Goal: Task Accomplishment & Management: Manage account settings

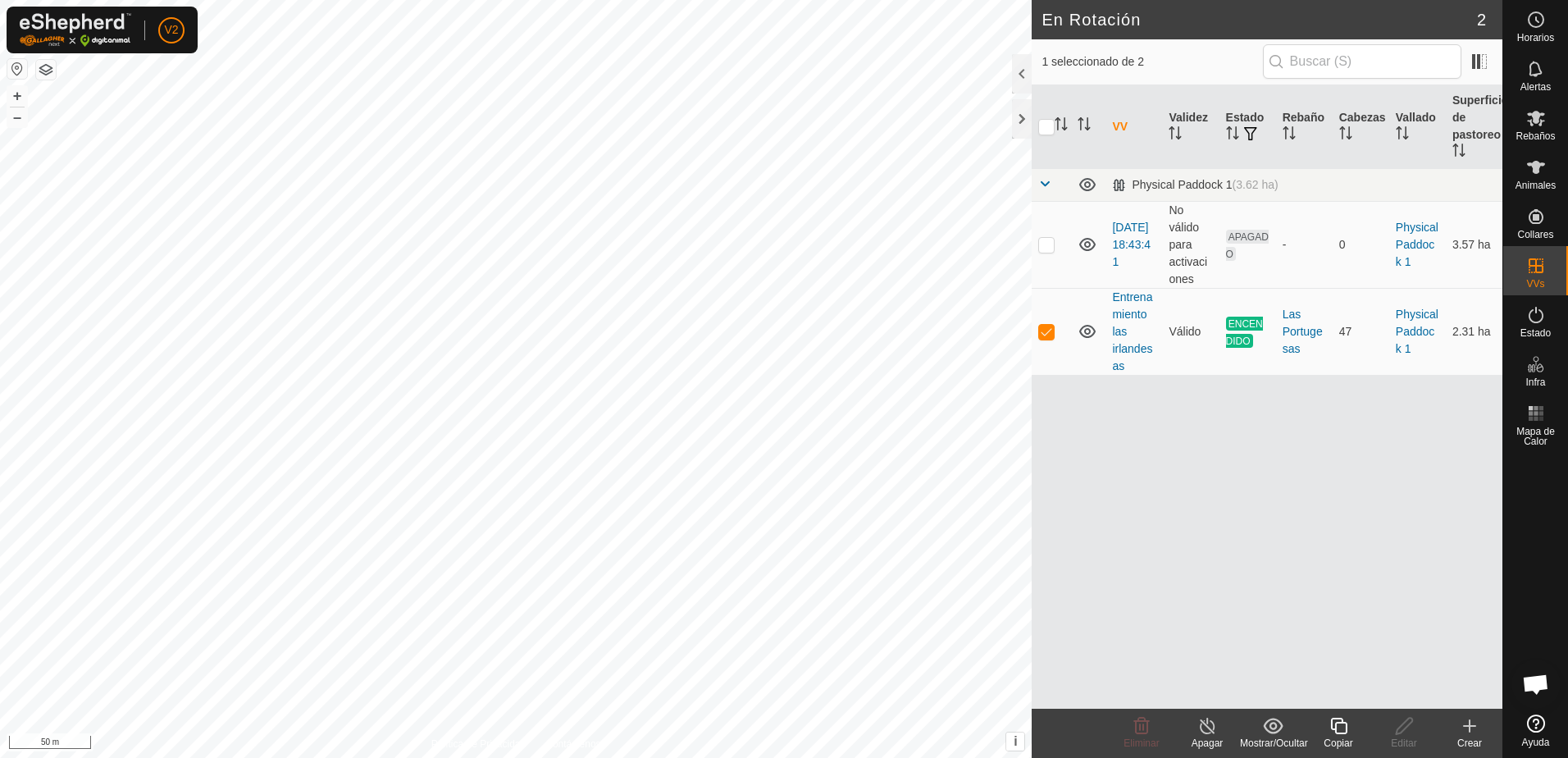
click at [1212, 727] on icon at bounding box center [1207, 725] width 20 height 19
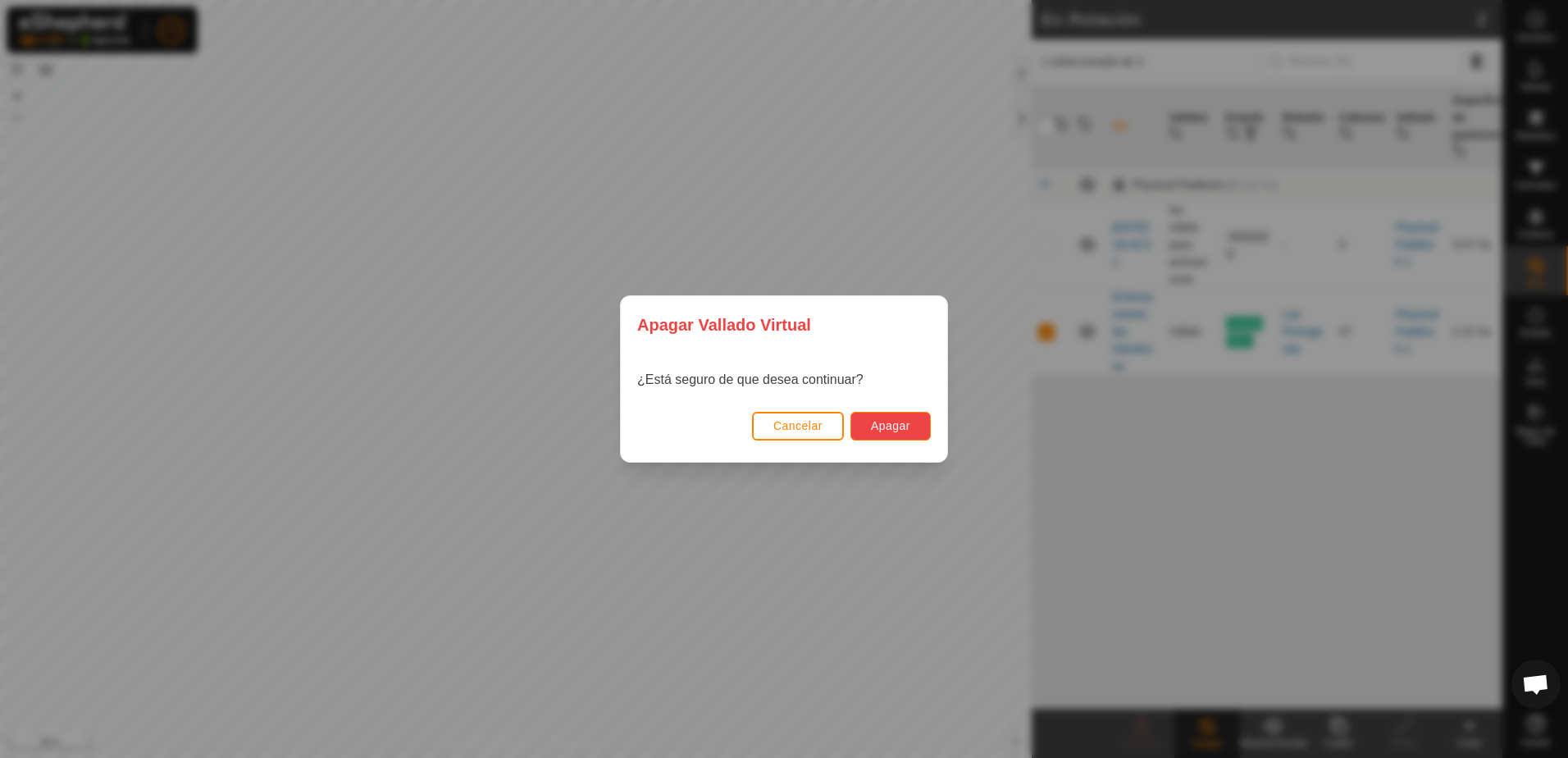
click at [896, 426] on span "Apagar" at bounding box center [890, 426] width 39 height 13
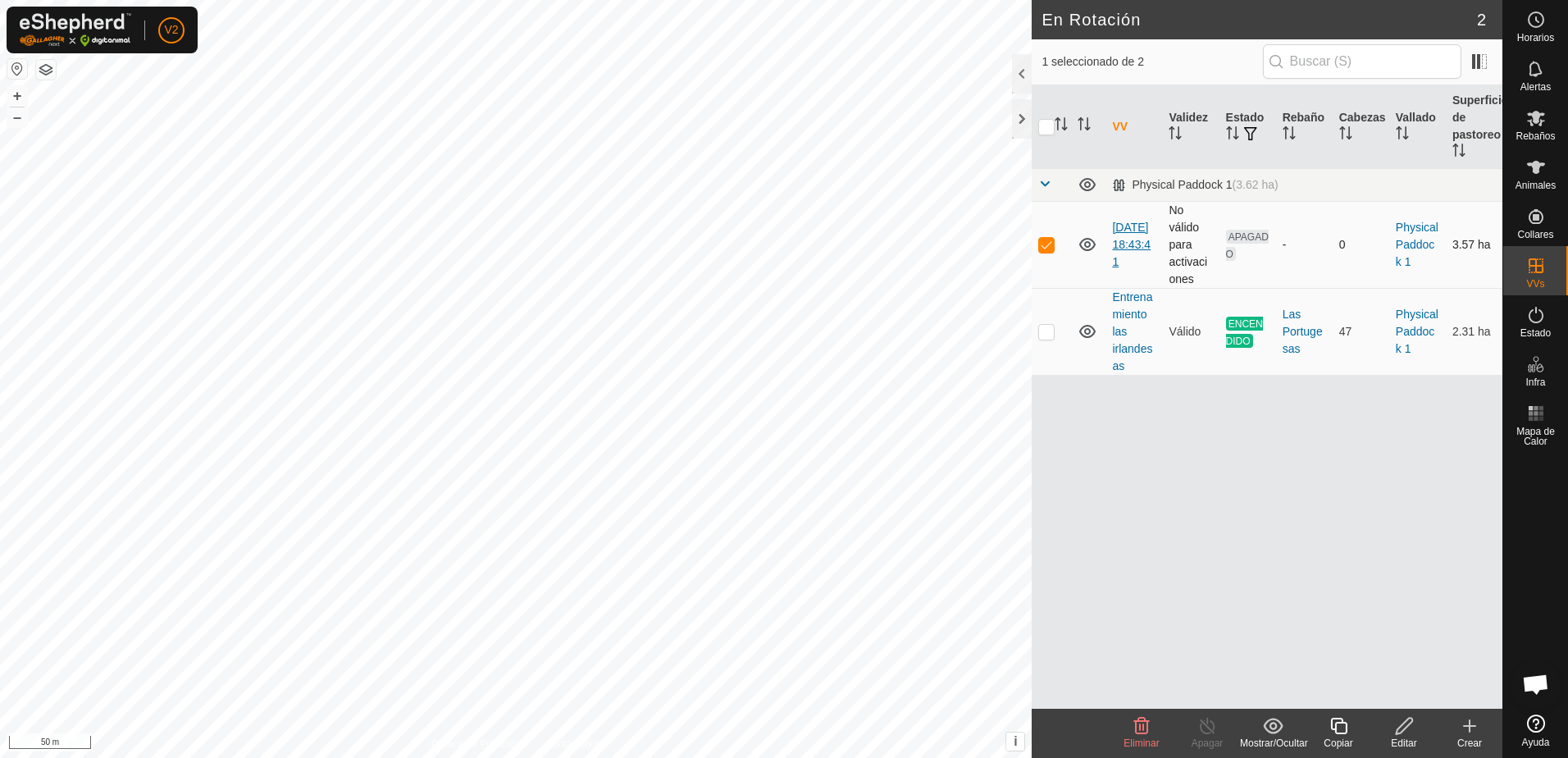
click at [1126, 239] on link "[DATE] 18:43:41" at bounding box center [1132, 244] width 39 height 48
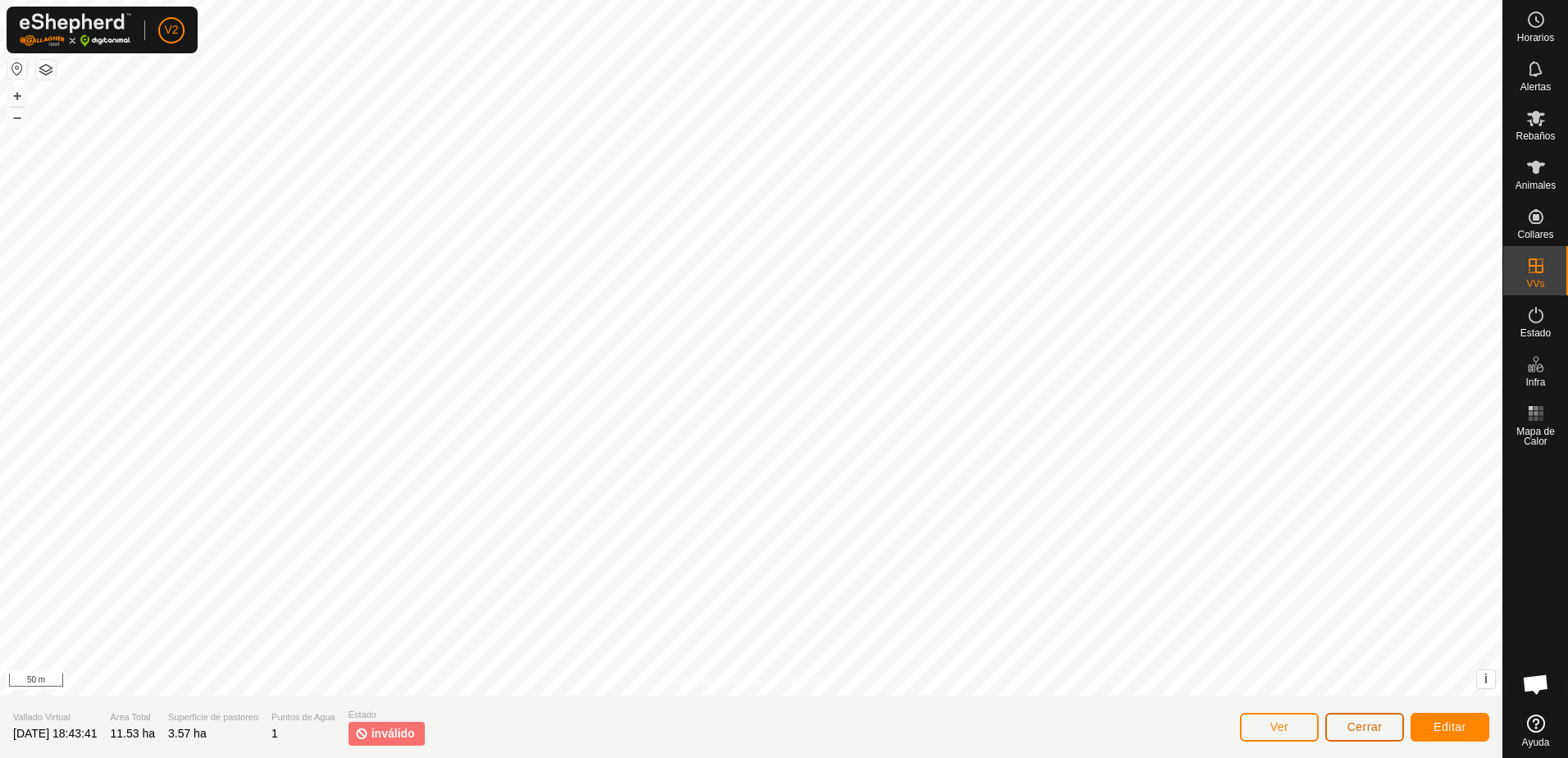
click at [1378, 724] on span "Cerrar" at bounding box center [1365, 727] width 35 height 13
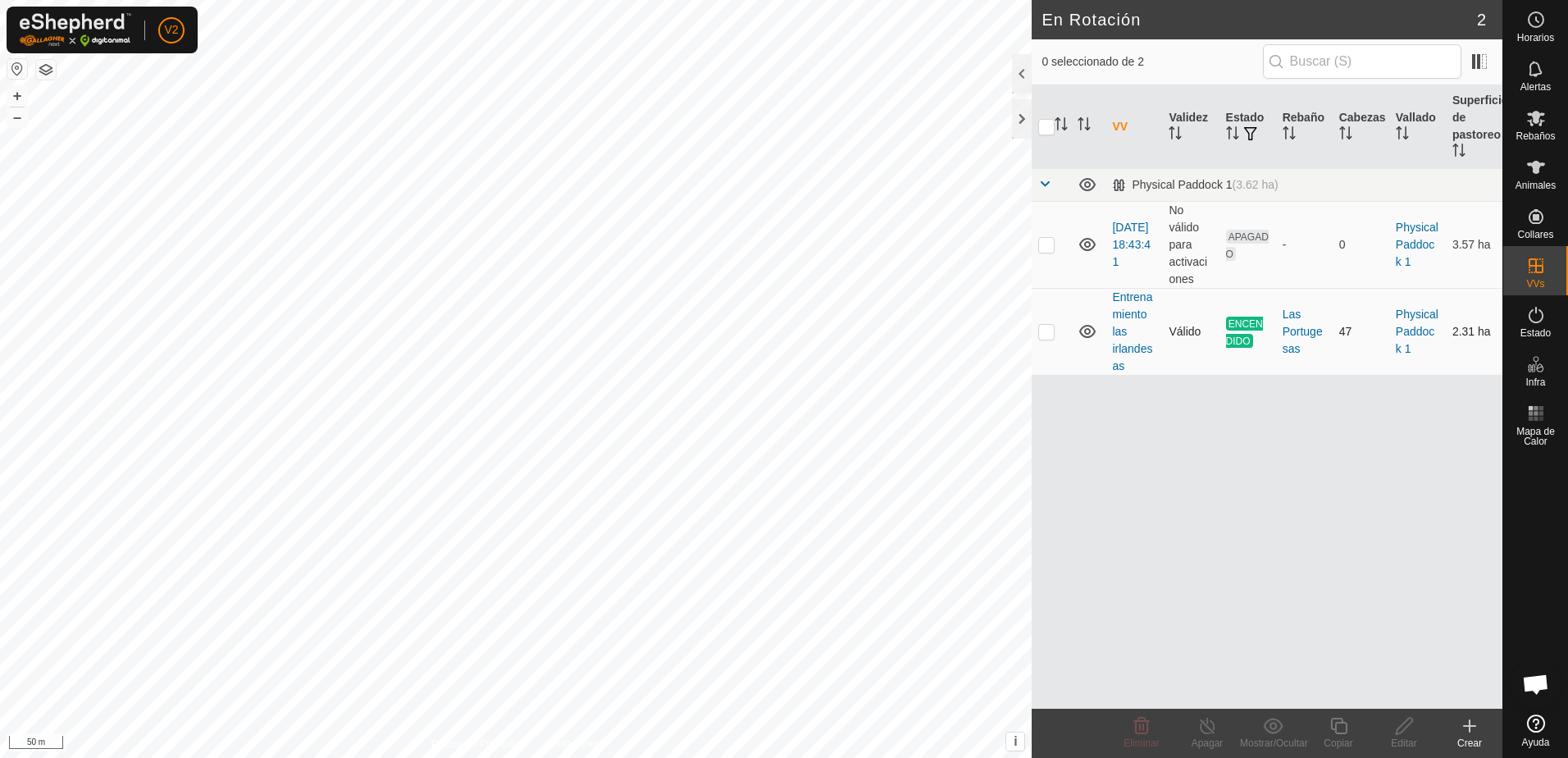
checkbox input "true"
click at [1131, 332] on td "Entrenamiento las irlandesas" at bounding box center [1134, 331] width 56 height 87
click at [1120, 347] on link "Entrenamiento las irlandesas" at bounding box center [1133, 331] width 40 height 82
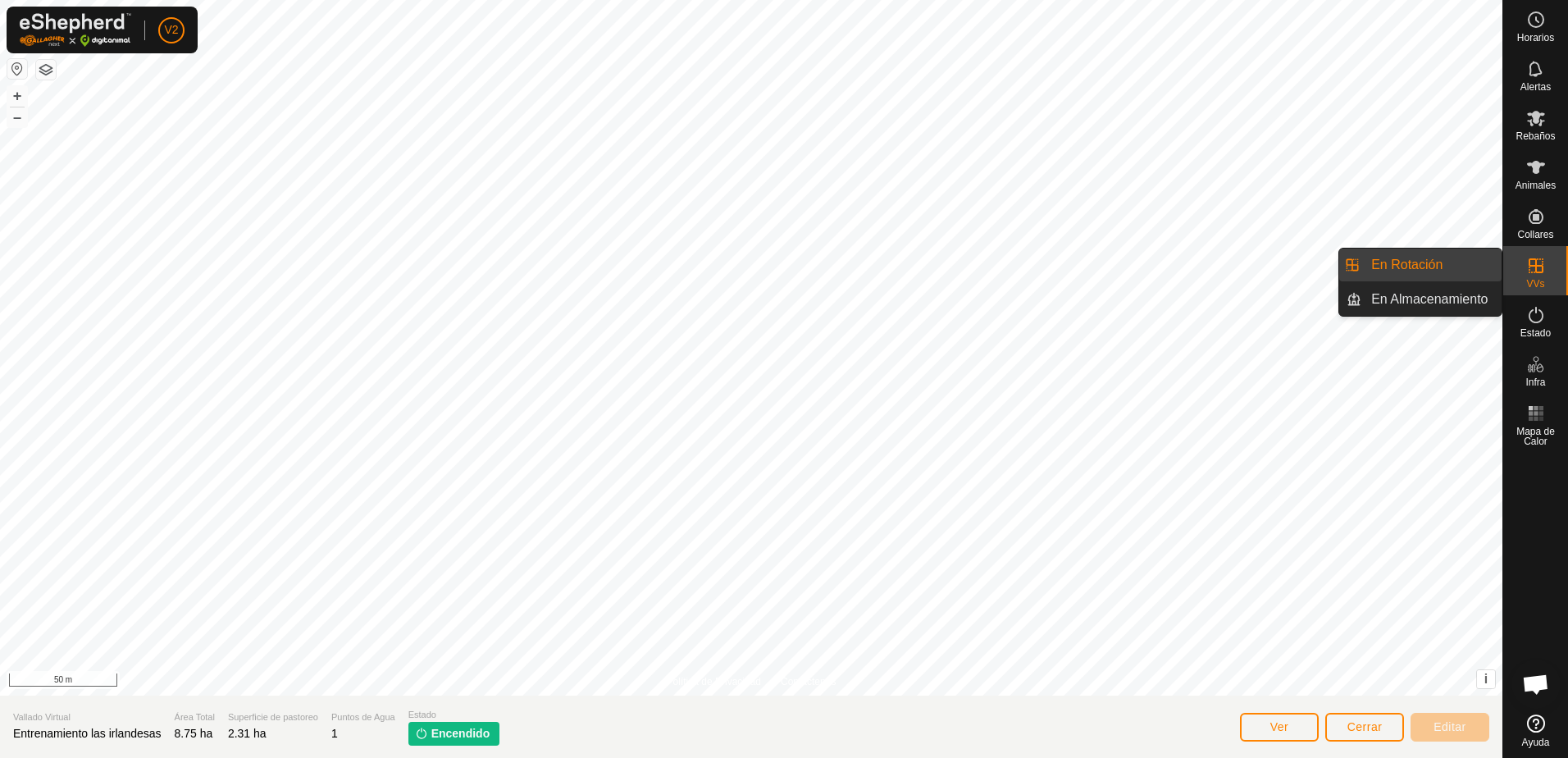
click at [1525, 272] on es-virtualpaddocks-svg-icon at bounding box center [1536, 265] width 29 height 26
click at [1456, 270] on link "En Rotación" at bounding box center [1431, 264] width 140 height 33
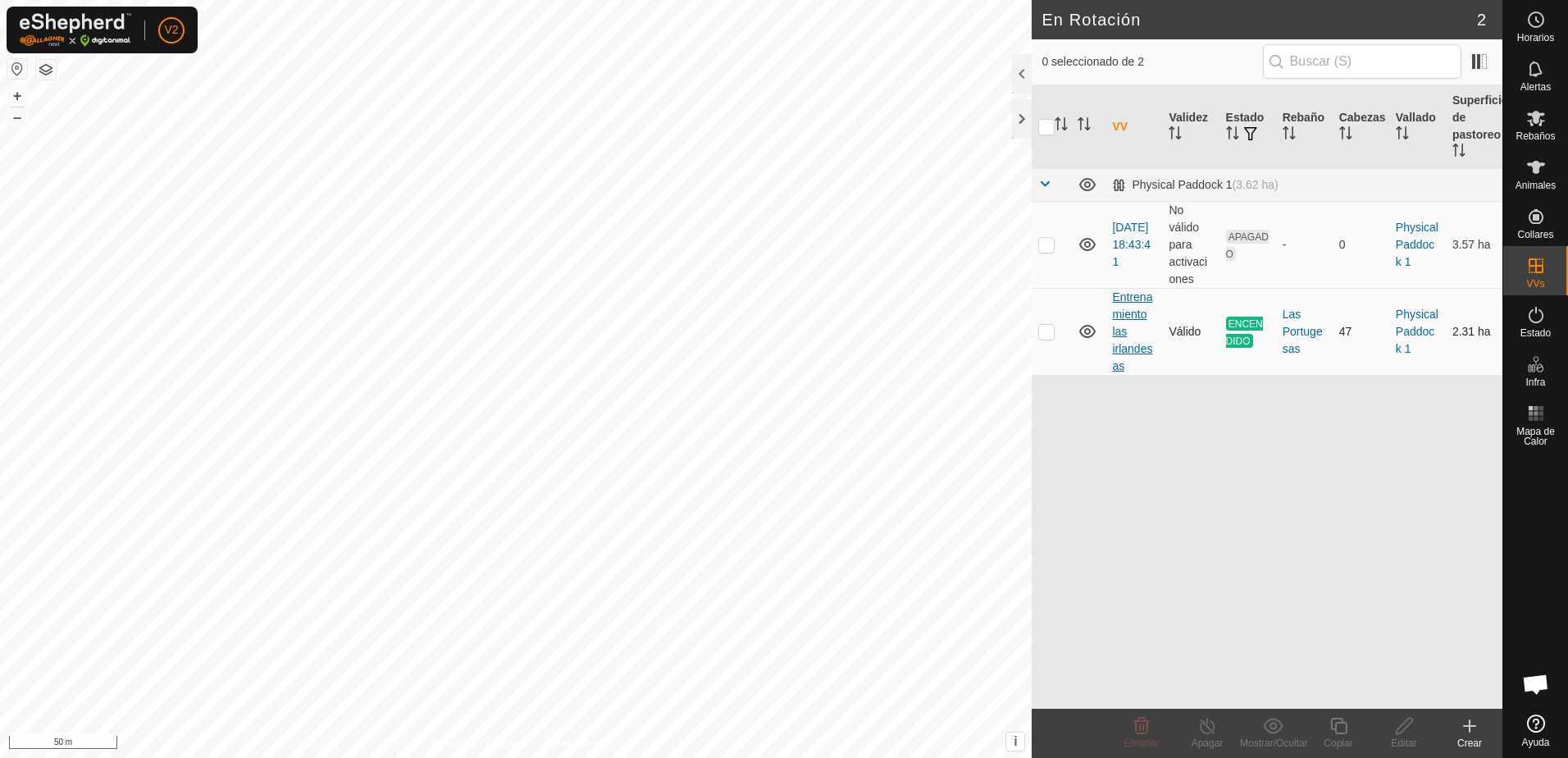
click at [1125, 347] on link "Entrenamiento las irlandesas" at bounding box center [1133, 331] width 40 height 82
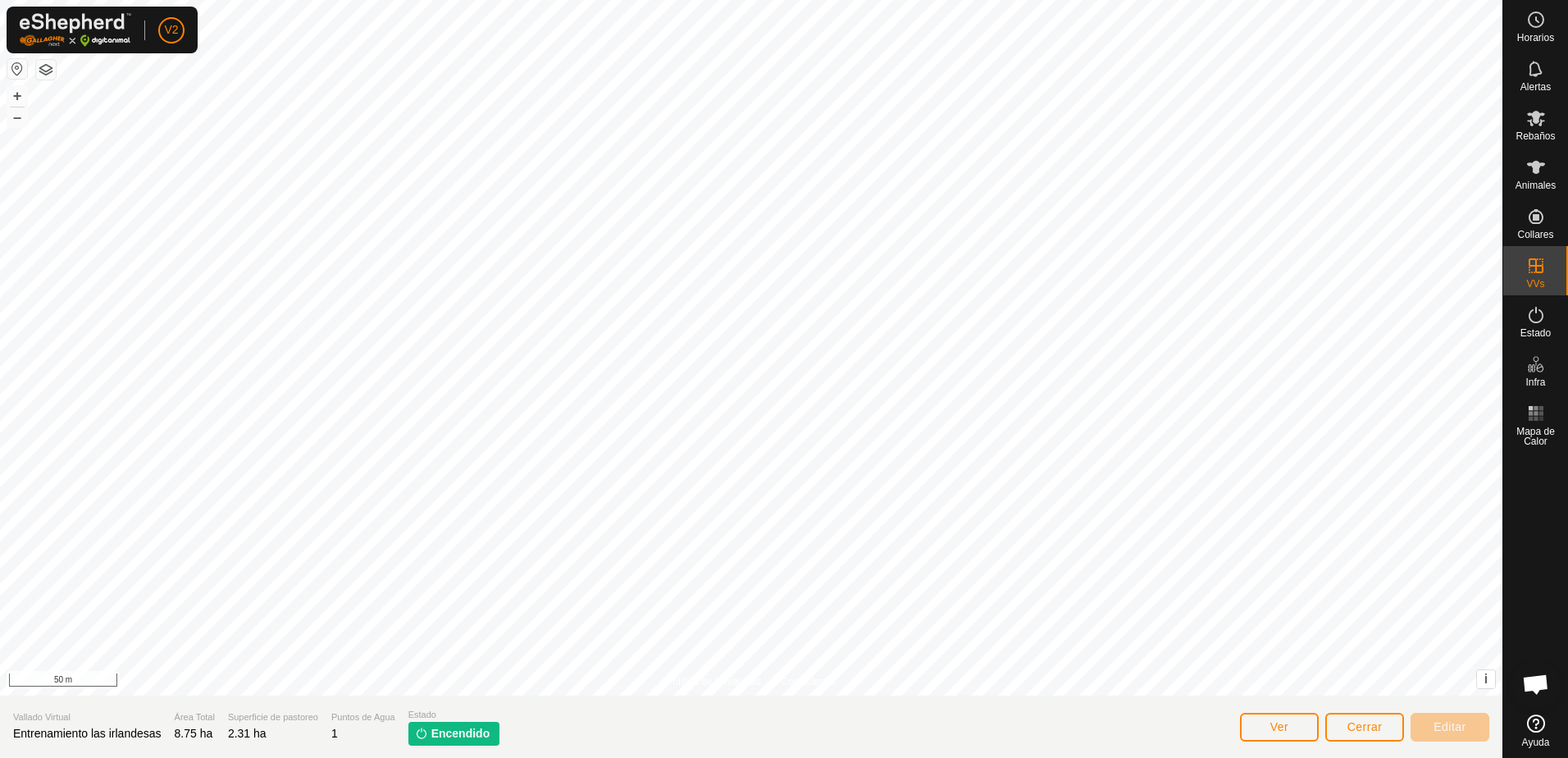
click at [432, 735] on span "Encendido" at bounding box center [461, 734] width 59 height 18
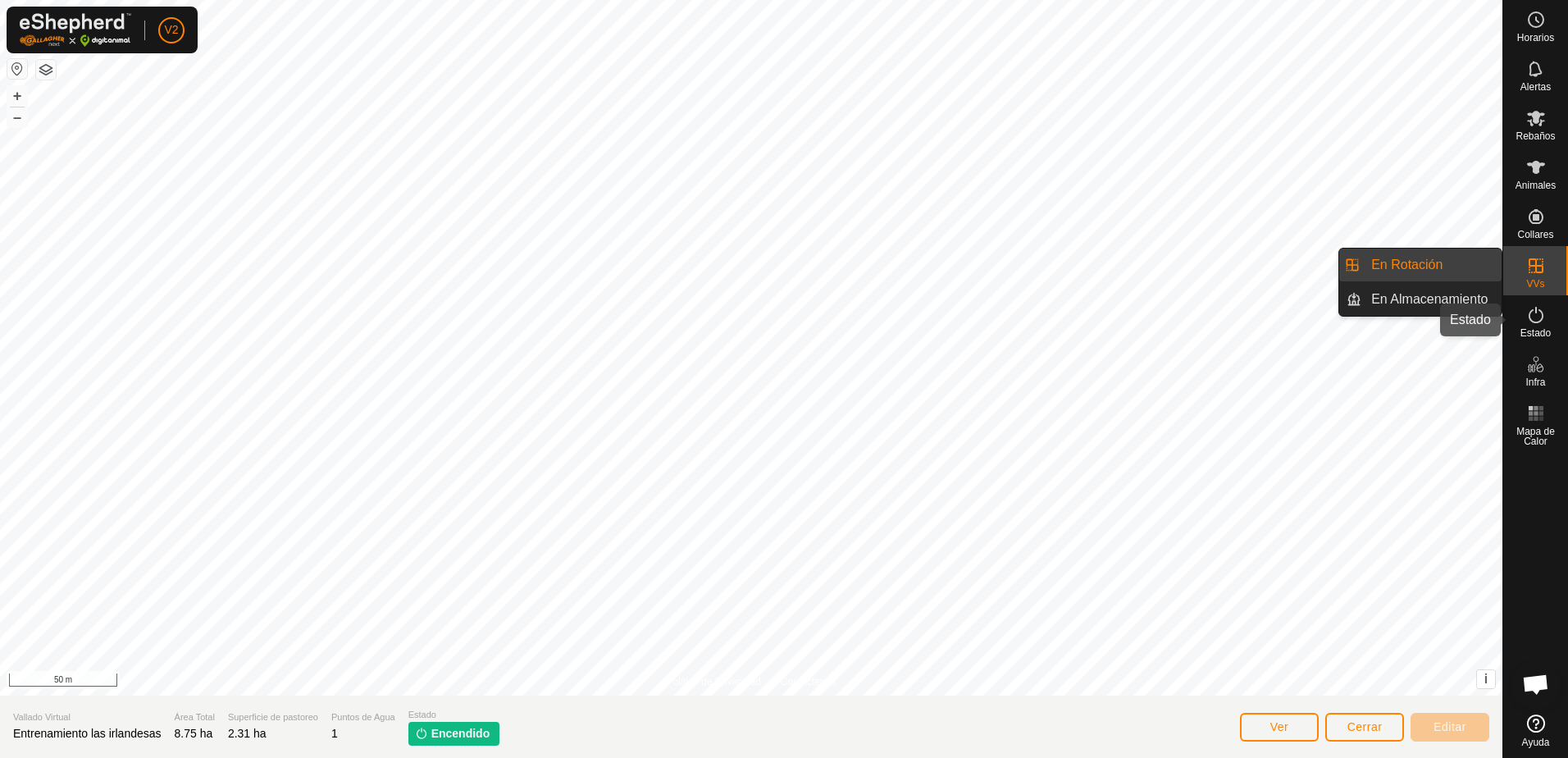
click at [1540, 315] on icon at bounding box center [1536, 314] width 19 height 19
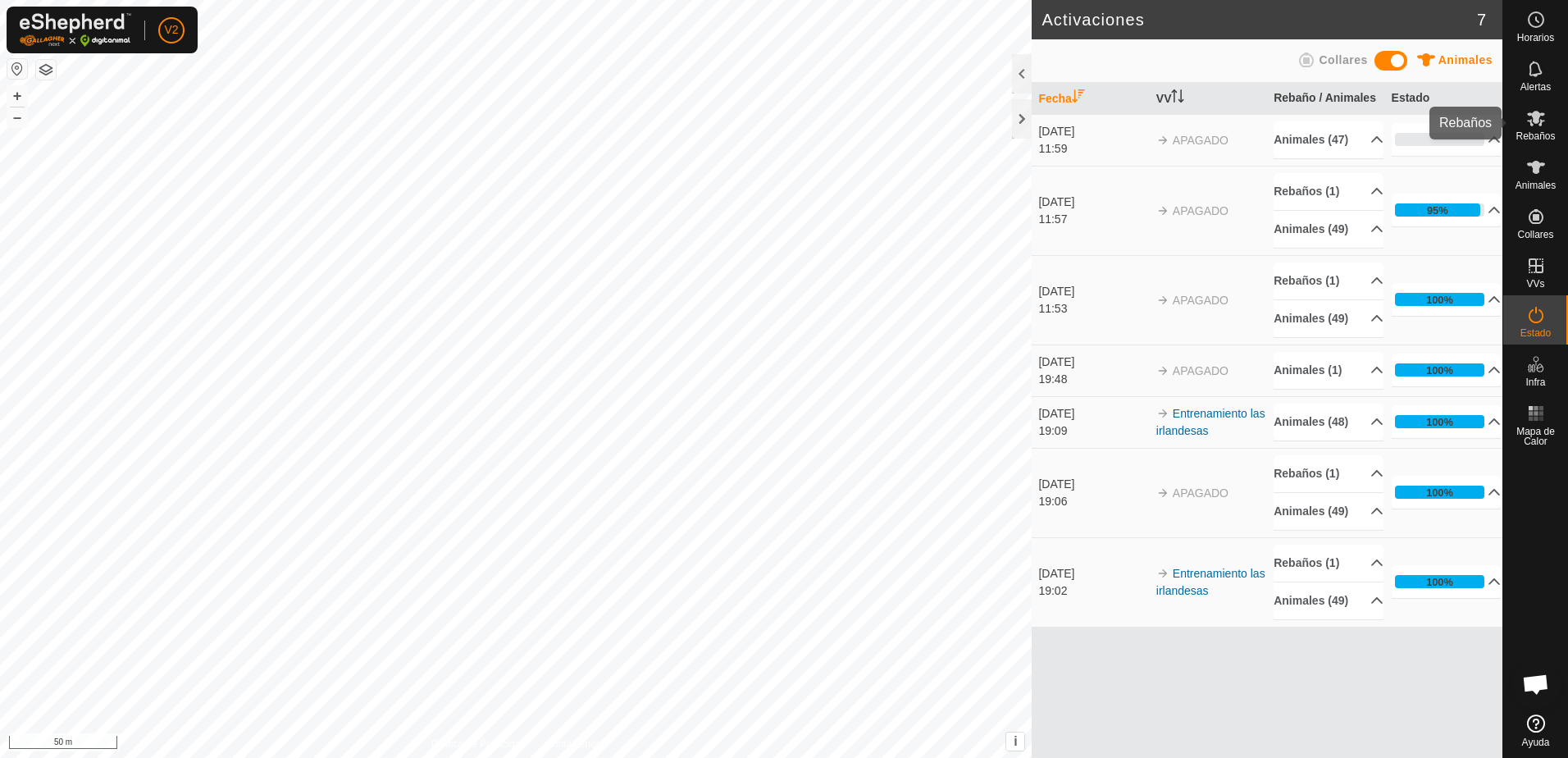
click at [1536, 125] on icon at bounding box center [1536, 117] width 19 height 19
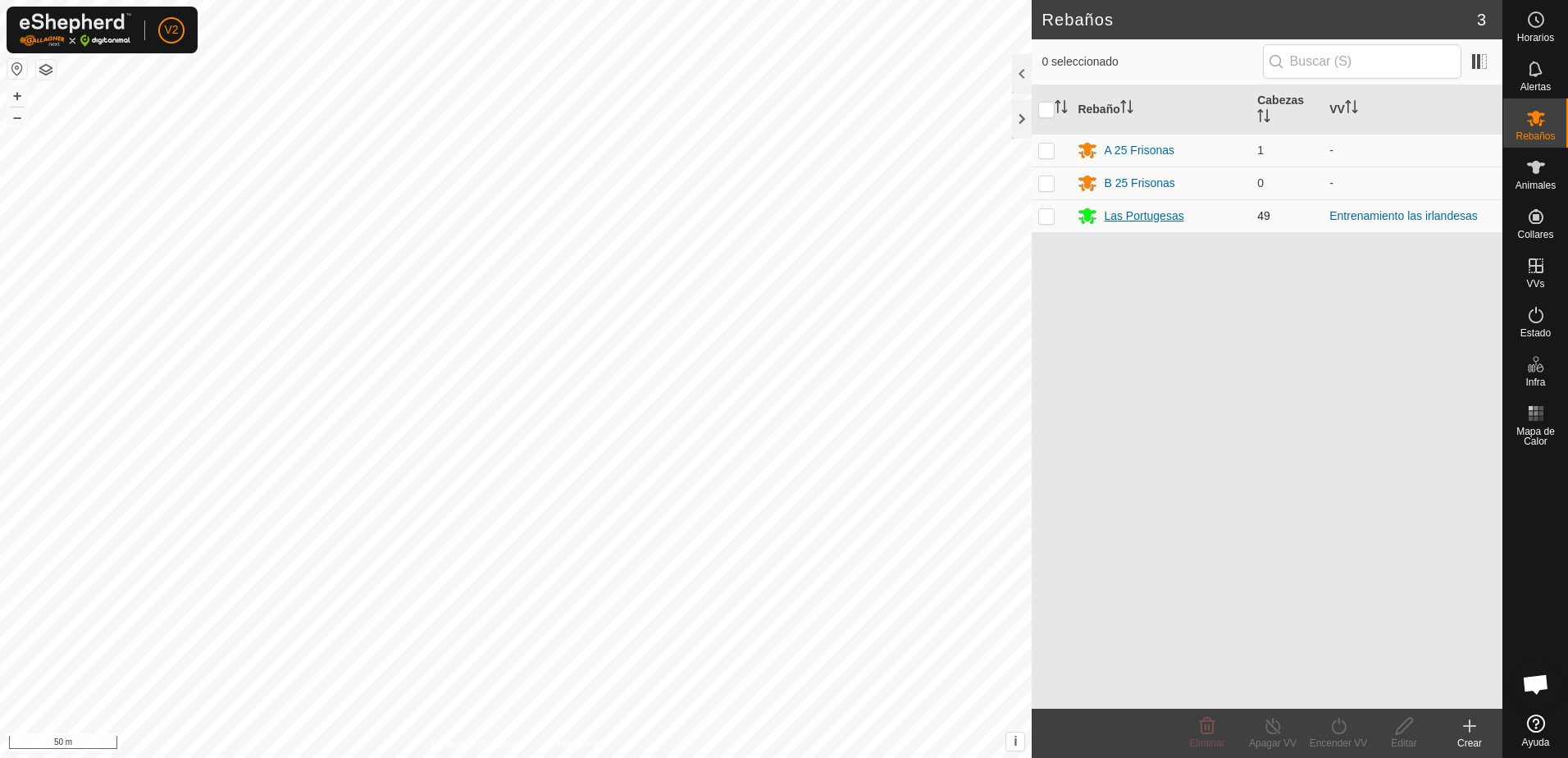
click at [1155, 221] on div "Las Portugesas" at bounding box center [1144, 215] width 80 height 18
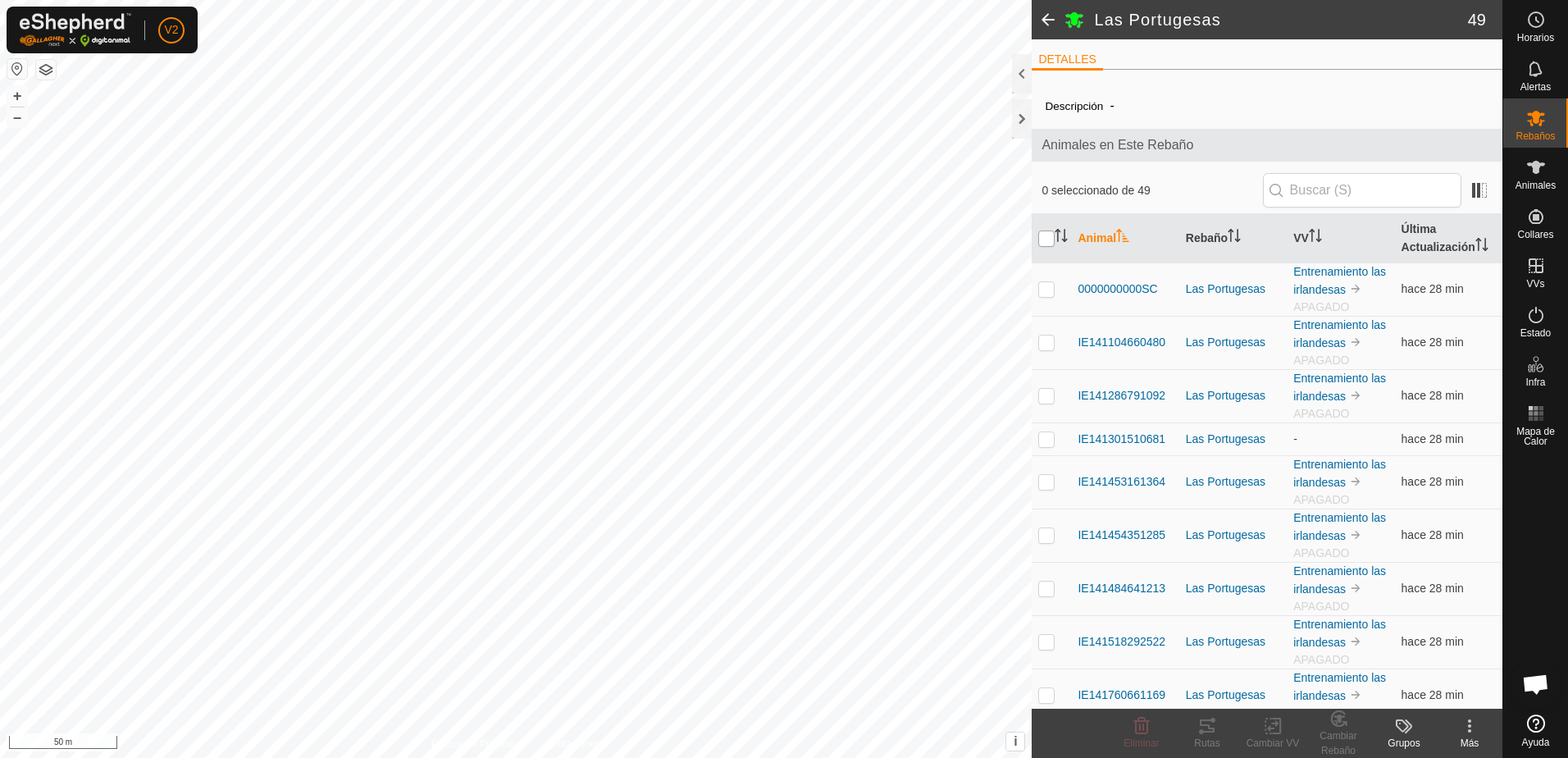
click at [1048, 241] on input "checkbox" at bounding box center [1046, 239] width 17 height 17
checkbox input "true"
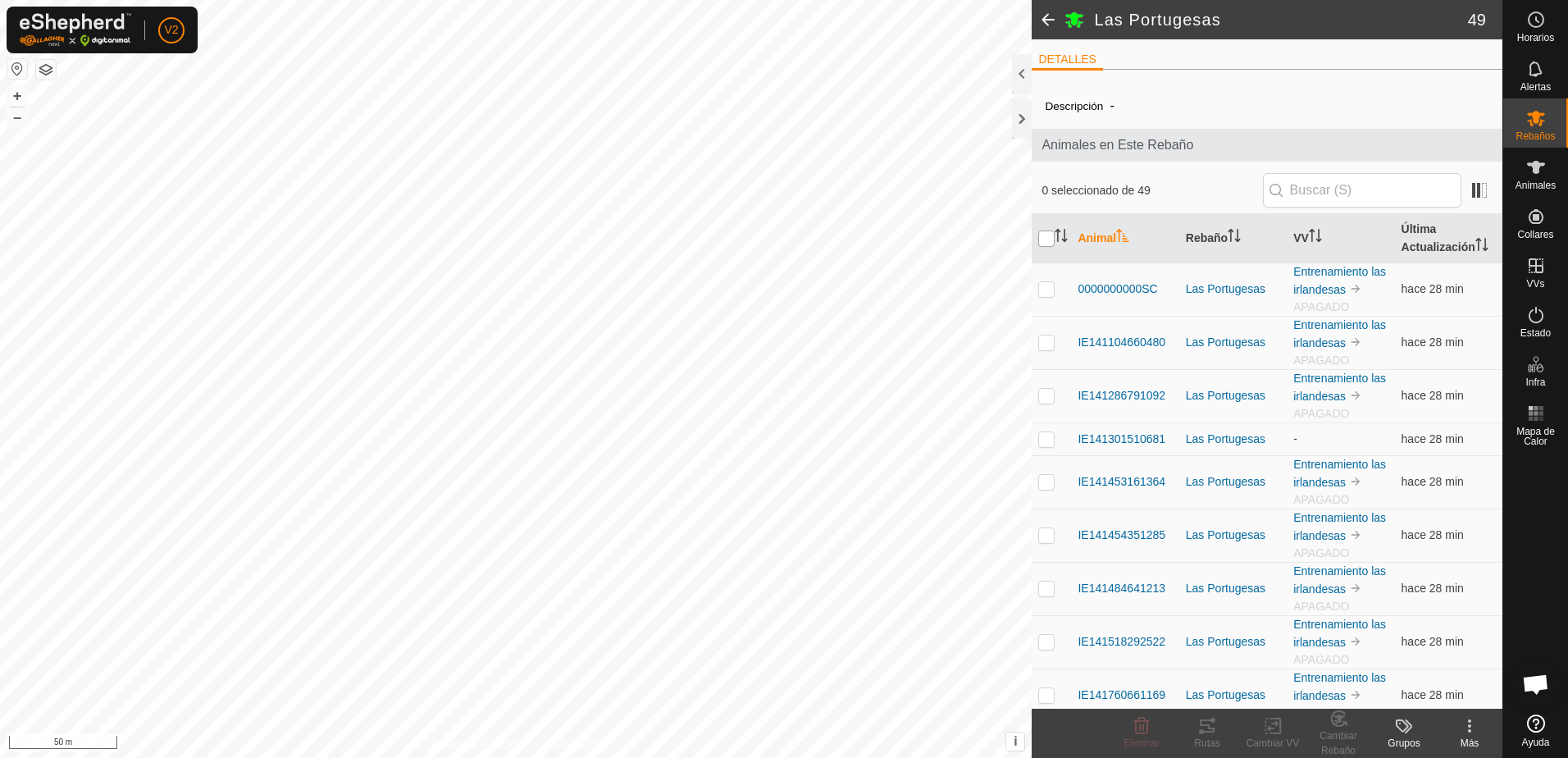
checkbox input "true"
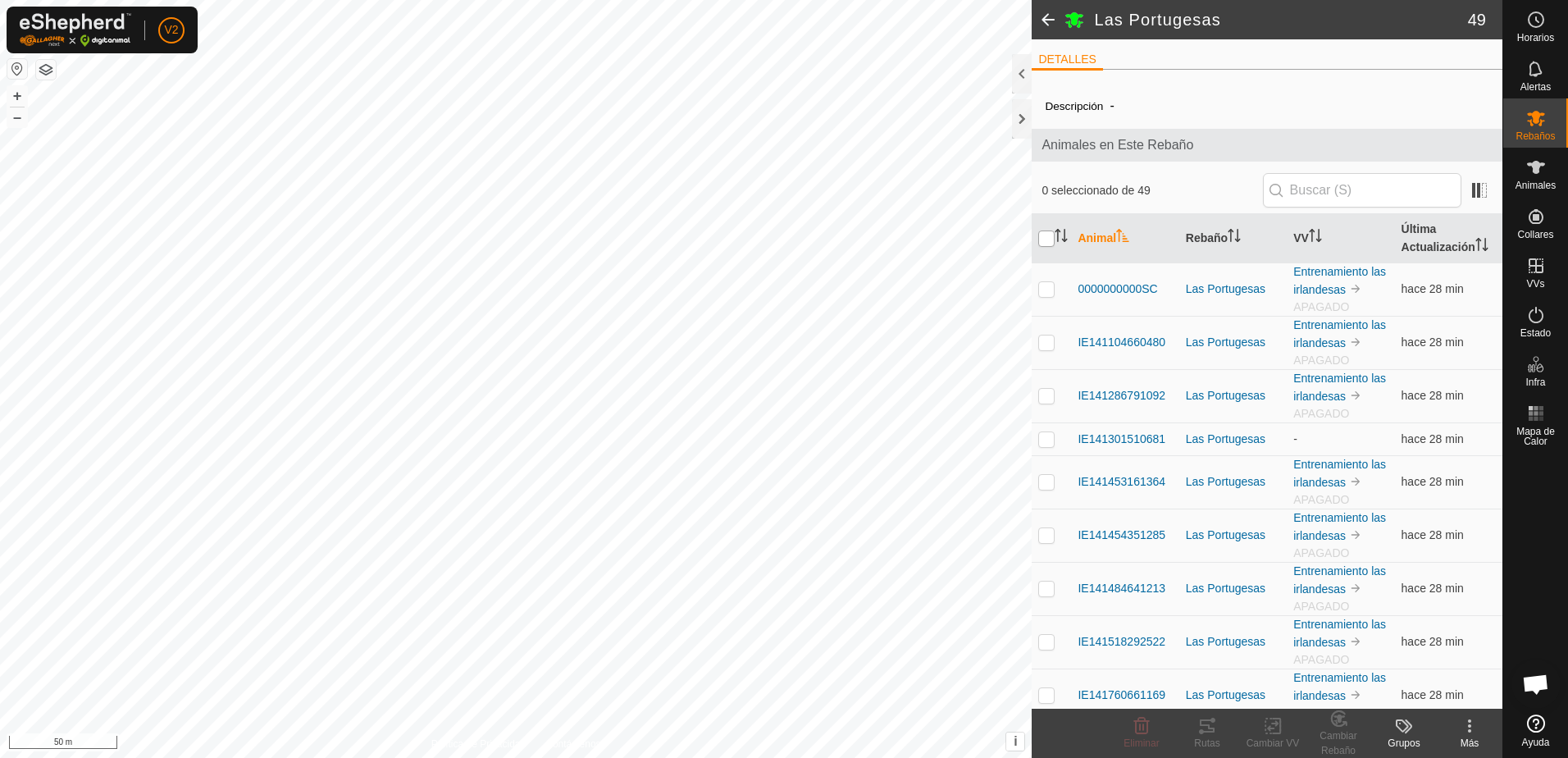
checkbox input "true"
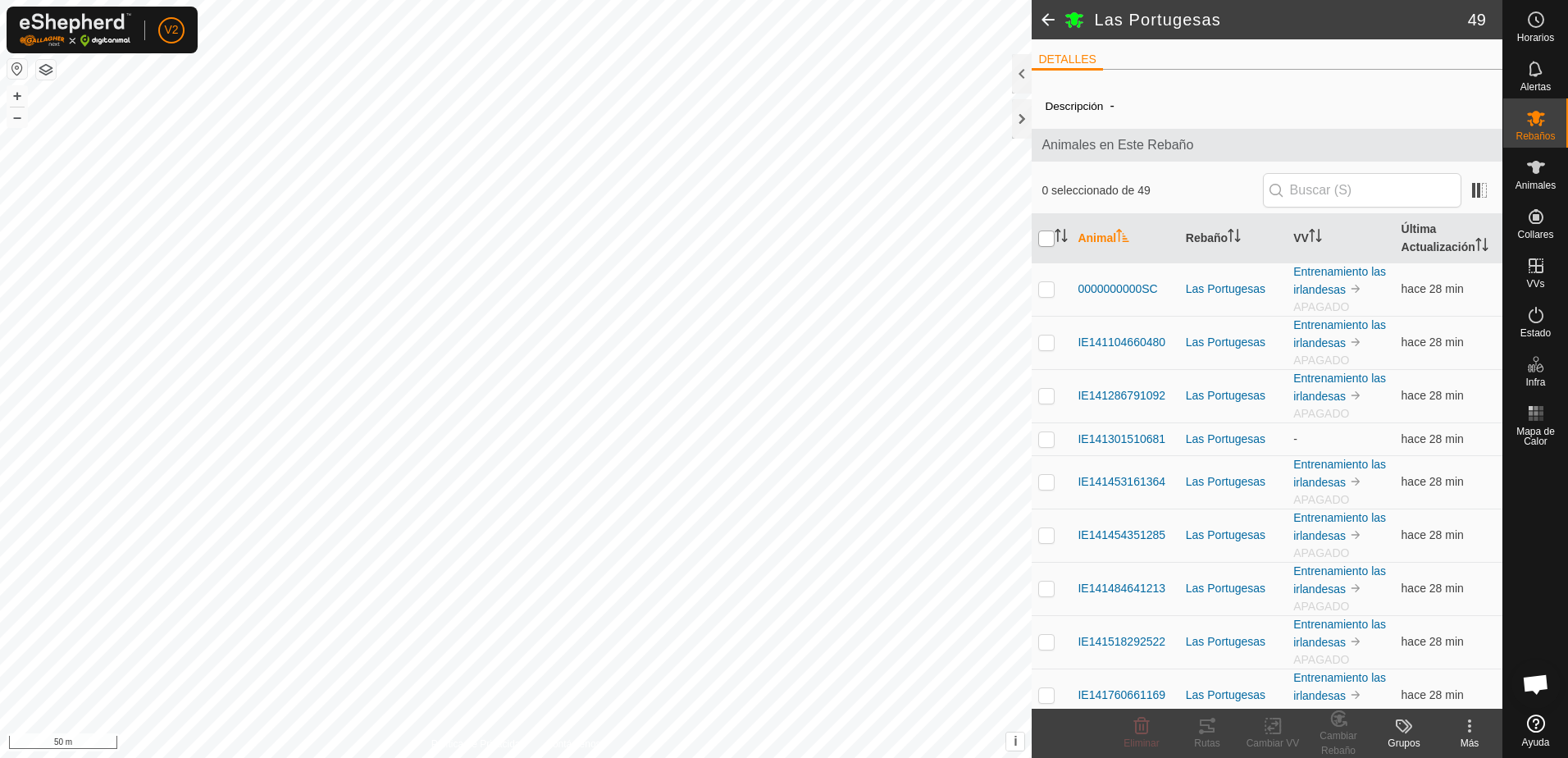
checkbox input "true"
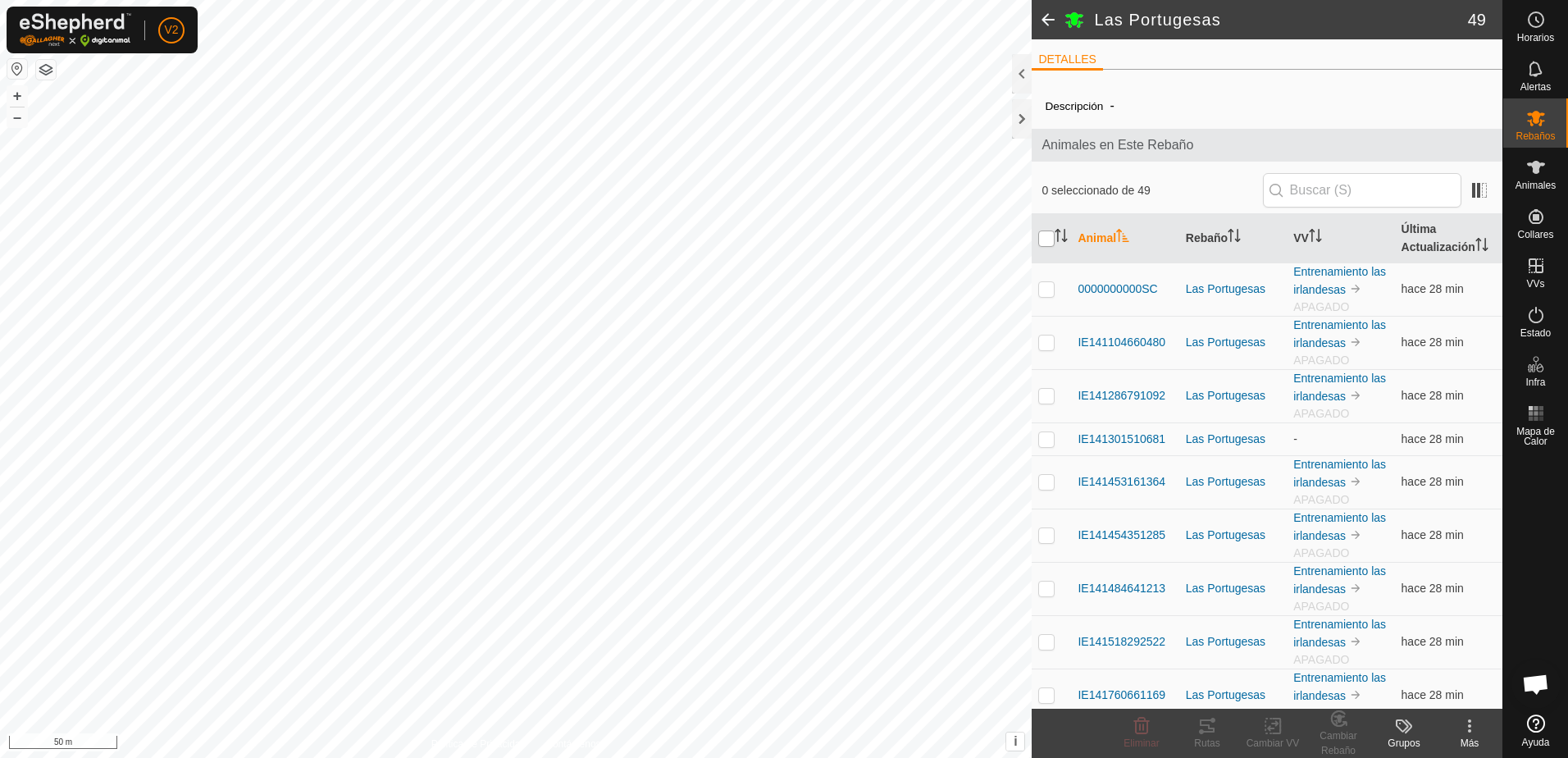
checkbox input "true"
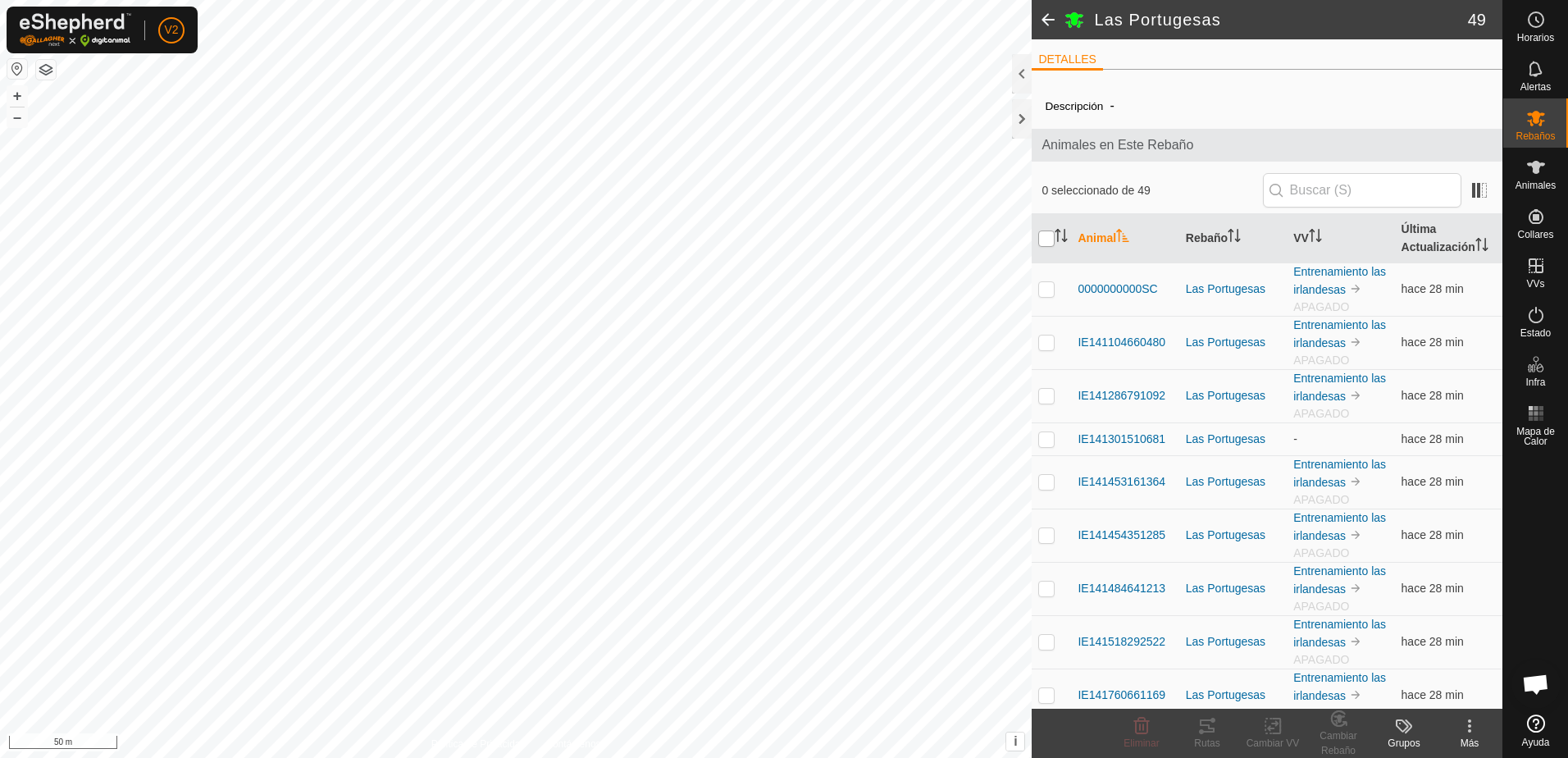
checkbox input "true"
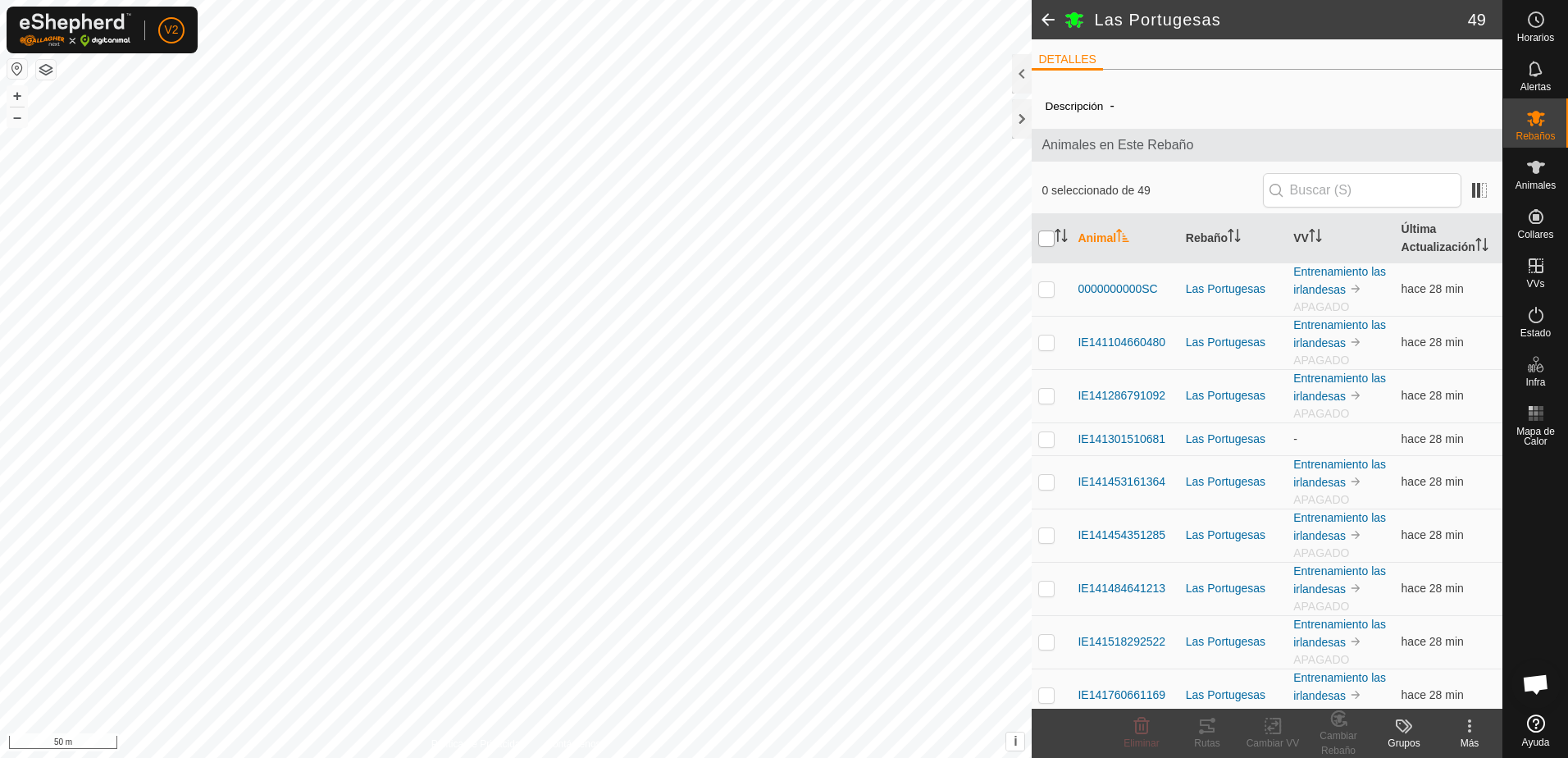
checkbox input "true"
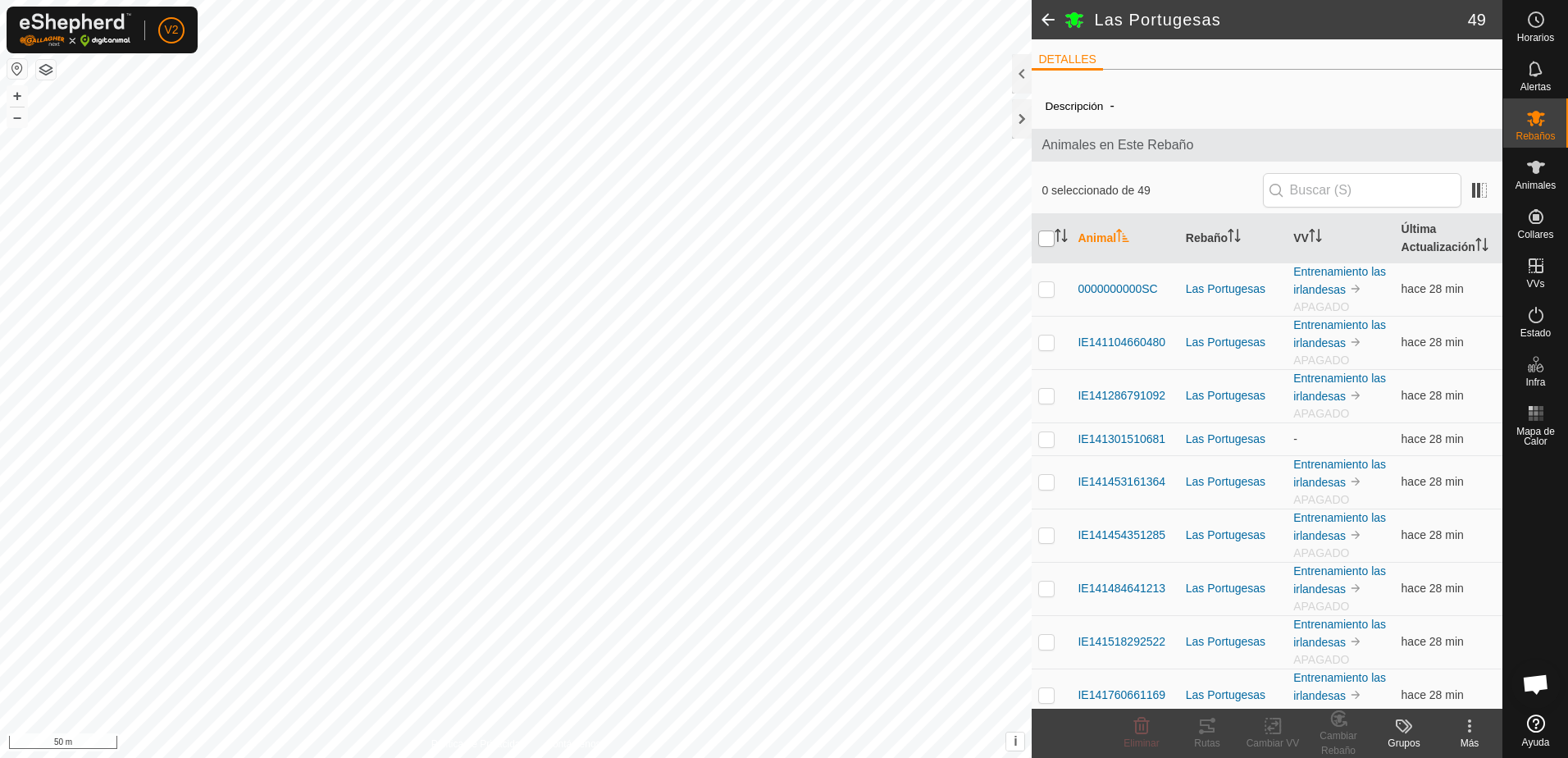
checkbox input "true"
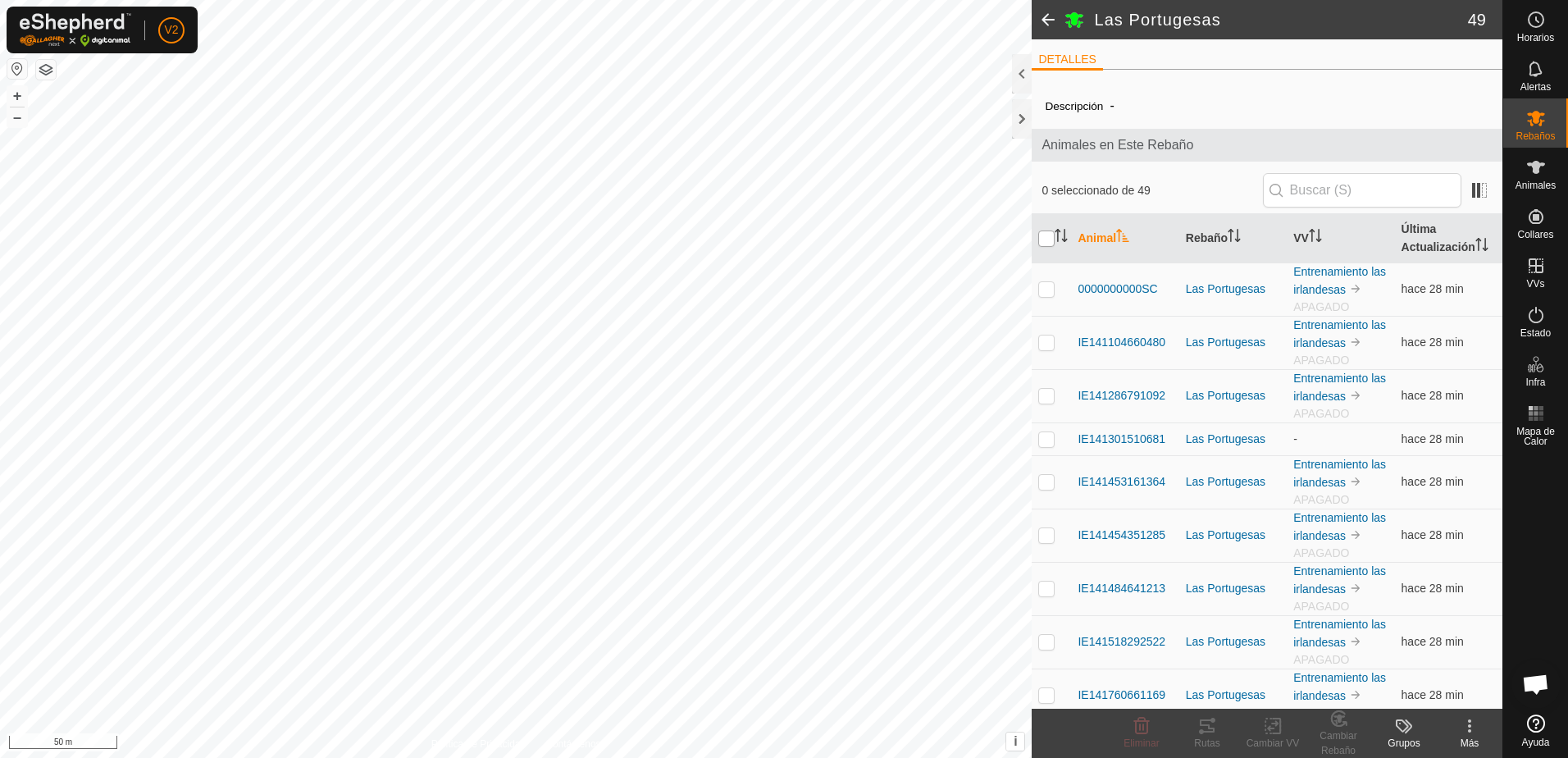
checkbox input "true"
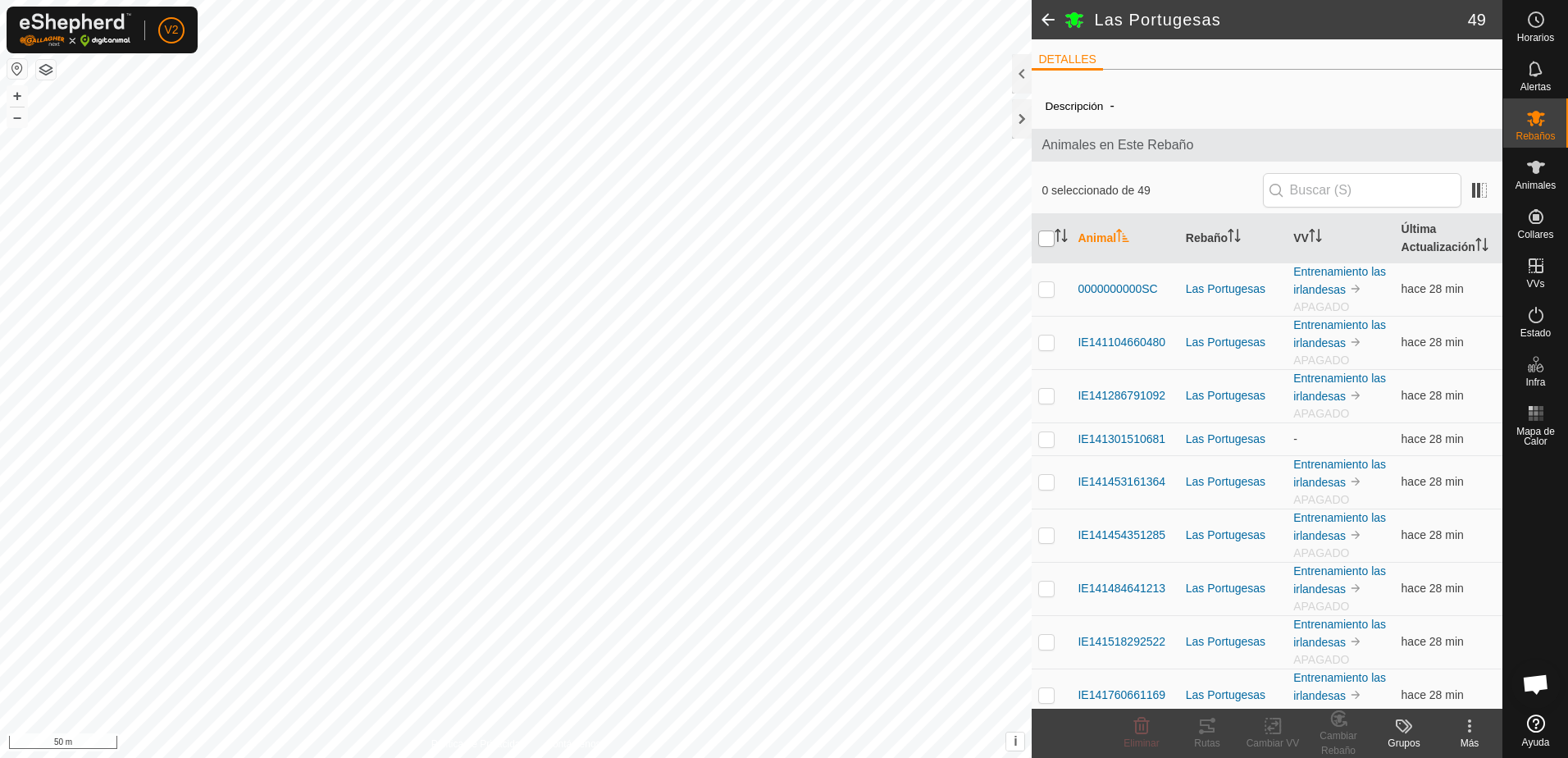
checkbox input "true"
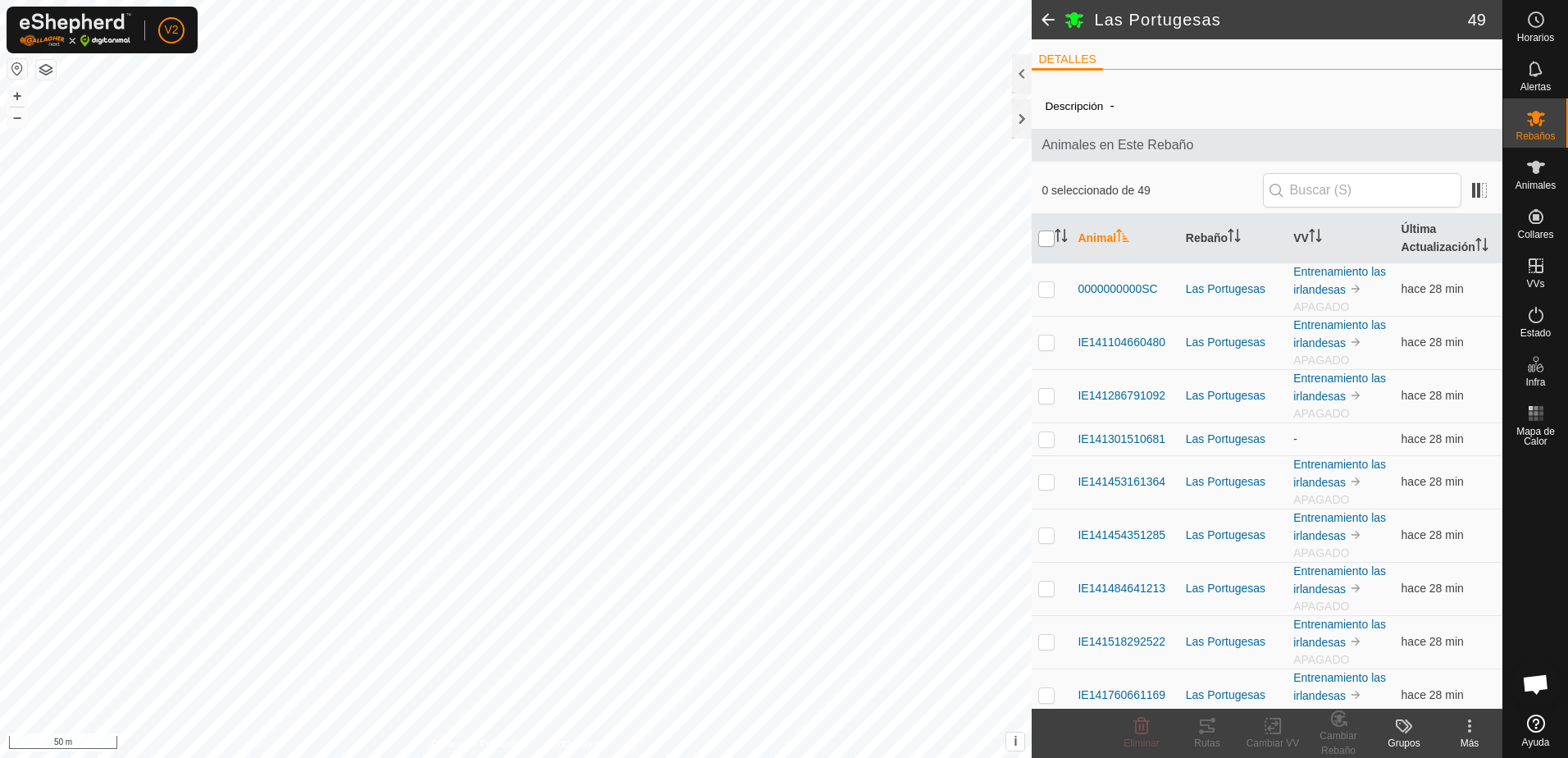
checkbox input "true"
click at [1287, 735] on div "Cambiar VV" at bounding box center [1273, 743] width 65 height 15
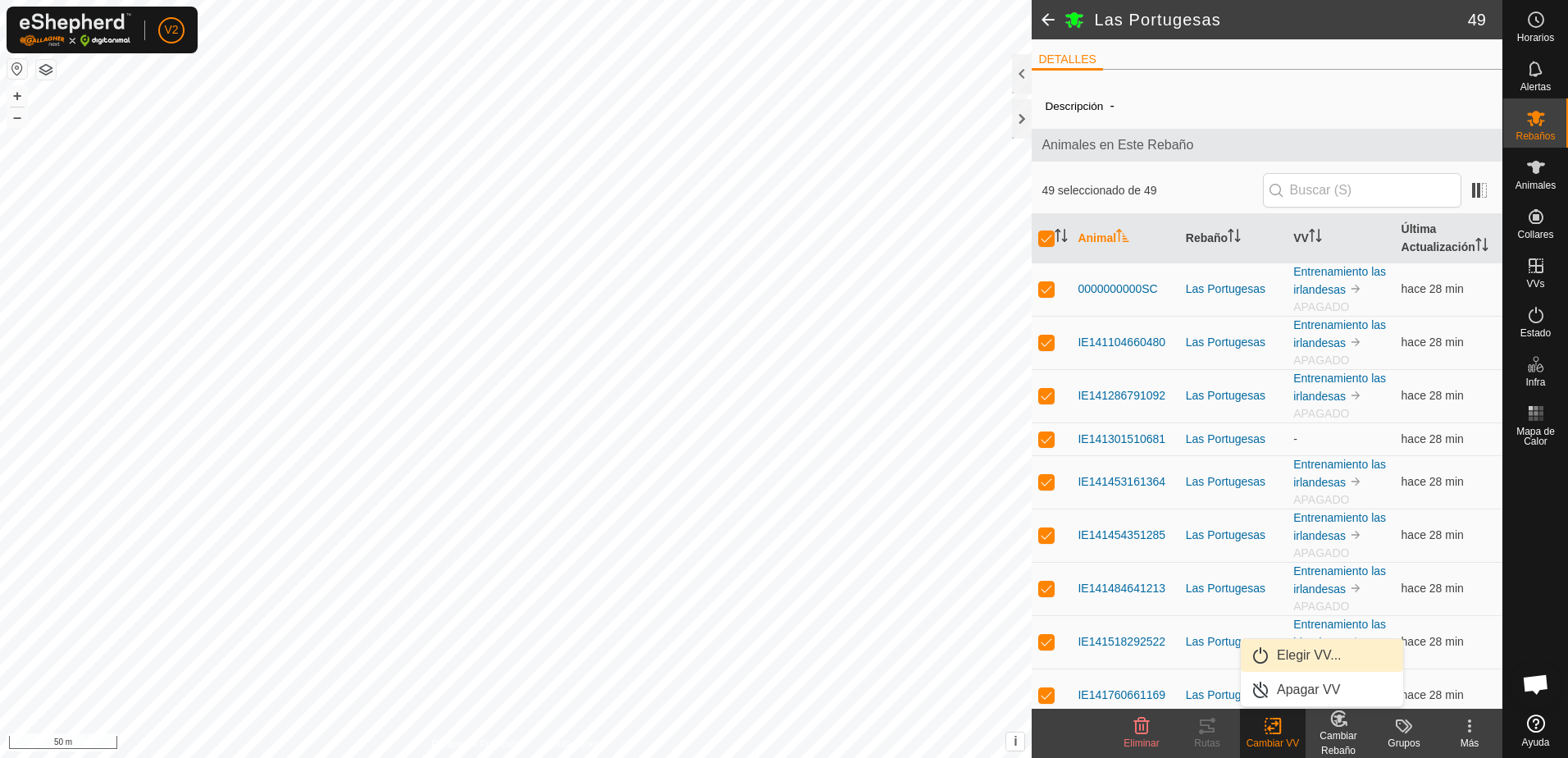
click at [1346, 651] on link "Elegir VV..." at bounding box center [1322, 655] width 163 height 33
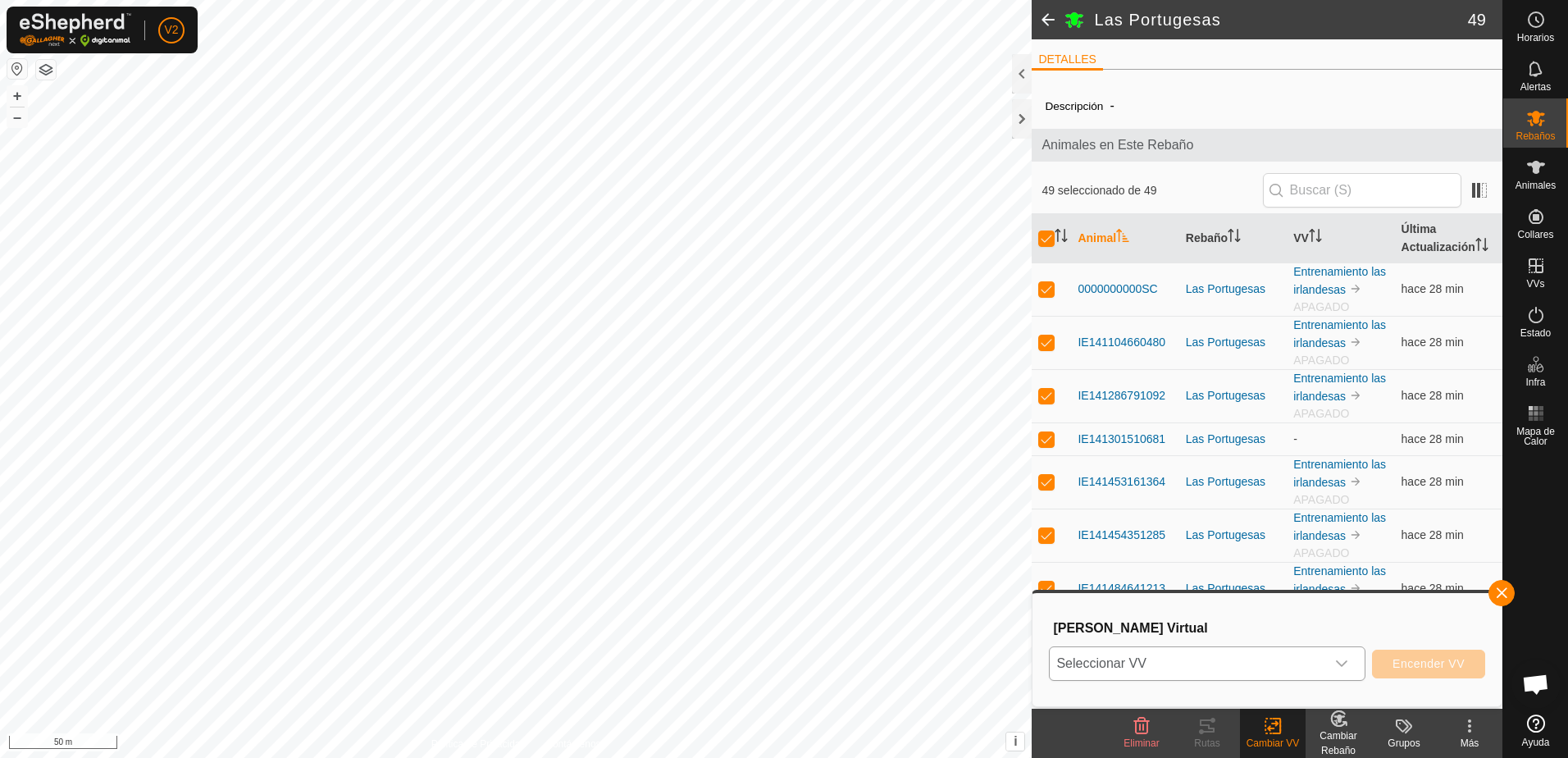
click at [1357, 666] on div "dropdown trigger" at bounding box center [1342, 663] width 33 height 33
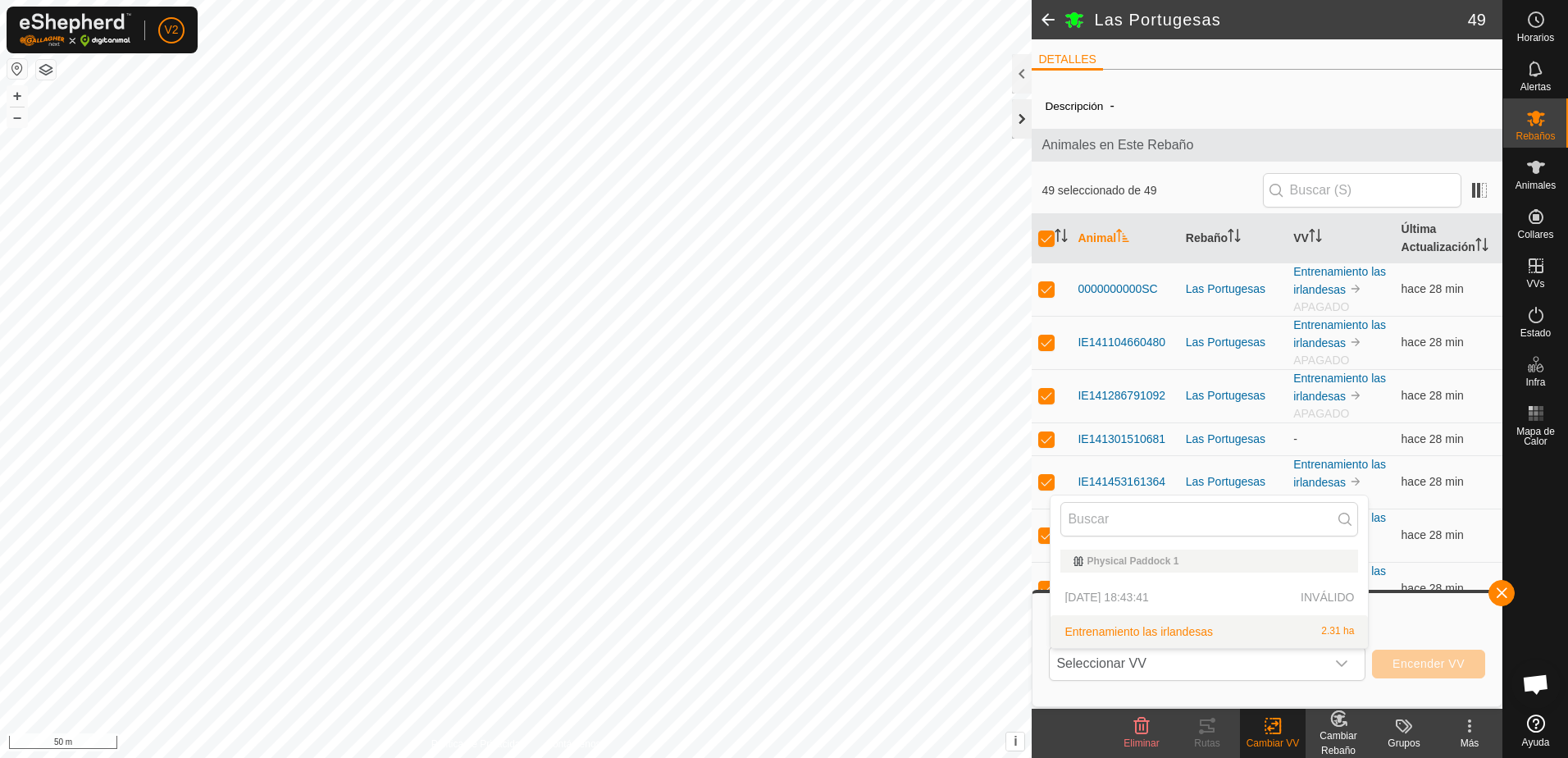
click at [1025, 121] on div at bounding box center [1021, 118] width 19 height 39
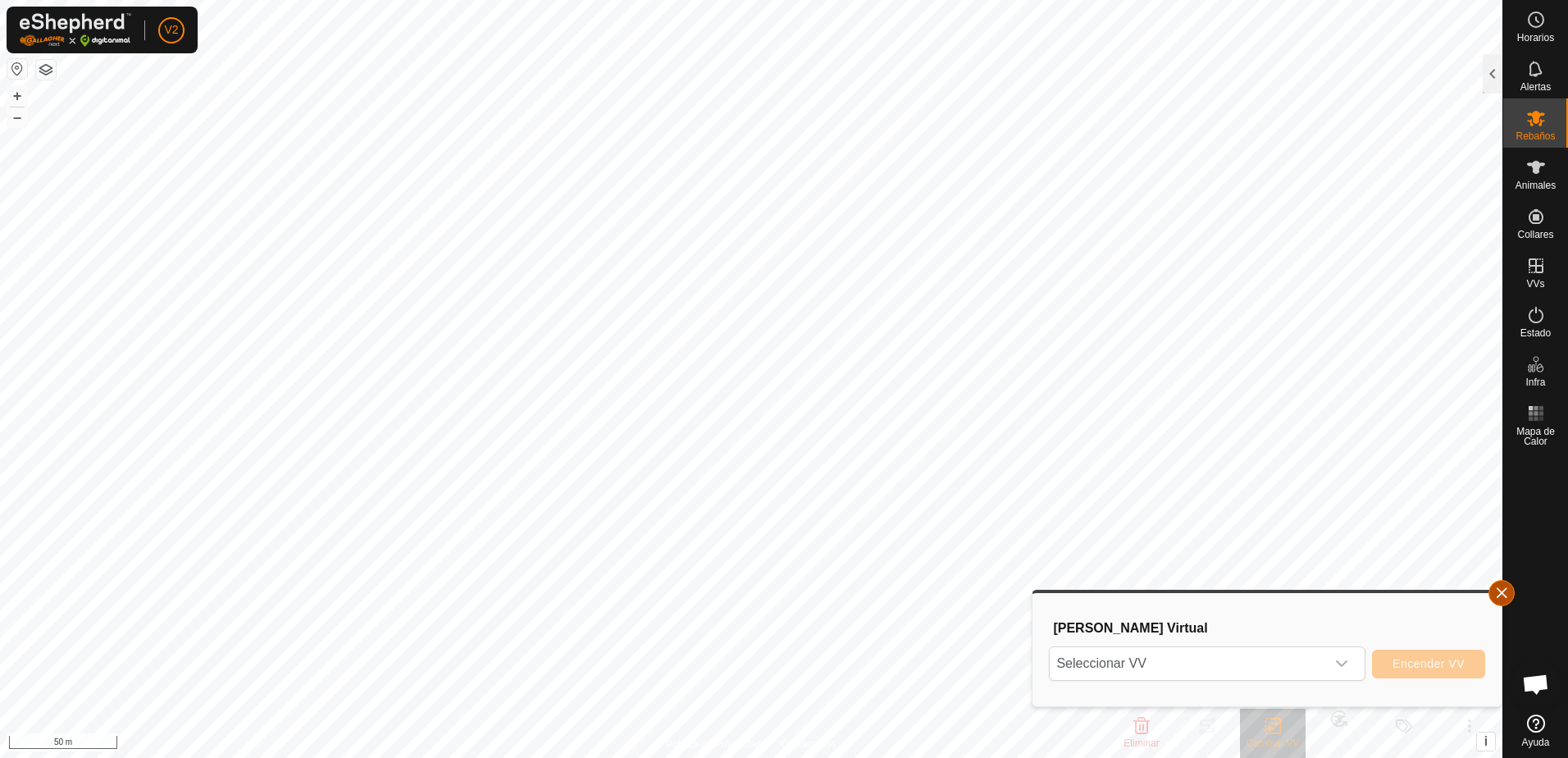
click at [1503, 592] on button "button" at bounding box center [1502, 593] width 26 height 26
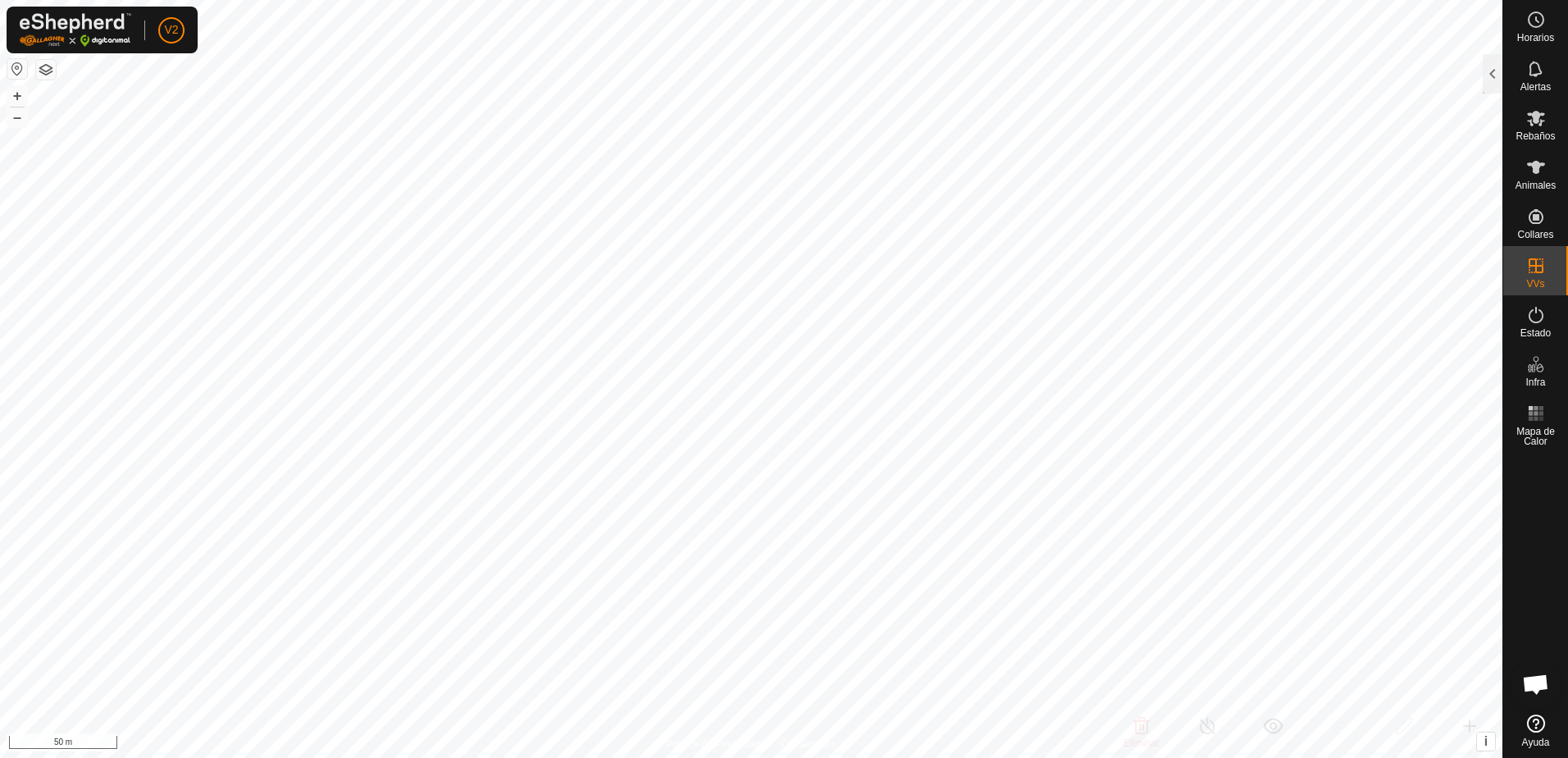
checkbox input "false"
checkbox input "true"
checkbox input "false"
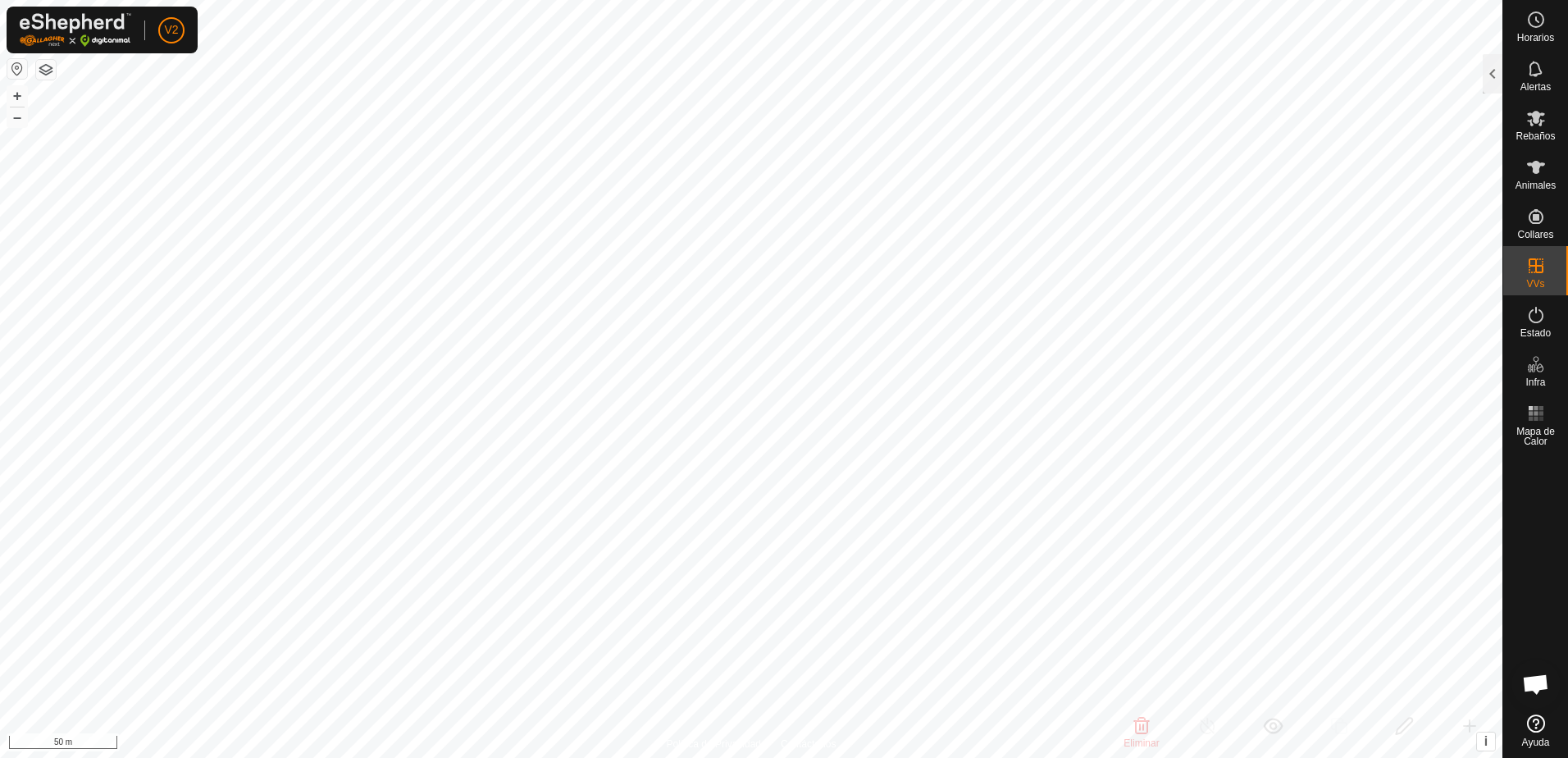
checkbox input "false"
checkbox input "true"
checkbox input "false"
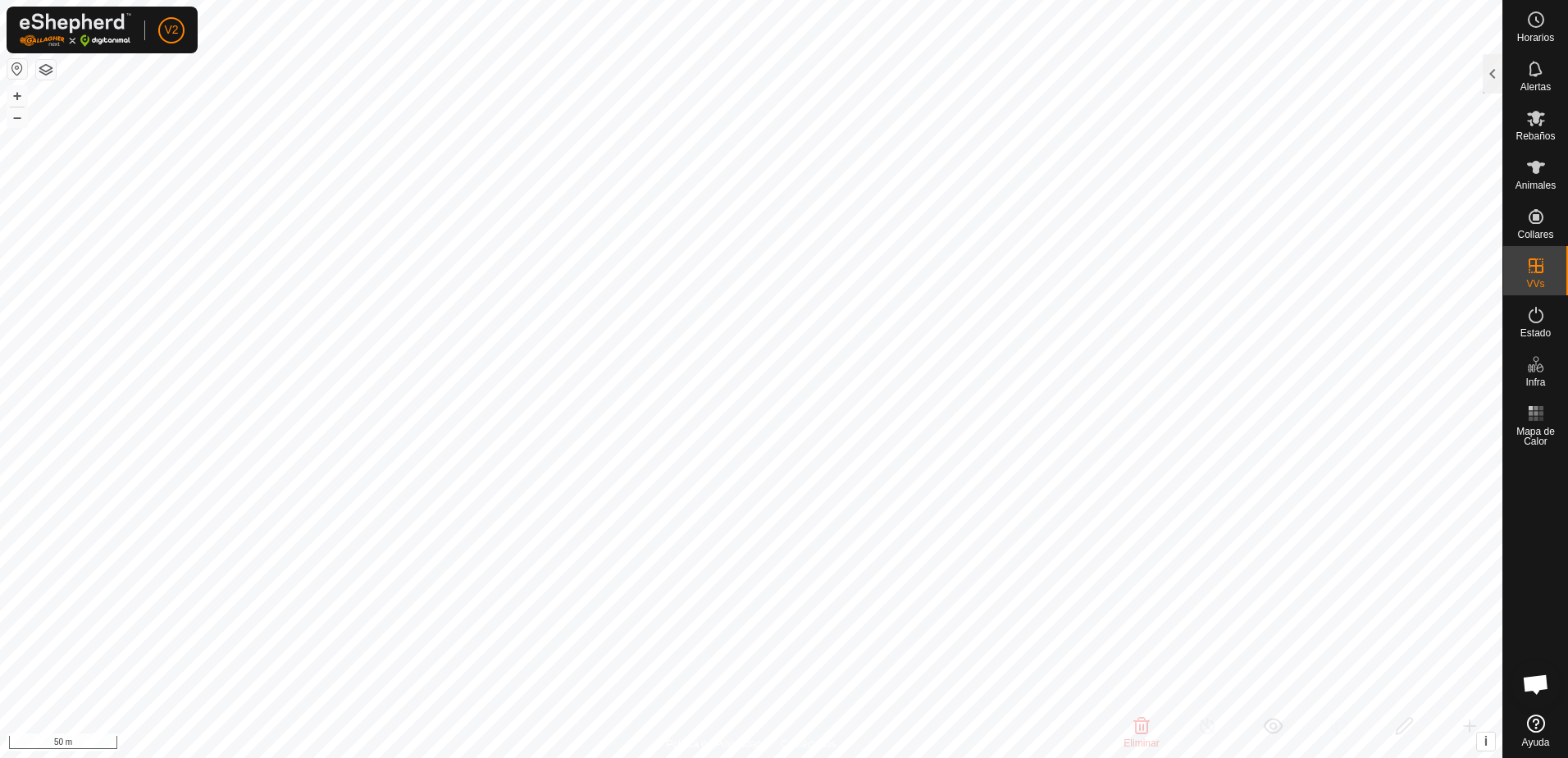
checkbox input "true"
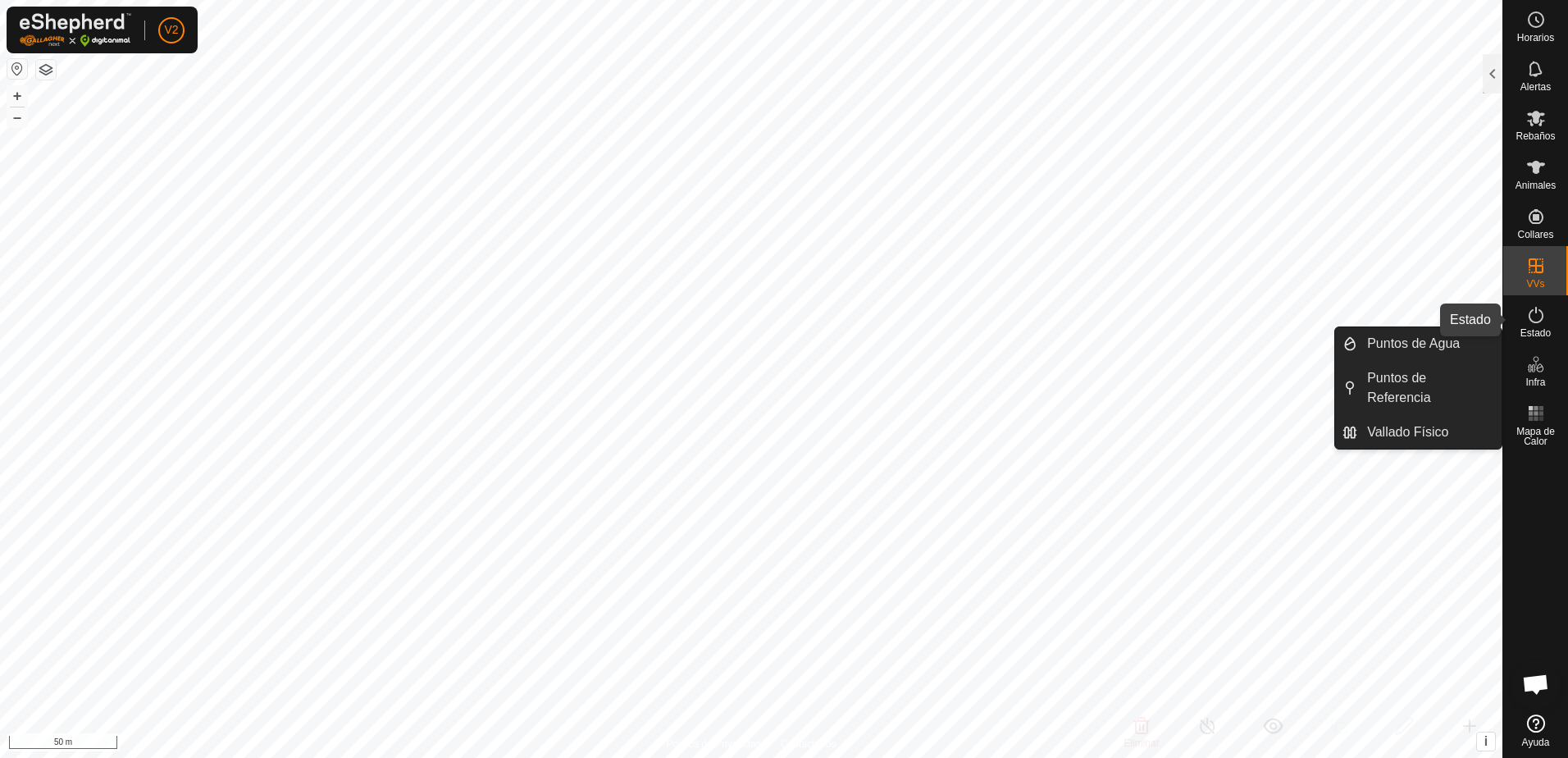
click at [1533, 319] on icon at bounding box center [1536, 314] width 19 height 19
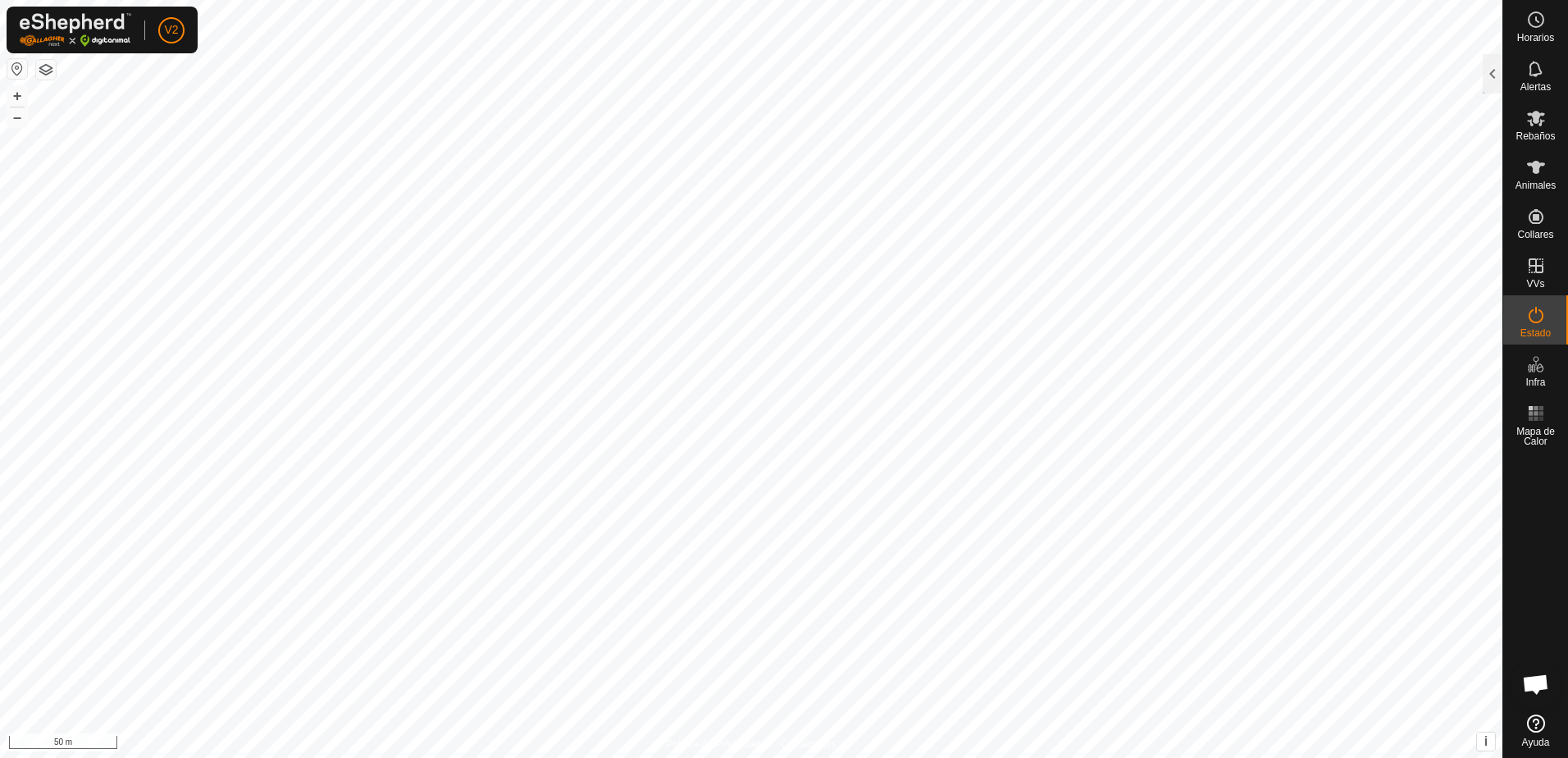
click at [1542, 325] on es-activation-svg-icon at bounding box center [1536, 314] width 29 height 26
click at [1522, 324] on es-activation-svg-icon at bounding box center [1536, 314] width 29 height 26
click at [1532, 314] on icon at bounding box center [1536, 314] width 19 height 19
checkbox input "false"
checkbox input "true"
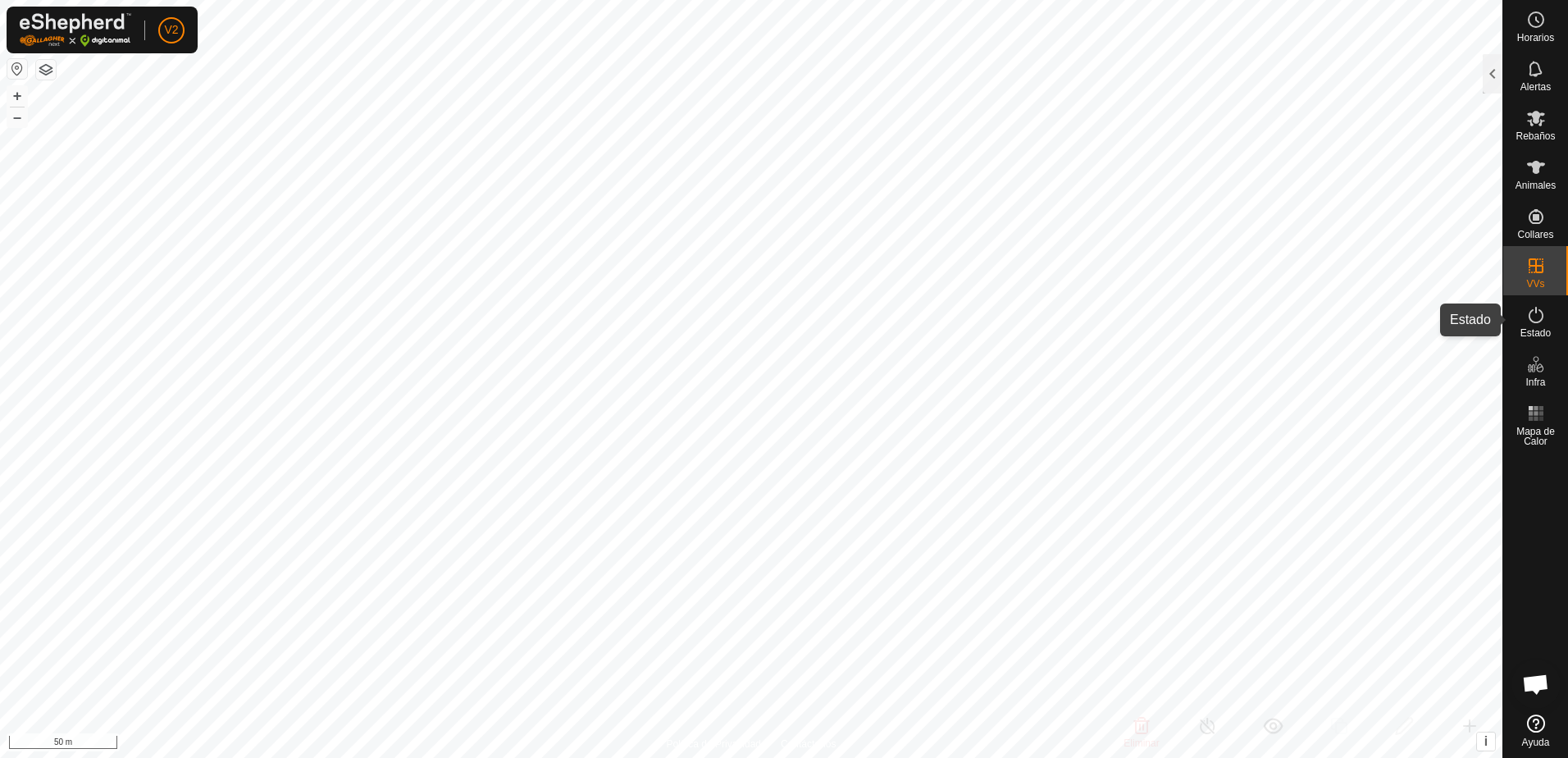
click at [1541, 317] on icon at bounding box center [1536, 314] width 19 height 19
click at [1541, 313] on icon at bounding box center [1536, 315] width 15 height 17
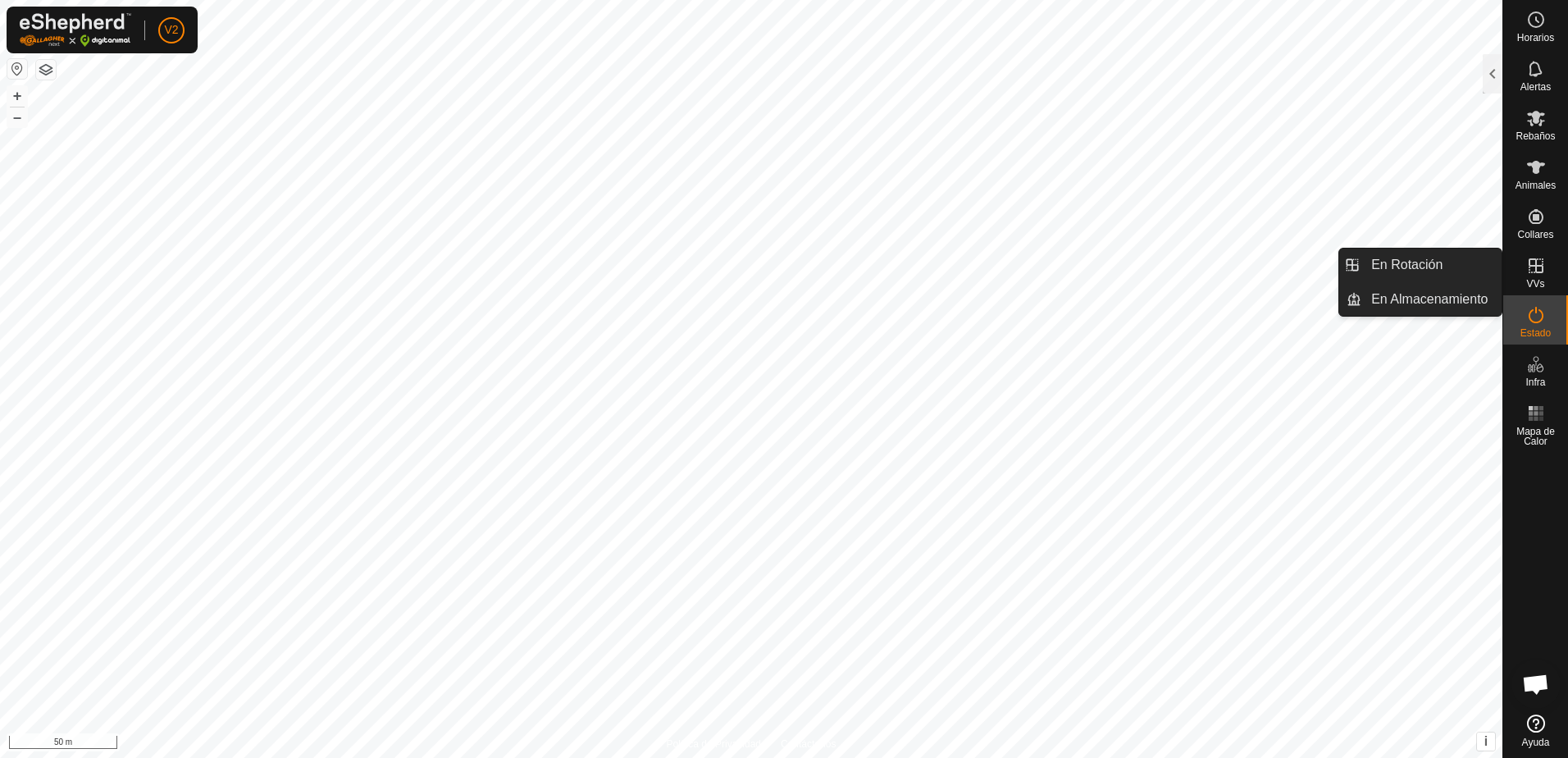
click at [1545, 273] on icon at bounding box center [1536, 265] width 19 height 19
click at [1524, 275] on es-virtualpaddocks-svg-icon at bounding box center [1536, 265] width 29 height 26
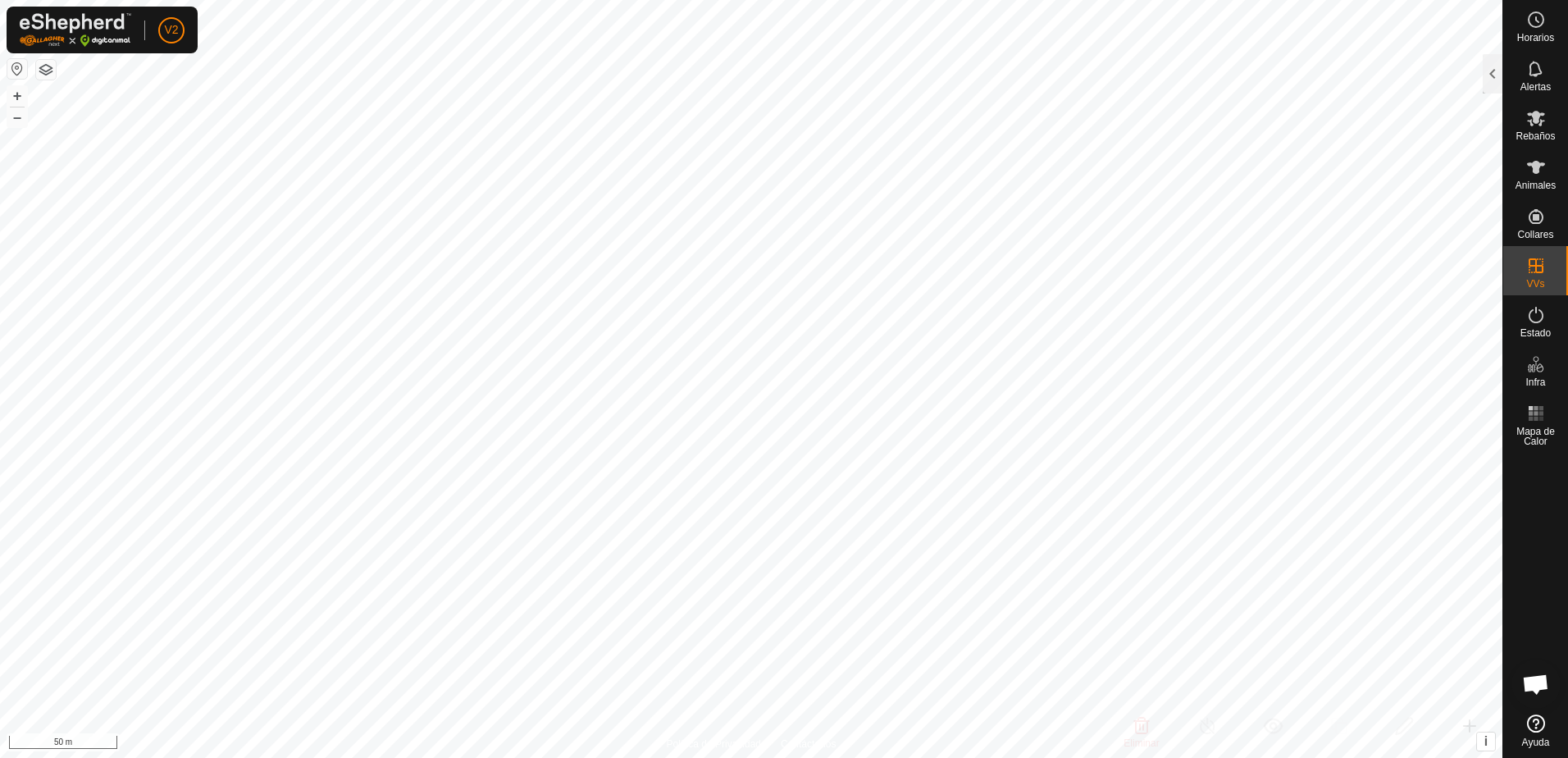
checkbox input "true"
click at [1539, 166] on icon at bounding box center [1537, 168] width 18 height 13
click at [1534, 125] on icon at bounding box center [1536, 117] width 19 height 19
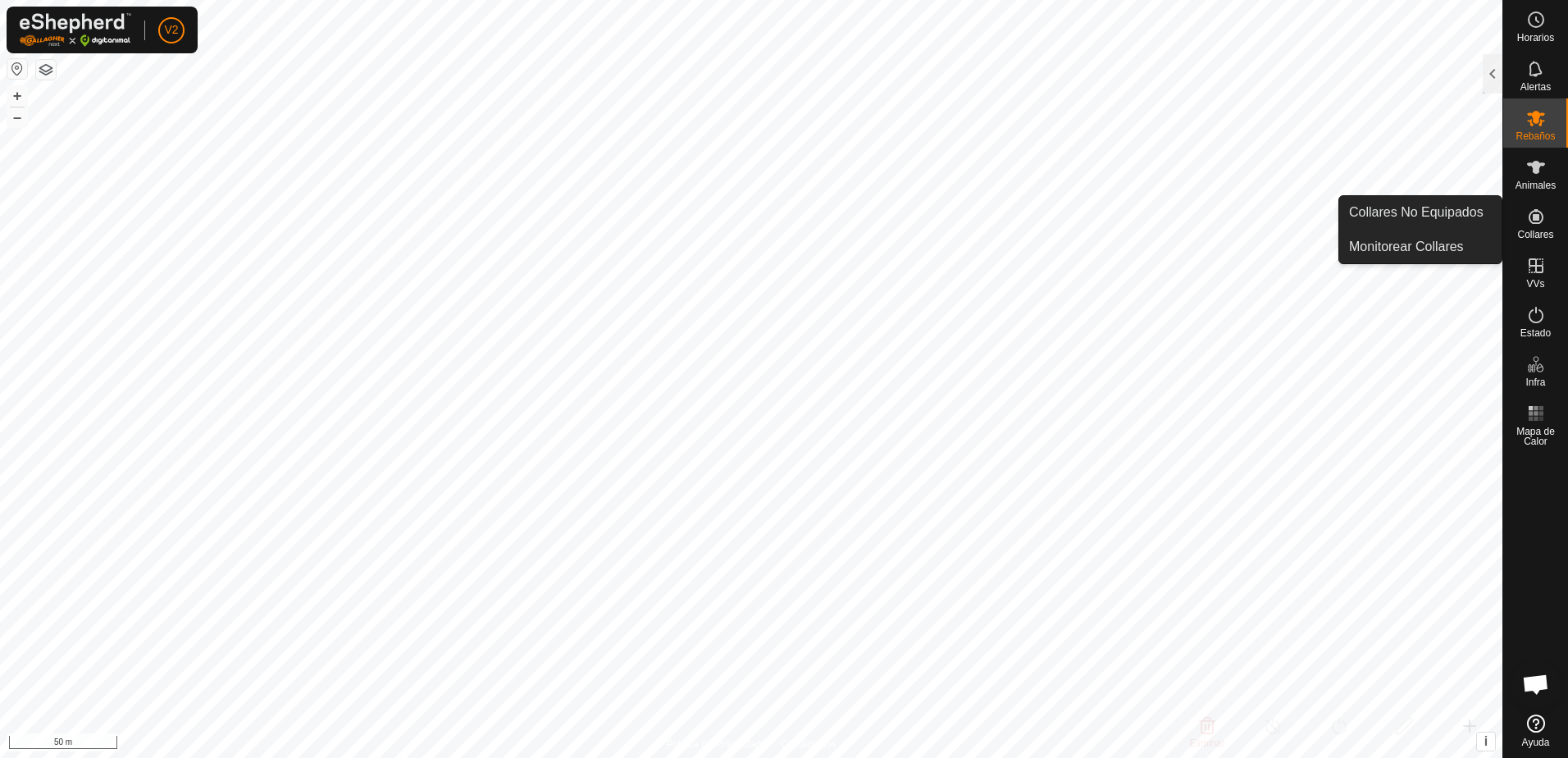
click at [1538, 231] on span "Collares" at bounding box center [1535, 235] width 36 height 10
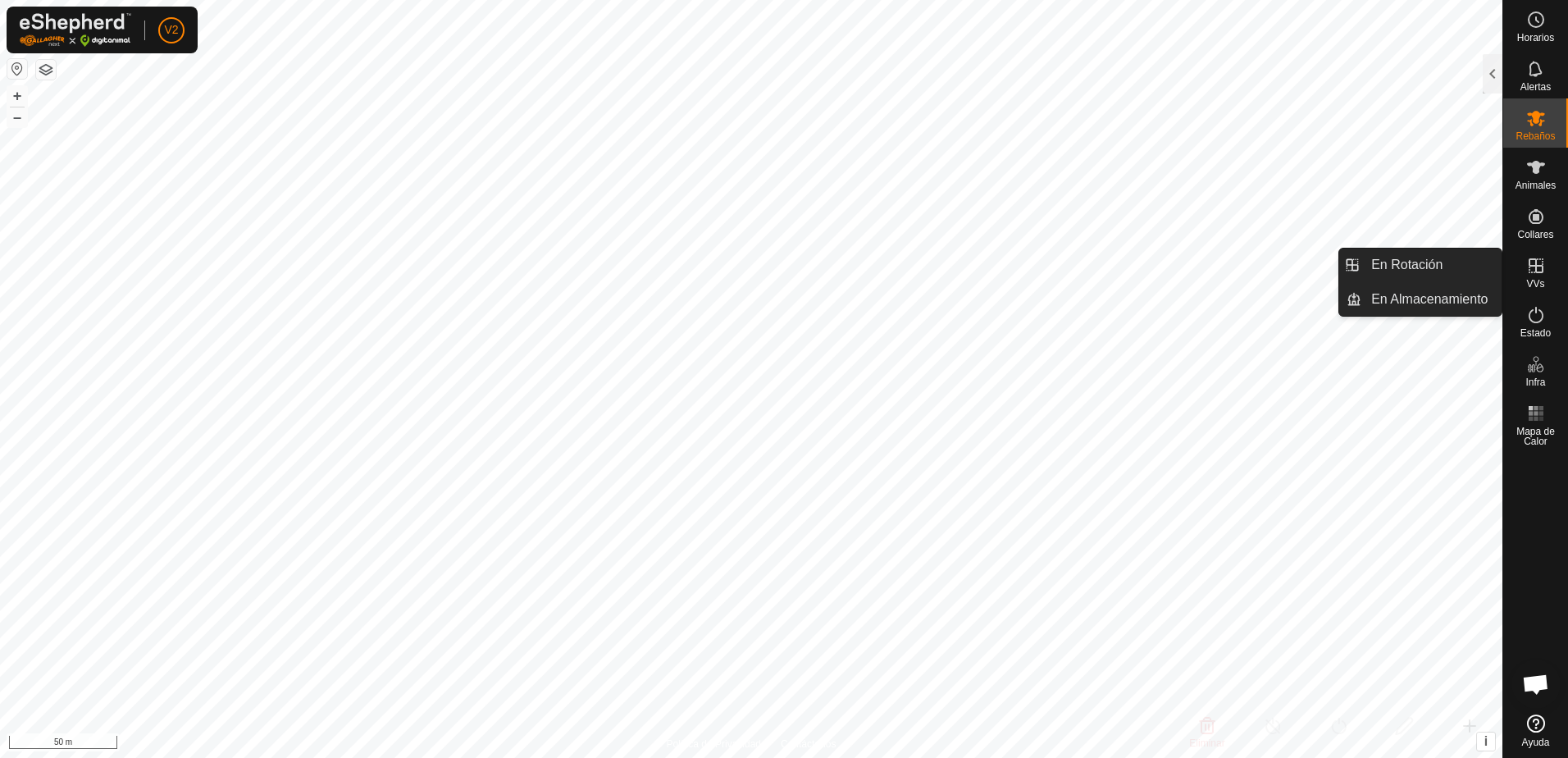
click at [1529, 269] on icon at bounding box center [1536, 265] width 19 height 19
click at [1437, 260] on link "En Rotación" at bounding box center [1431, 264] width 140 height 33
click at [1403, 260] on link "En Rotación" at bounding box center [1431, 264] width 140 height 33
click at [1445, 305] on link "En Almacenamiento" at bounding box center [1431, 299] width 140 height 33
click at [1441, 267] on link "En Rotación" at bounding box center [1431, 264] width 140 height 33
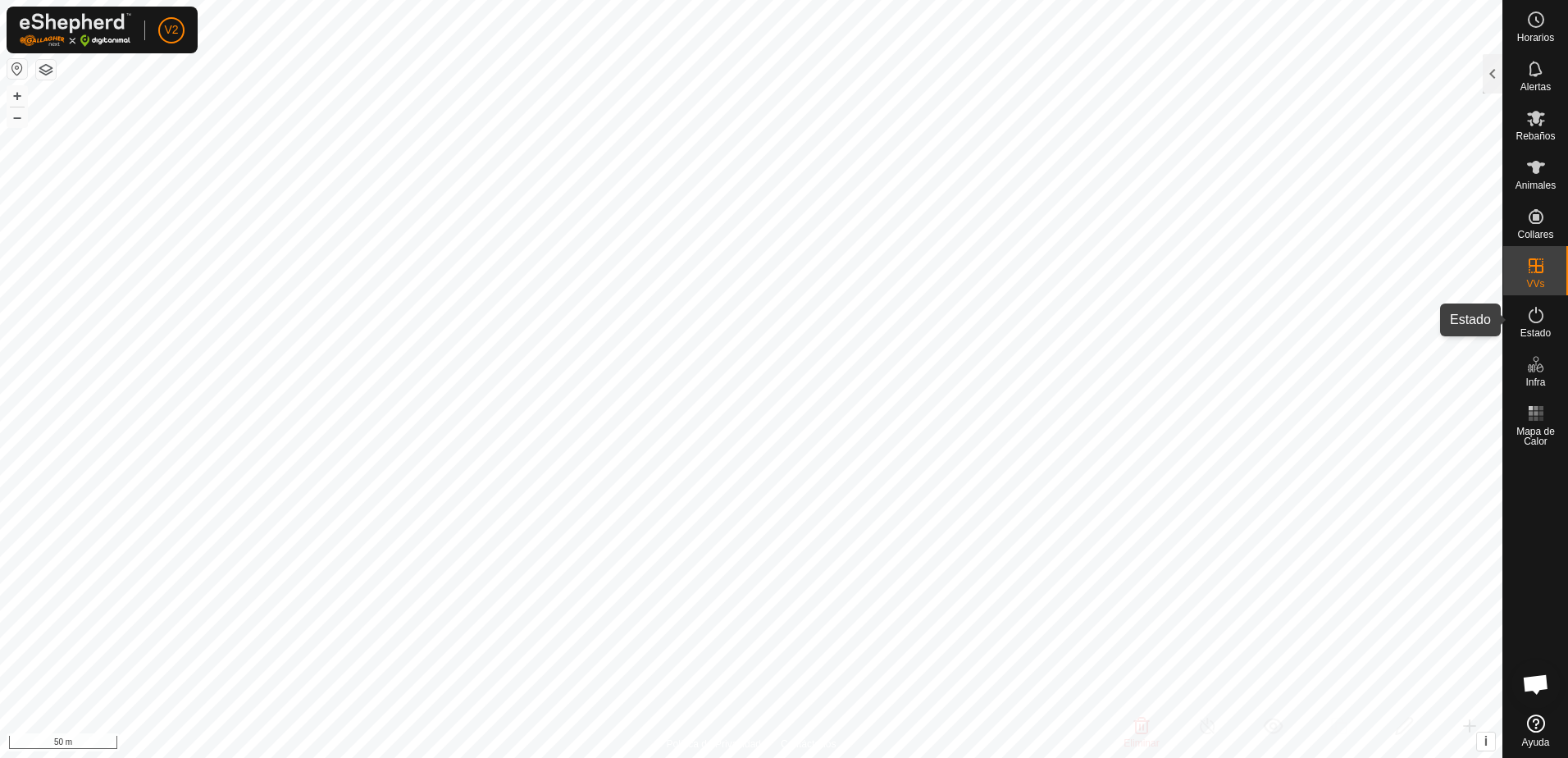
click at [1545, 317] on icon at bounding box center [1536, 314] width 19 height 19
click at [1543, 321] on icon at bounding box center [1536, 314] width 19 height 19
click at [1500, 81] on div at bounding box center [1493, 74] width 19 height 39
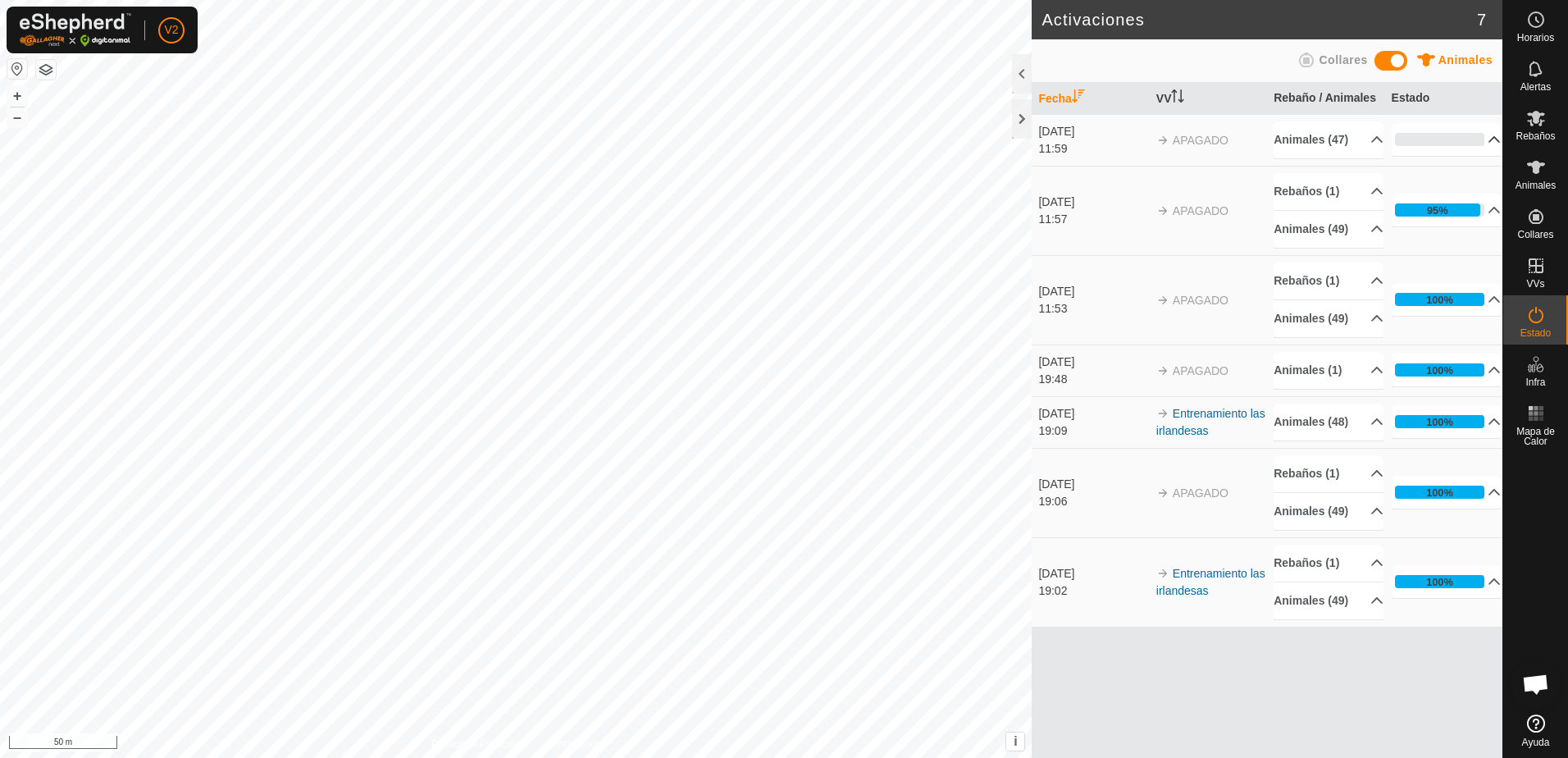
click at [1489, 138] on p-accordion-header "0%" at bounding box center [1446, 139] width 110 height 33
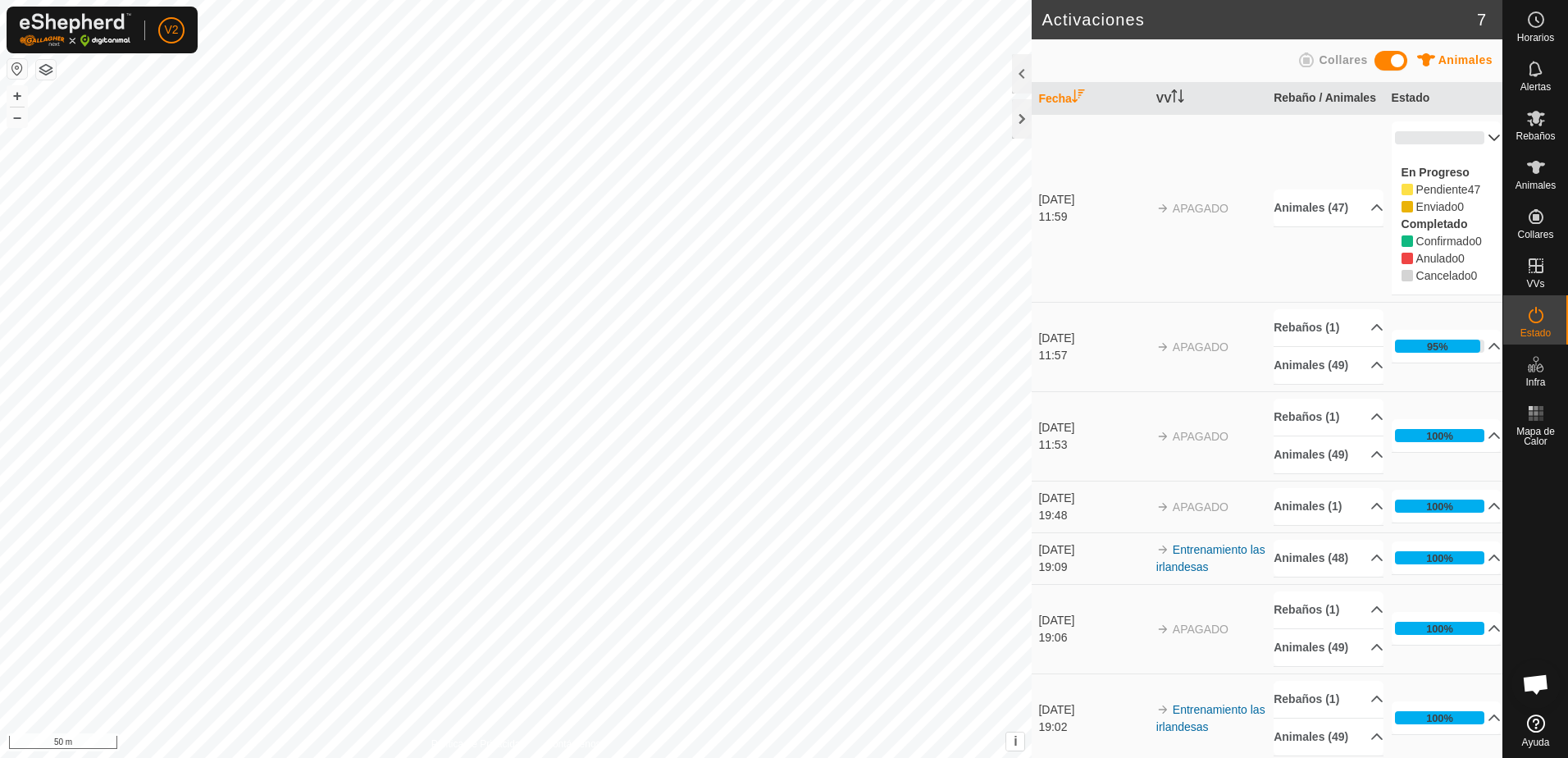
click at [1487, 133] on p-accordion-header "0%" at bounding box center [1446, 138] width 110 height 33
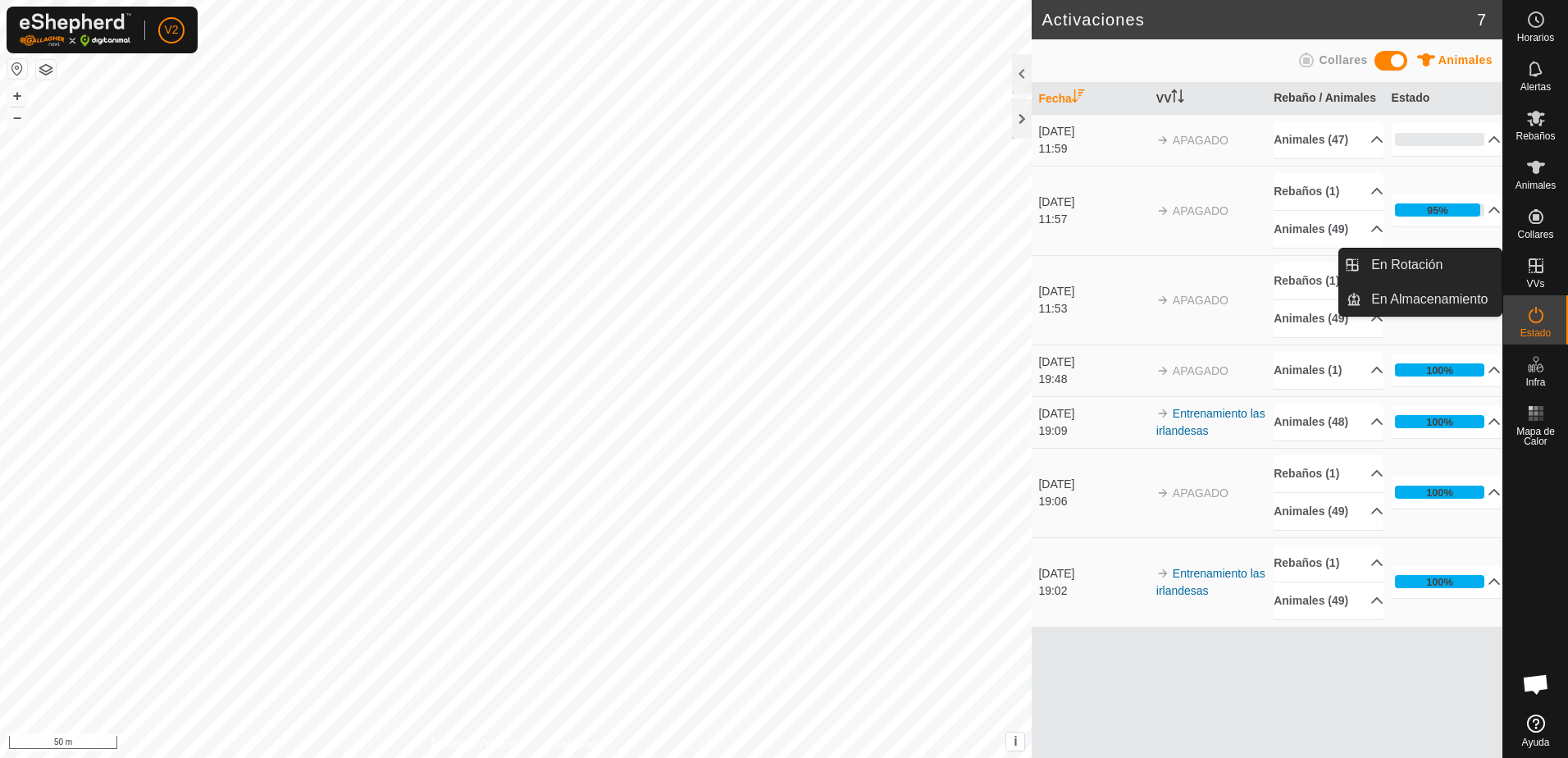
click at [1550, 266] on es-virtualpaddocks-svg-icon at bounding box center [1536, 265] width 29 height 26
click at [1534, 276] on es-virtualpaddocks-svg-icon at bounding box center [1536, 265] width 29 height 26
click at [1475, 266] on link "En Rotación" at bounding box center [1431, 264] width 140 height 33
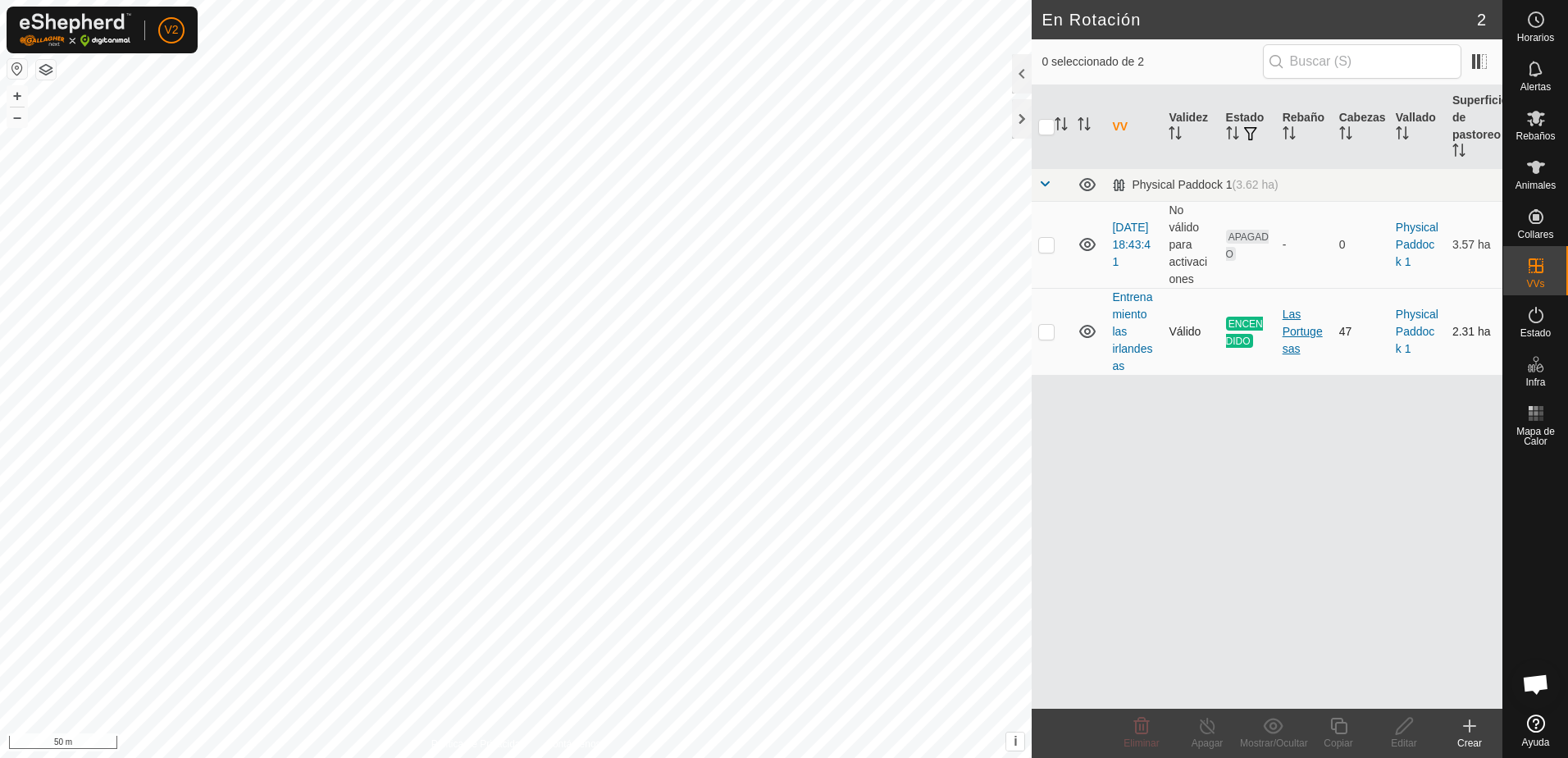
click at [1308, 343] on div "Las Portugesas" at bounding box center [1305, 332] width 44 height 52
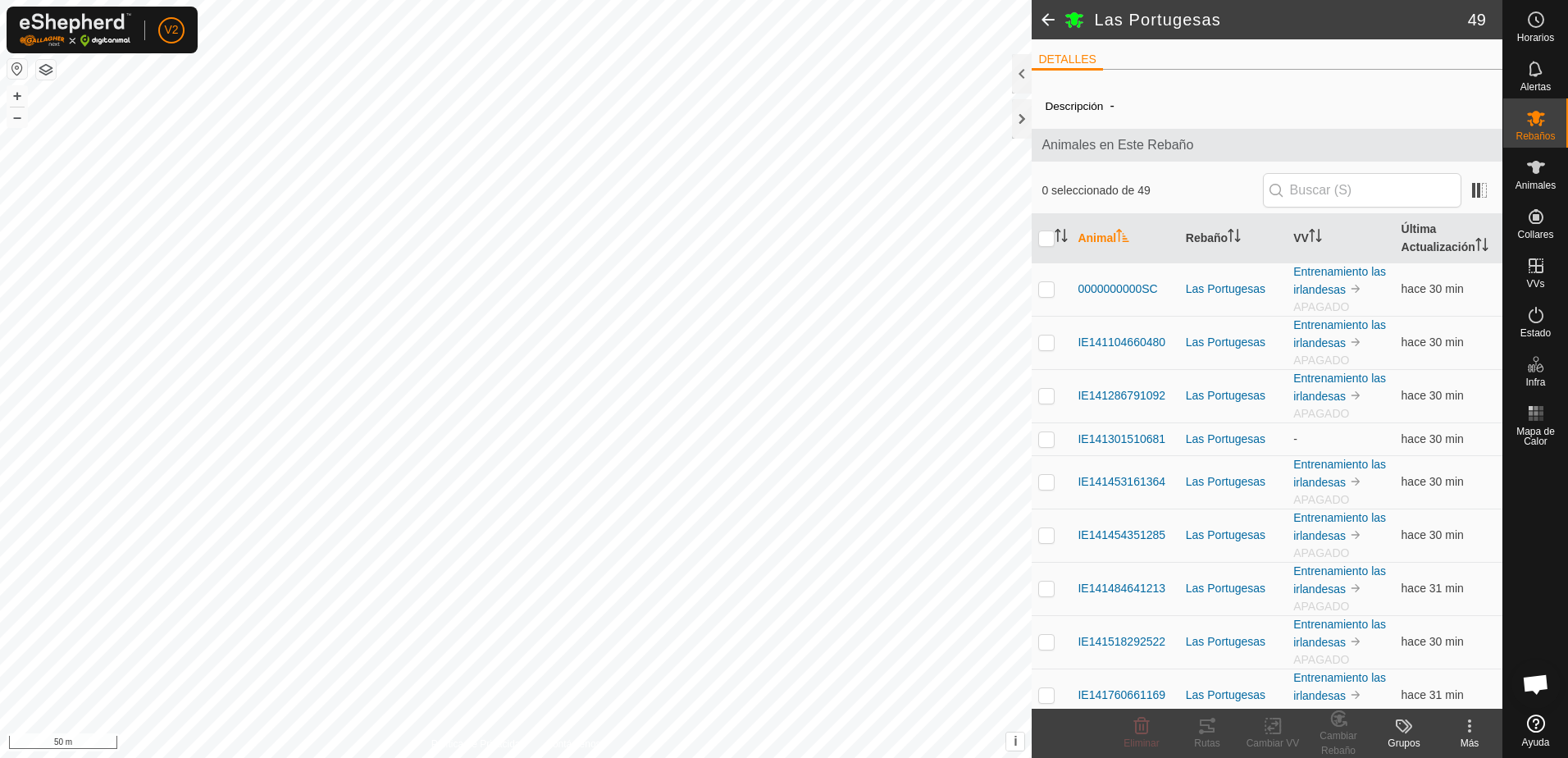
click at [1051, 14] on span at bounding box center [1048, 19] width 33 height 39
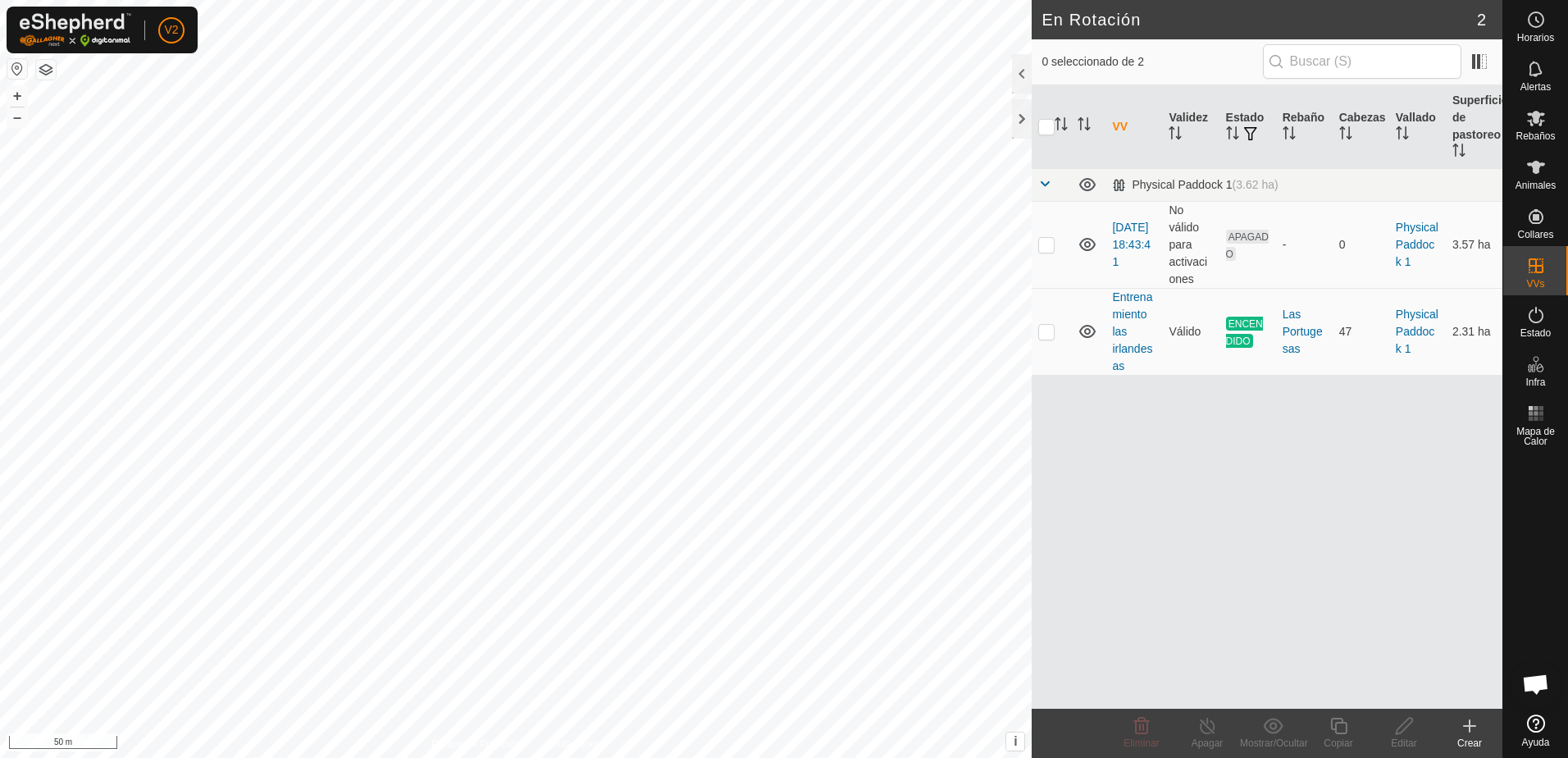
click at [1135, 345] on link "Entrenamiento las irlandesas" at bounding box center [1133, 331] width 40 height 82
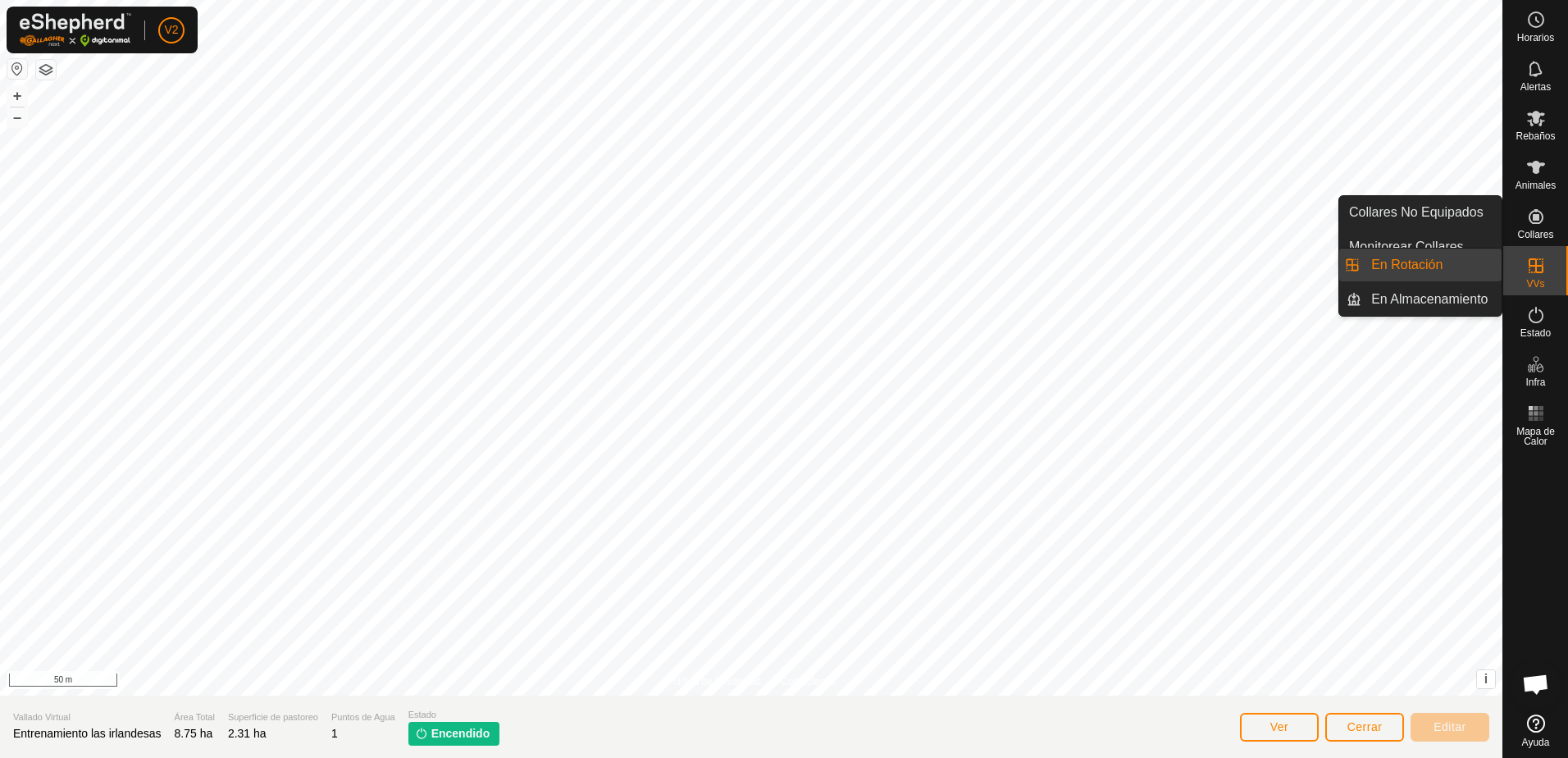
click at [1544, 273] on icon at bounding box center [1536, 265] width 19 height 19
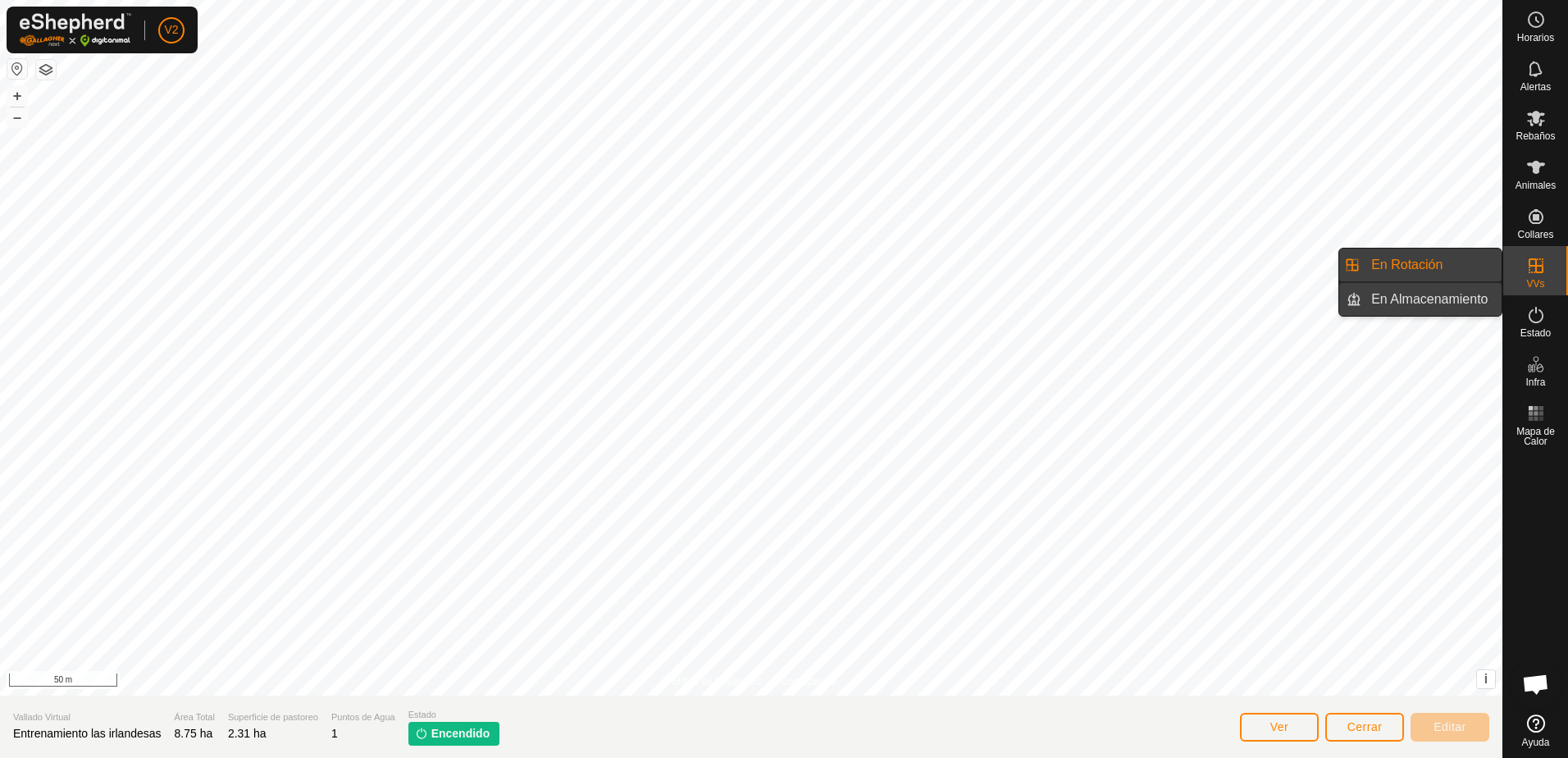
click at [1455, 294] on link "En Almacenamiento" at bounding box center [1431, 299] width 140 height 33
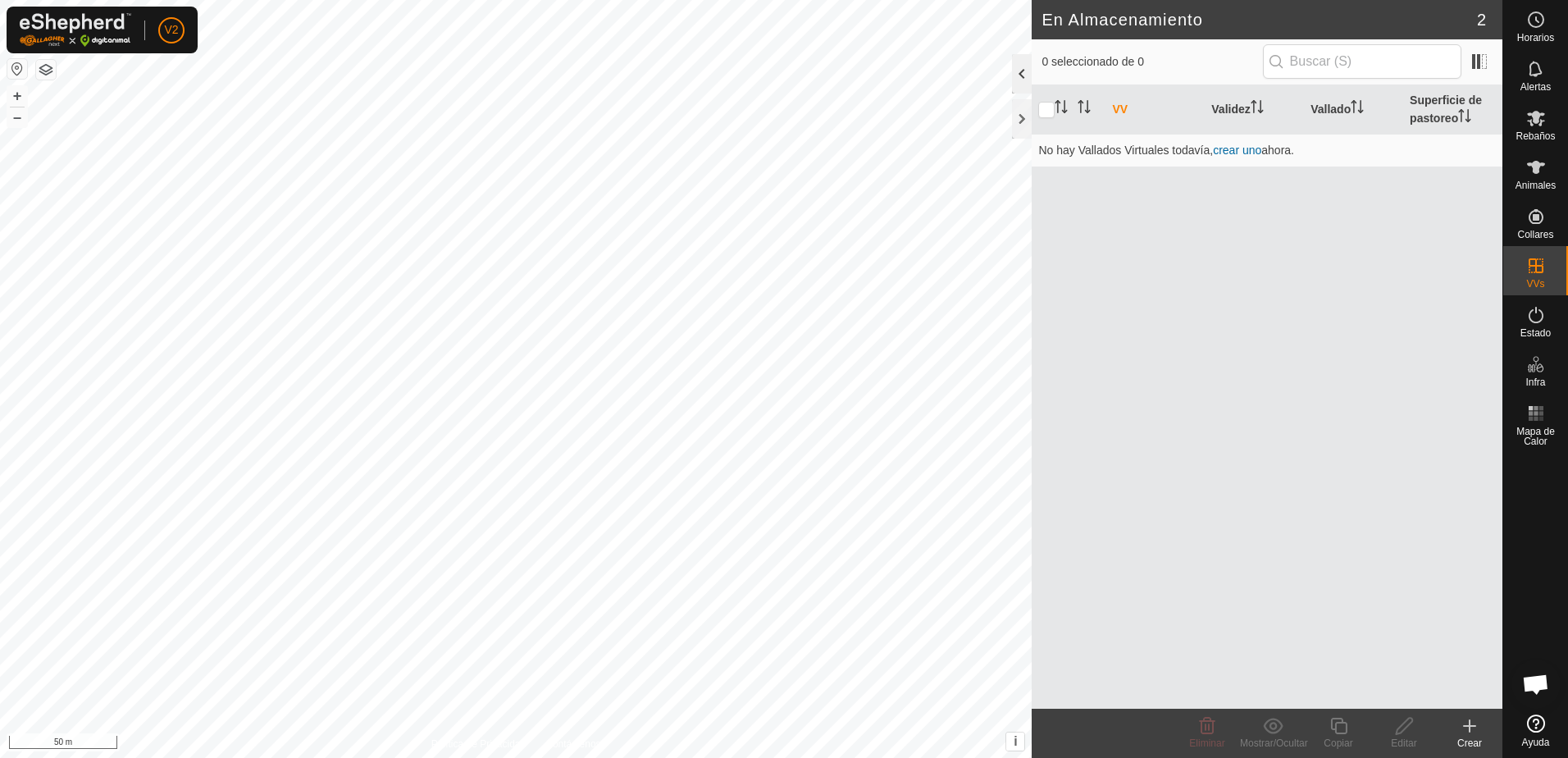
click at [1028, 81] on div at bounding box center [1021, 74] width 19 height 39
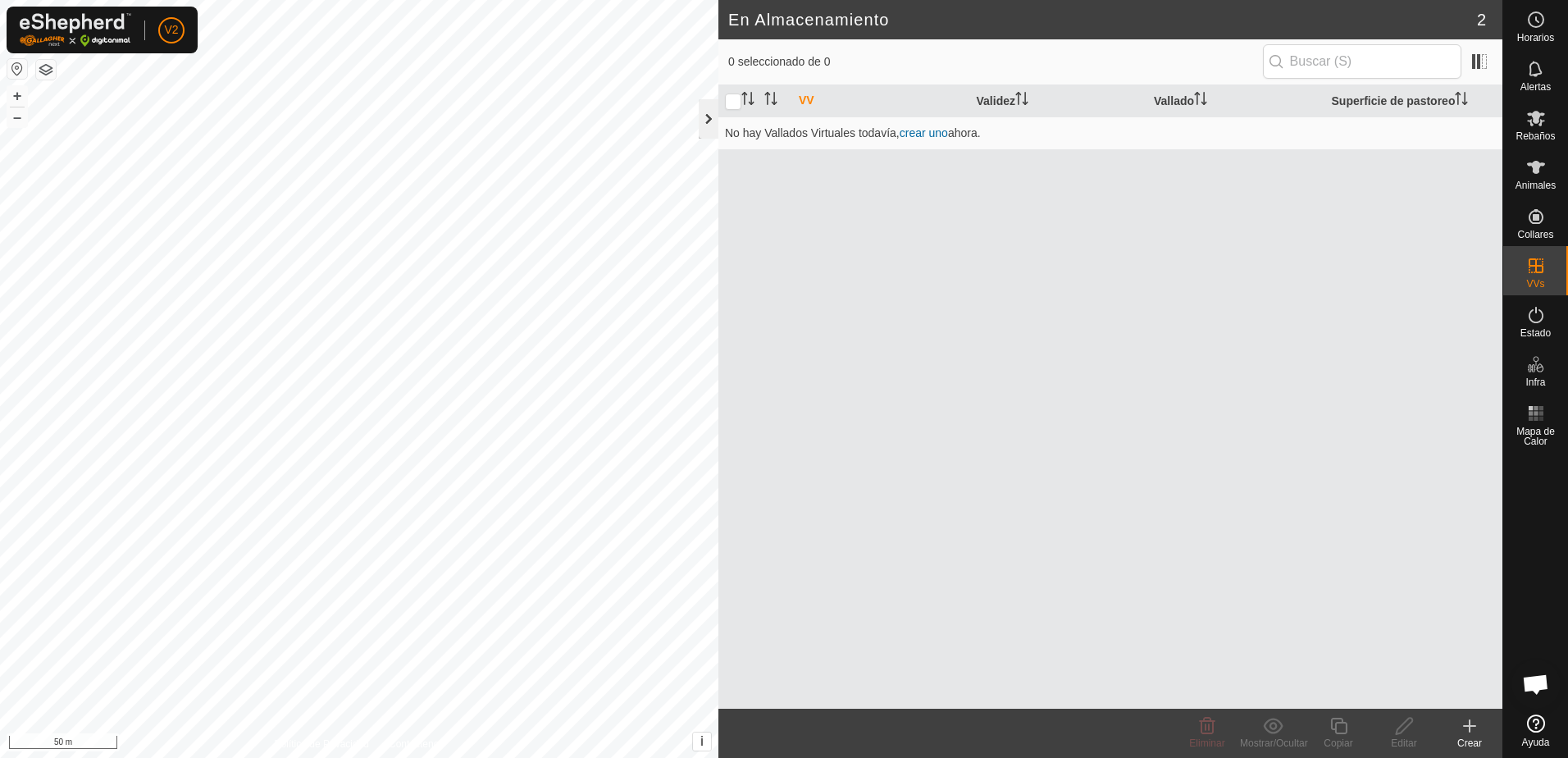
click at [711, 133] on div at bounding box center [708, 118] width 19 height 39
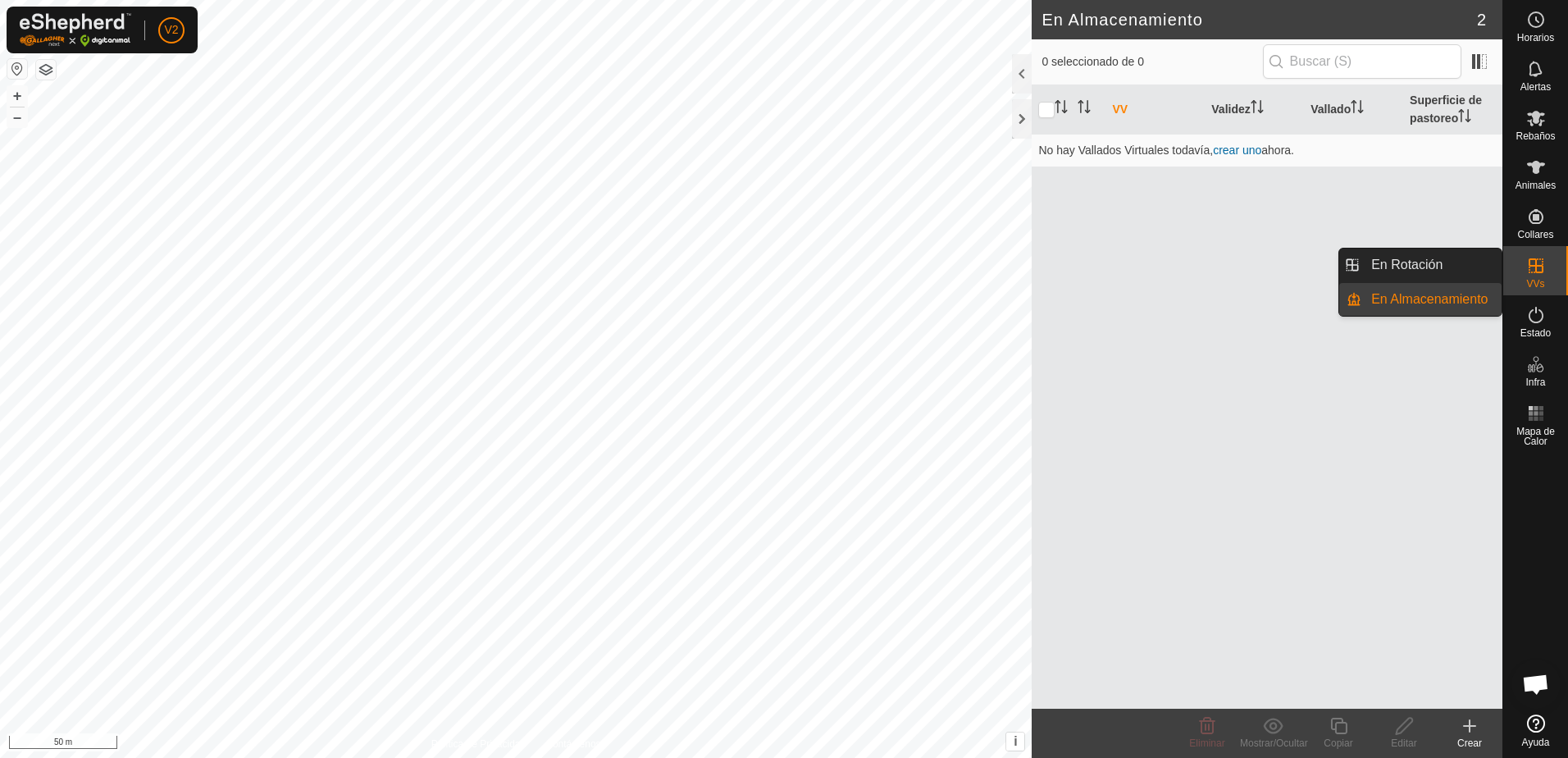
click at [1547, 271] on es-virtualpaddocks-svg-icon at bounding box center [1536, 265] width 29 height 26
click at [1451, 266] on link "En Rotación" at bounding box center [1431, 264] width 140 height 33
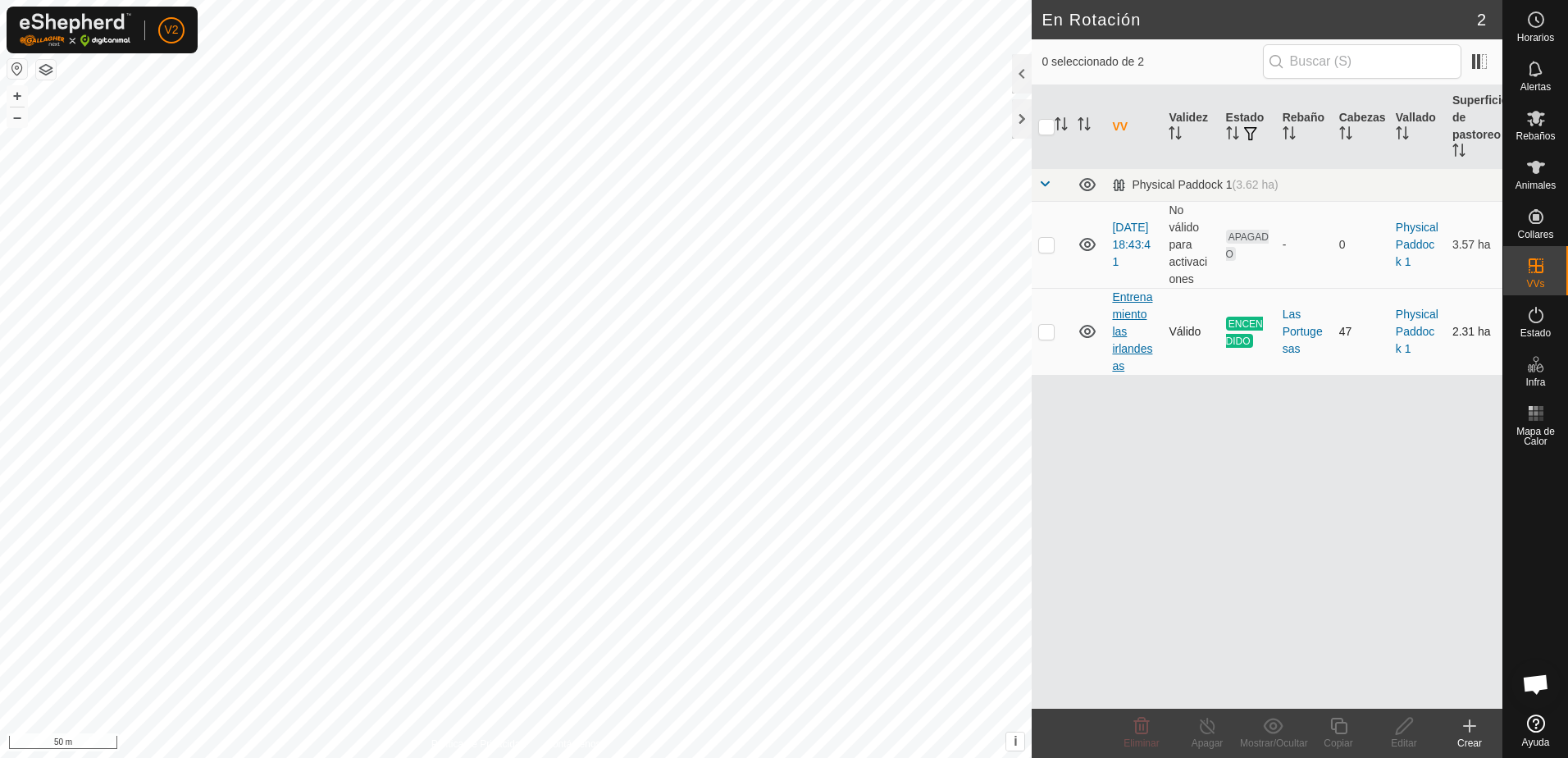
click at [1145, 346] on link "Entrenamiento las irlandesas" at bounding box center [1133, 331] width 40 height 82
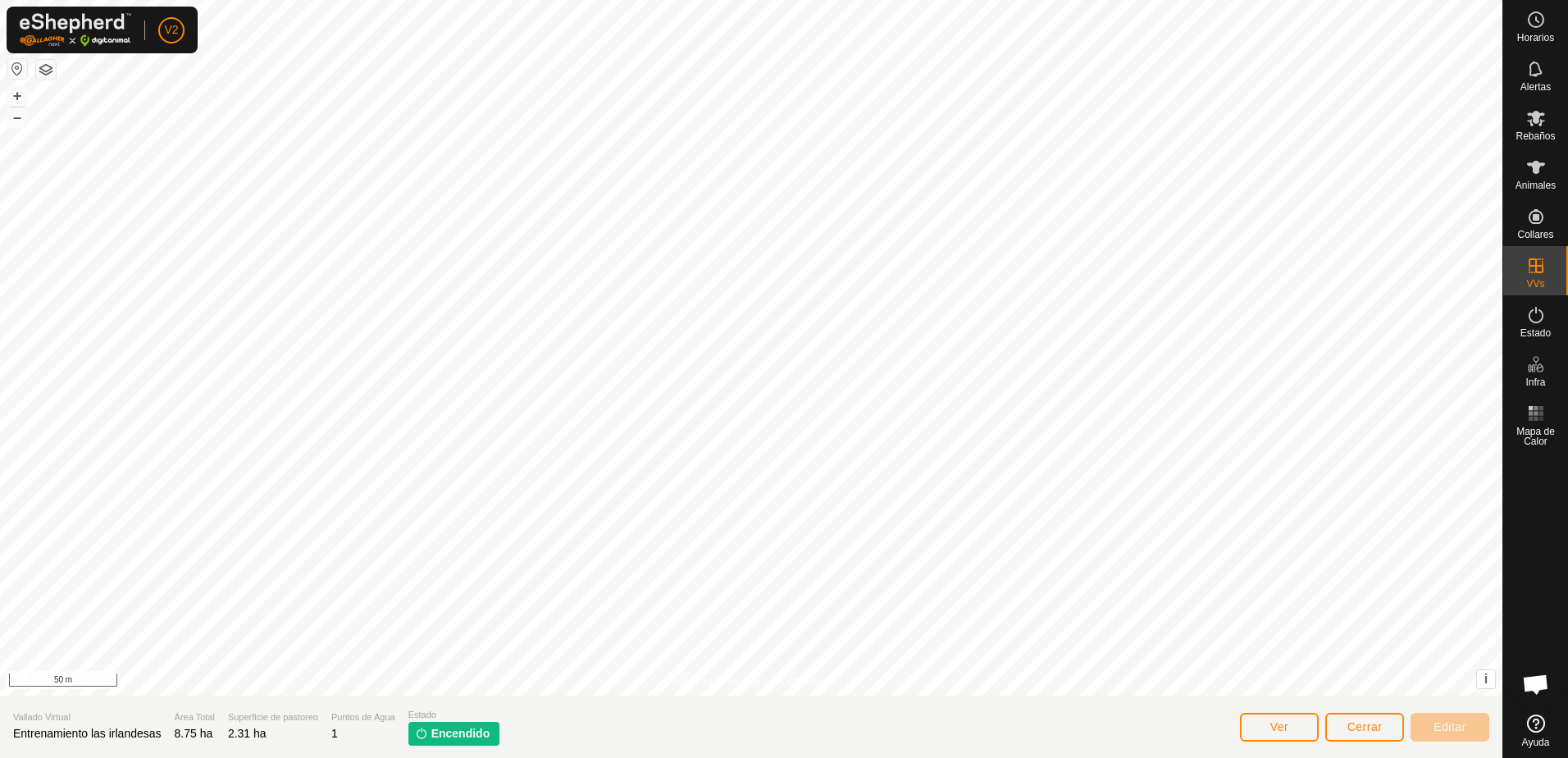
click at [453, 735] on span "Encendido" at bounding box center [461, 734] width 59 height 18
click at [1543, 168] on icon at bounding box center [1536, 167] width 19 height 19
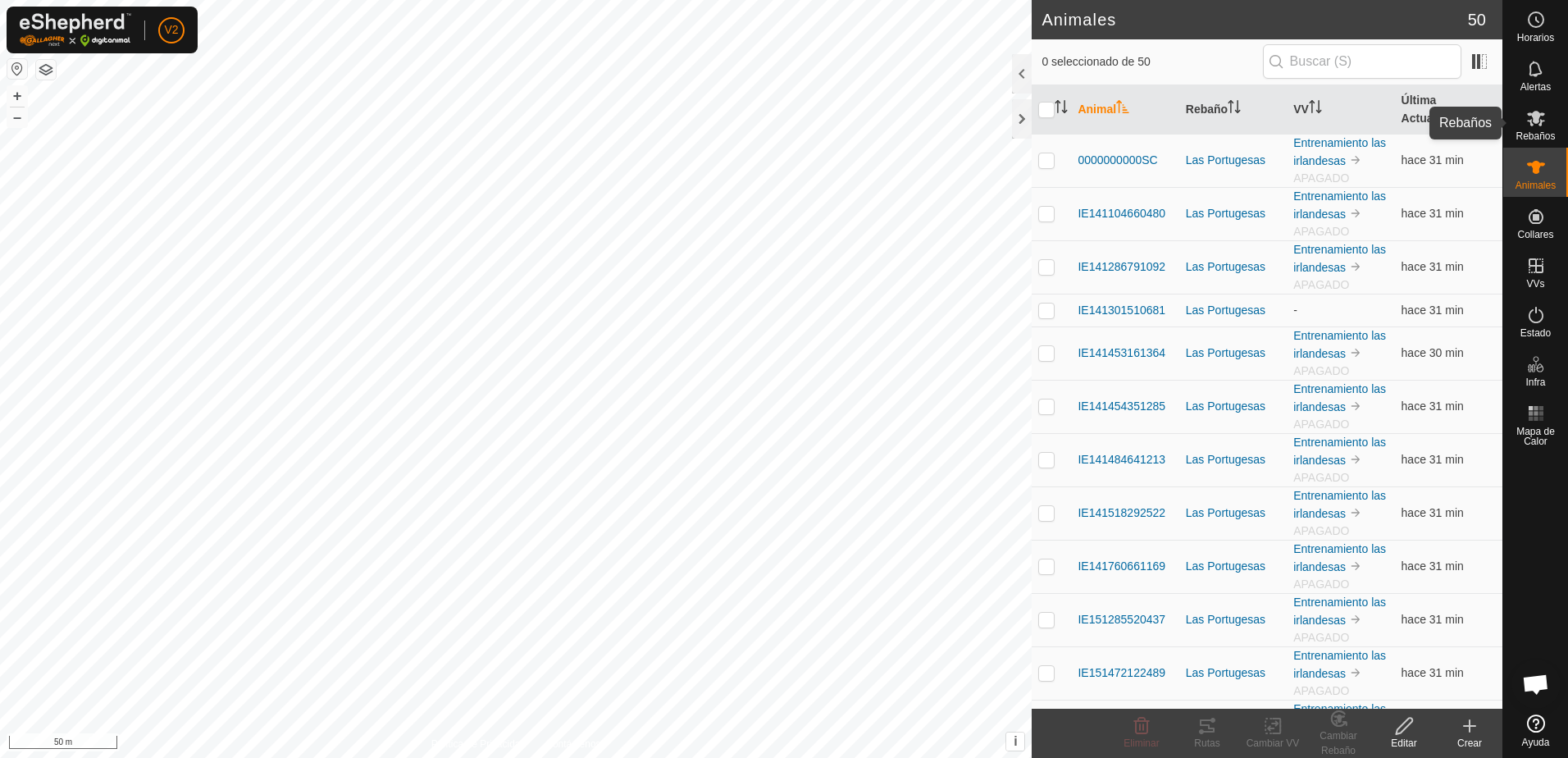
click at [1544, 127] on icon at bounding box center [1536, 117] width 19 height 19
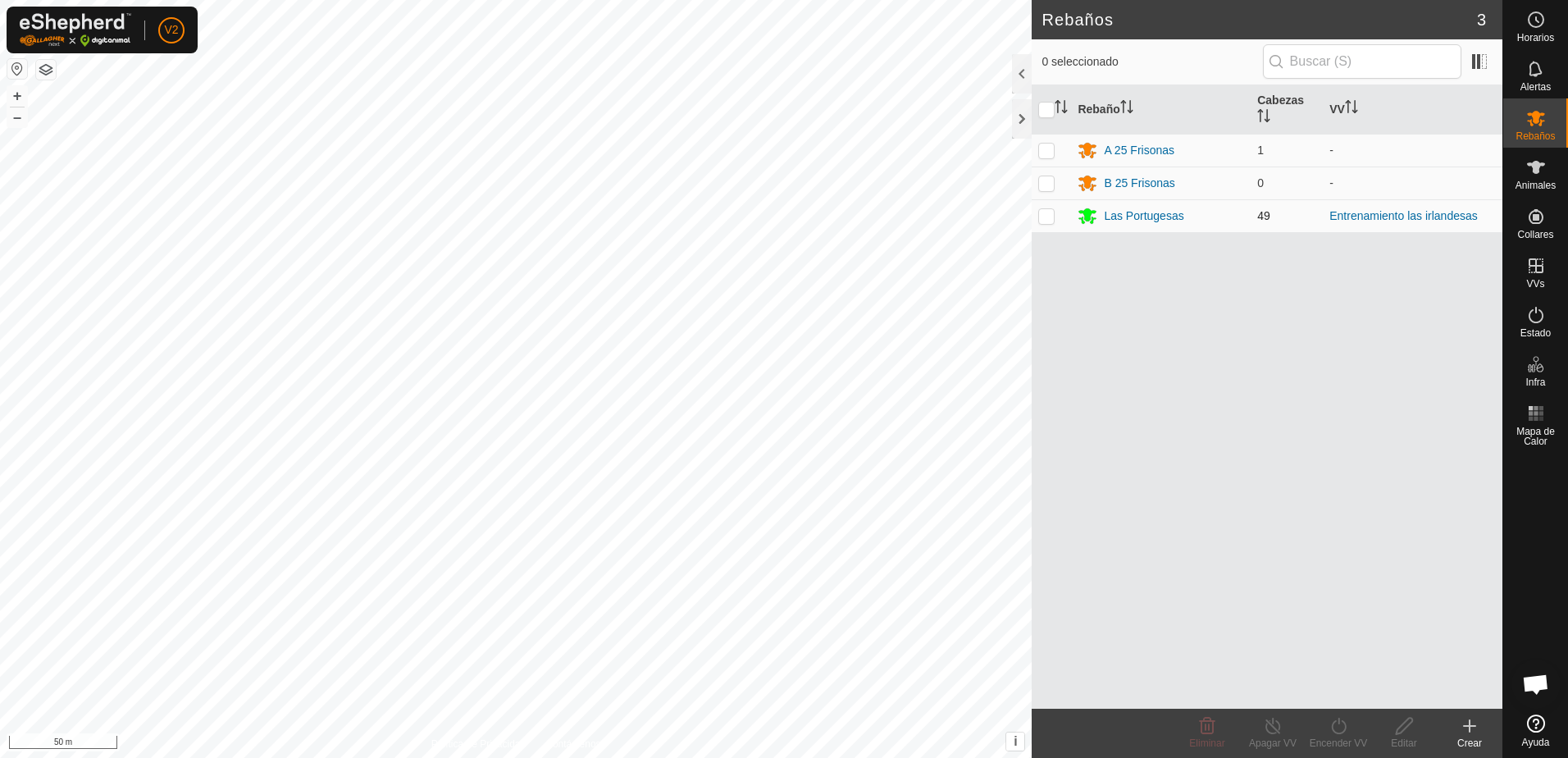
click at [1047, 216] on p-checkbox at bounding box center [1046, 215] width 17 height 13
checkbox input "true"
click at [1170, 215] on div "Las Portugesas" at bounding box center [1144, 215] width 80 height 18
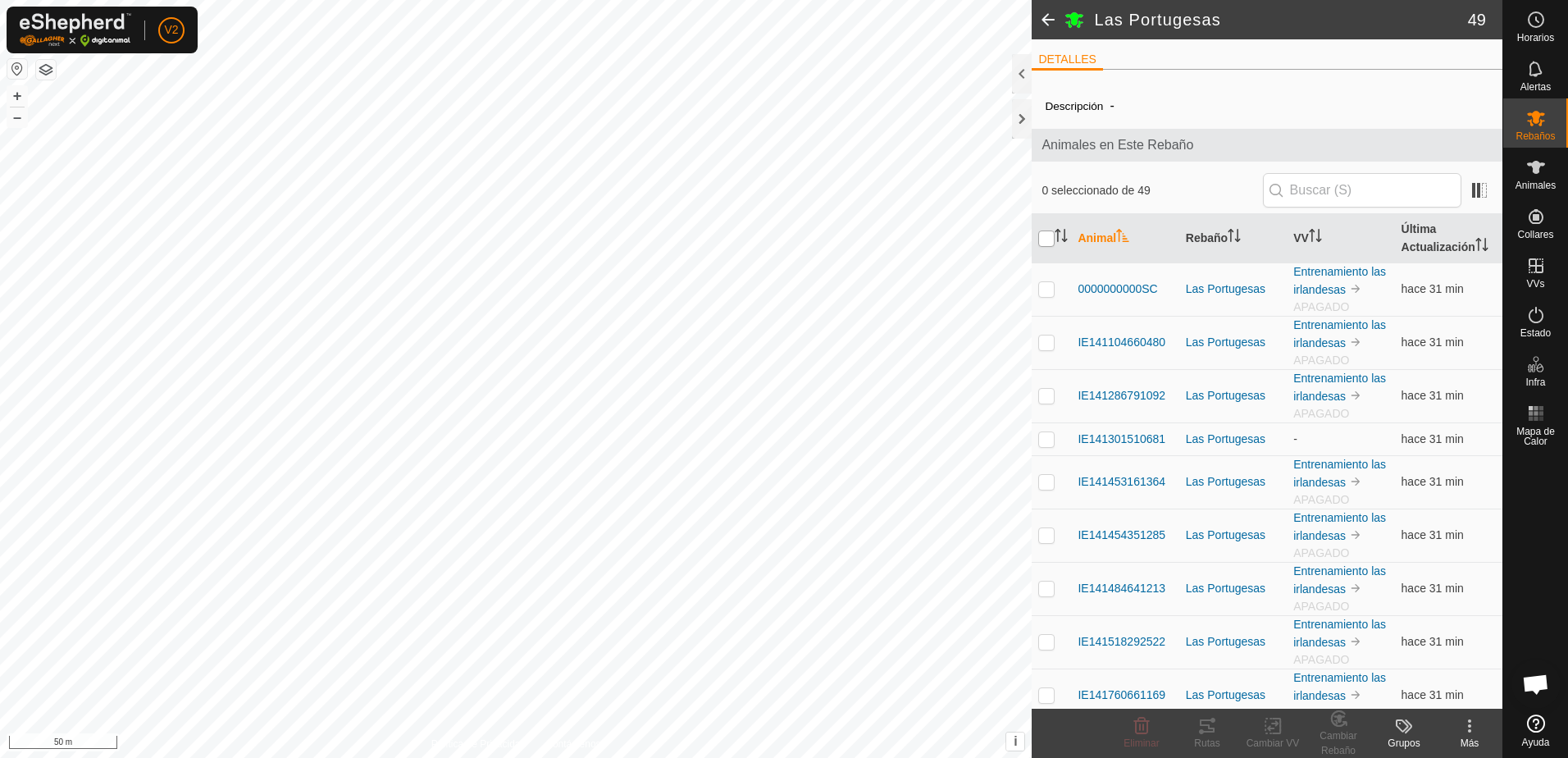
click at [1046, 236] on input "checkbox" at bounding box center [1046, 239] width 17 height 17
checkbox input "true"
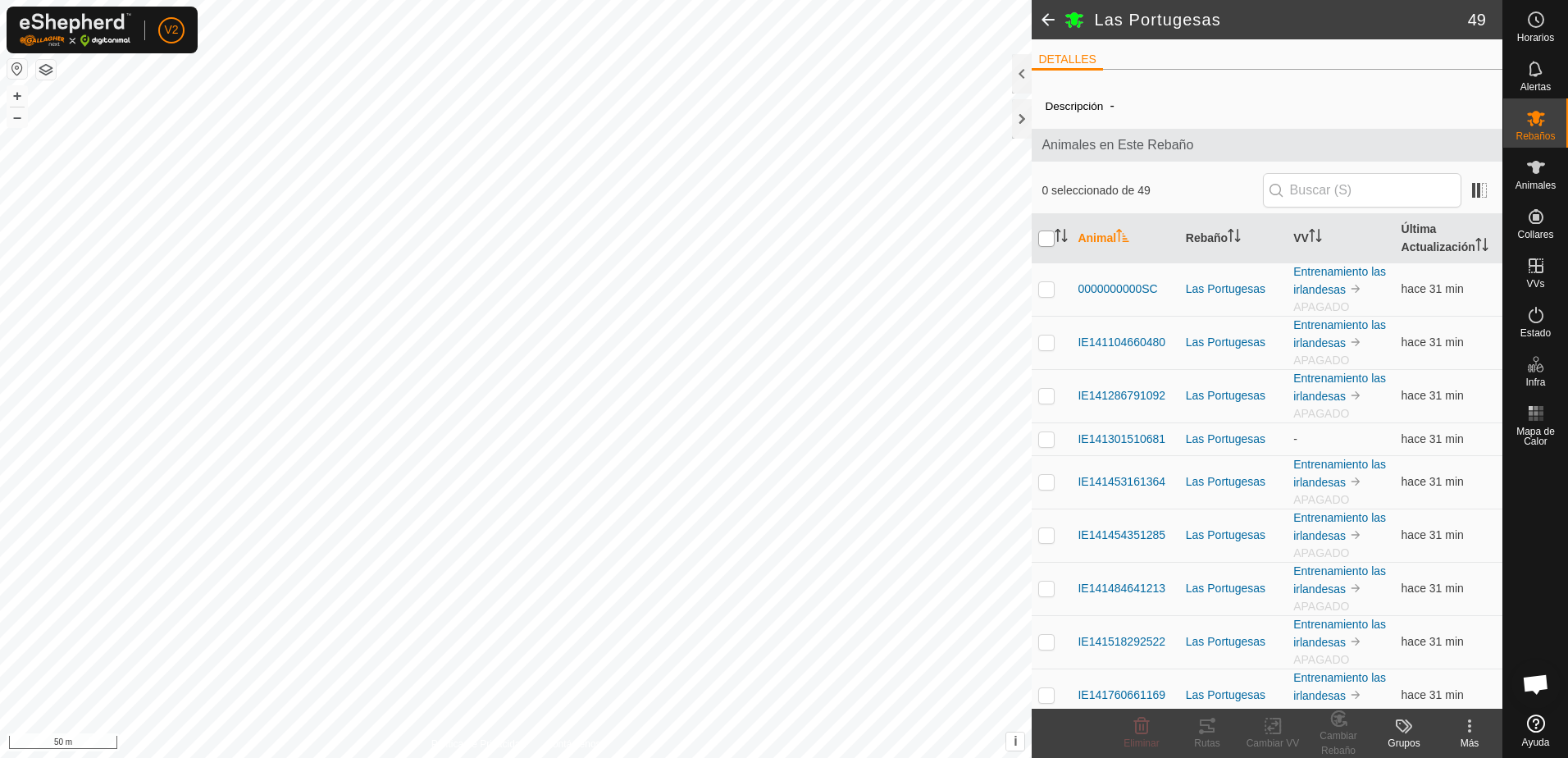
checkbox input "true"
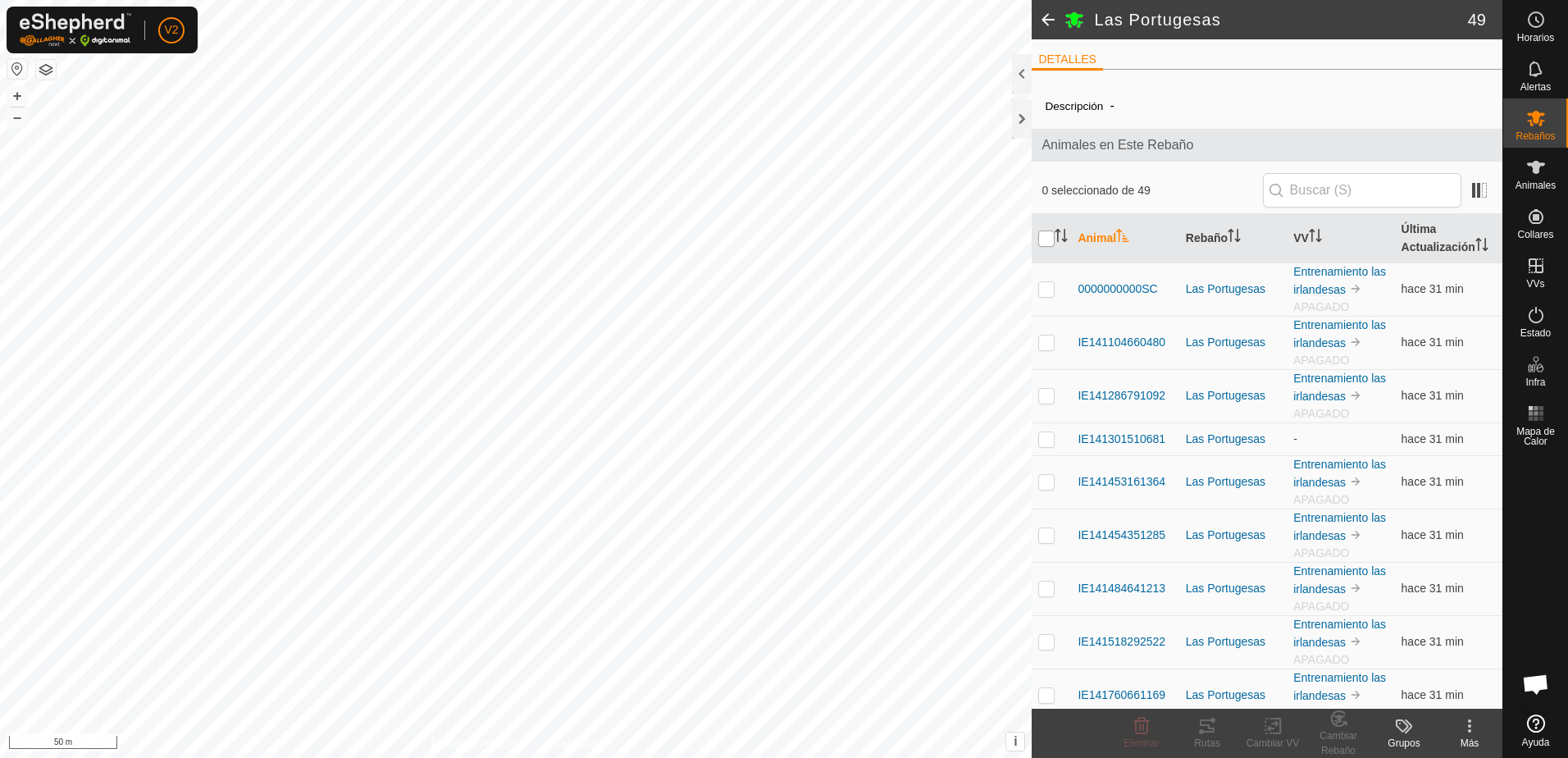
checkbox input "true"
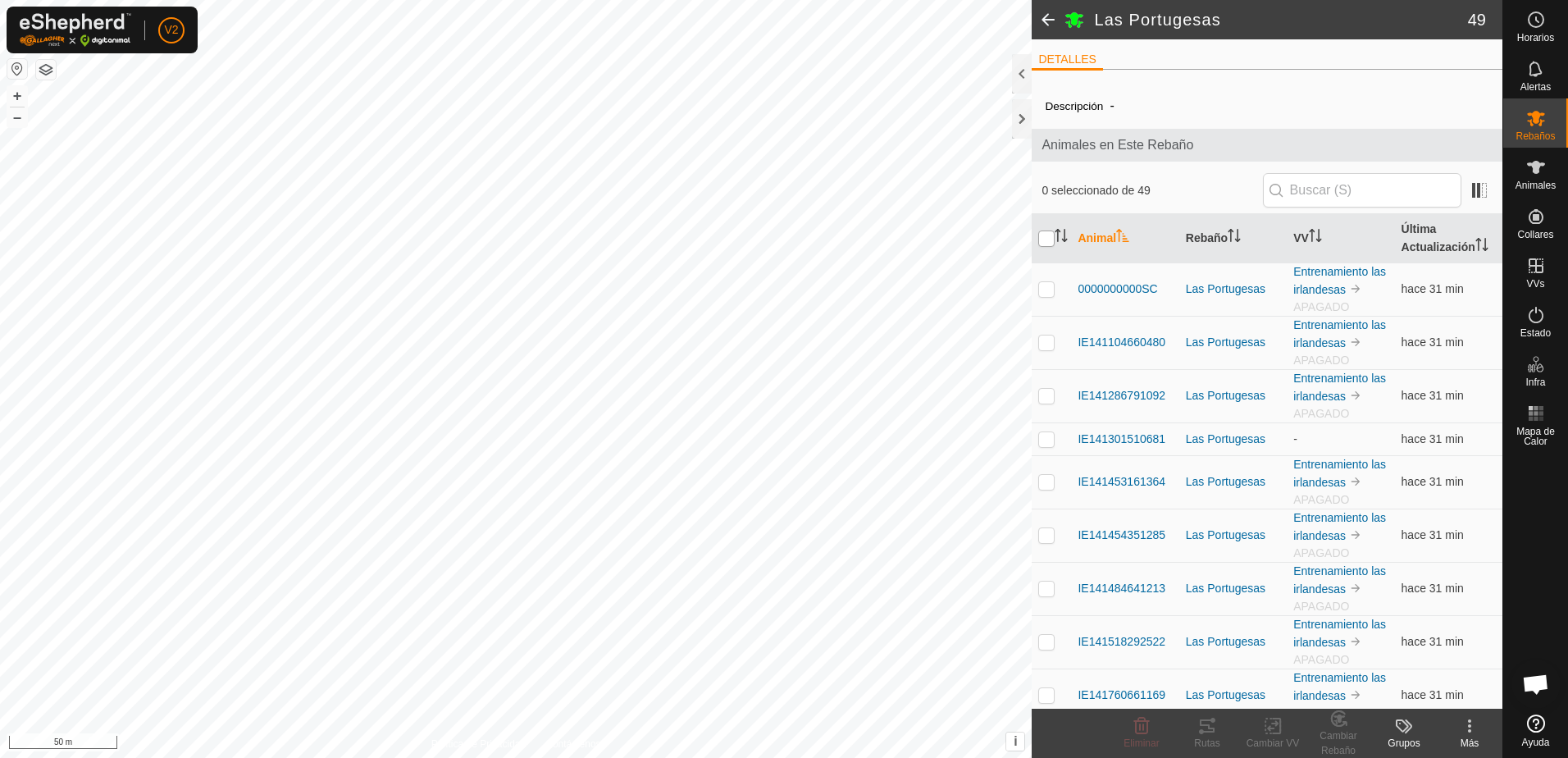
checkbox input "true"
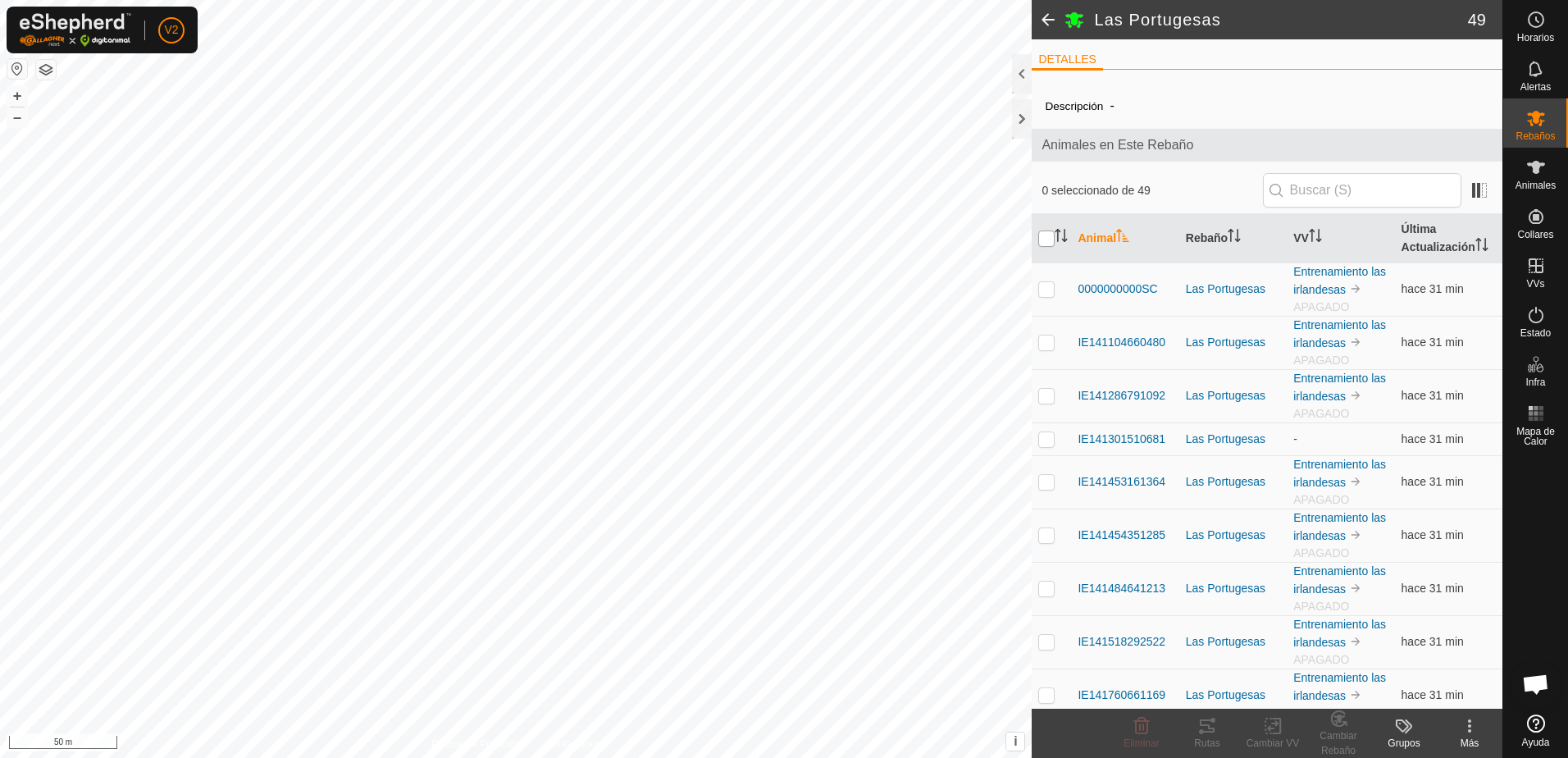
checkbox input "true"
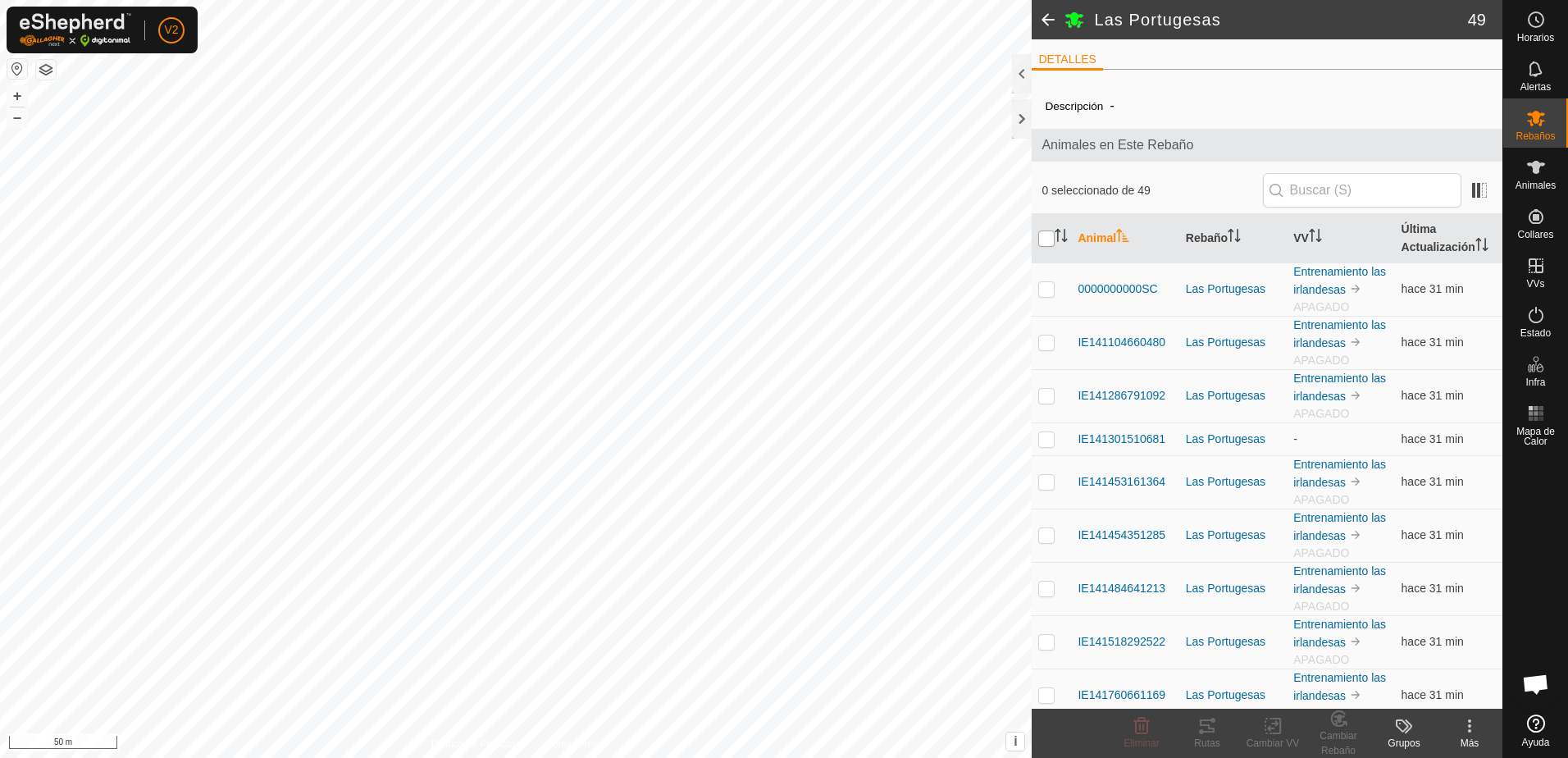
checkbox input "true"
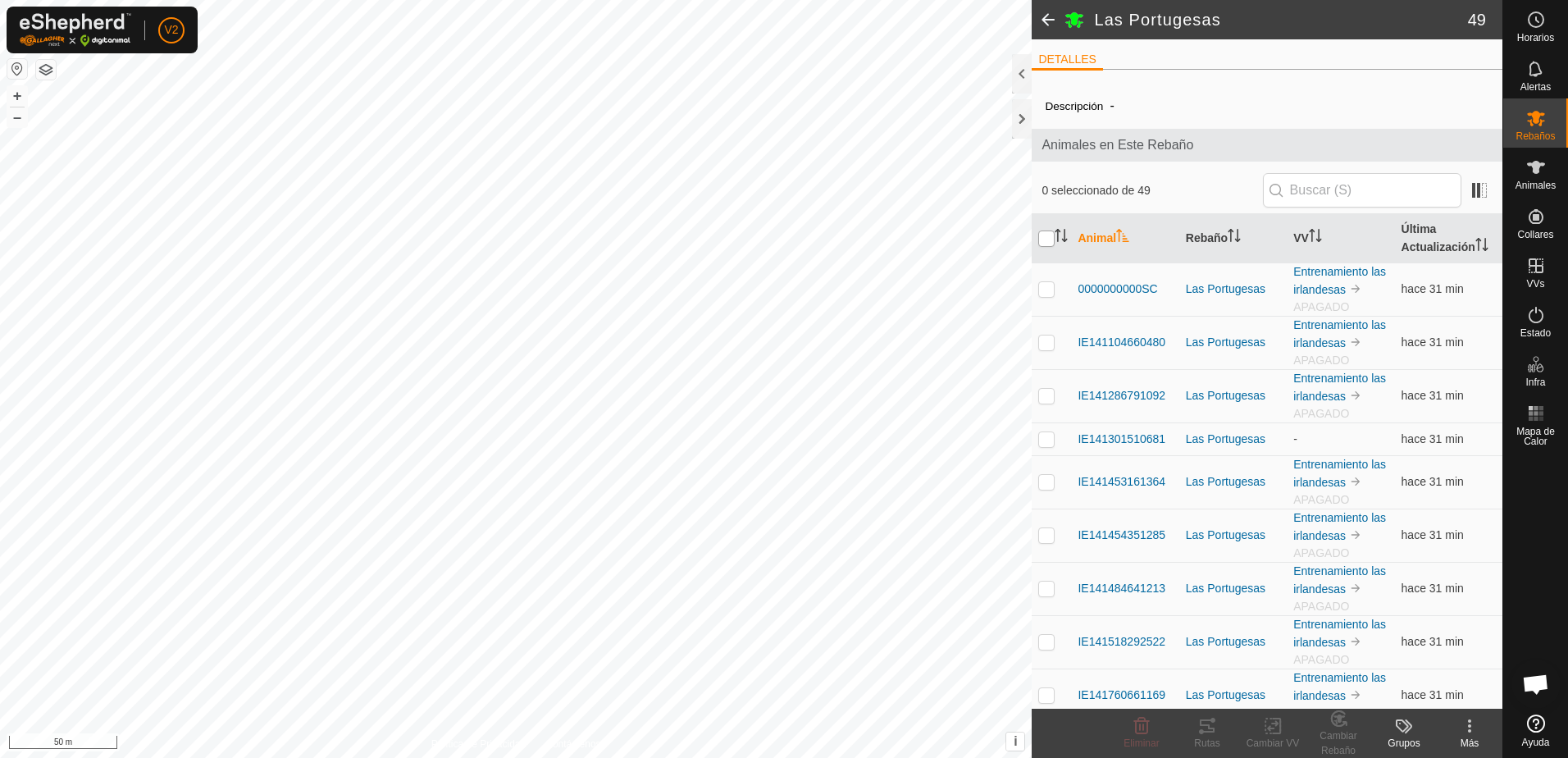
checkbox input "true"
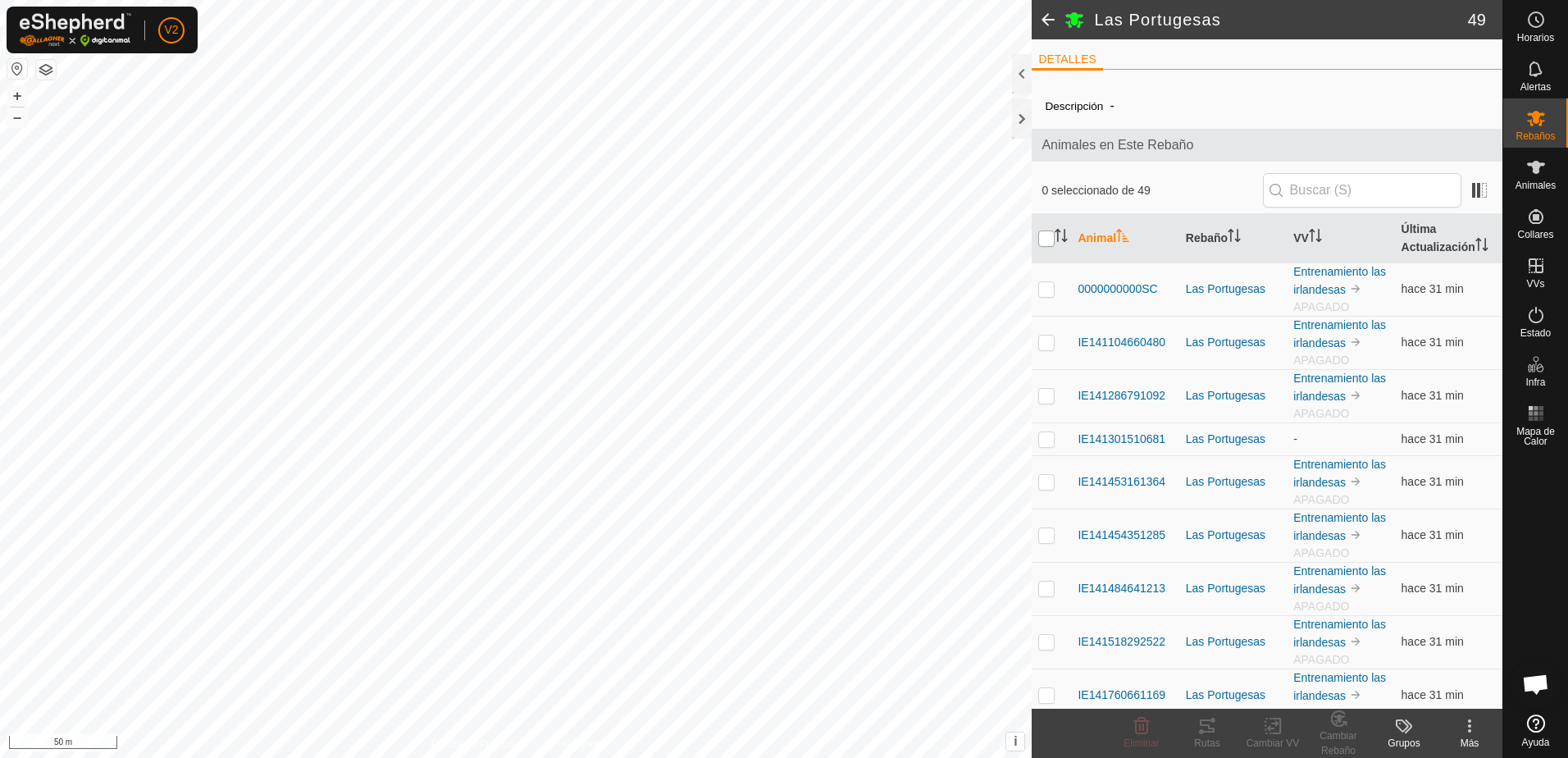
checkbox input "true"
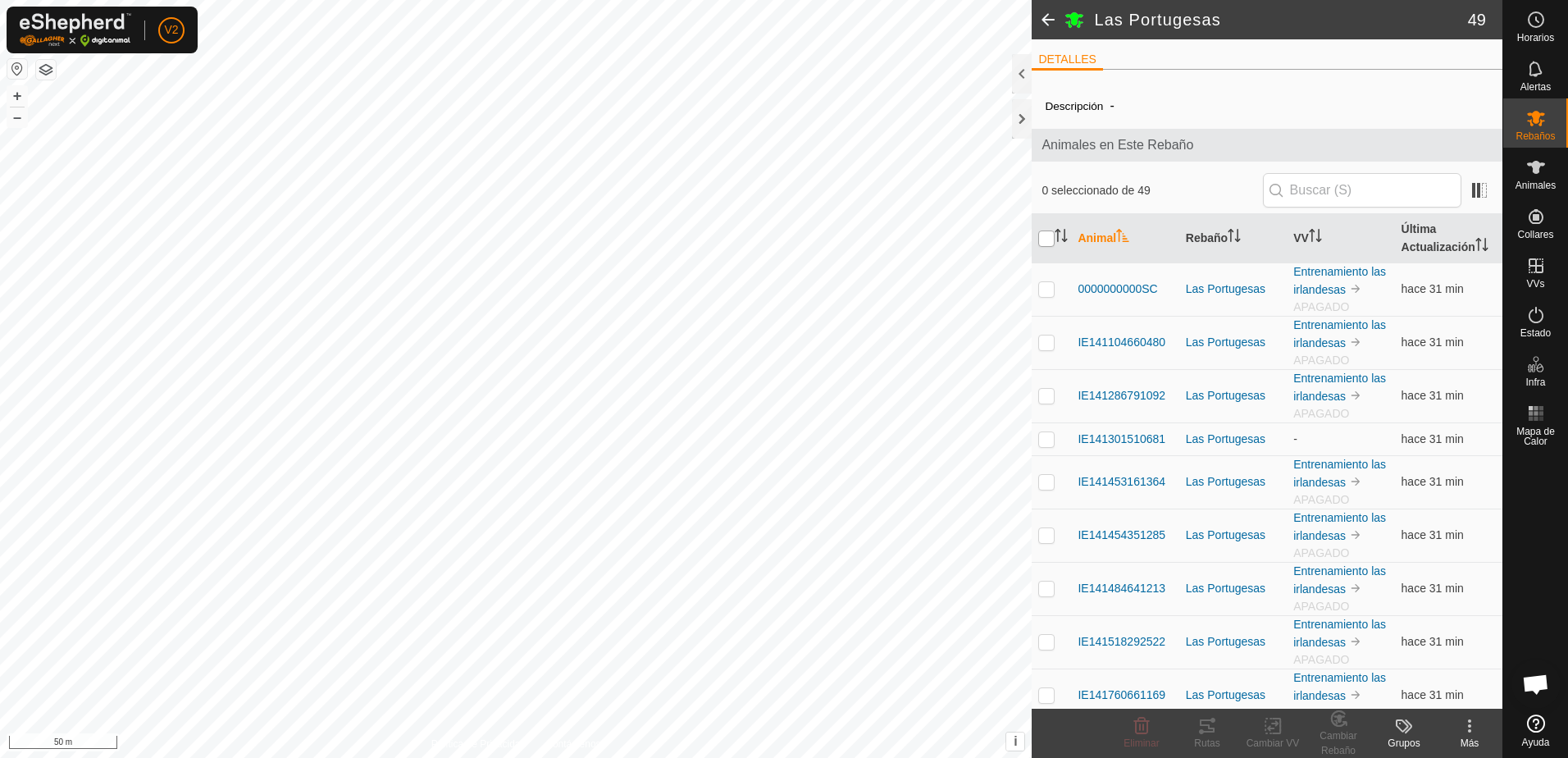
checkbox input "true"
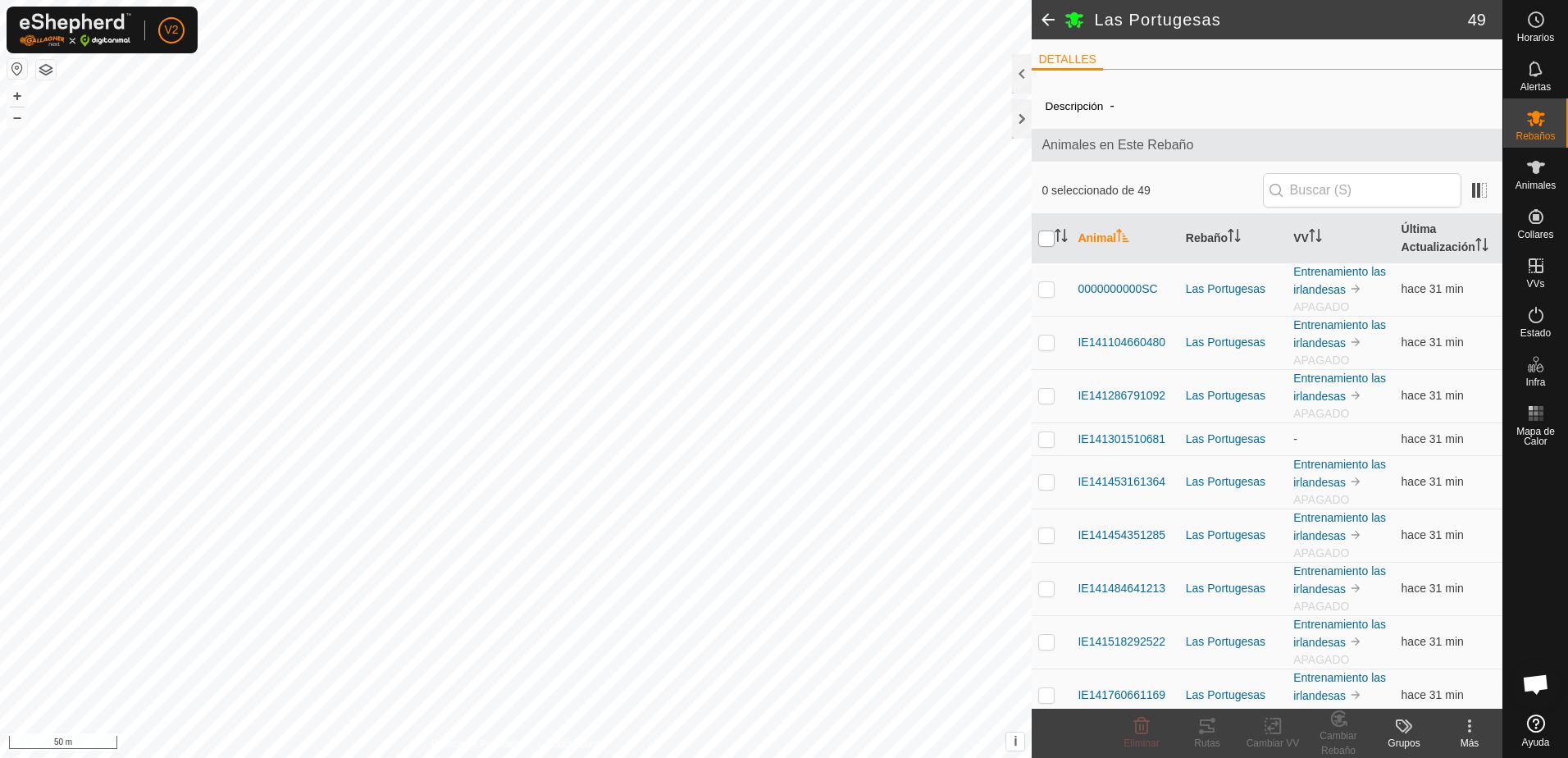
checkbox input "true"
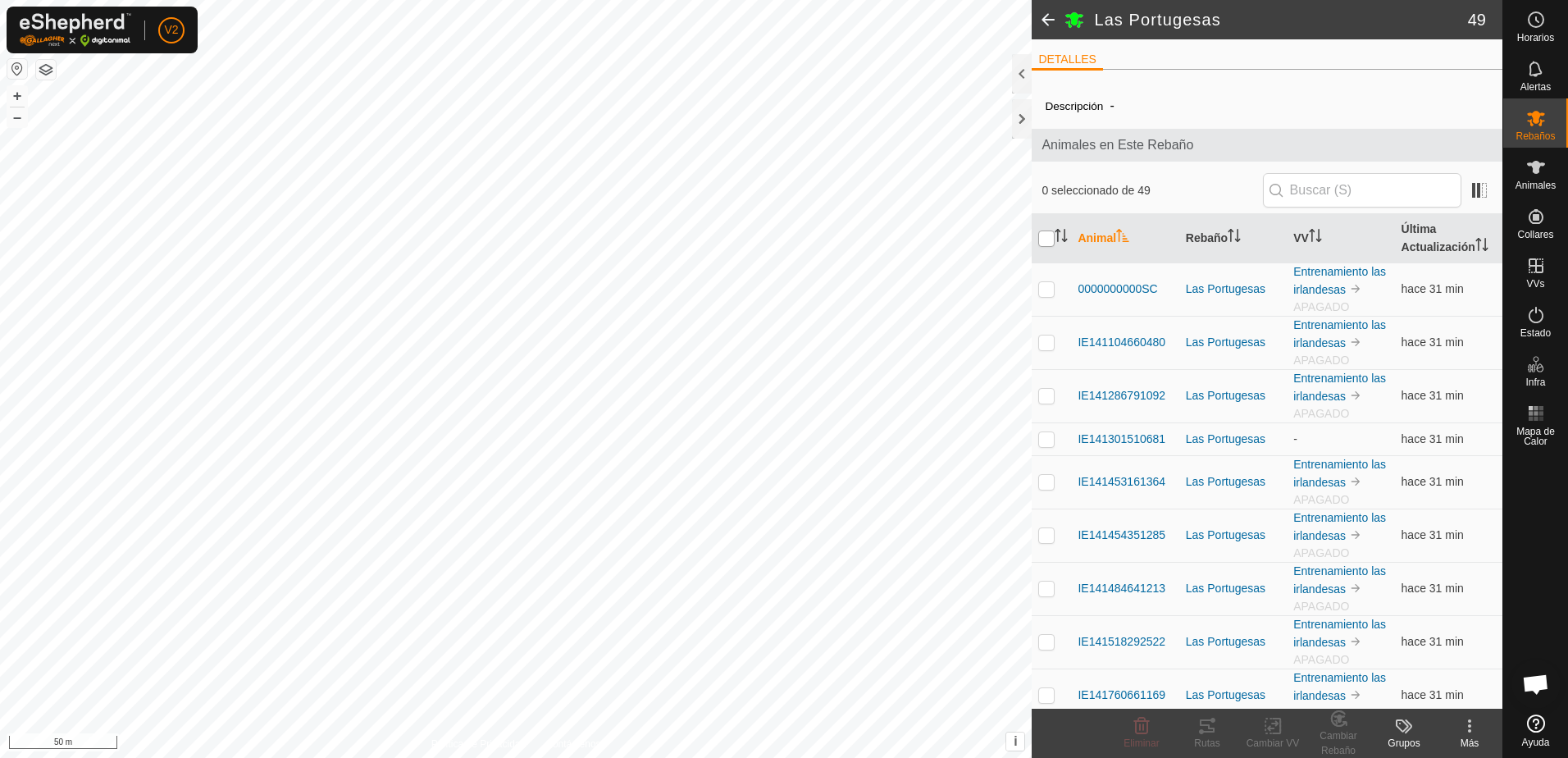
checkbox input "true"
click at [1279, 729] on icon at bounding box center [1274, 725] width 20 height 19
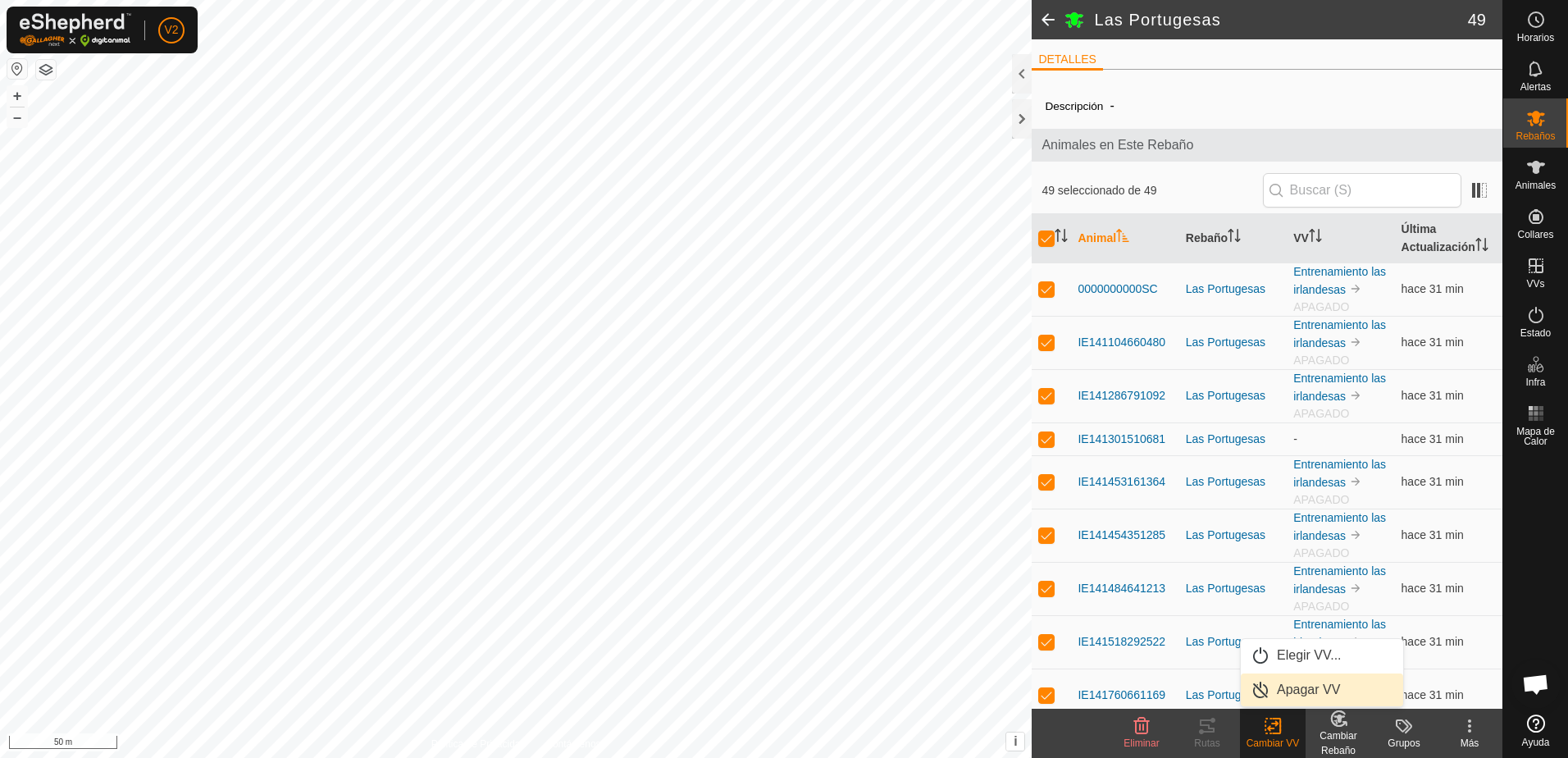
click at [1306, 693] on link "Apagar VV" at bounding box center [1322, 689] width 163 height 33
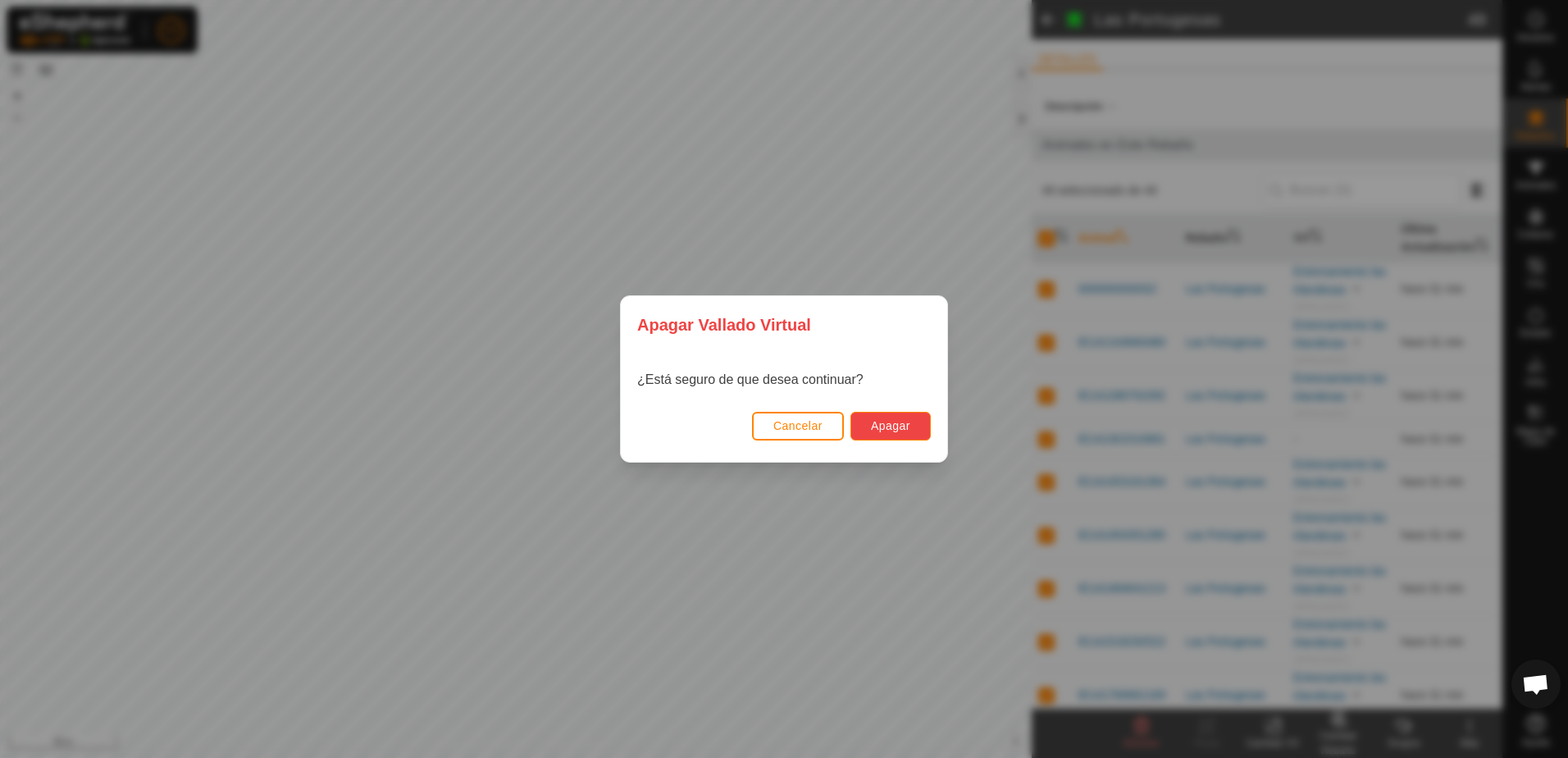
click at [891, 434] on button "Apagar" at bounding box center [890, 426] width 80 height 29
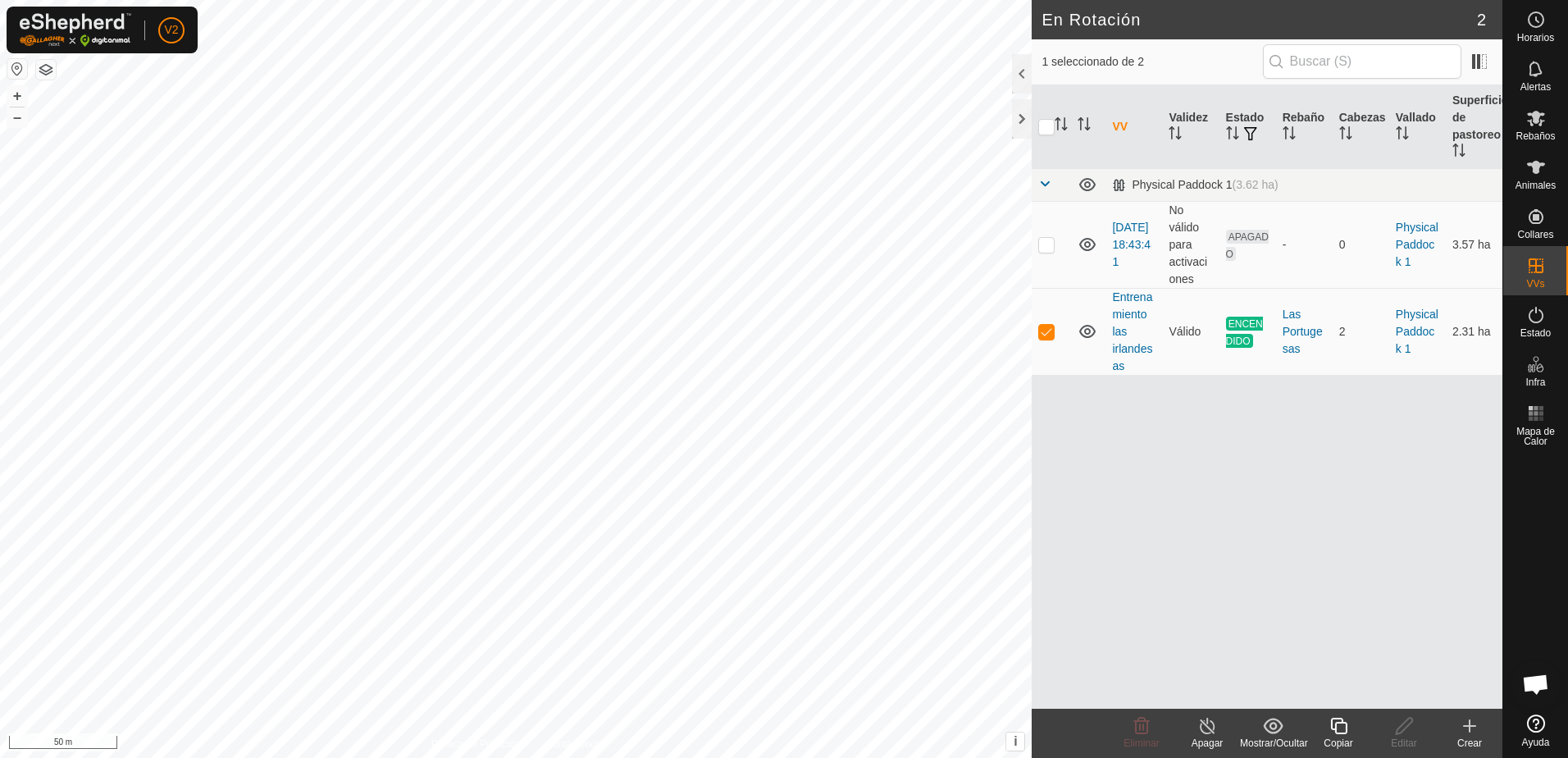
checkbox input "true"
checkbox input "false"
checkbox input "true"
click at [1125, 344] on link "Entrenamiento las irlandesas" at bounding box center [1133, 331] width 40 height 82
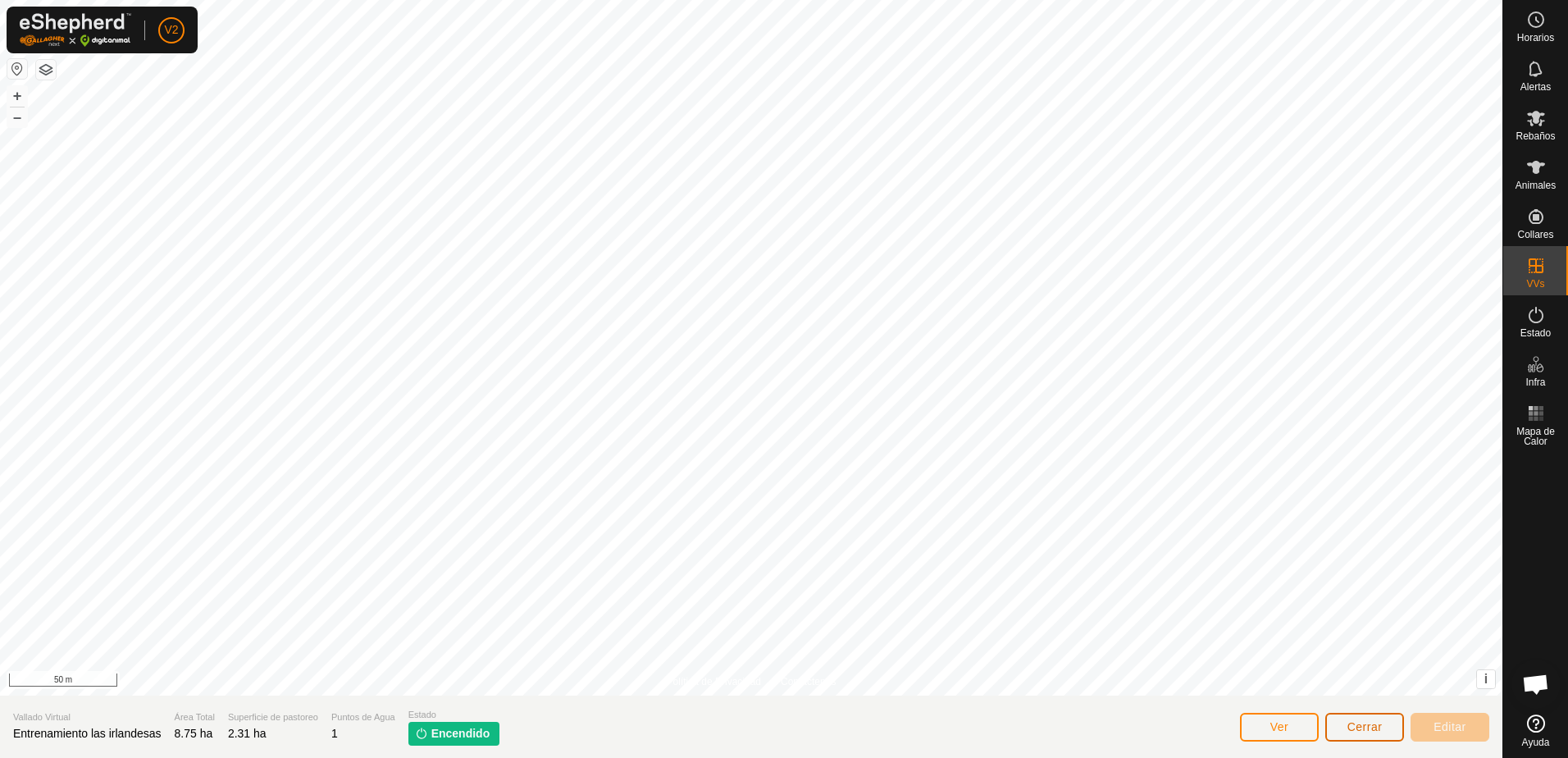
click at [1389, 738] on button "Cerrar" at bounding box center [1365, 727] width 79 height 29
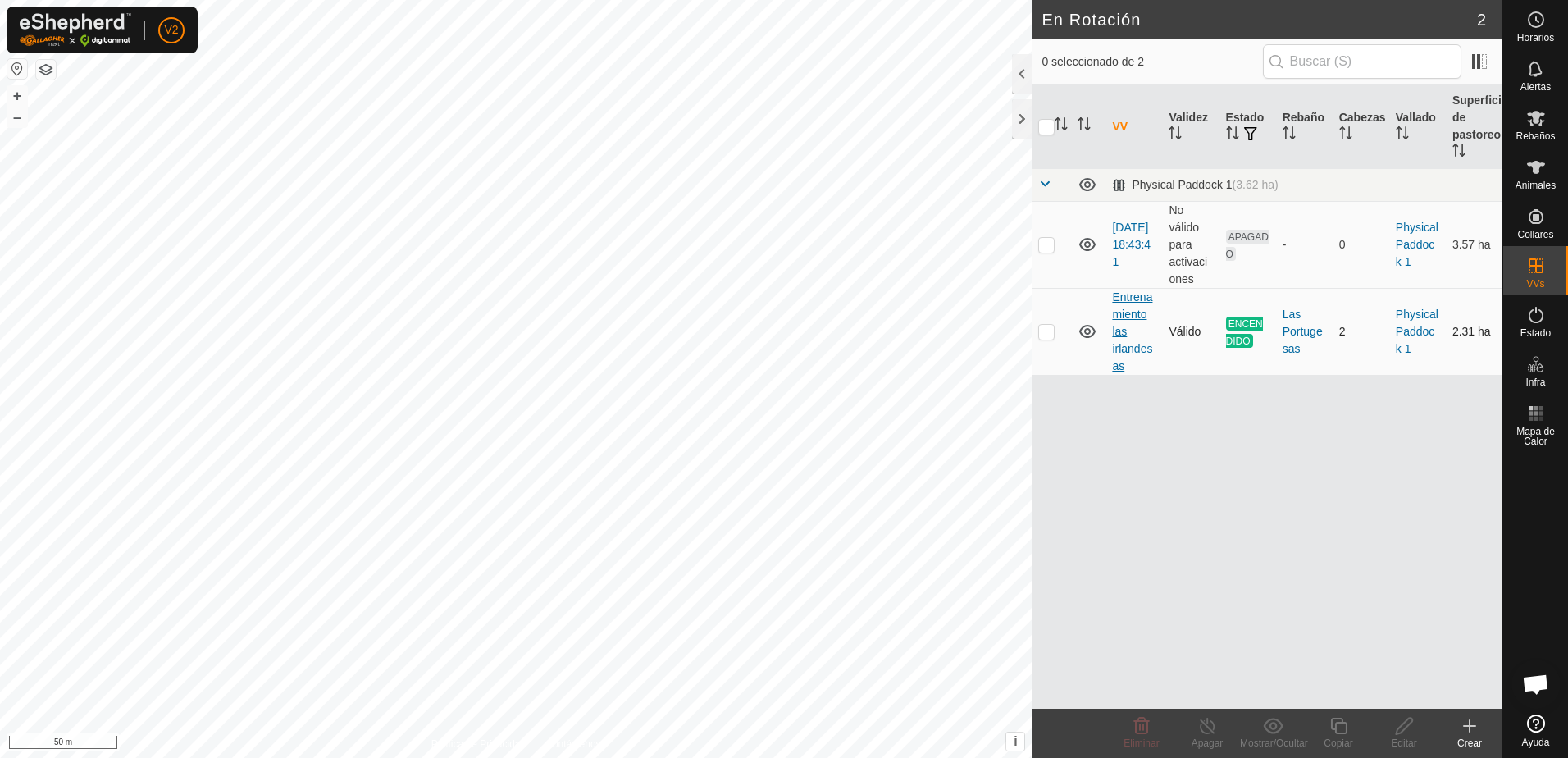
click at [1127, 343] on link "Entrenamiento las irlandesas" at bounding box center [1133, 331] width 40 height 82
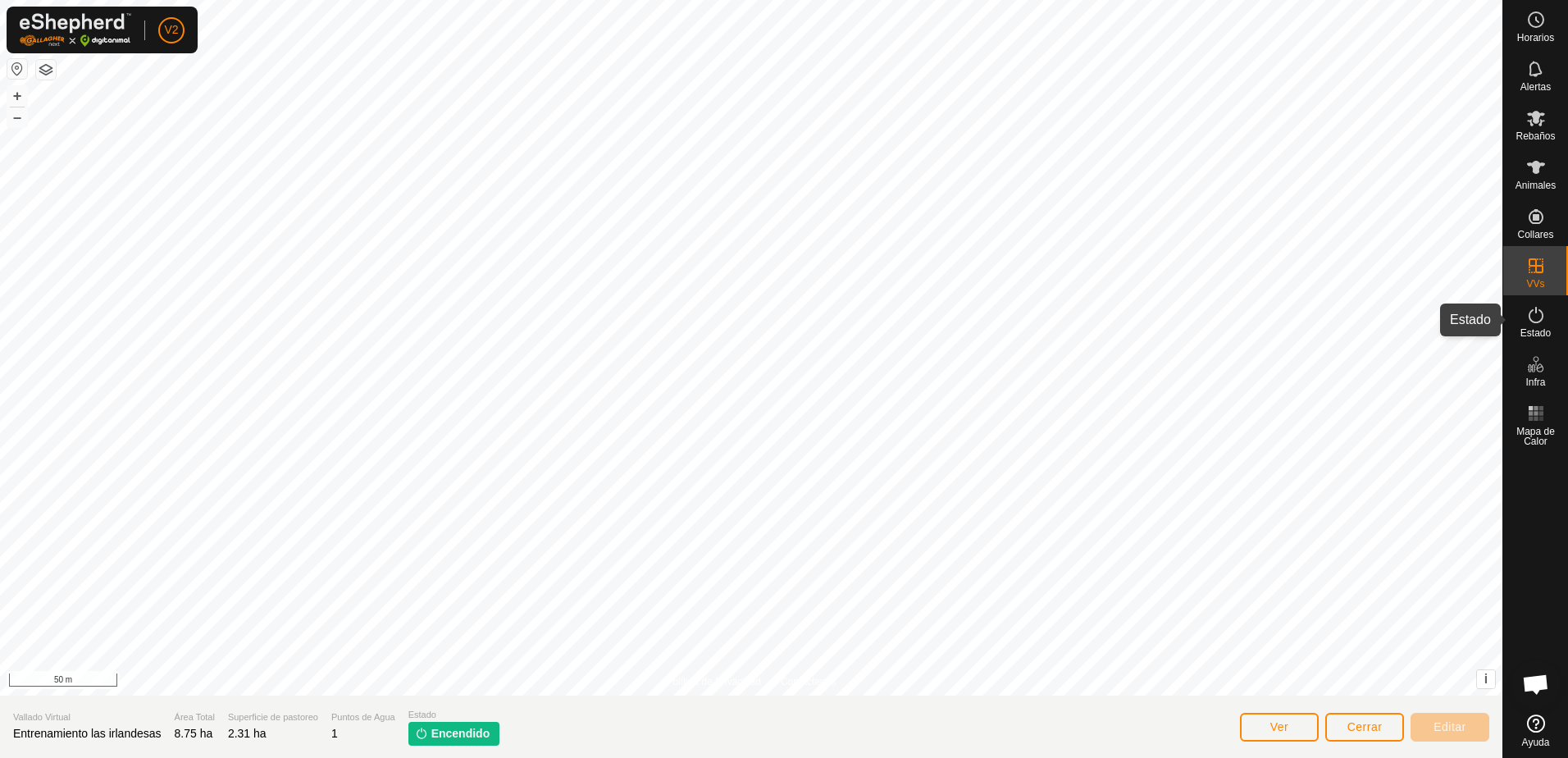
click at [1536, 320] on icon at bounding box center [1536, 314] width 19 height 19
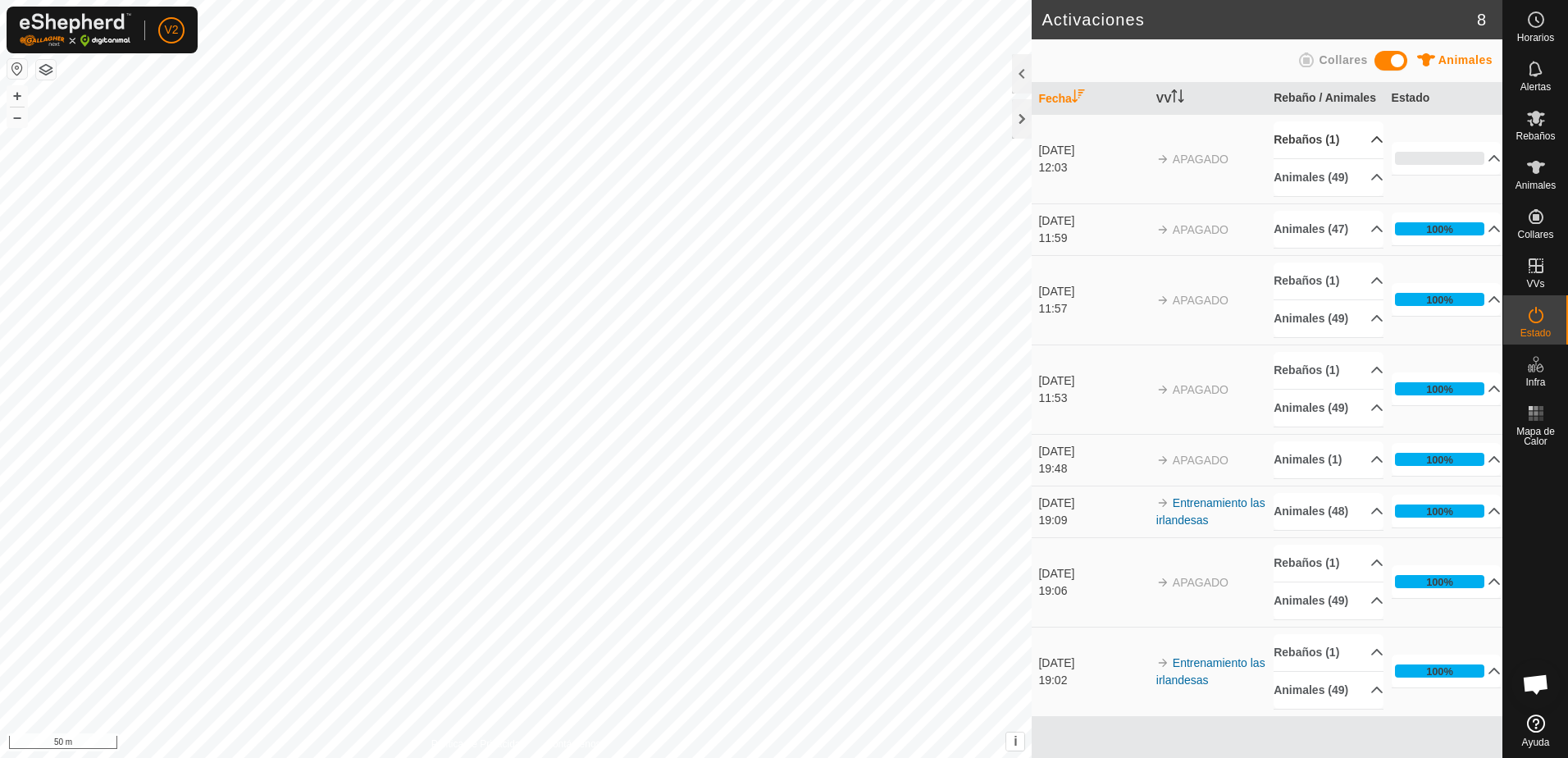
click at [1375, 140] on p-accordion-header "Rebaños (1)" at bounding box center [1328, 140] width 110 height 37
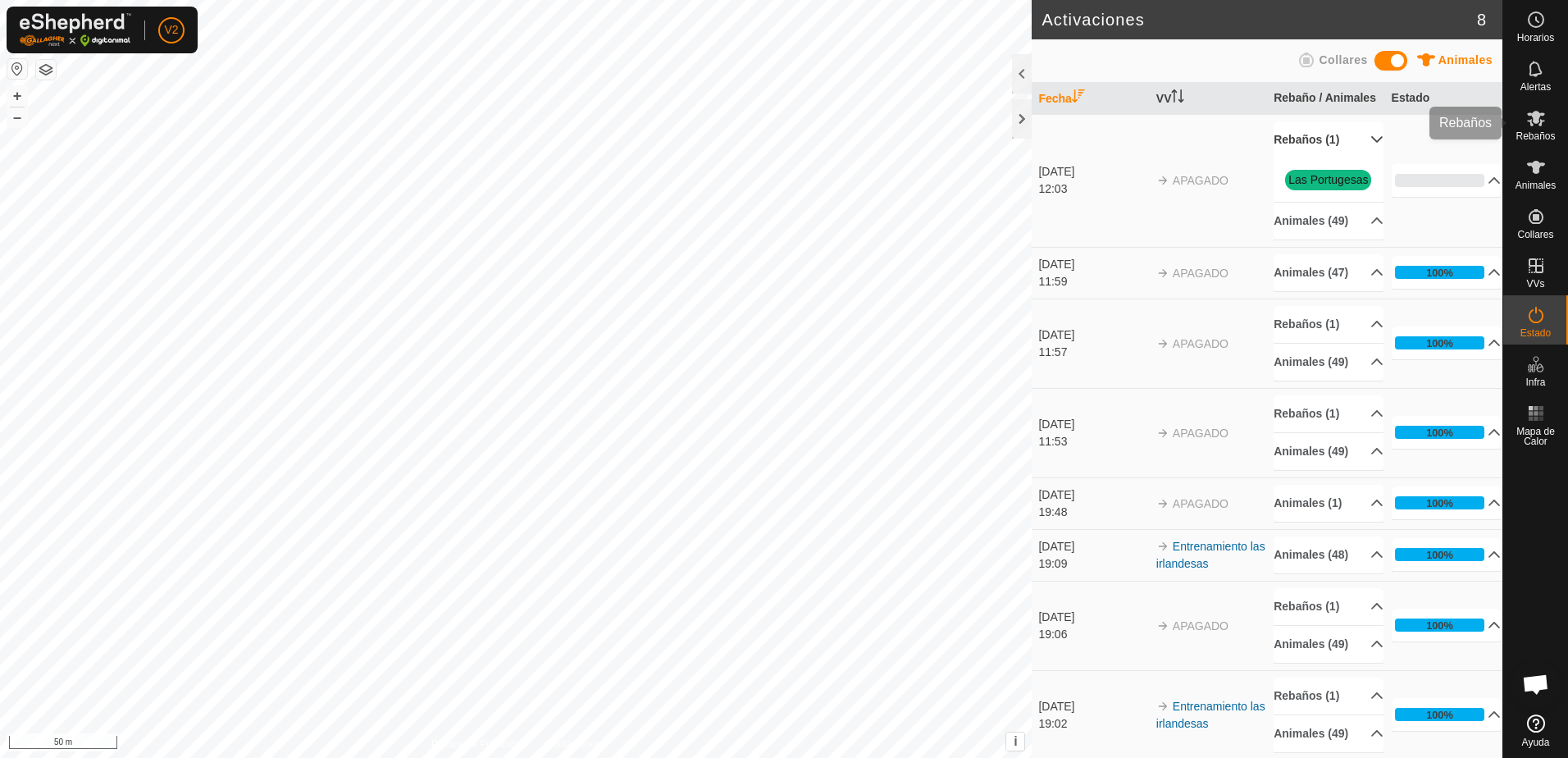
click at [1541, 123] on icon at bounding box center [1537, 118] width 18 height 16
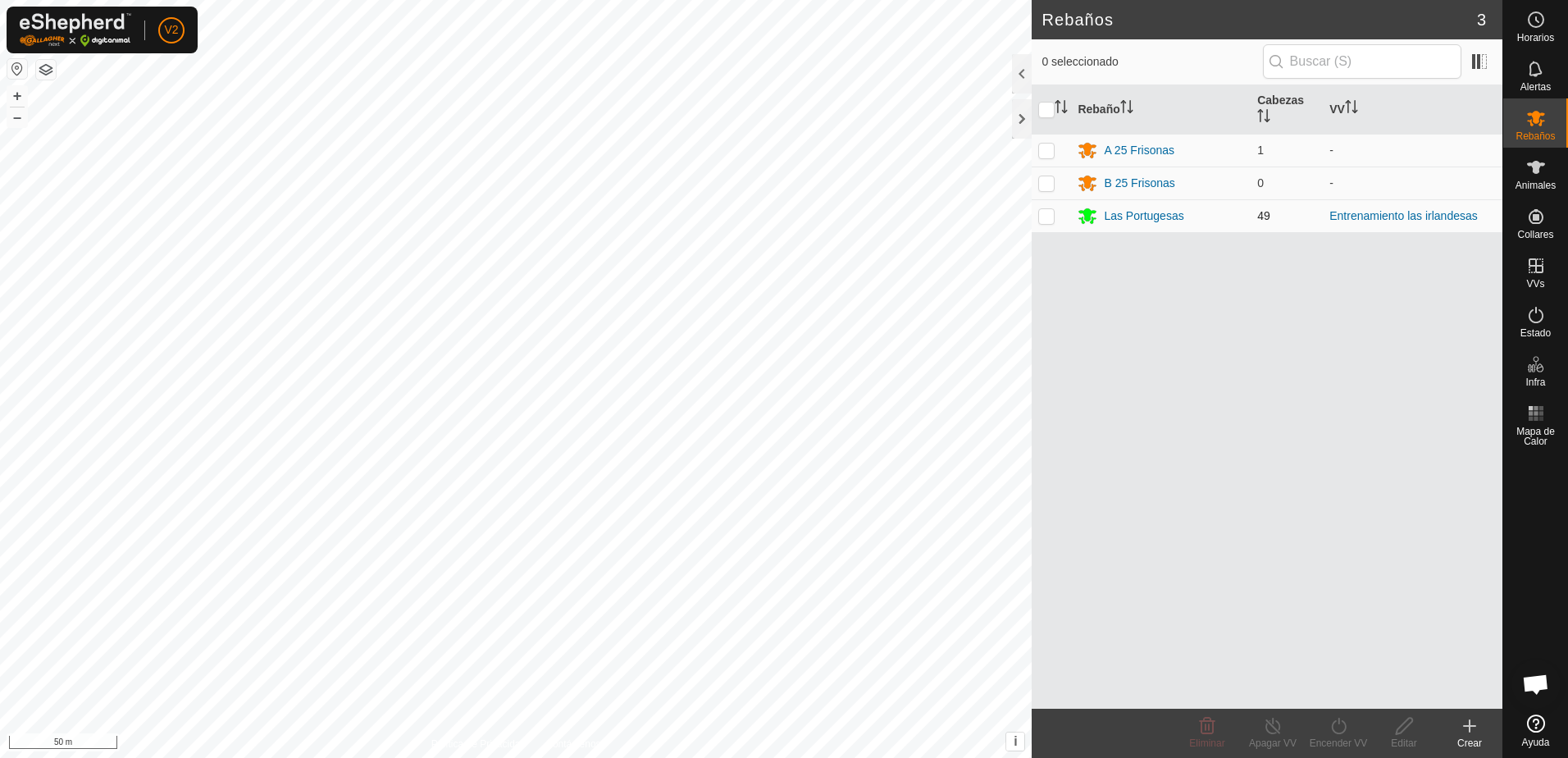
click at [1160, 226] on td "Las Portugesas" at bounding box center [1161, 215] width 179 height 33
click at [1160, 221] on div "Las Portugesas" at bounding box center [1144, 215] width 80 height 18
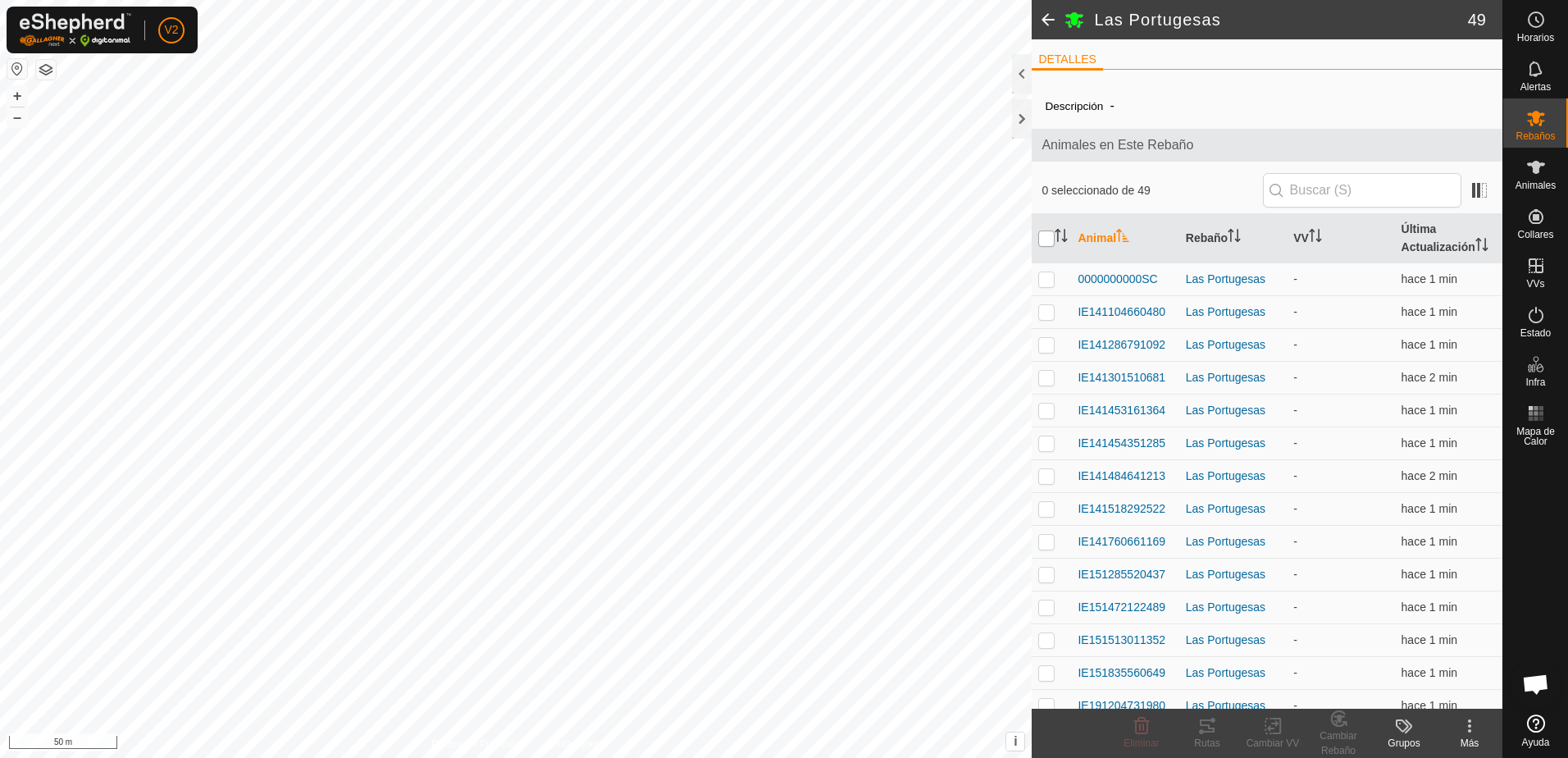
click at [1044, 240] on input "checkbox" at bounding box center [1046, 239] width 17 height 17
checkbox input "true"
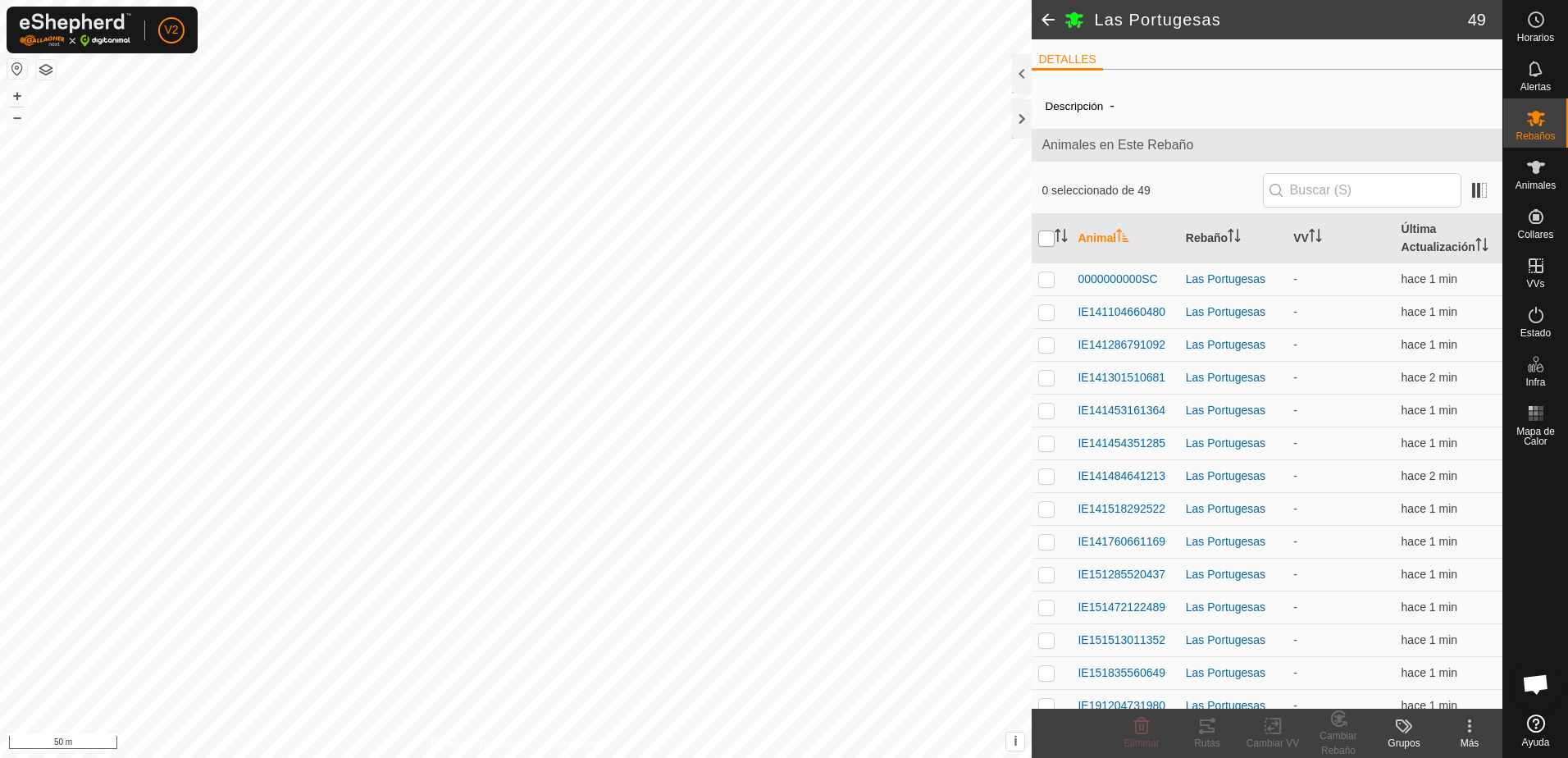
checkbox input "true"
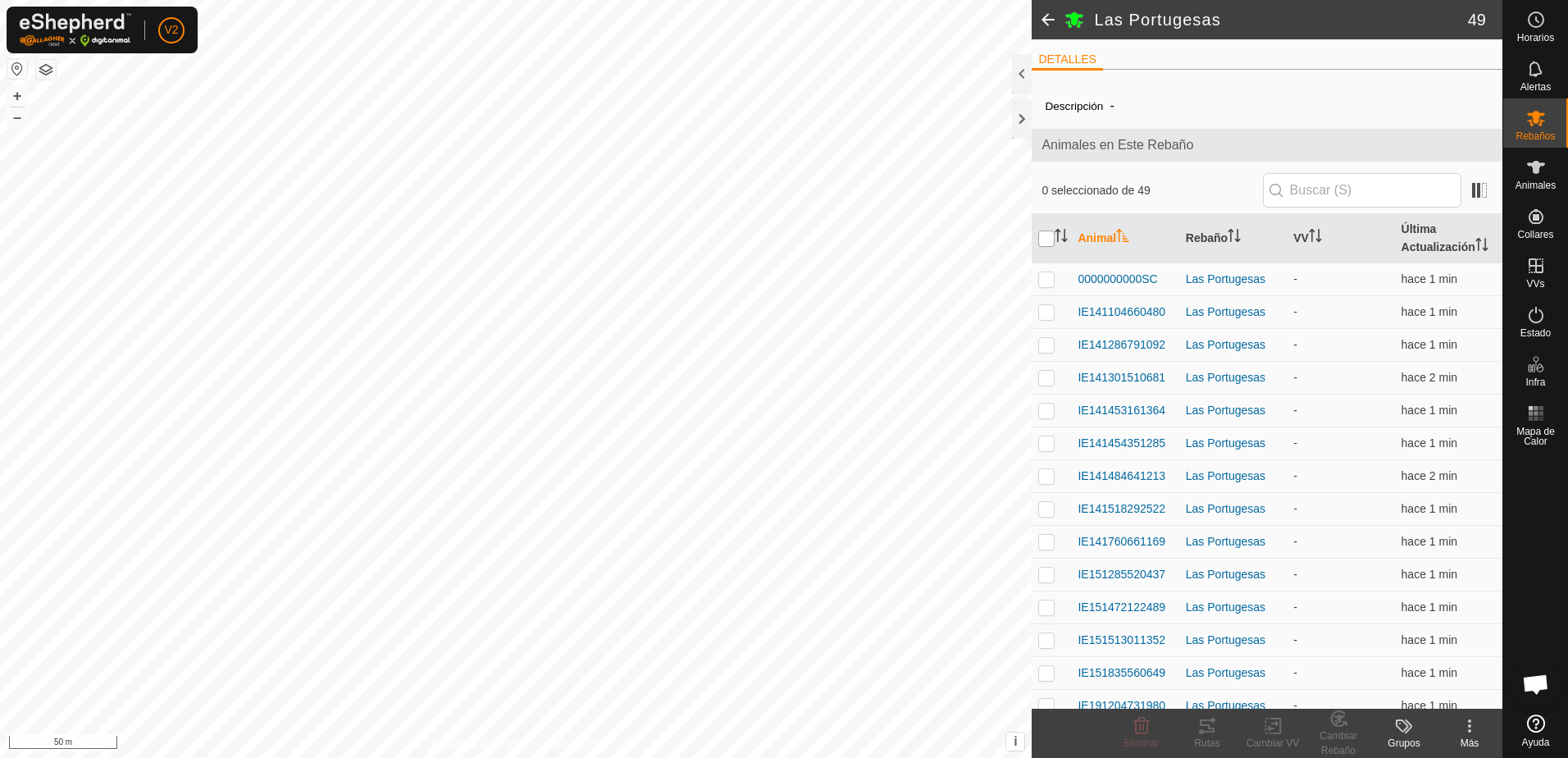
checkbox input "true"
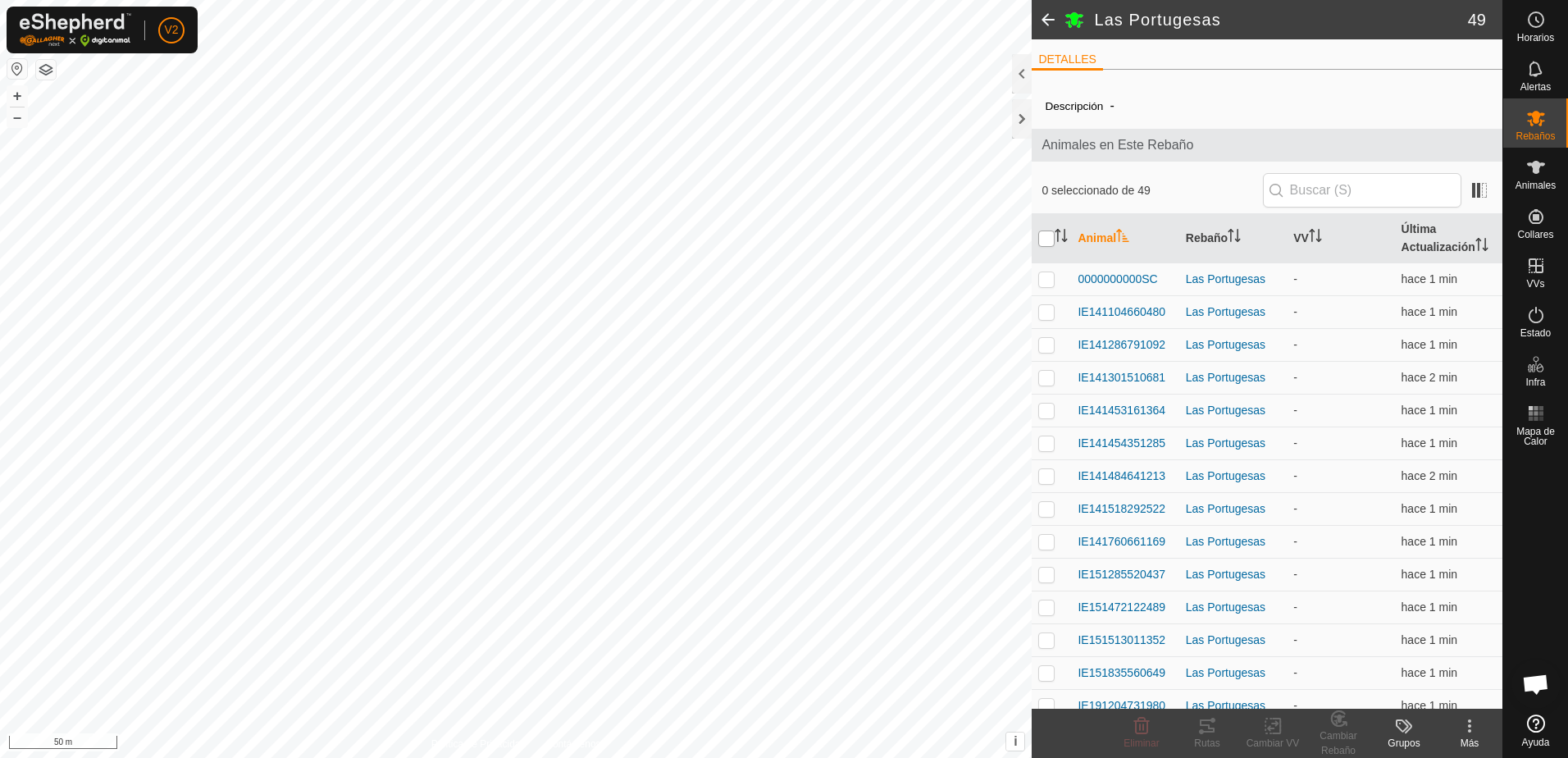
checkbox input "true"
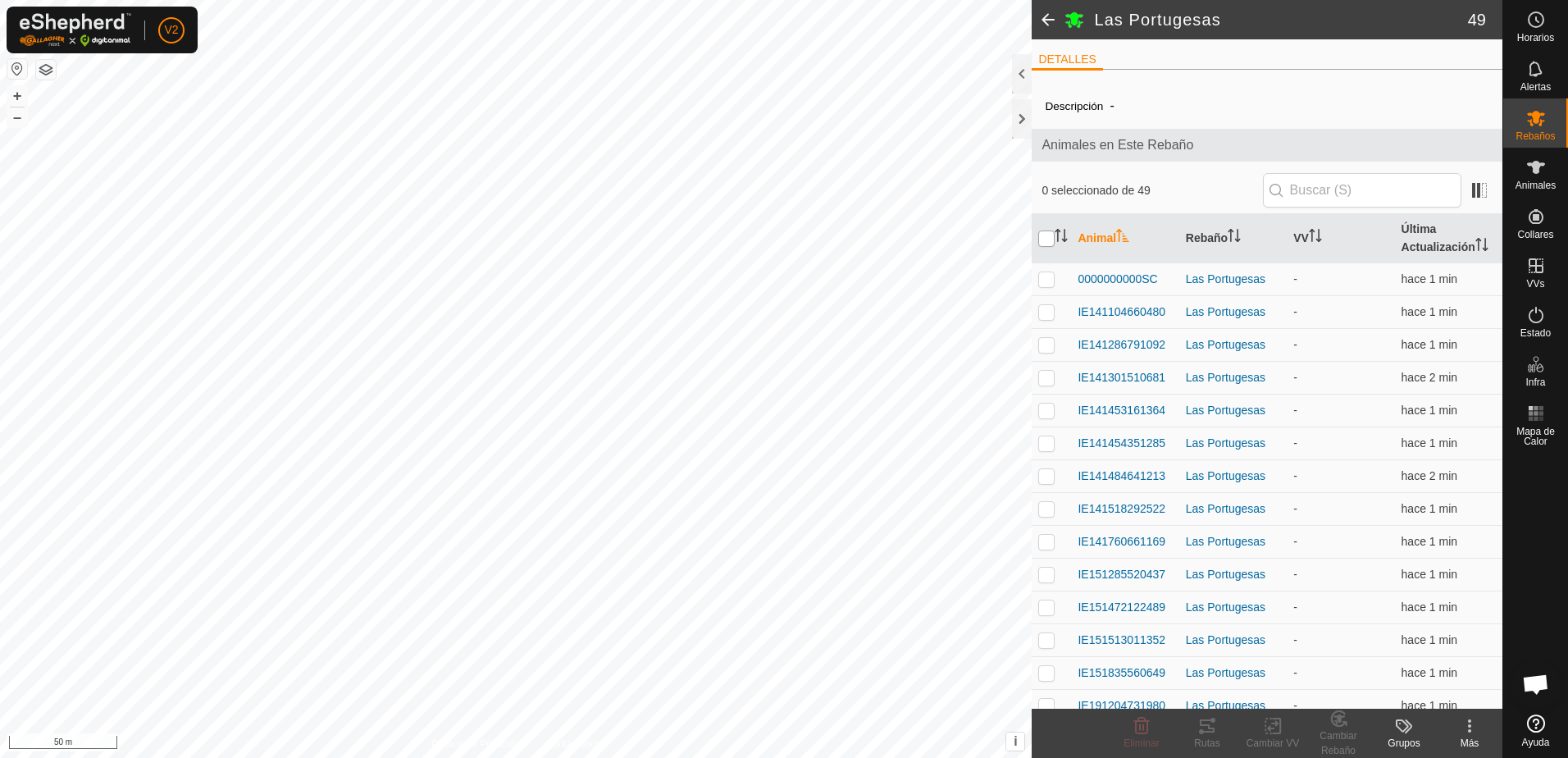
checkbox input "true"
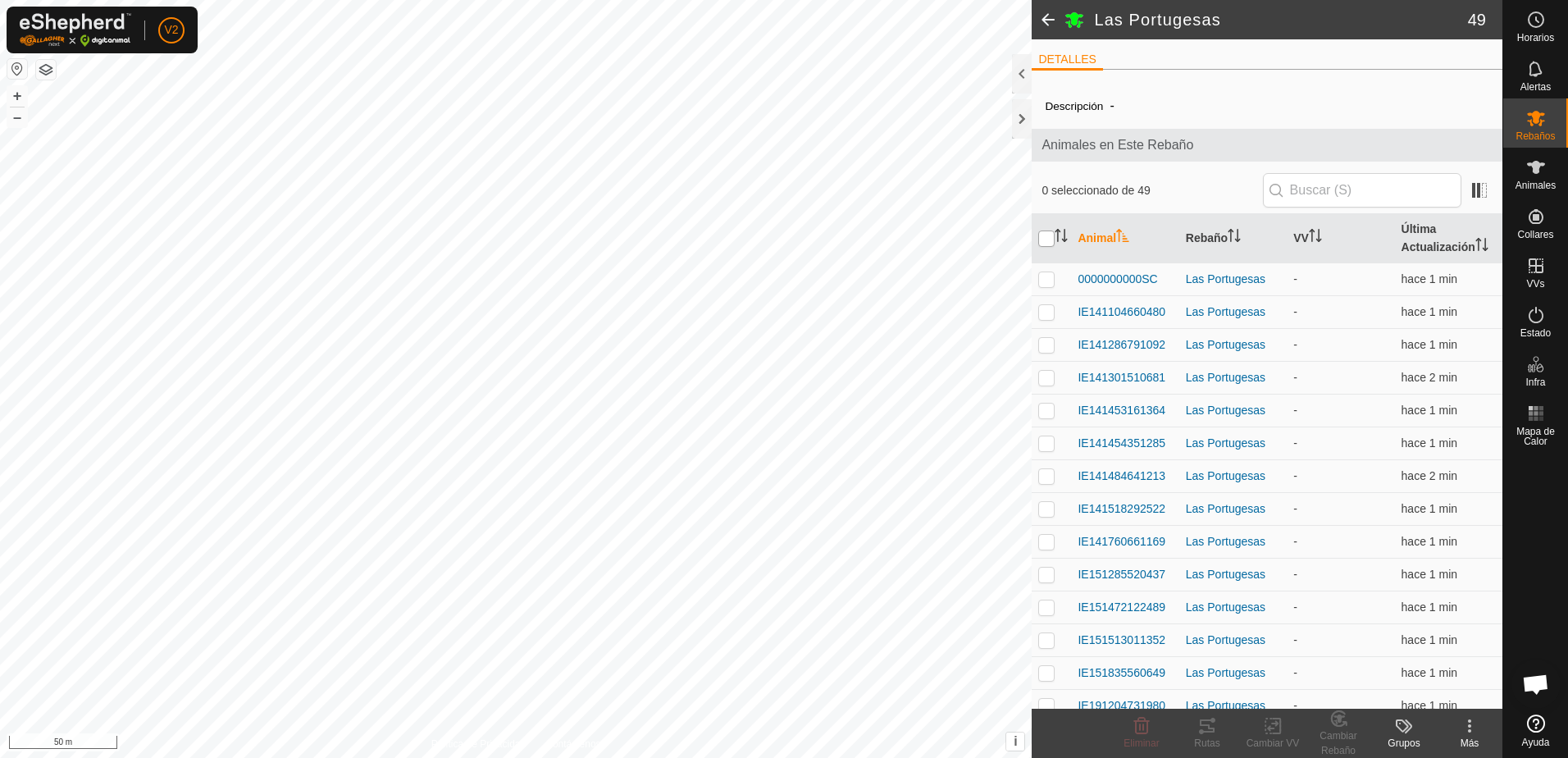
checkbox input "true"
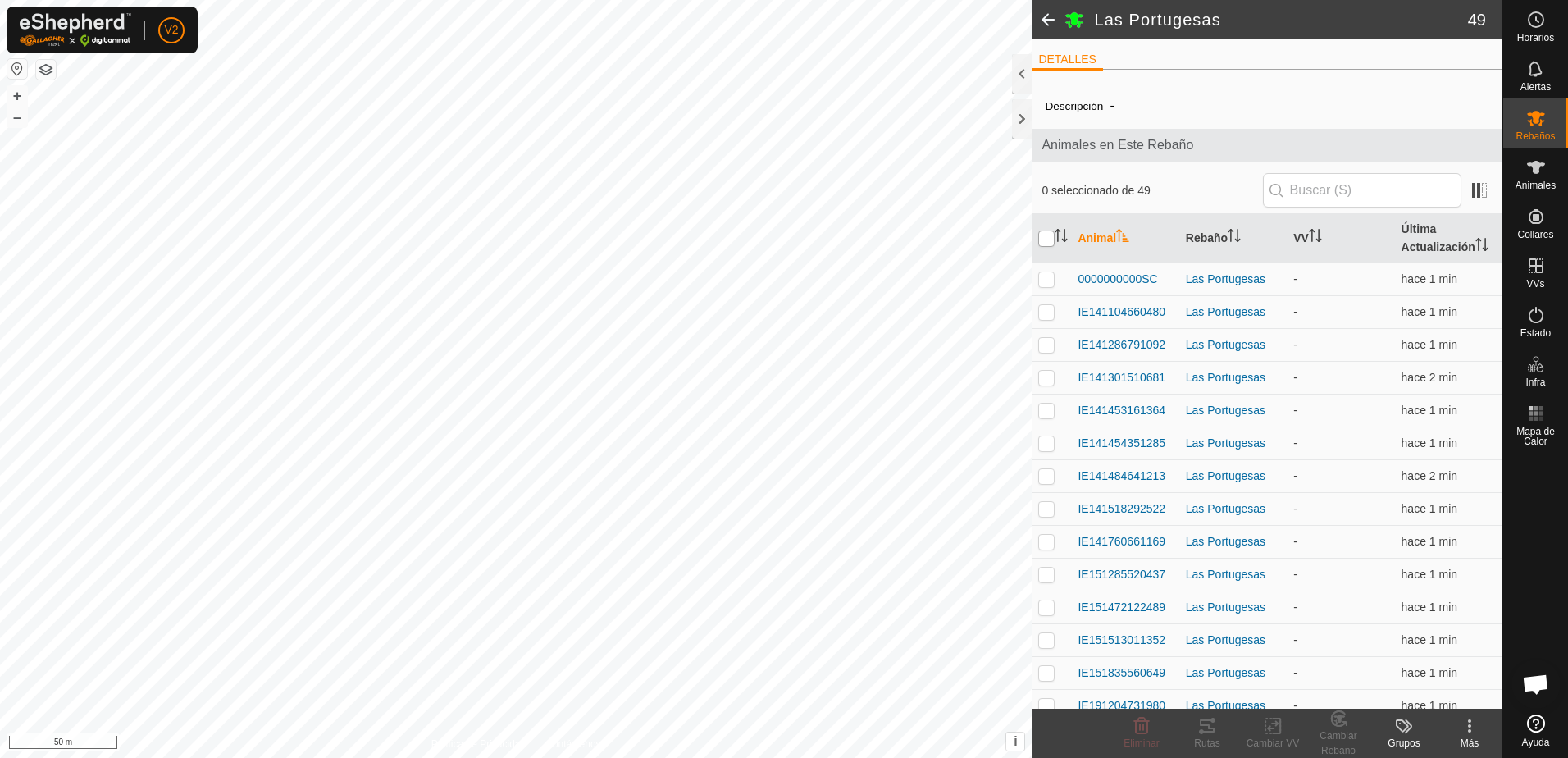
checkbox input "true"
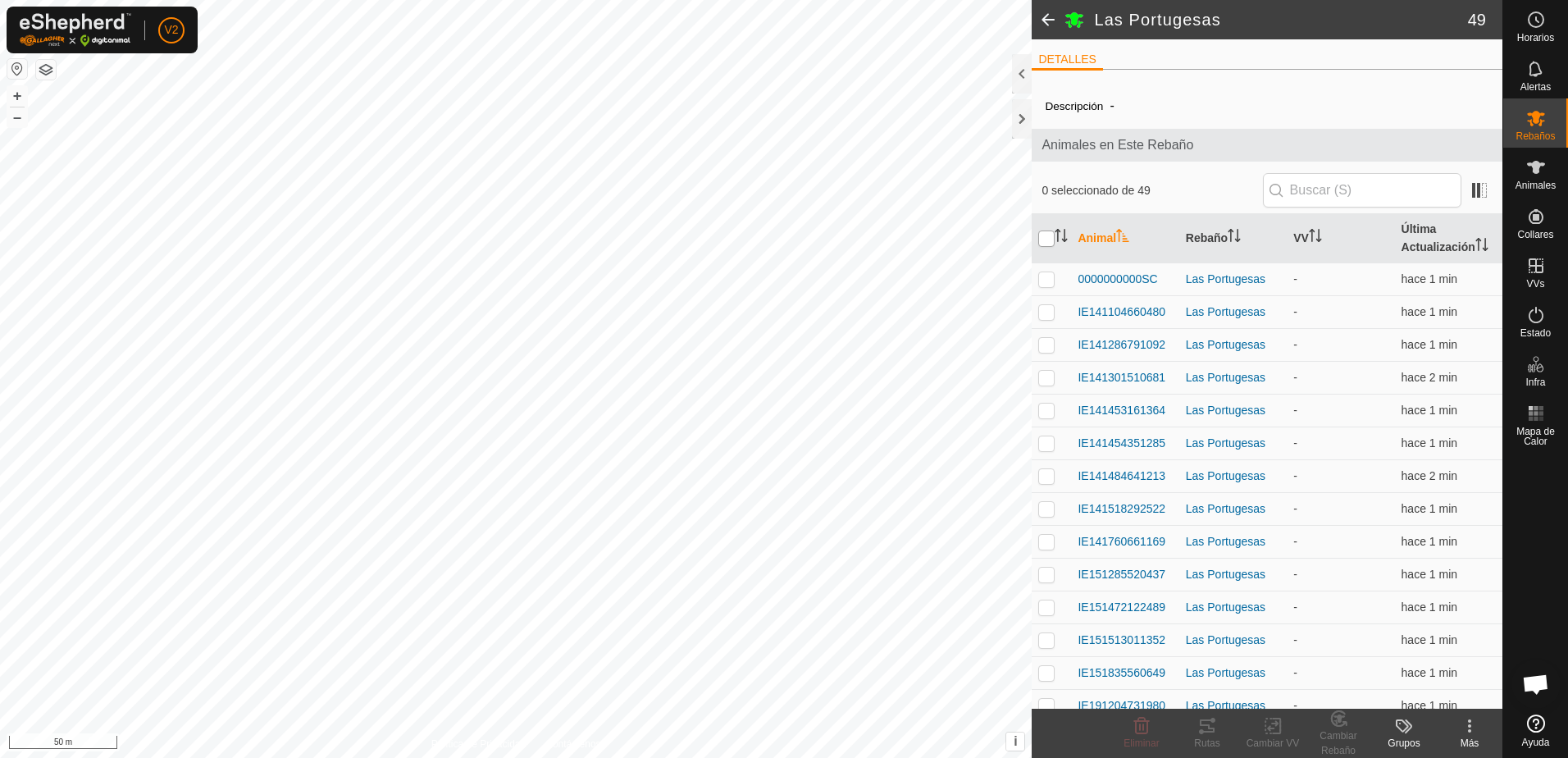
checkbox input "true"
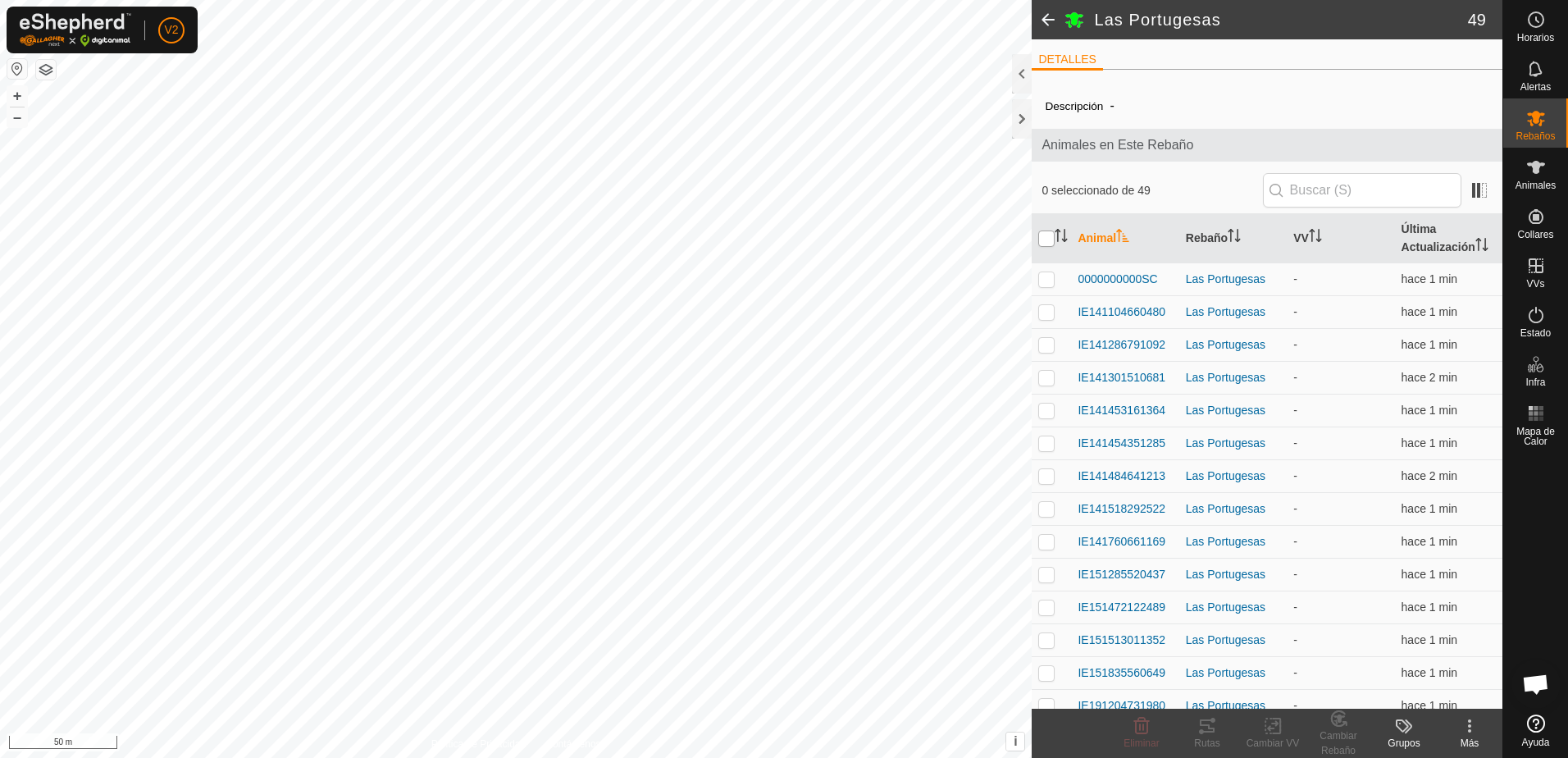
checkbox input "true"
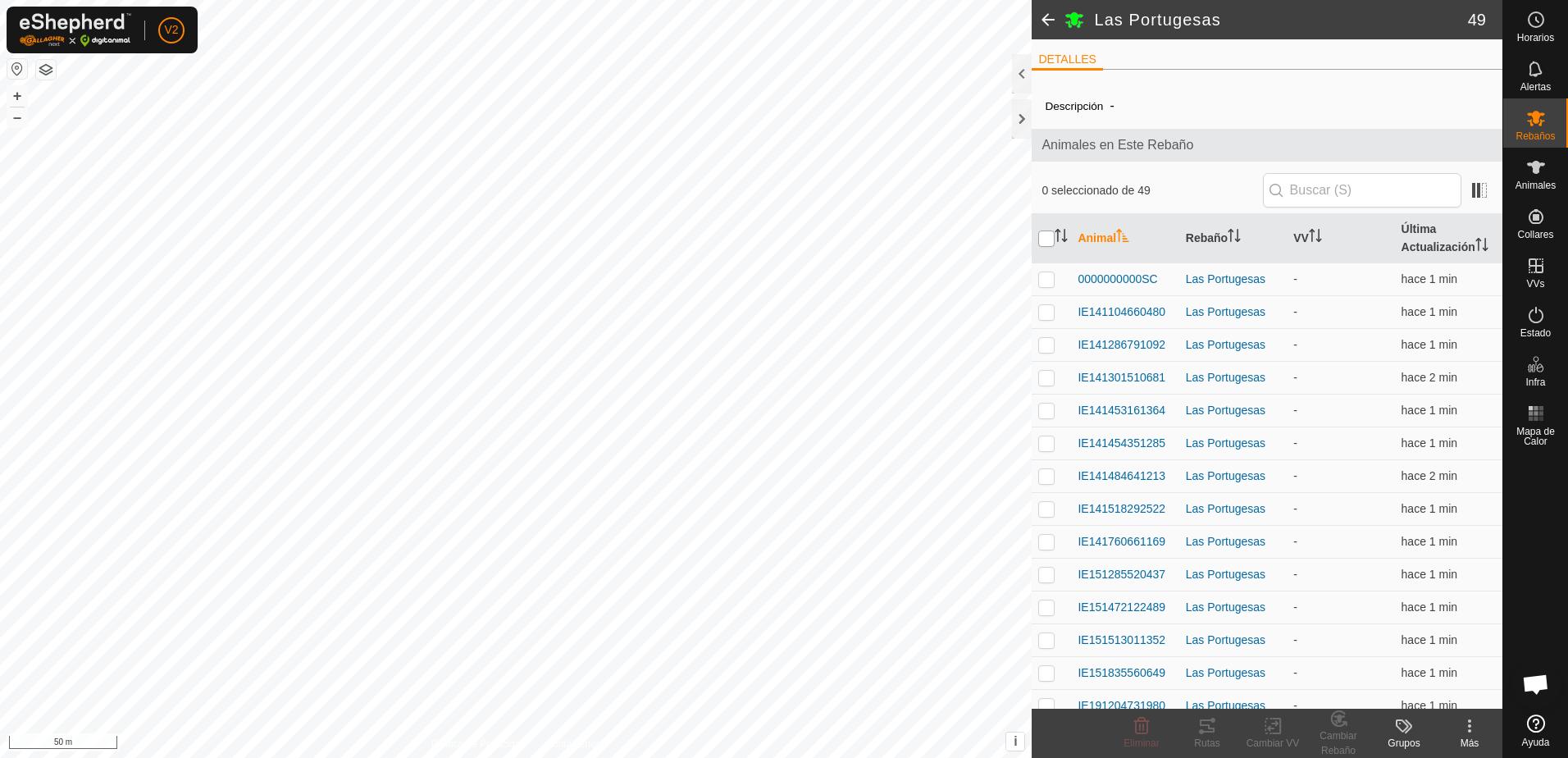
checkbox input "true"
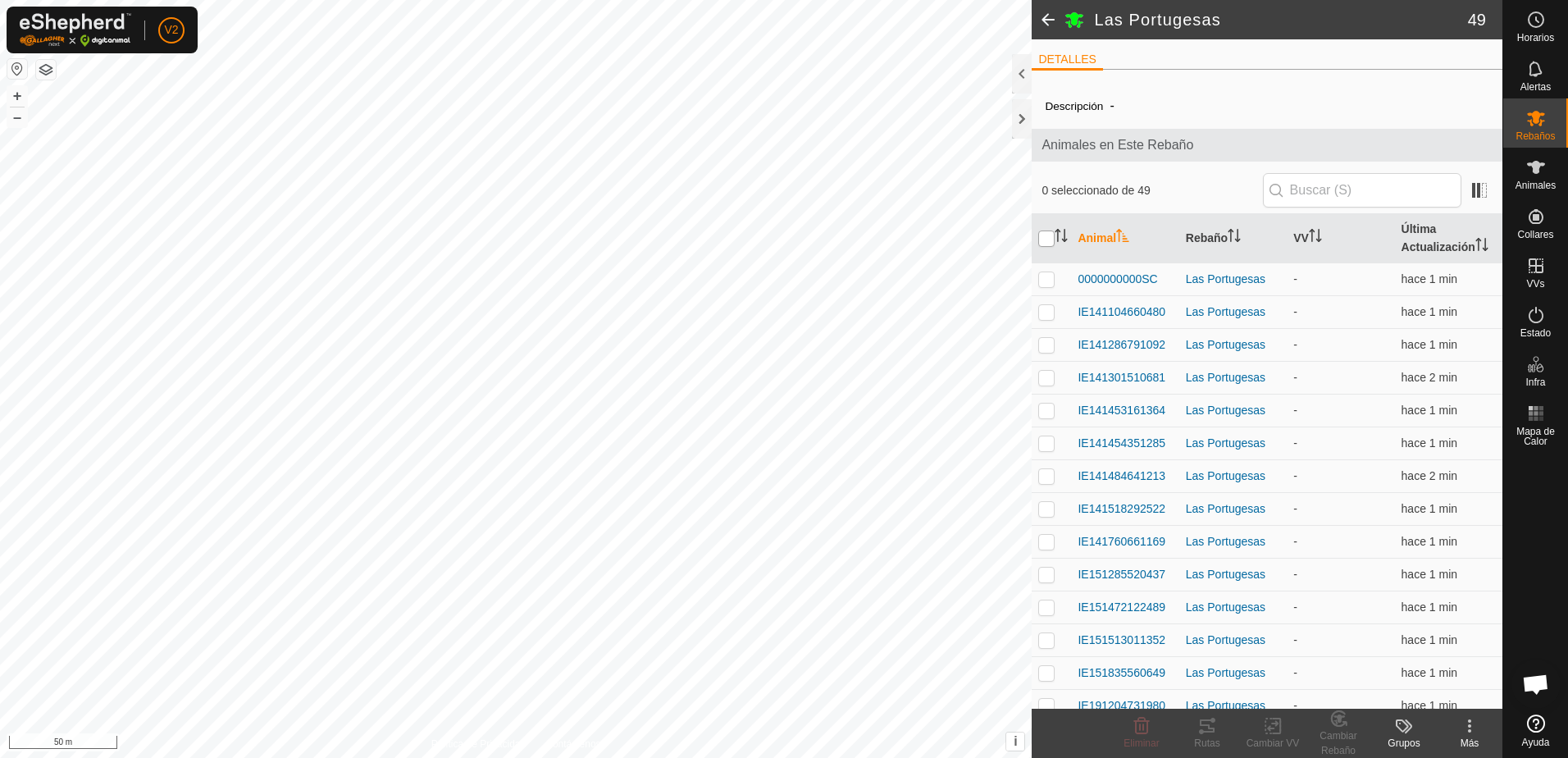
checkbox input "true"
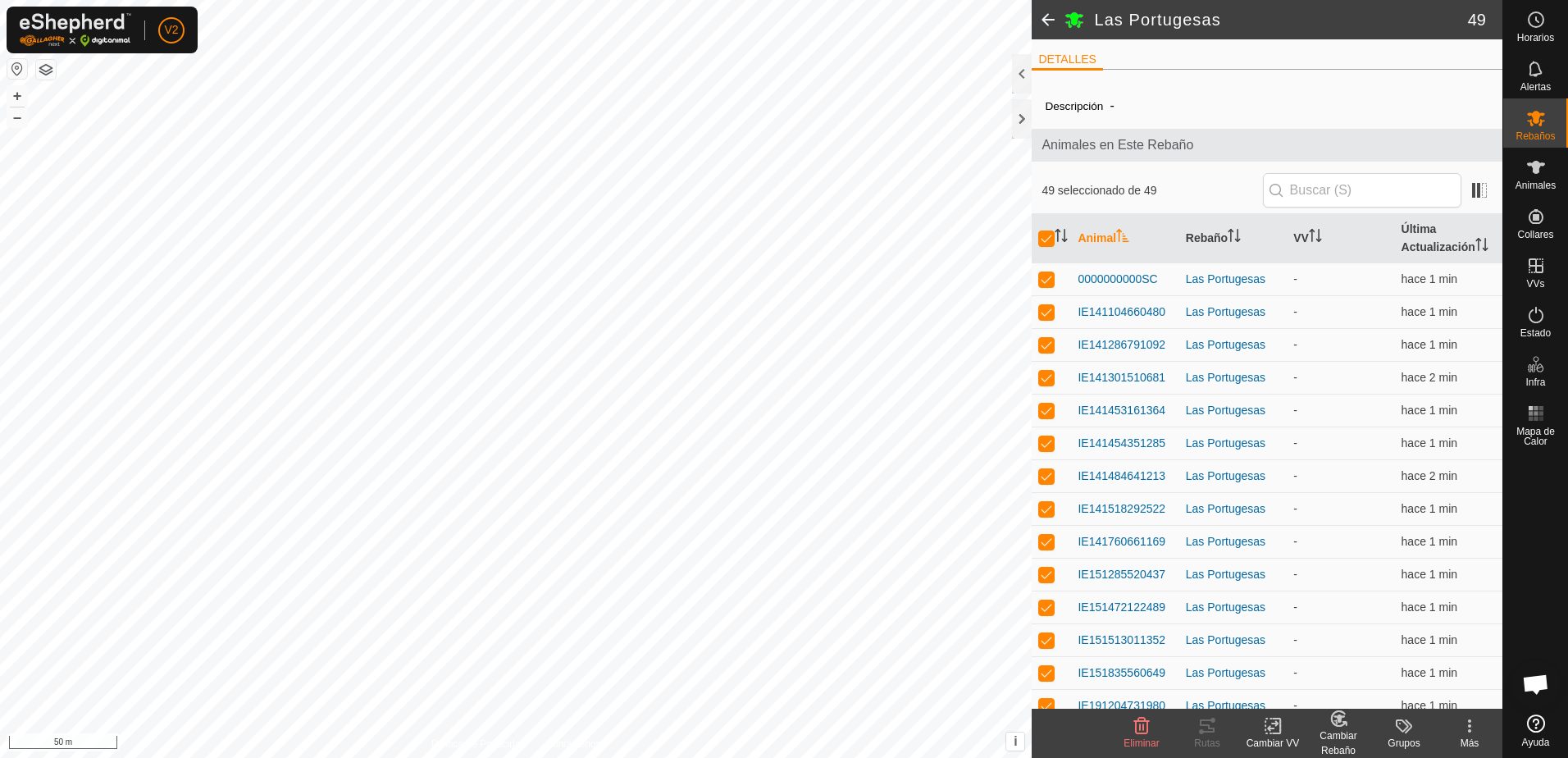
click at [1270, 733] on rect at bounding box center [1273, 726] width 15 height 15
click at [1294, 693] on link "Apagar VV" at bounding box center [1322, 689] width 163 height 33
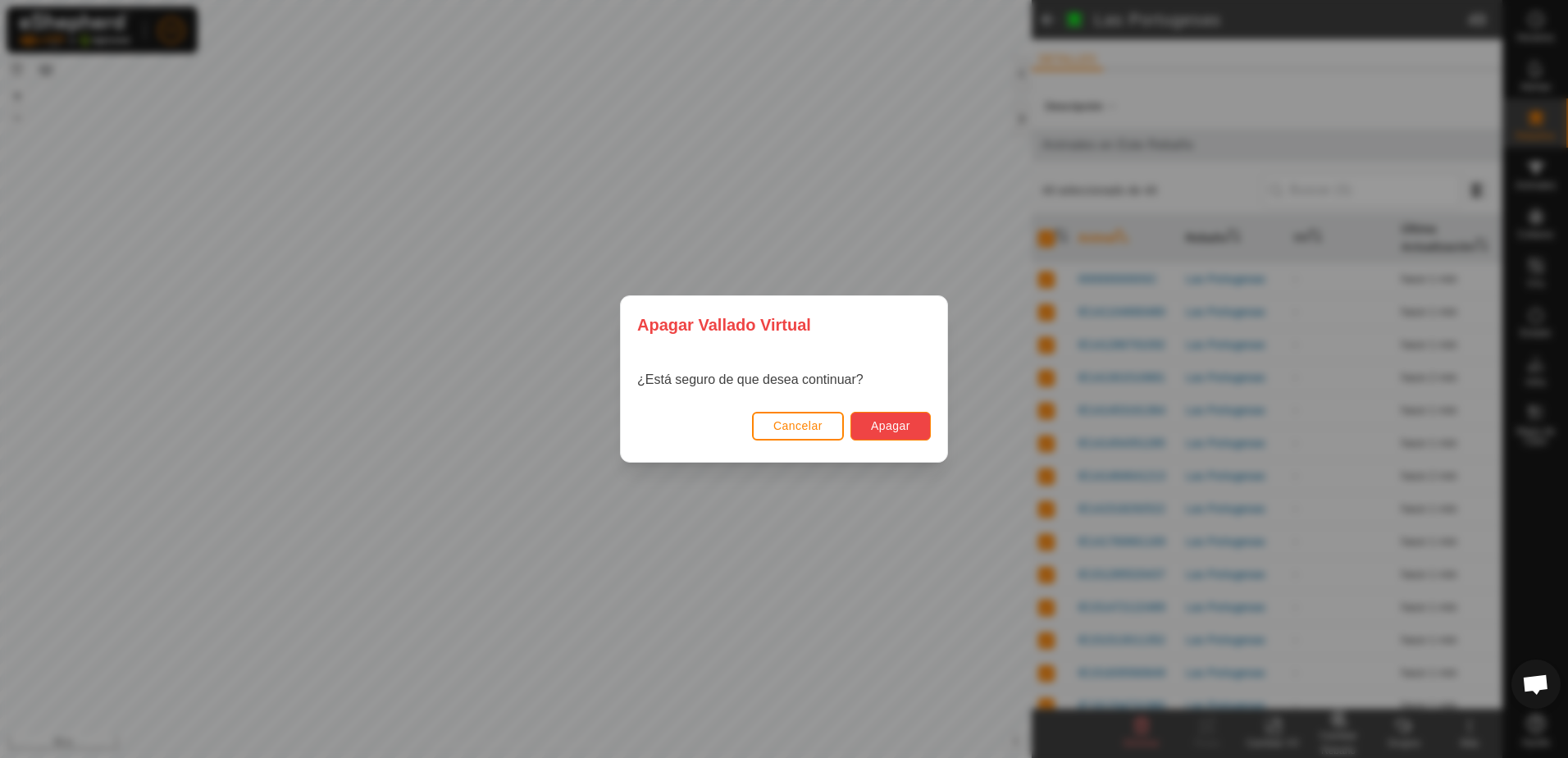
click at [881, 425] on span "Apagar" at bounding box center [890, 426] width 39 height 13
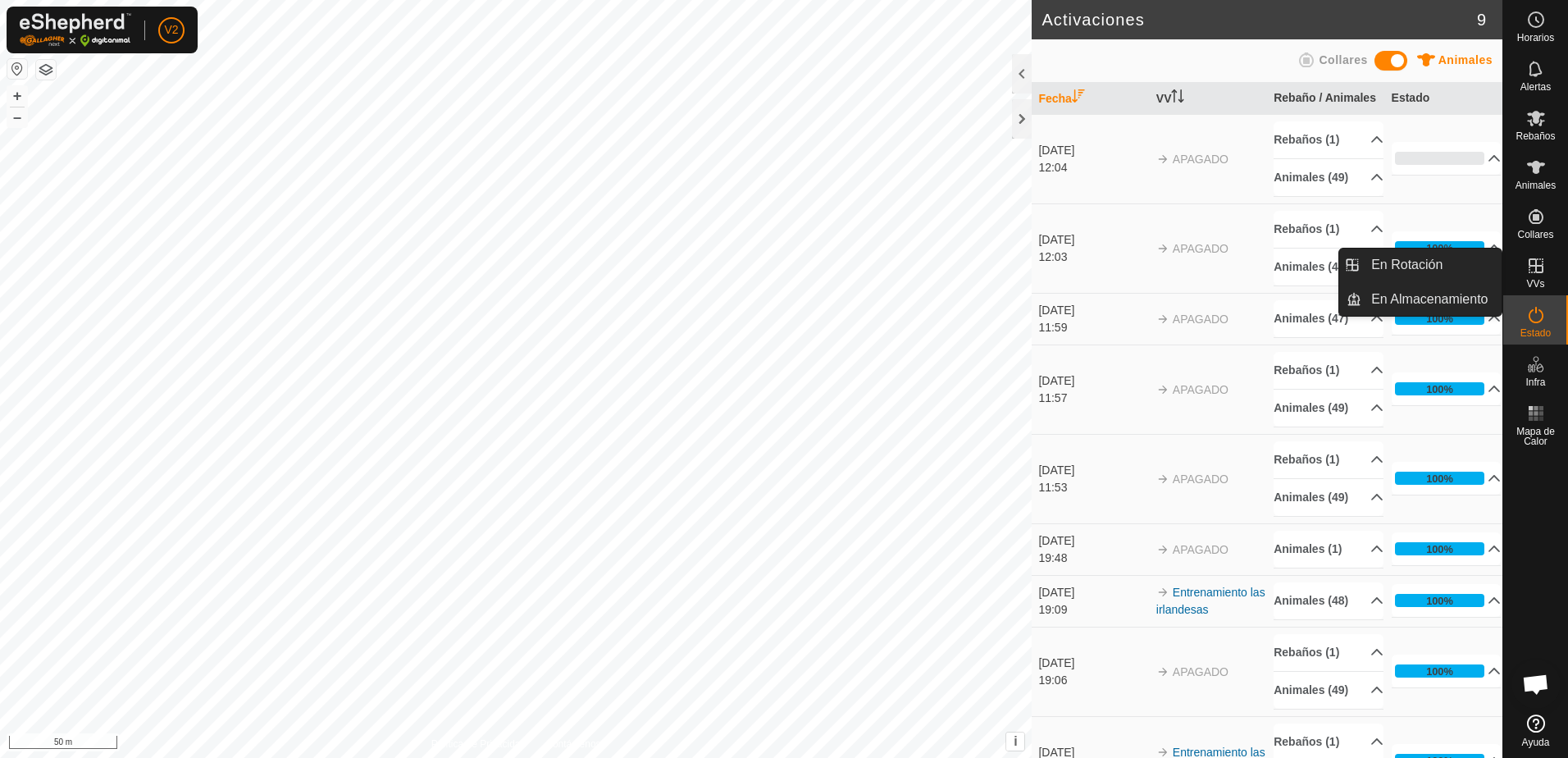
drag, startPoint x: 1566, startPoint y: 263, endPoint x: 1528, endPoint y: 278, distance: 40.9
click at [1528, 278] on es-virtualpaddocks-svg-icon at bounding box center [1536, 265] width 29 height 26
click at [1446, 268] on link "En Rotación" at bounding box center [1431, 264] width 140 height 33
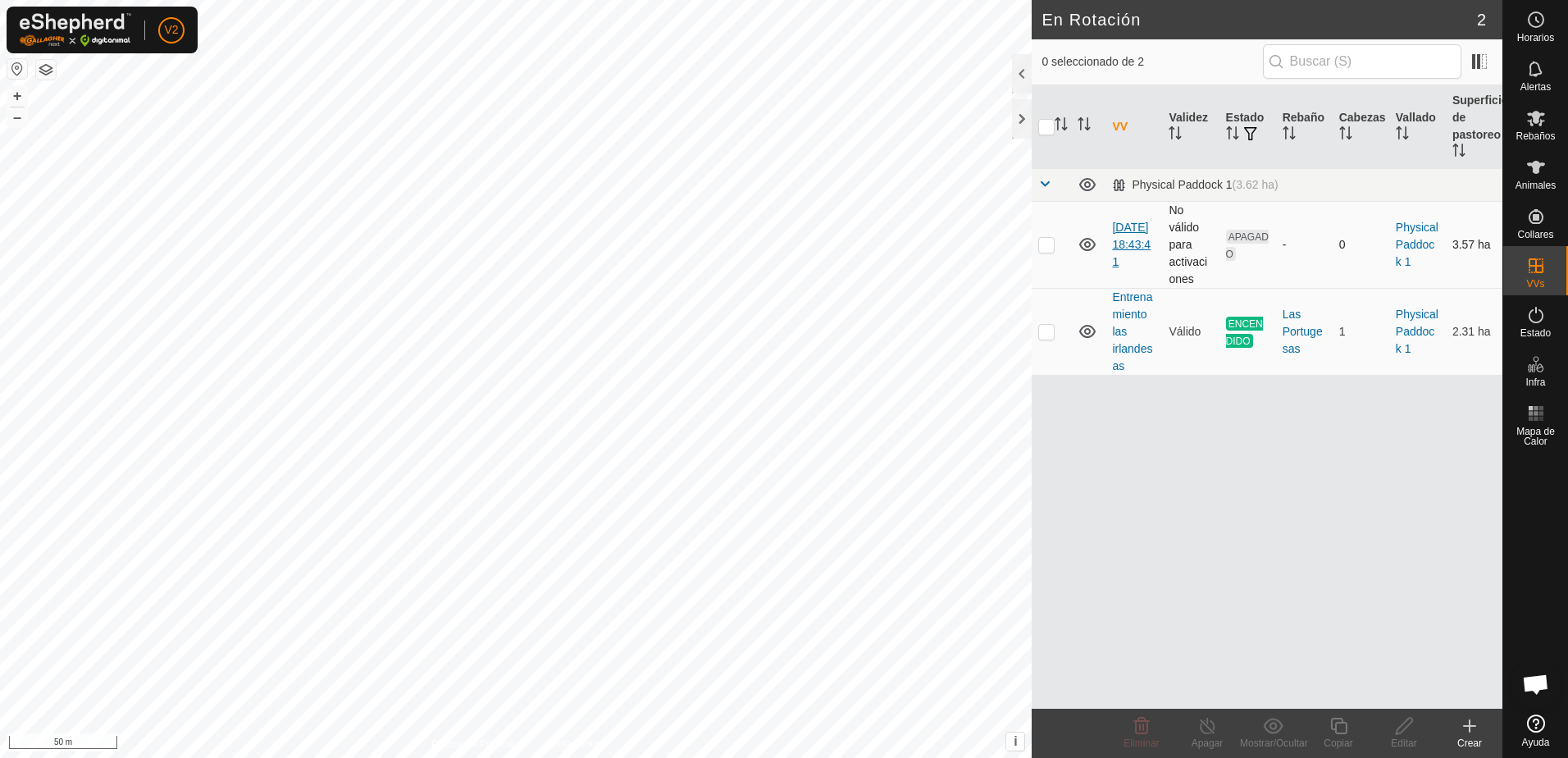
click at [1127, 236] on link "[DATE] 18:43:41" at bounding box center [1132, 244] width 39 height 48
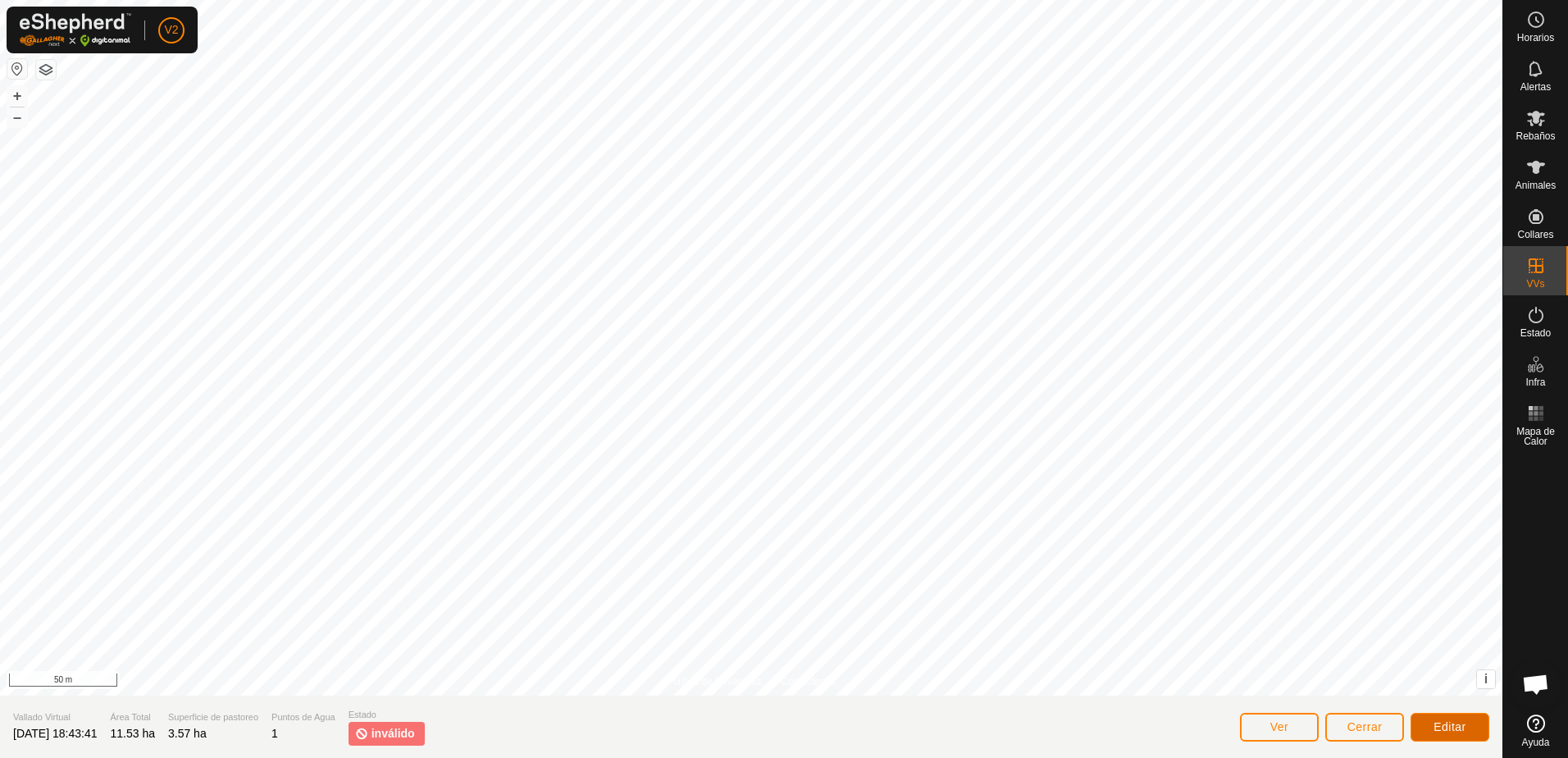
click at [1466, 720] on span "Editar" at bounding box center [1450, 727] width 33 height 13
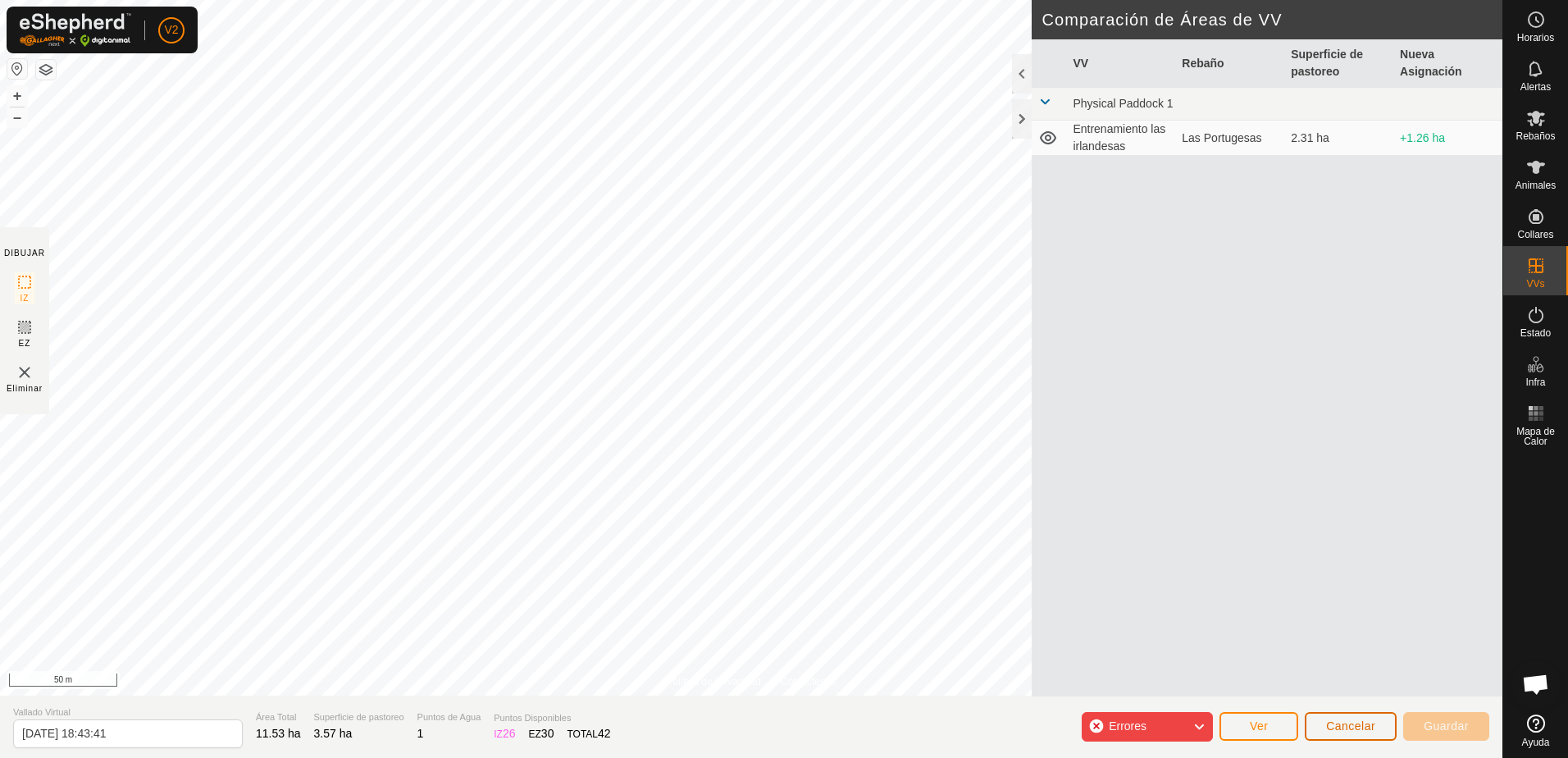
click at [1382, 728] on button "Cancelar" at bounding box center [1351, 726] width 92 height 29
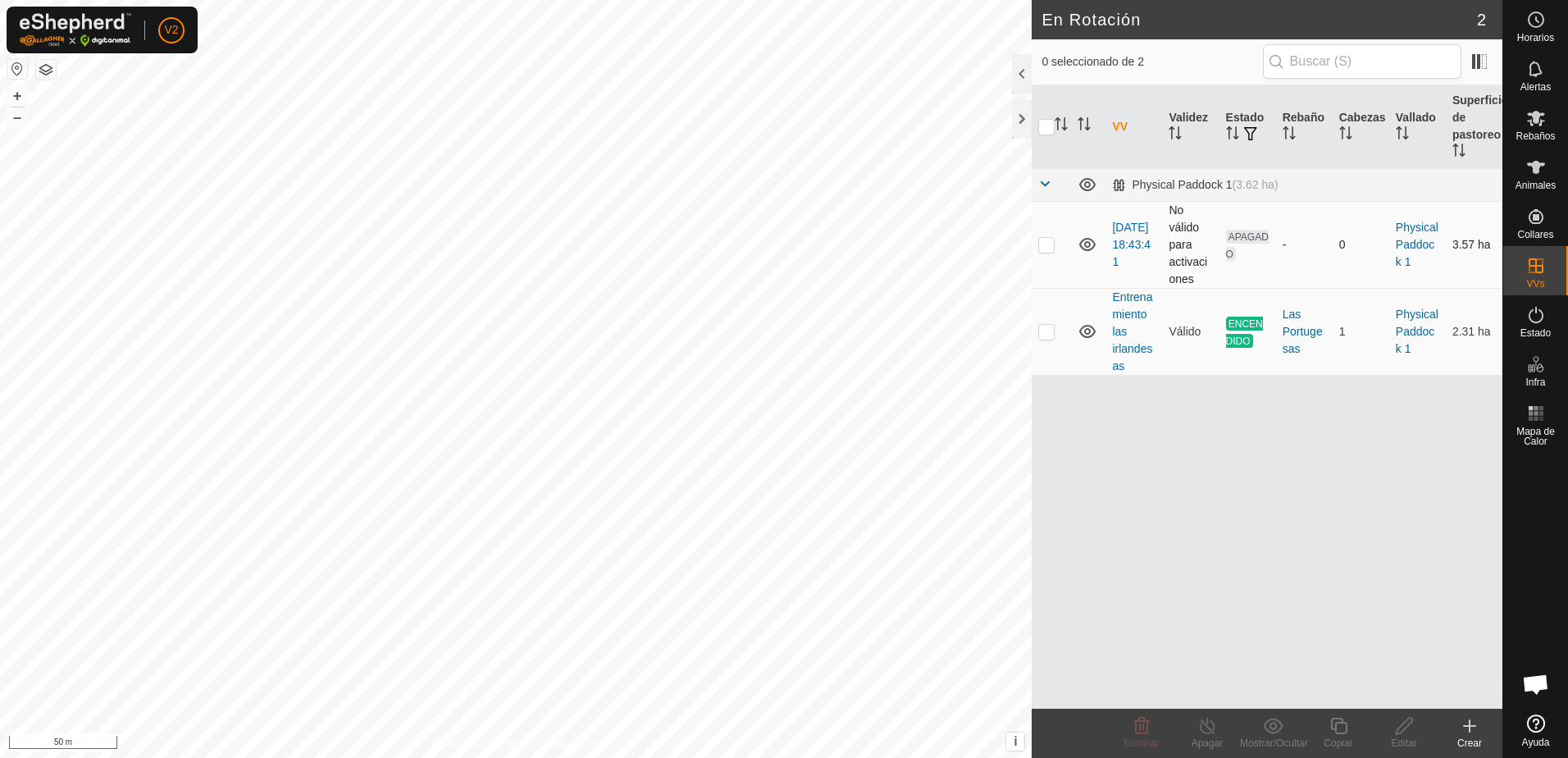
click at [1045, 248] on p-checkbox at bounding box center [1046, 245] width 17 height 13
click at [1145, 729] on icon at bounding box center [1142, 726] width 16 height 17
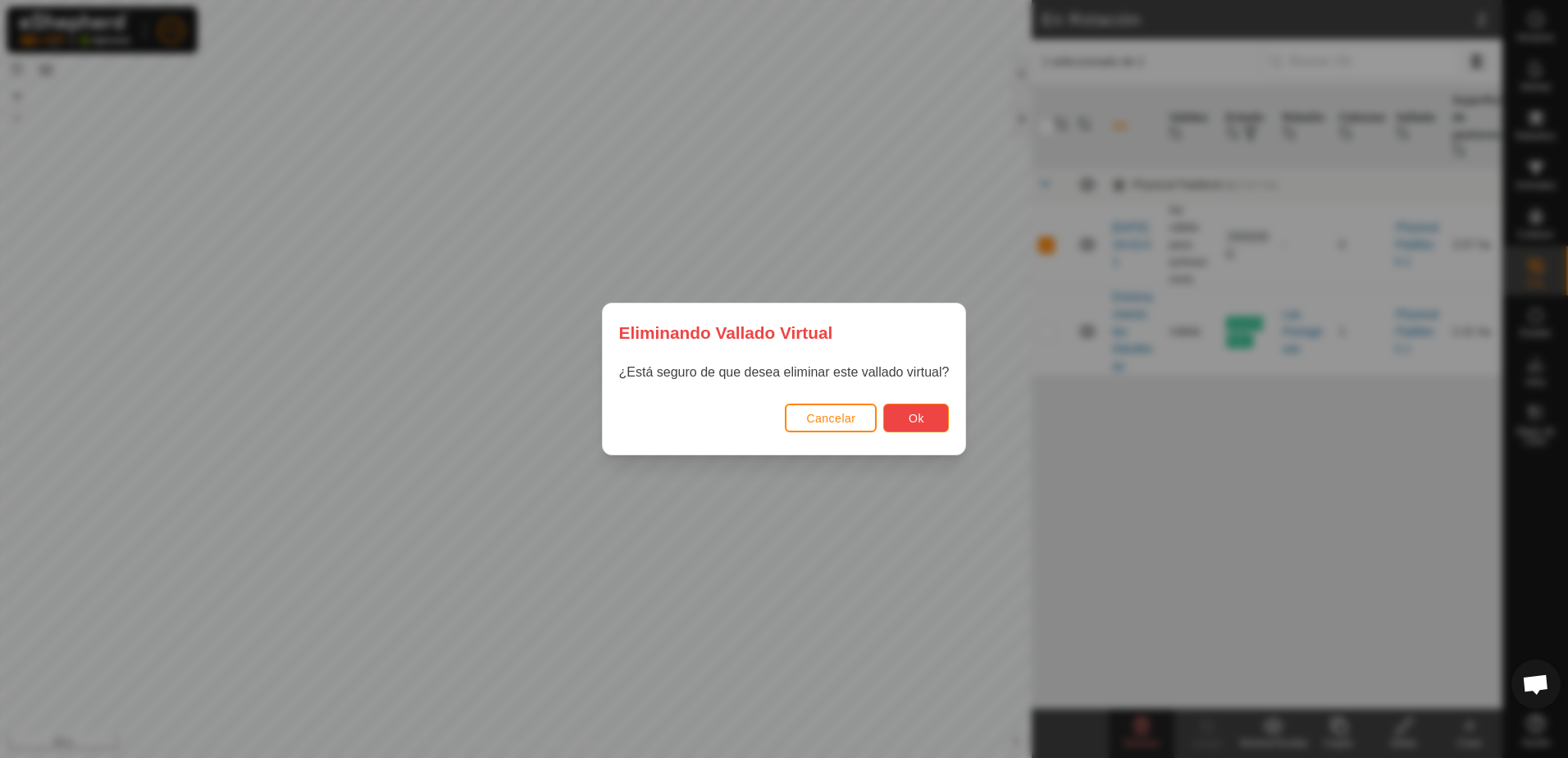
click at [927, 418] on button "Ok" at bounding box center [916, 418] width 65 height 29
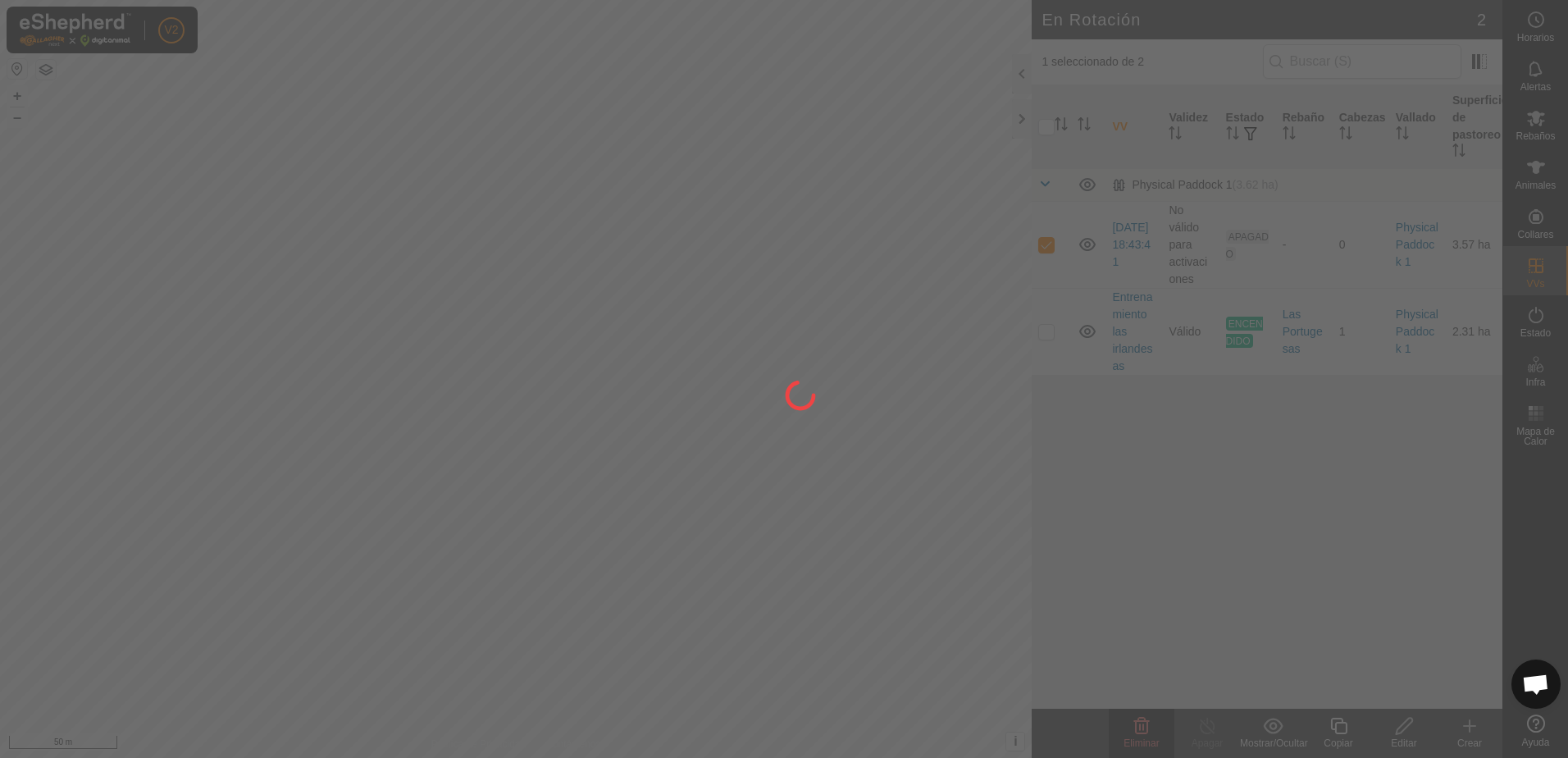
checkbox input "false"
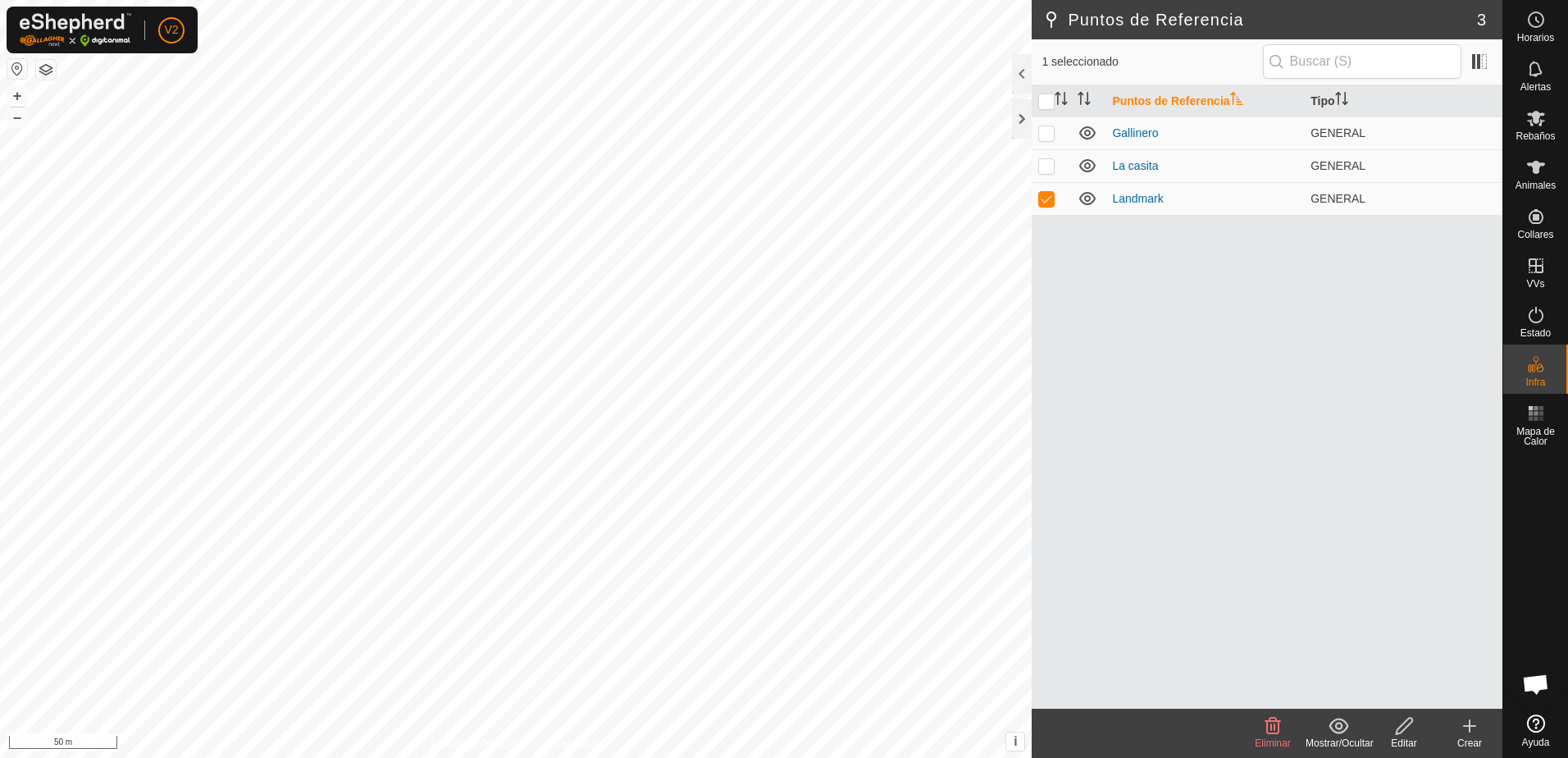
click at [1274, 731] on icon at bounding box center [1273, 725] width 19 height 19
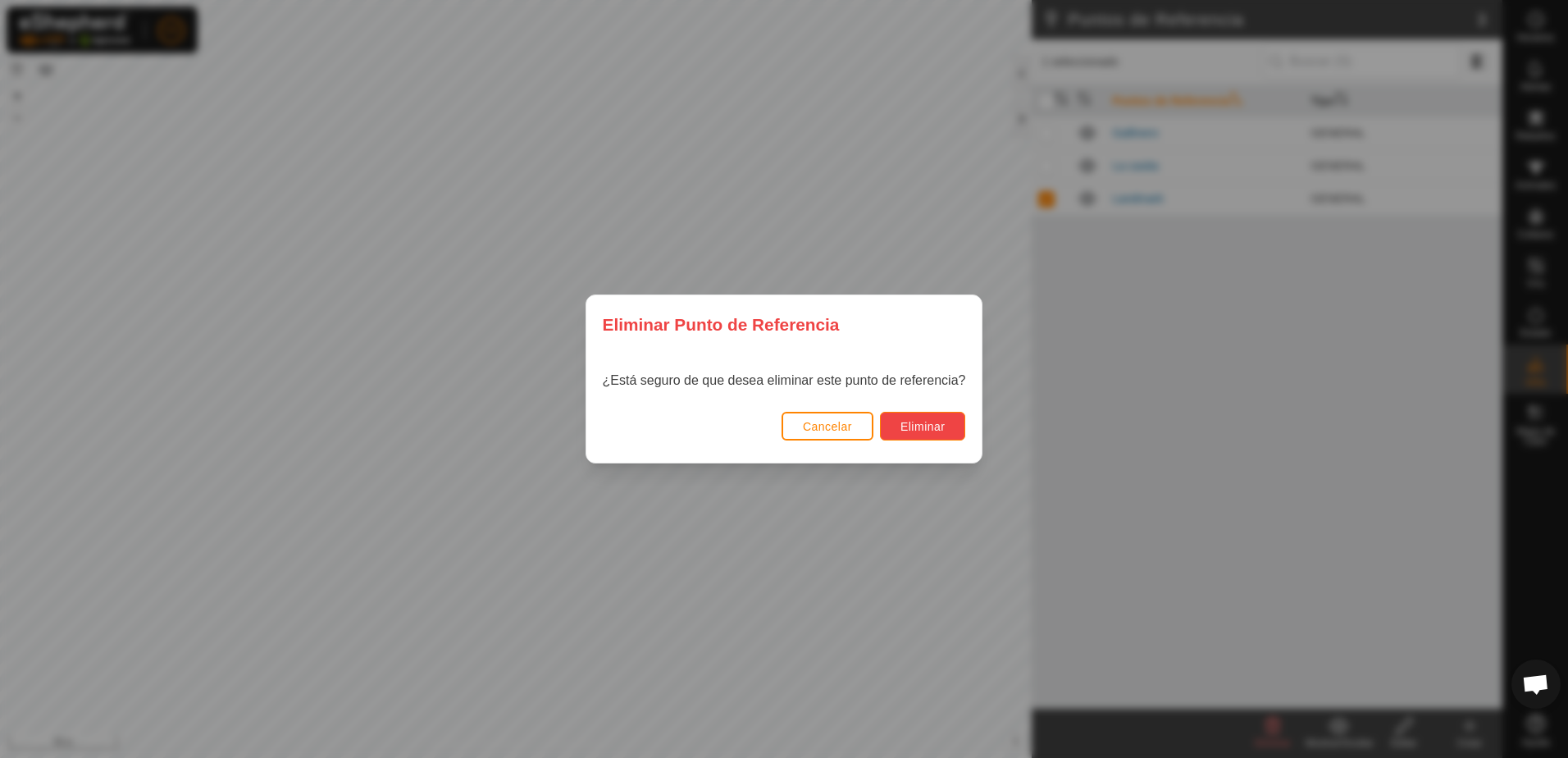
click at [942, 431] on span "Eliminar" at bounding box center [923, 427] width 45 height 13
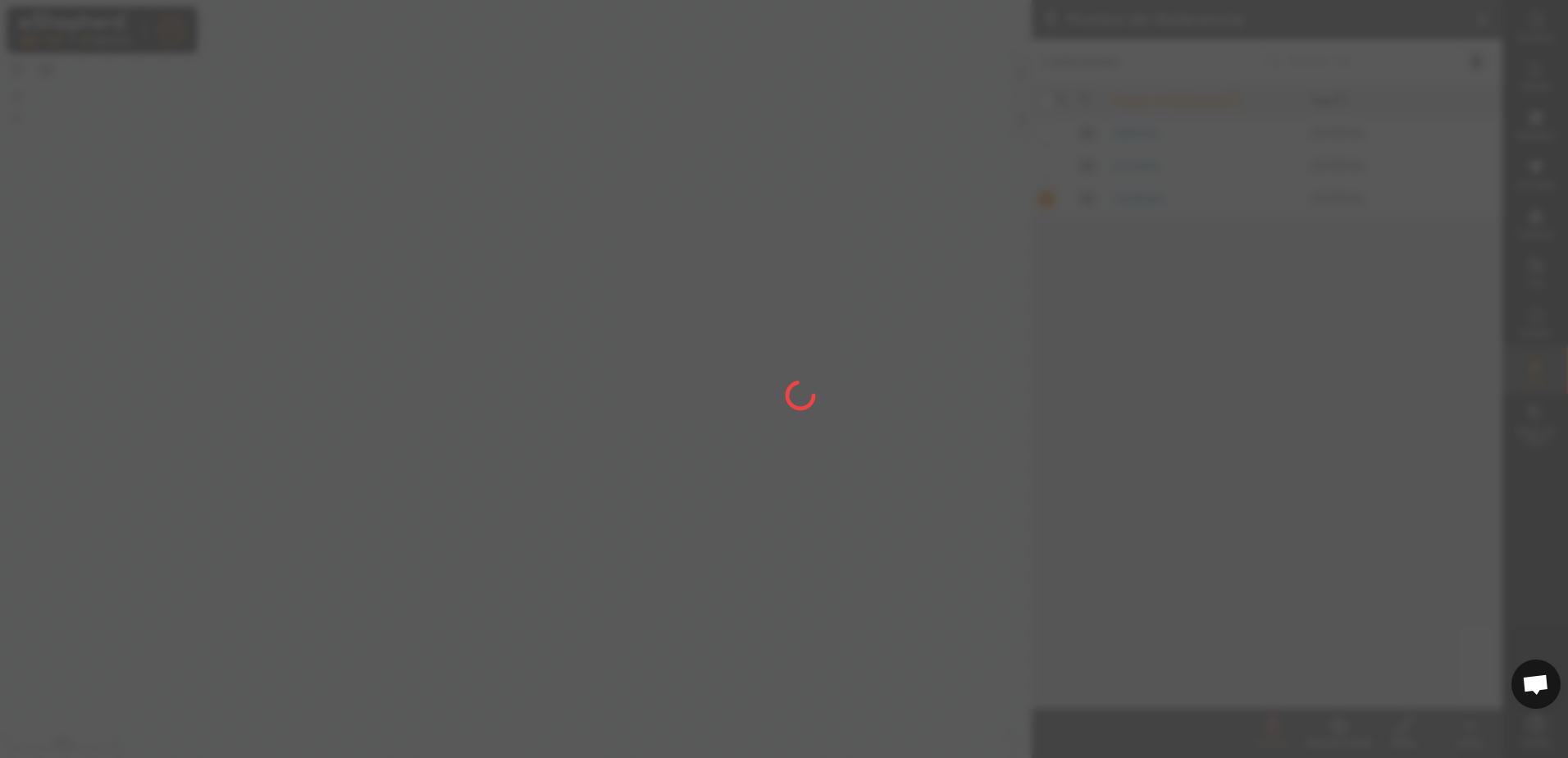
checkbox input "false"
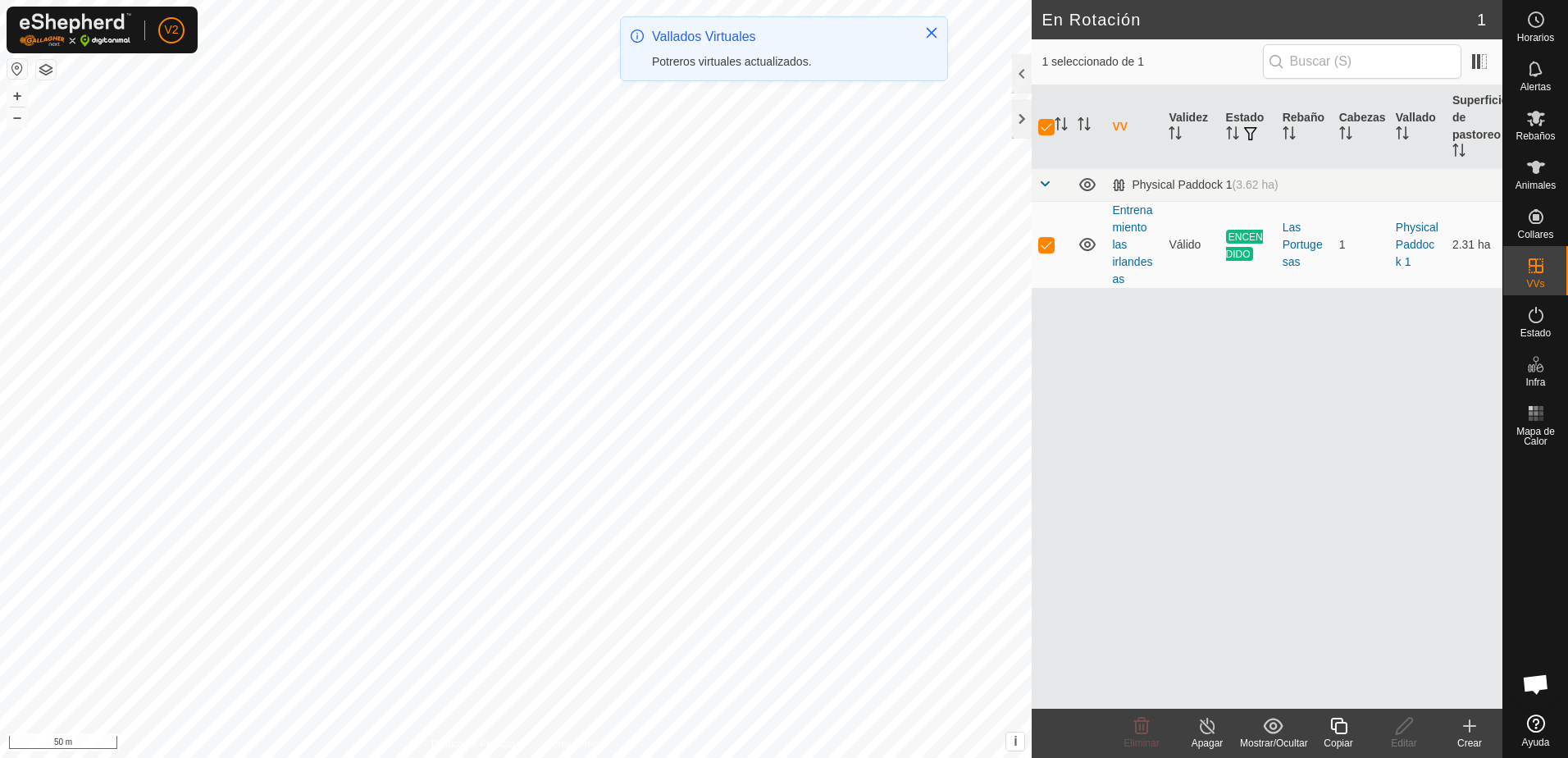
click at [1128, 262] on link "Entrenamiento las irlandesas" at bounding box center [1133, 245] width 40 height 82
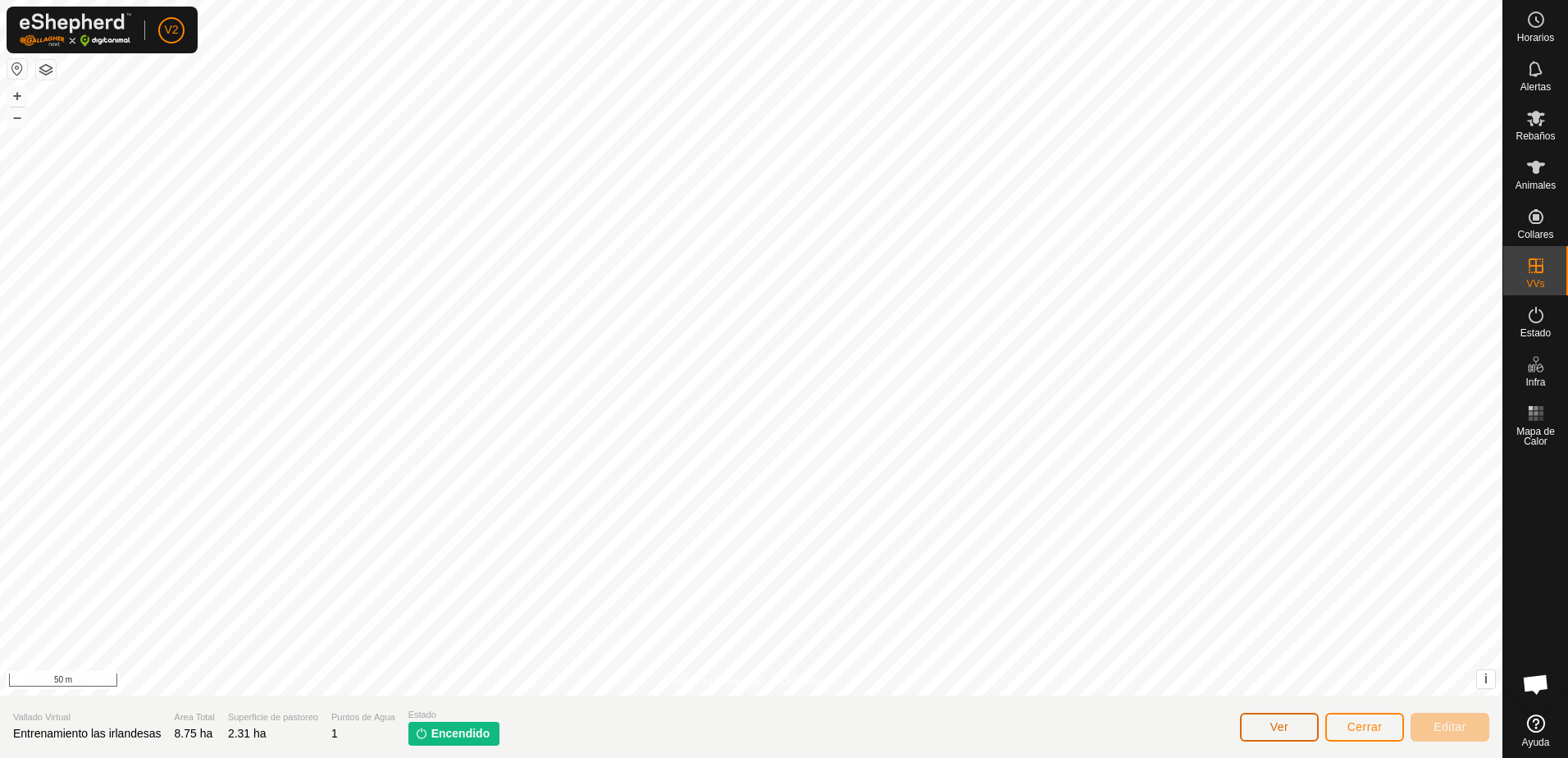
click at [1312, 735] on button "Ver" at bounding box center [1280, 727] width 79 height 29
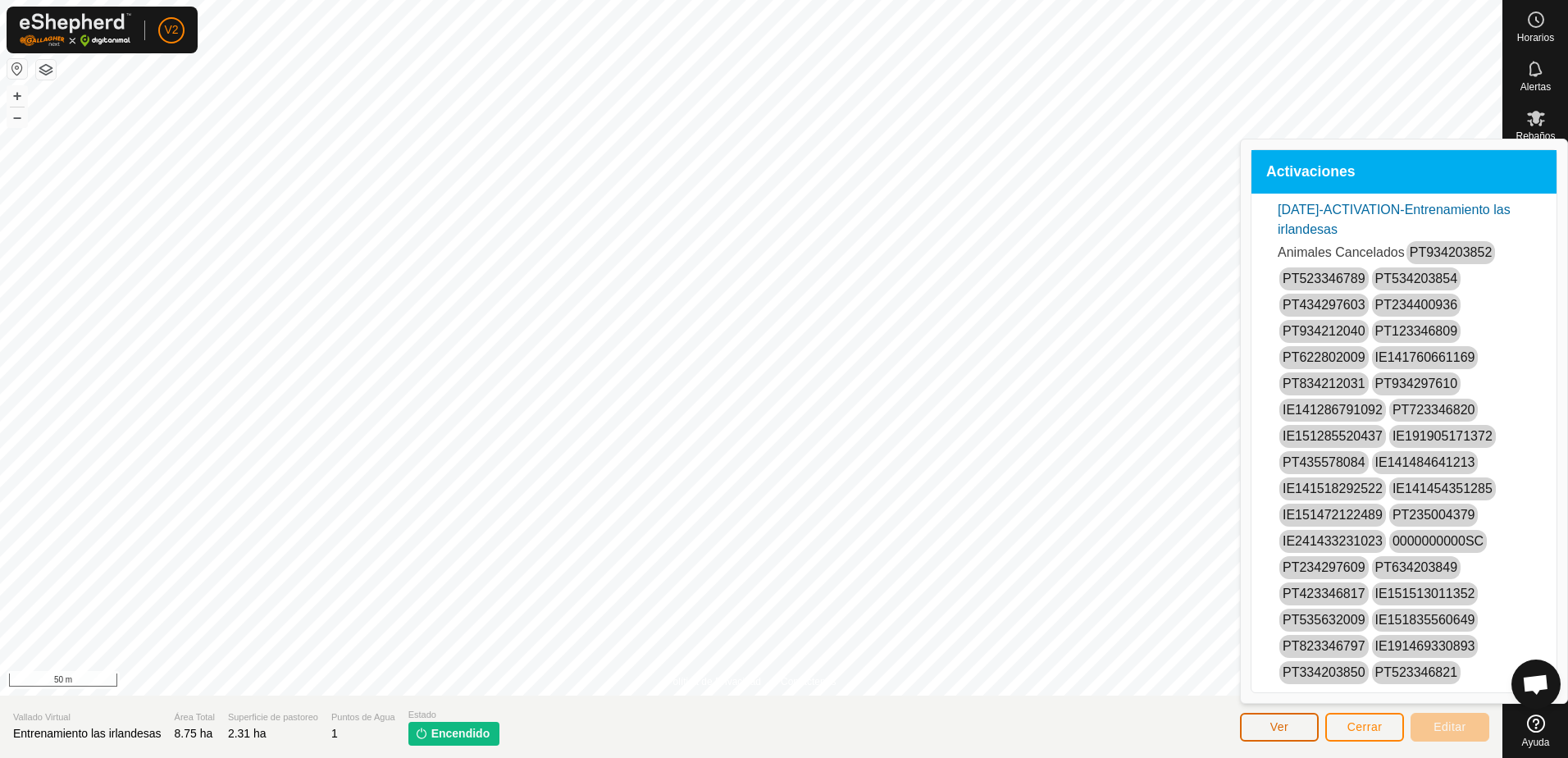
click at [1312, 735] on button "Ver" at bounding box center [1280, 727] width 79 height 29
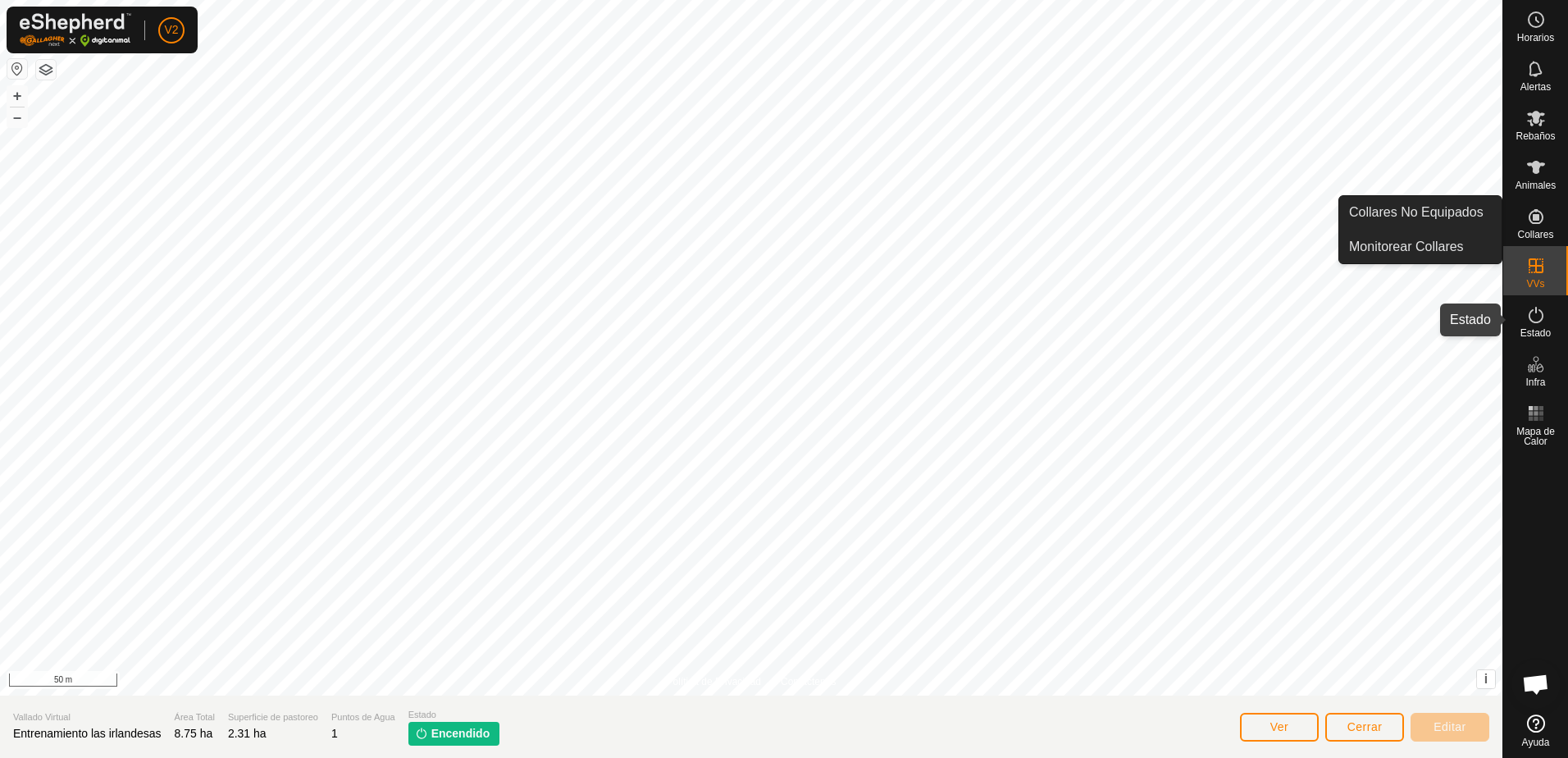
click at [1534, 320] on icon at bounding box center [1536, 314] width 19 height 19
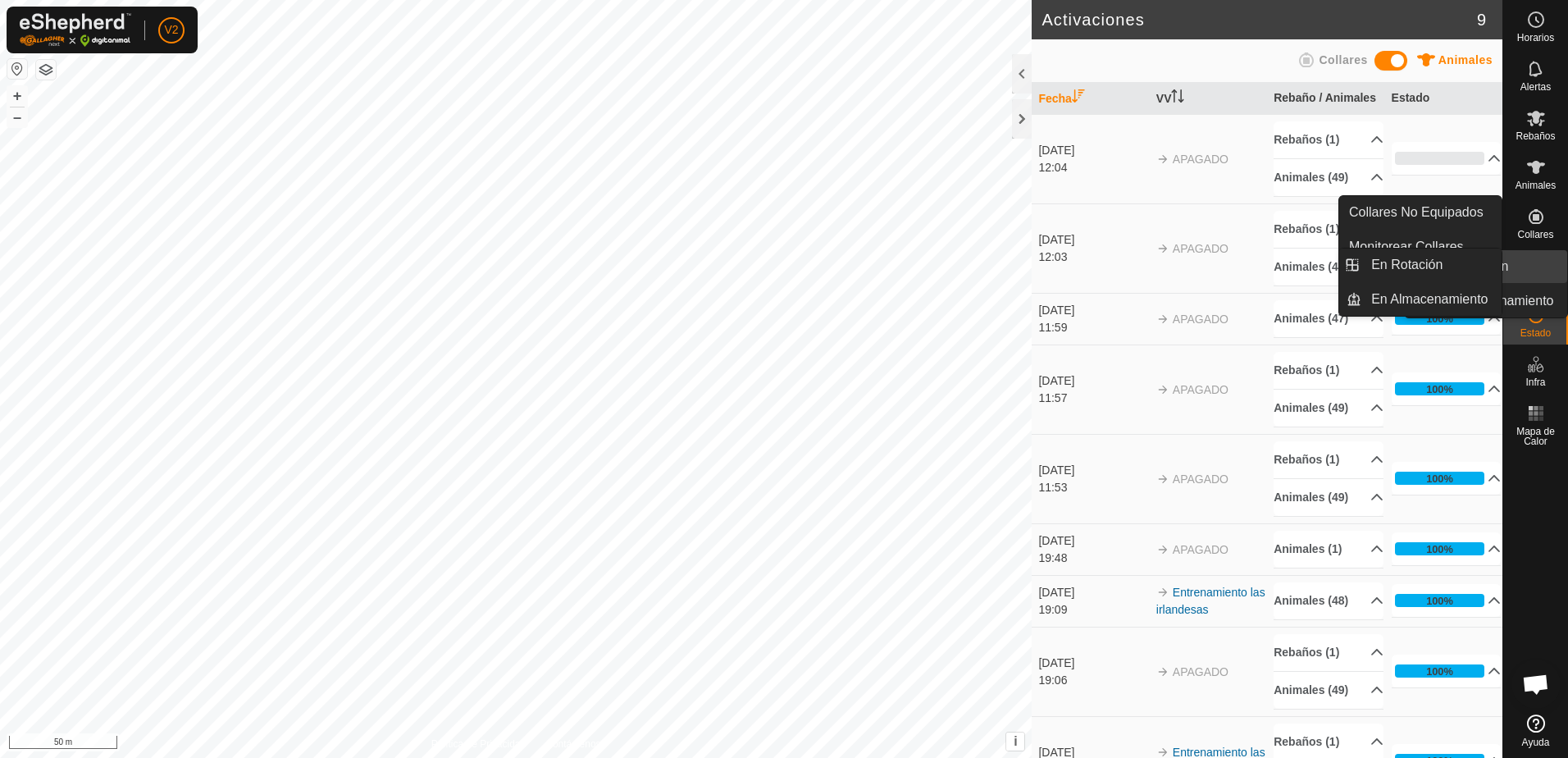
click at [1544, 267] on icon at bounding box center [1536, 265] width 19 height 19
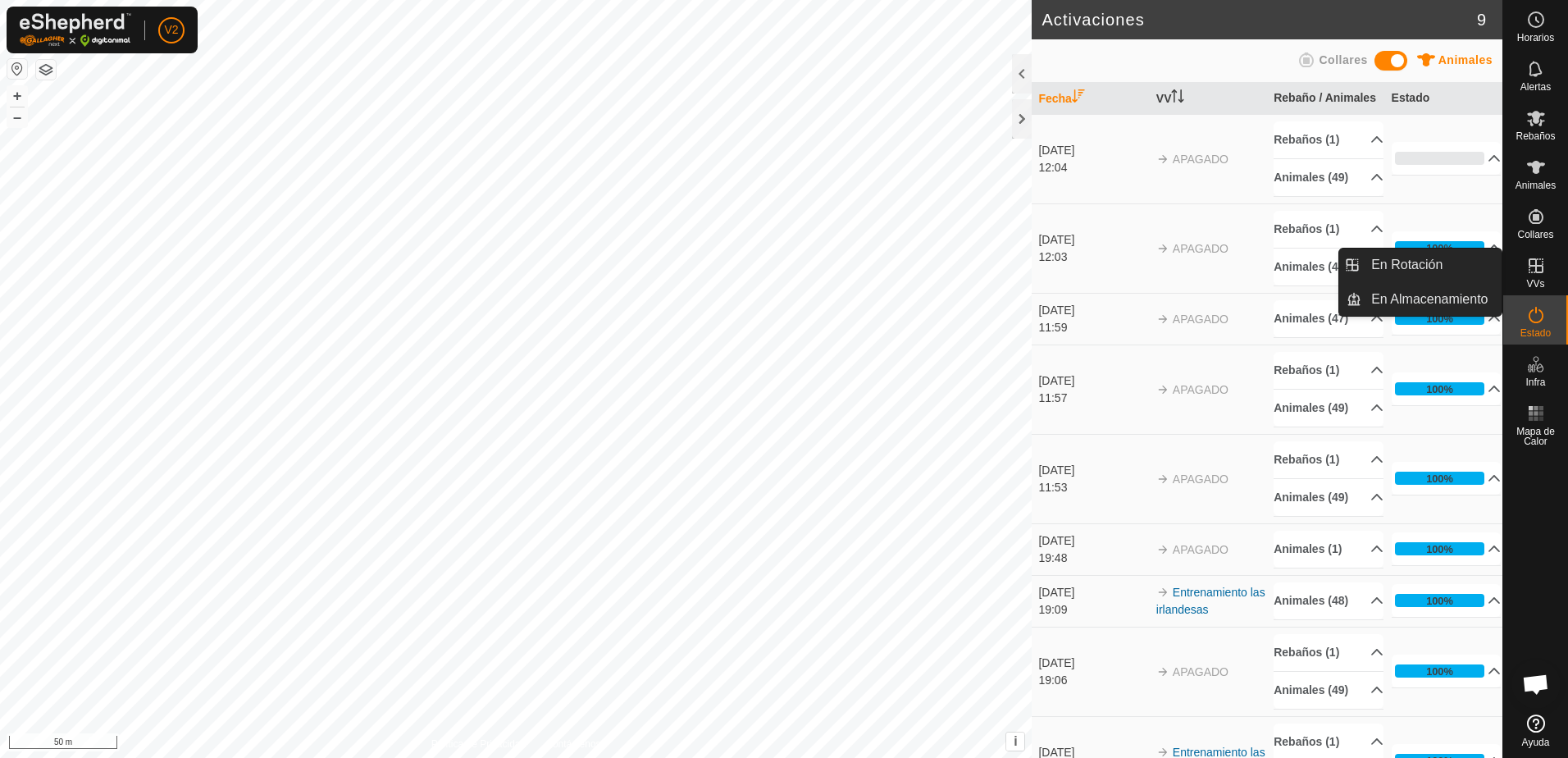
click at [1537, 268] on icon at bounding box center [1536, 265] width 19 height 19
click at [1537, 274] on icon at bounding box center [1536, 265] width 19 height 19
click at [1461, 267] on link "En Rotación" at bounding box center [1431, 264] width 140 height 33
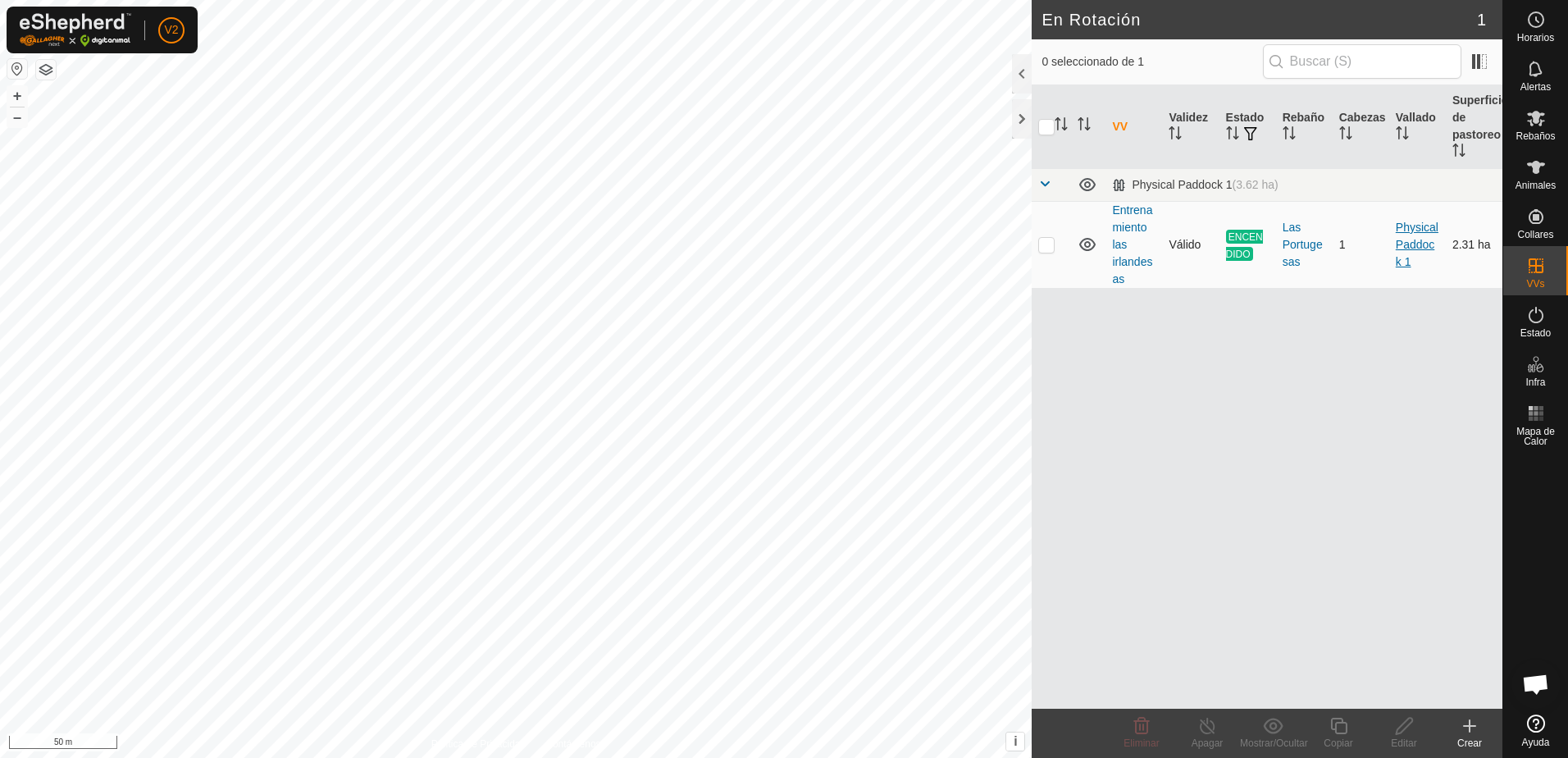
click at [1406, 245] on link "Physical Paddock 1" at bounding box center [1417, 244] width 43 height 48
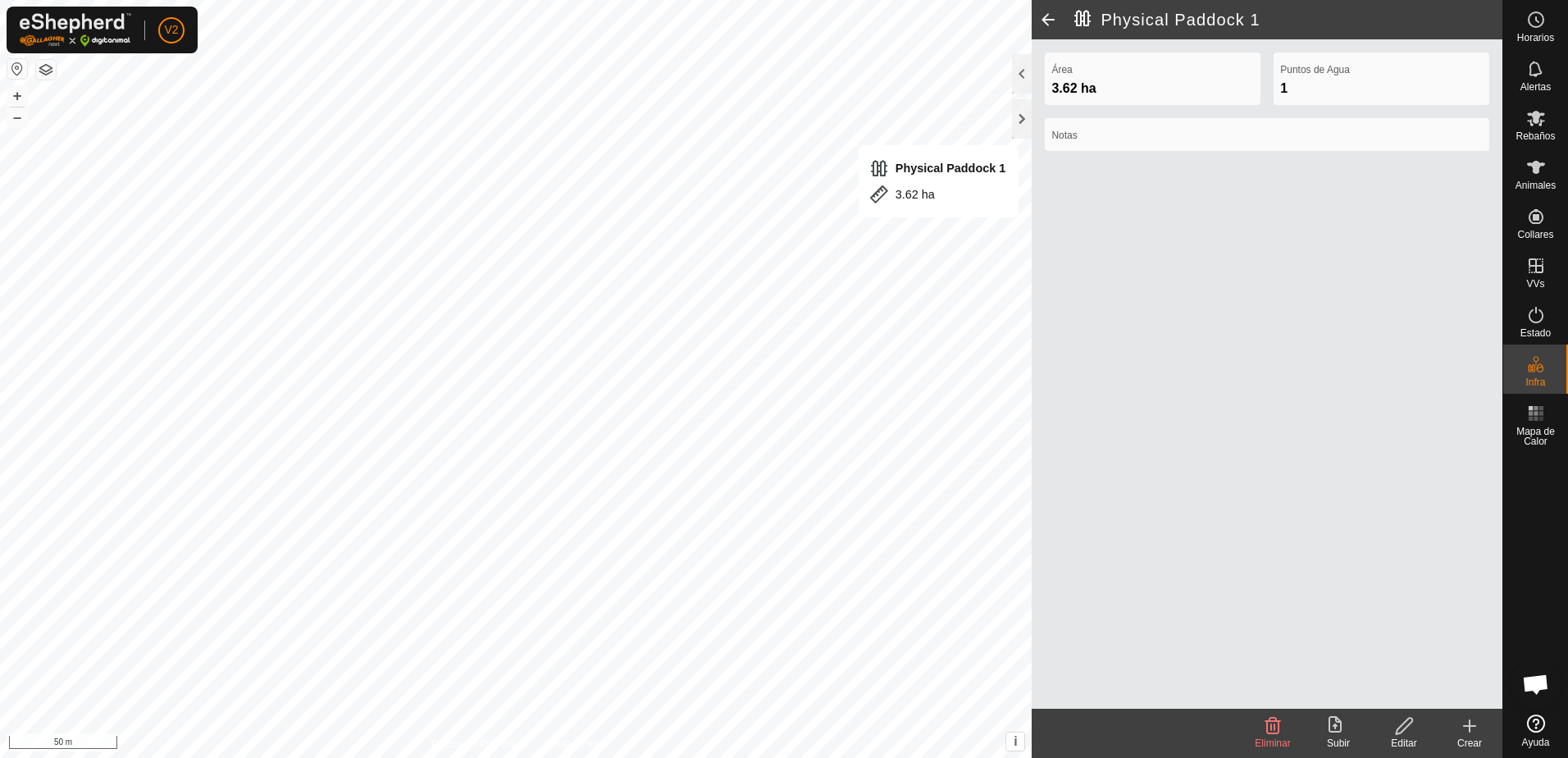
click at [1269, 724] on icon at bounding box center [1273, 725] width 19 height 19
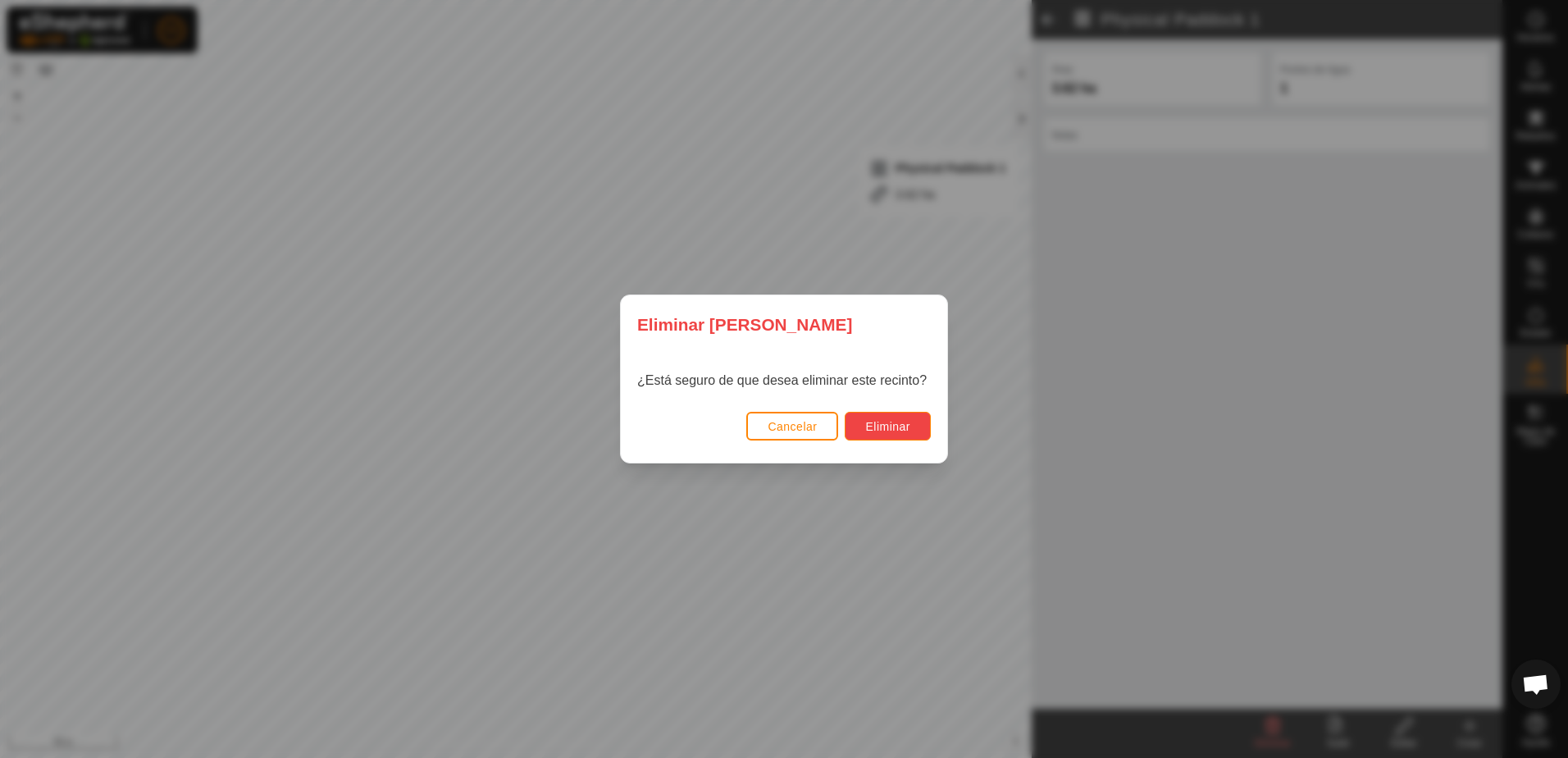
click at [922, 424] on button "Eliminar" at bounding box center [888, 426] width 86 height 29
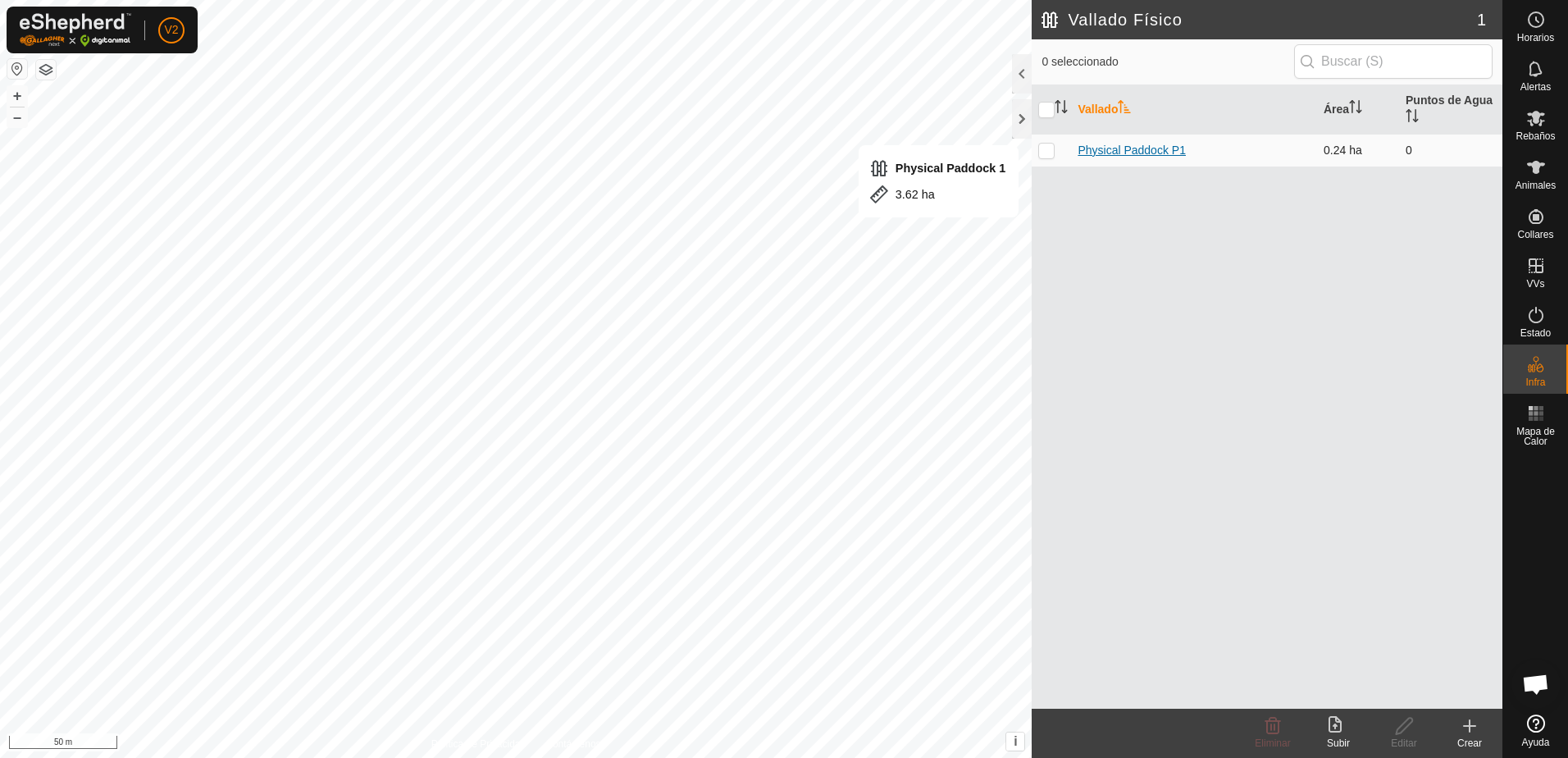
click at [1086, 152] on link "Physical Paddock P1" at bounding box center [1131, 150] width 108 height 13
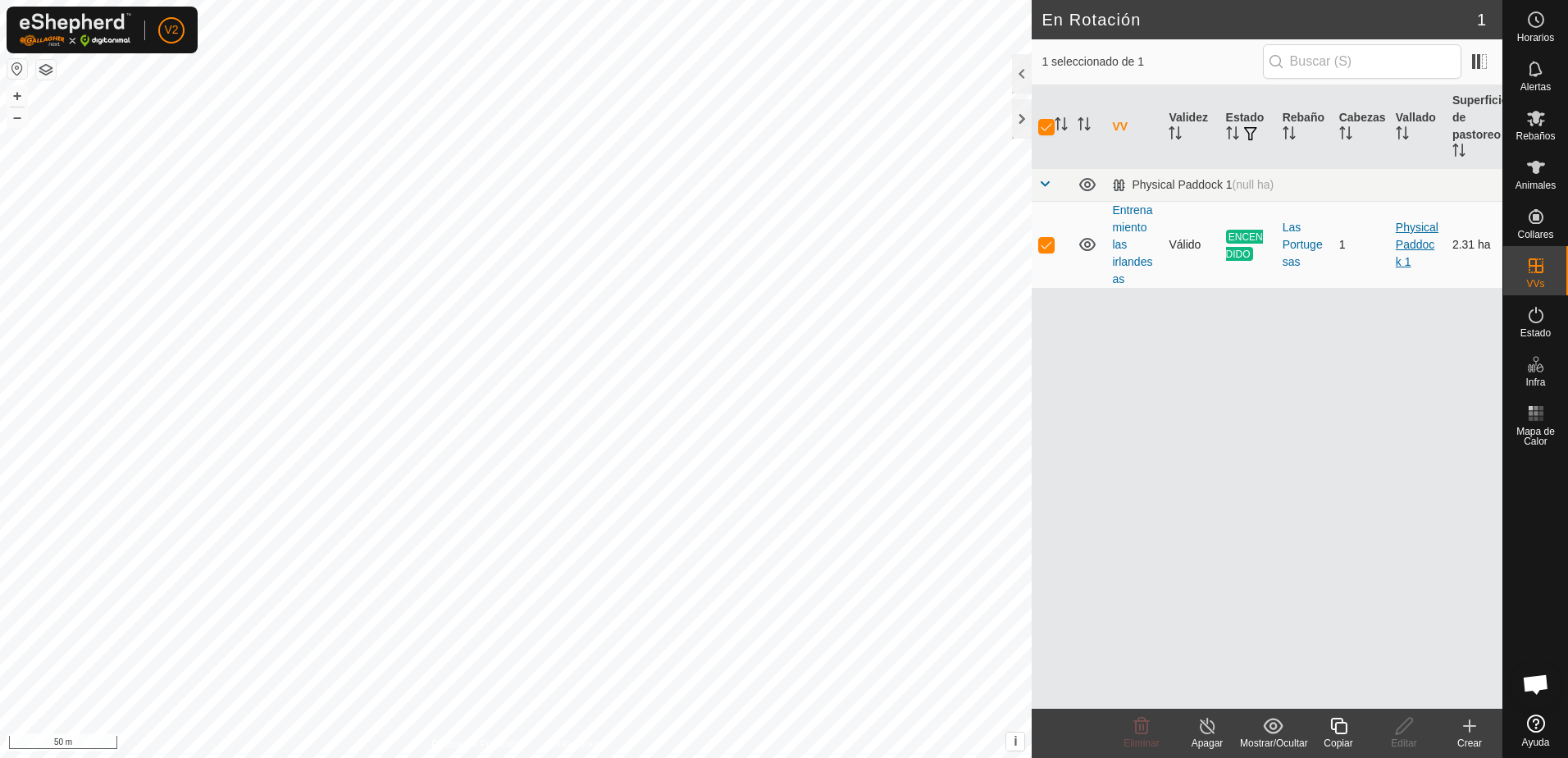
click at [1413, 248] on link "Physical Paddock 1" at bounding box center [1417, 244] width 43 height 48
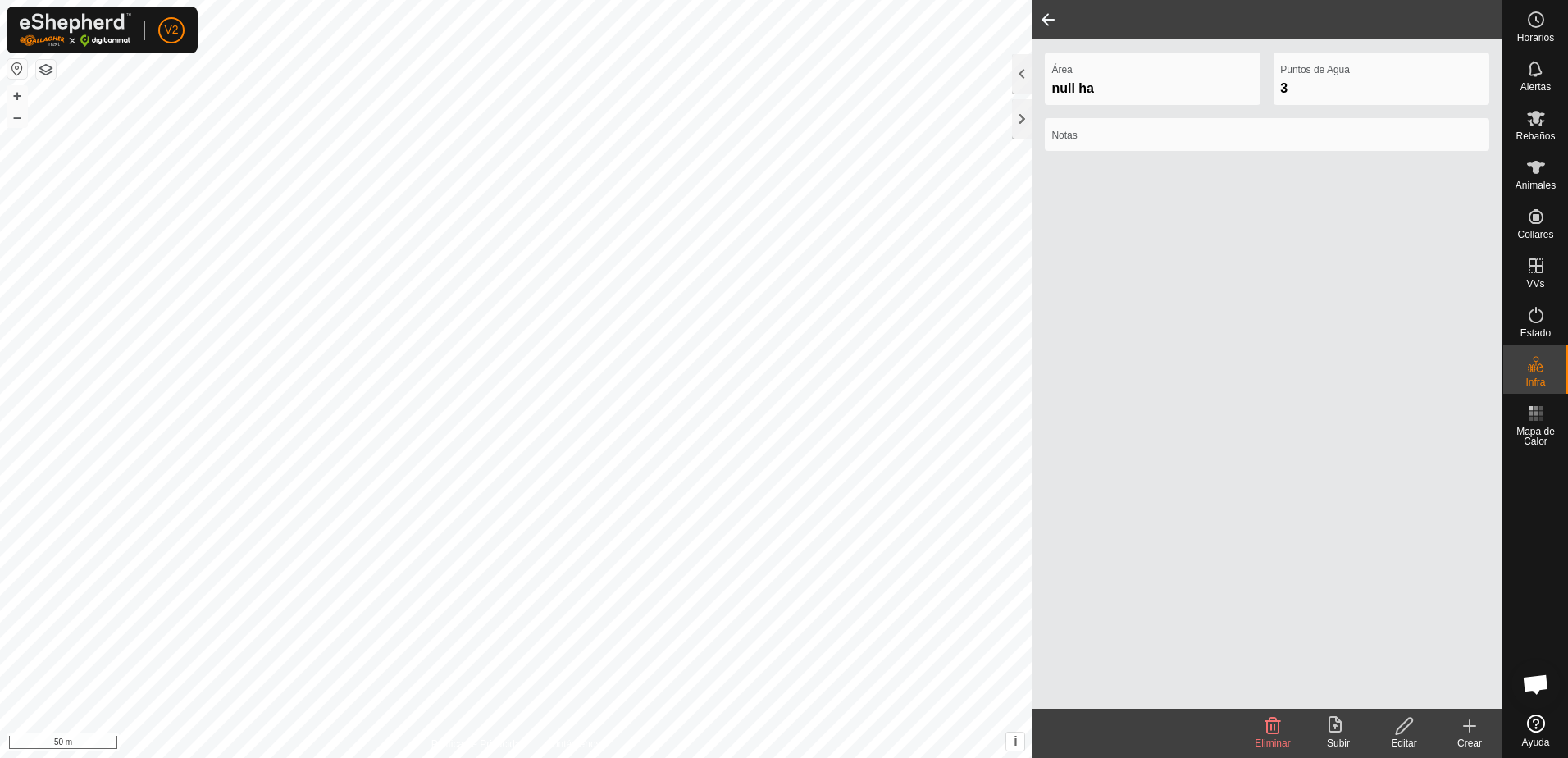
click at [1391, 728] on edit-svg-icon at bounding box center [1404, 725] width 65 height 19
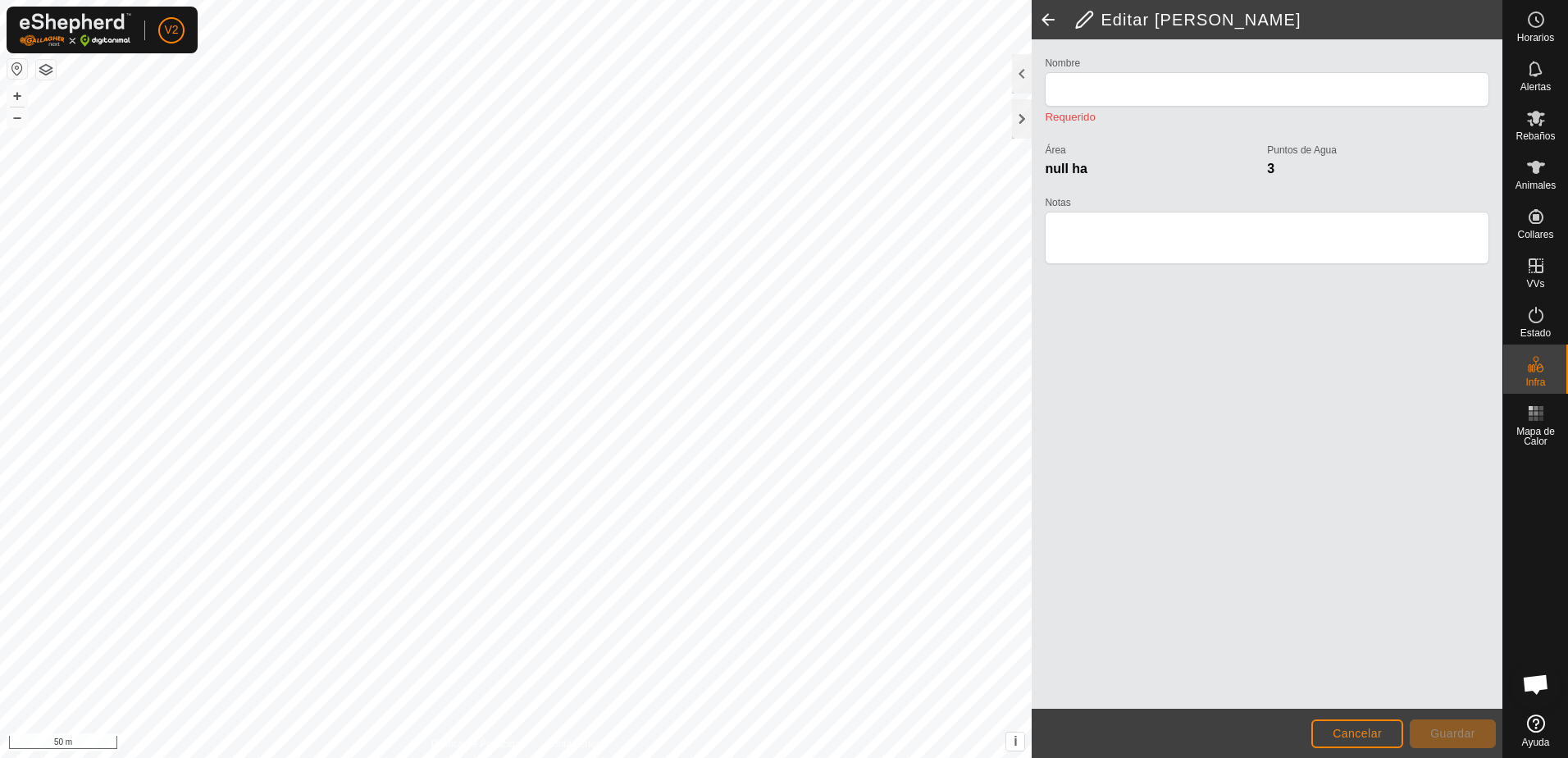
click at [1041, 19] on span at bounding box center [1048, 19] width 33 height 39
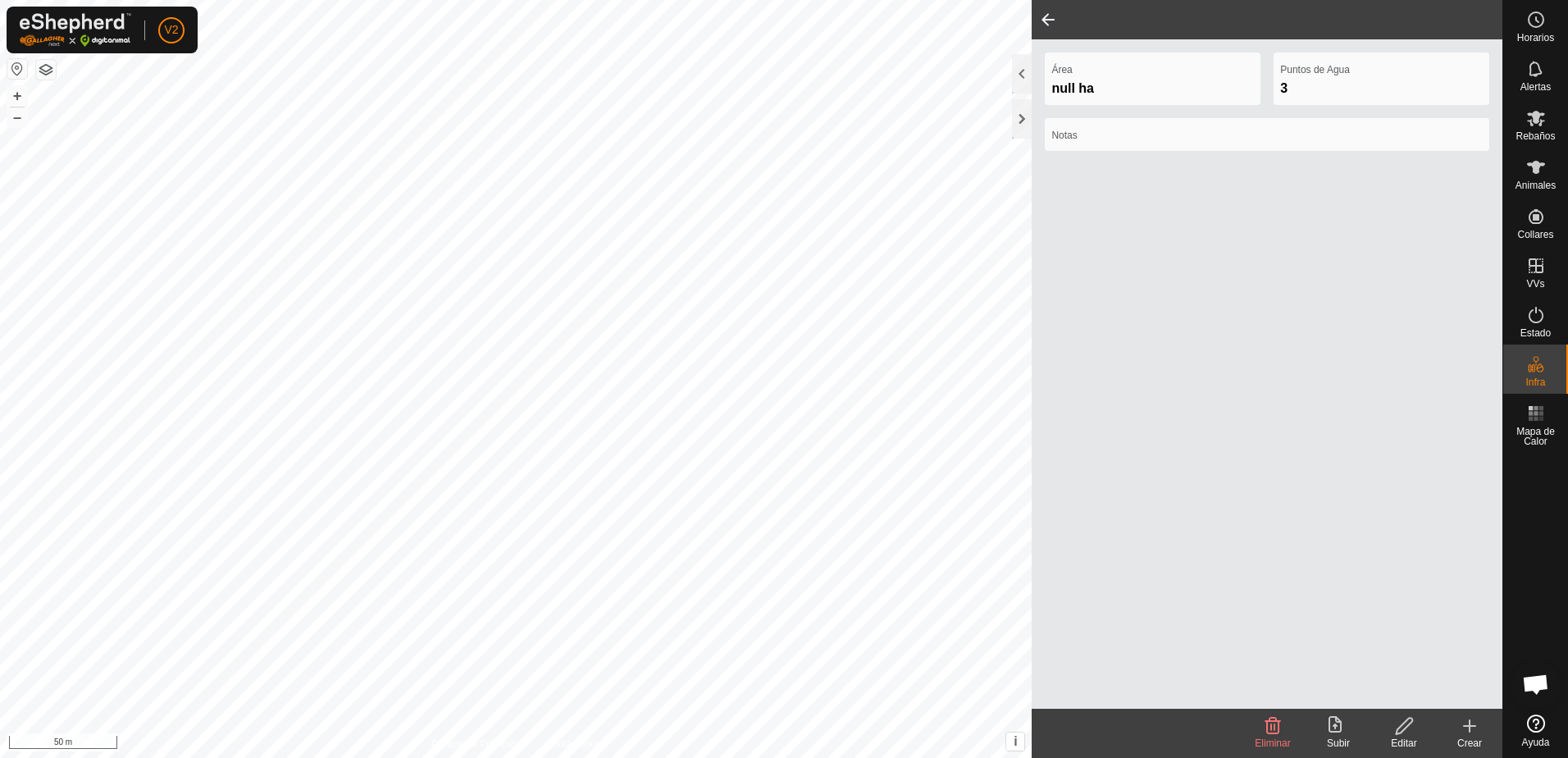
click at [1042, 20] on span at bounding box center [1048, 19] width 33 height 39
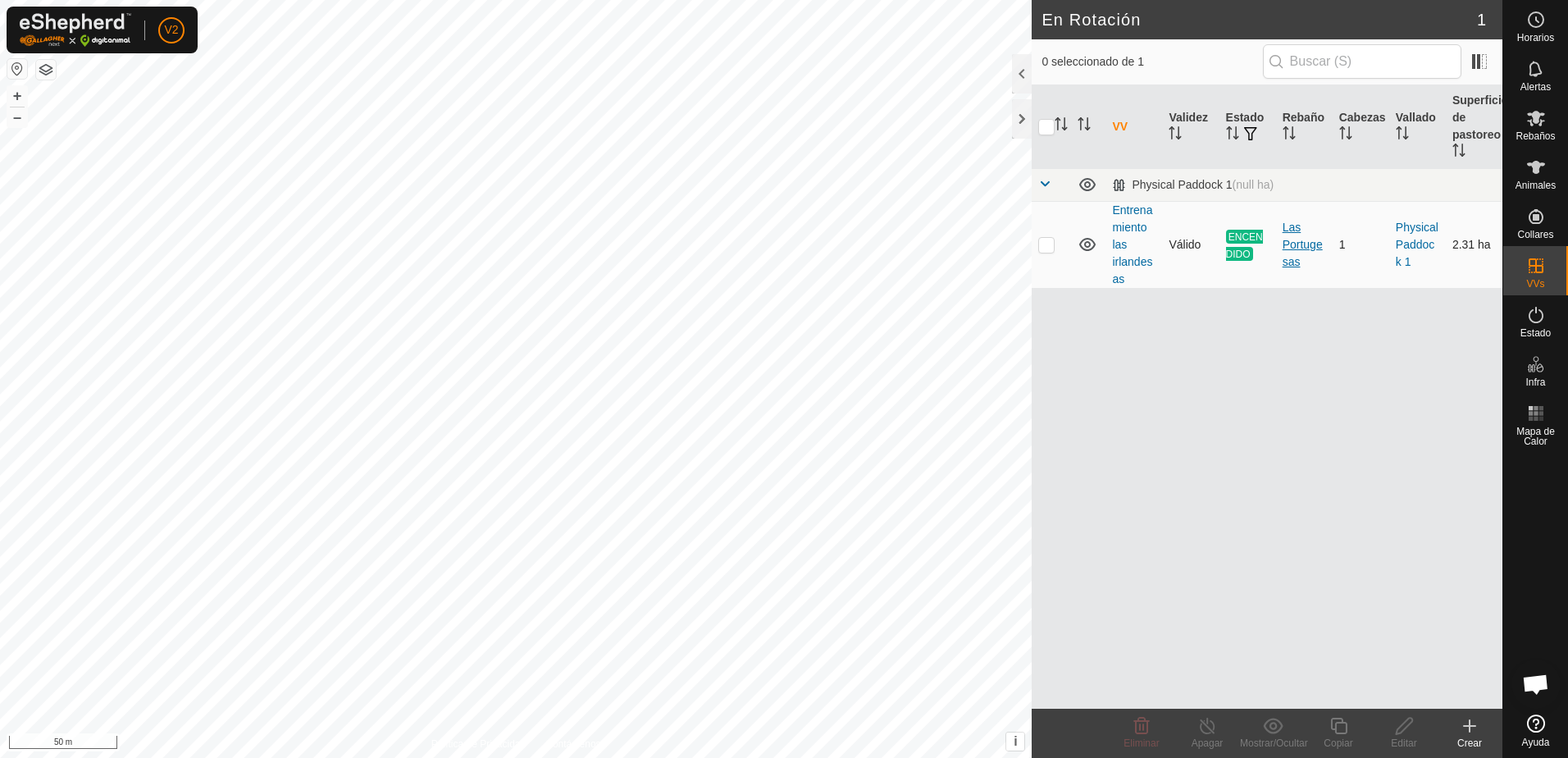
click at [1307, 252] on div "Las Portugesas" at bounding box center [1305, 245] width 44 height 52
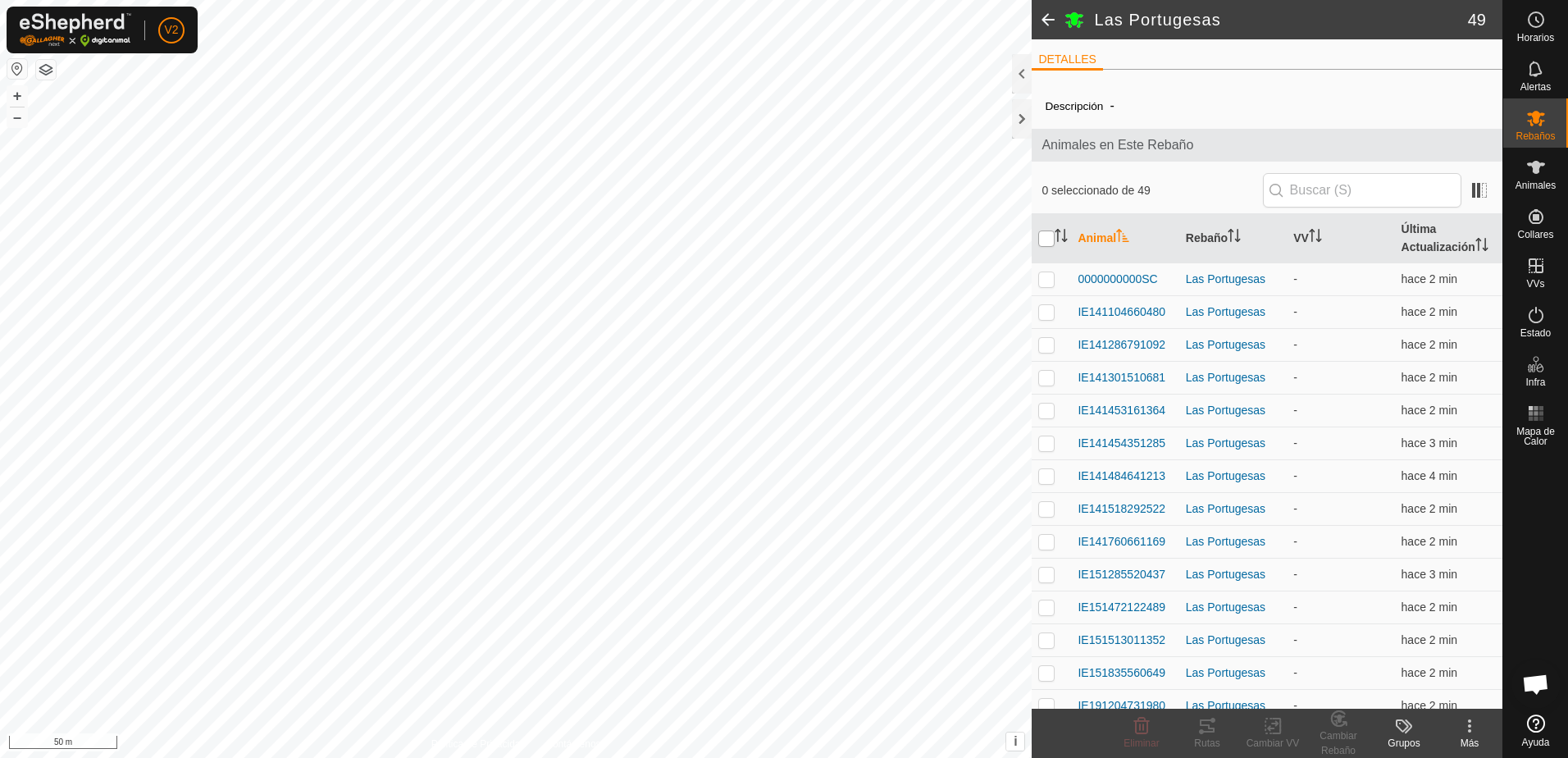
click at [1046, 243] on input "checkbox" at bounding box center [1046, 239] width 17 height 17
checkbox input "true"
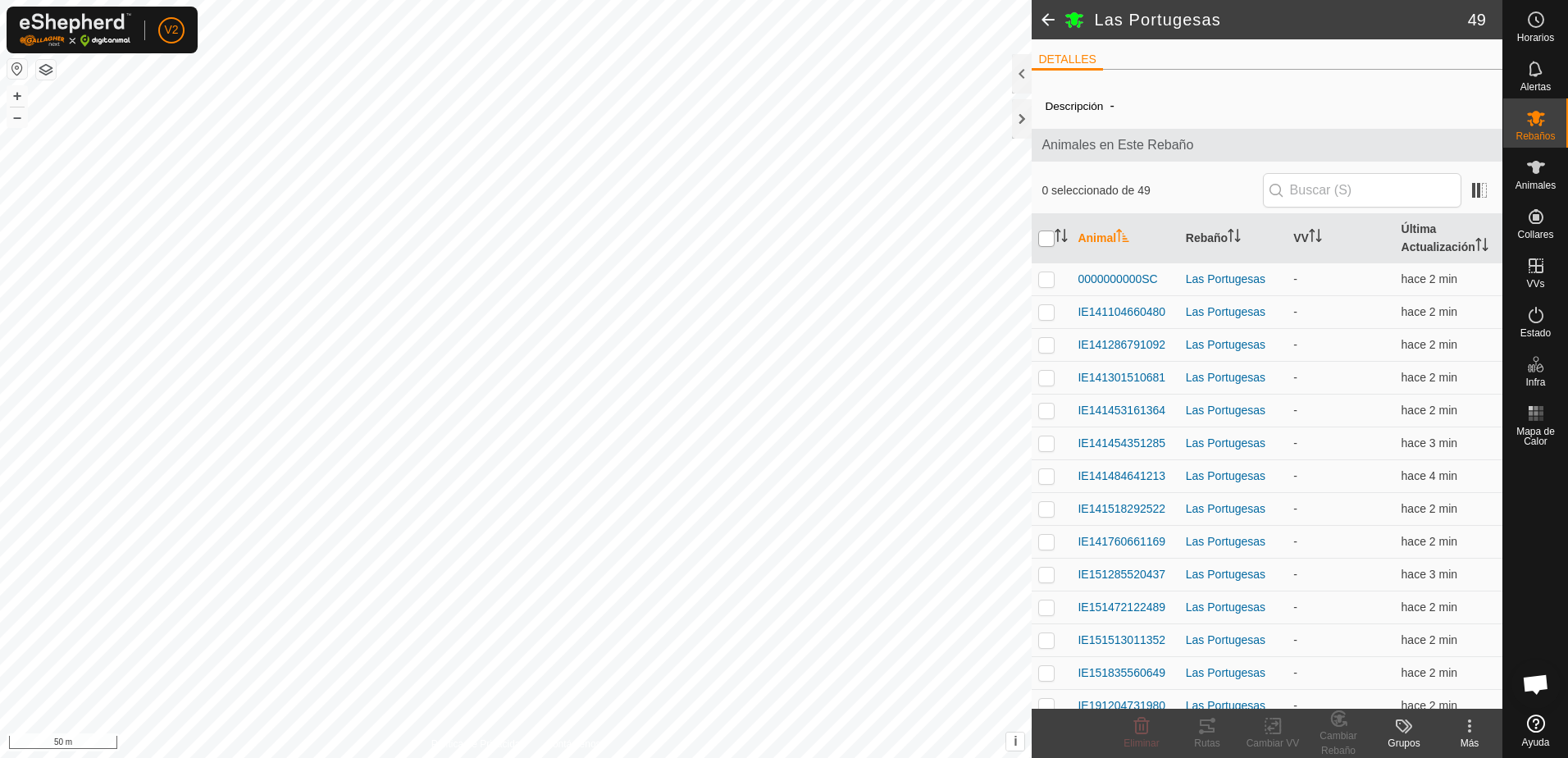
checkbox input "true"
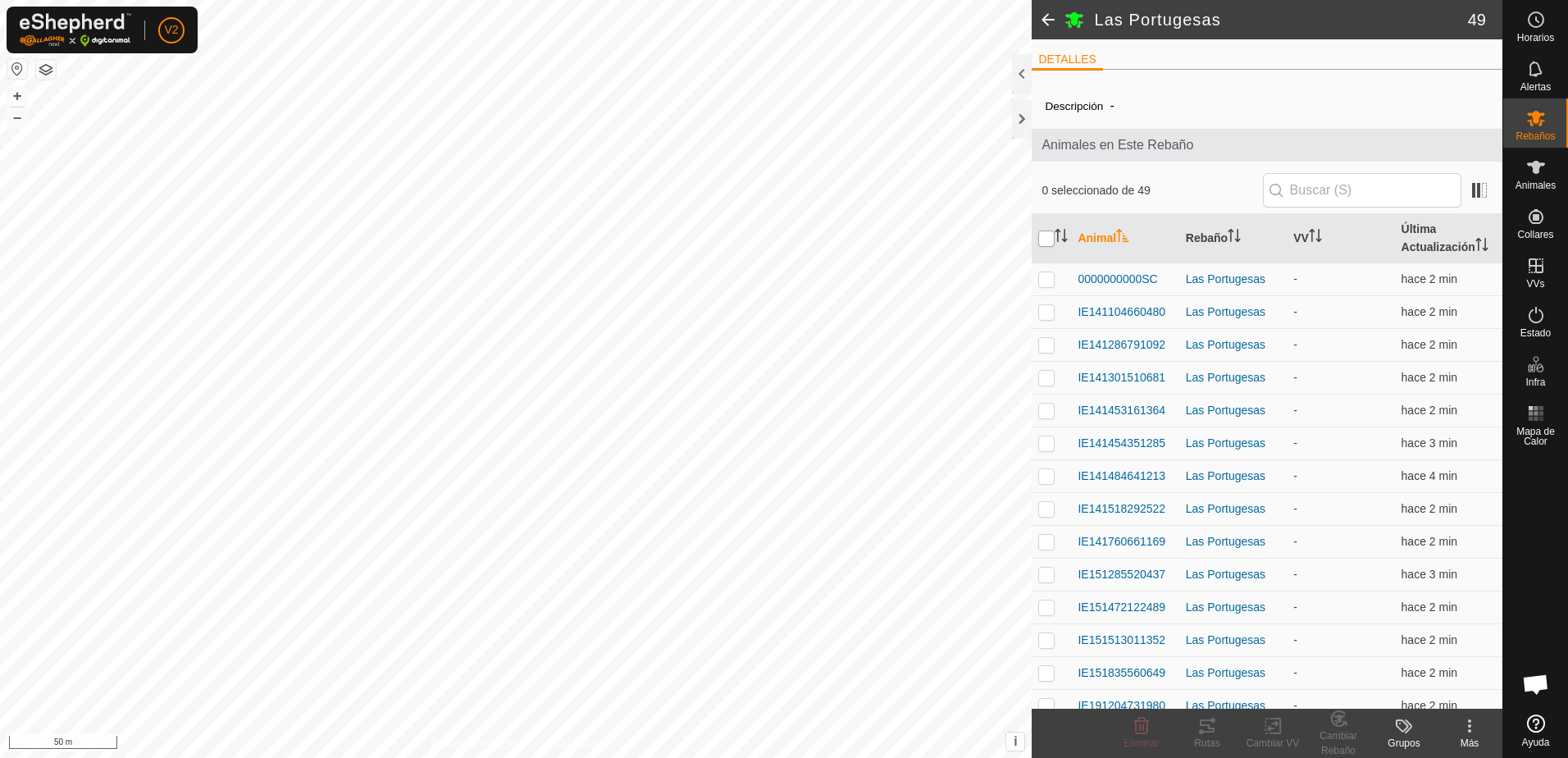
checkbox input "true"
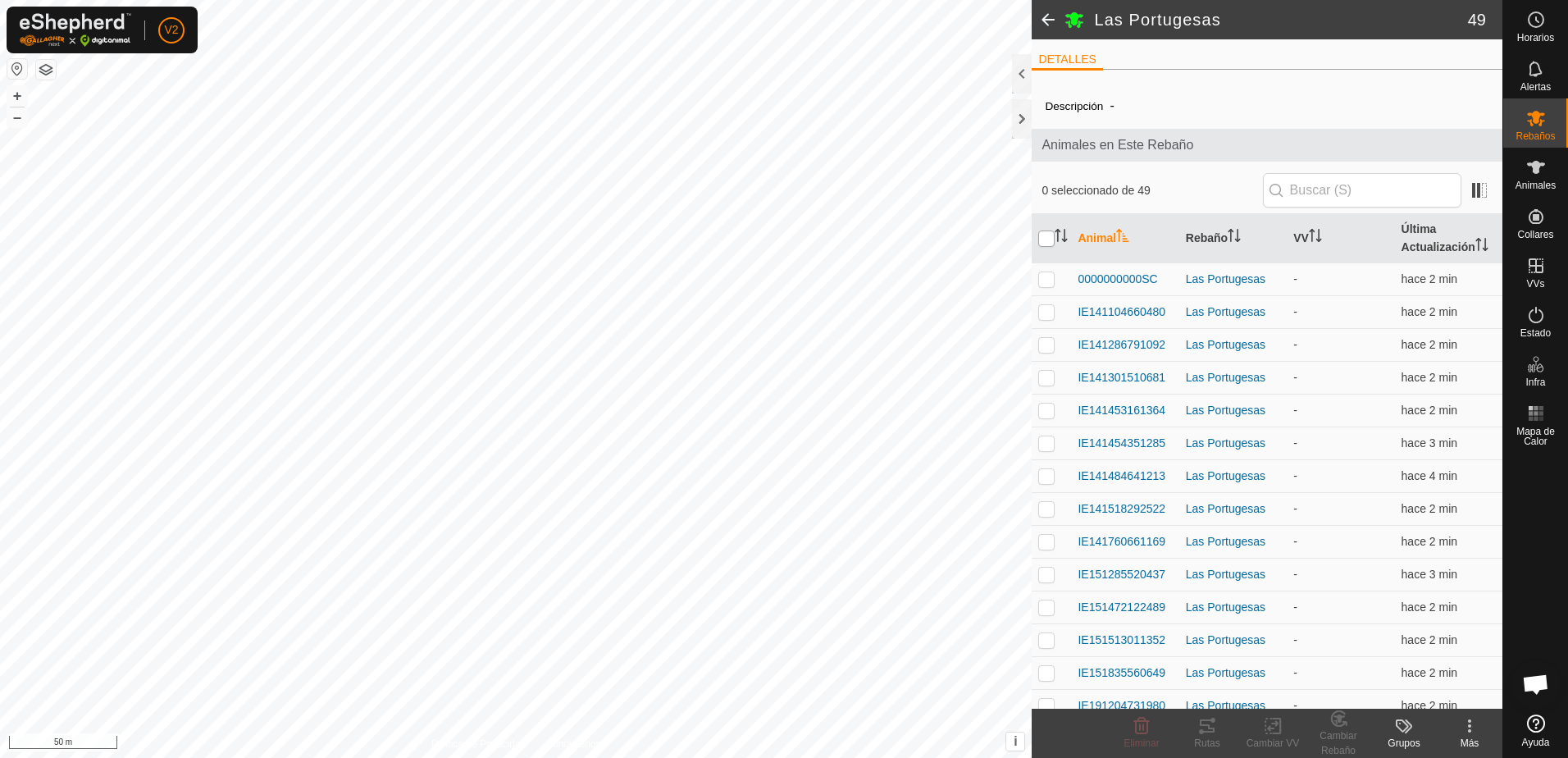
checkbox input "true"
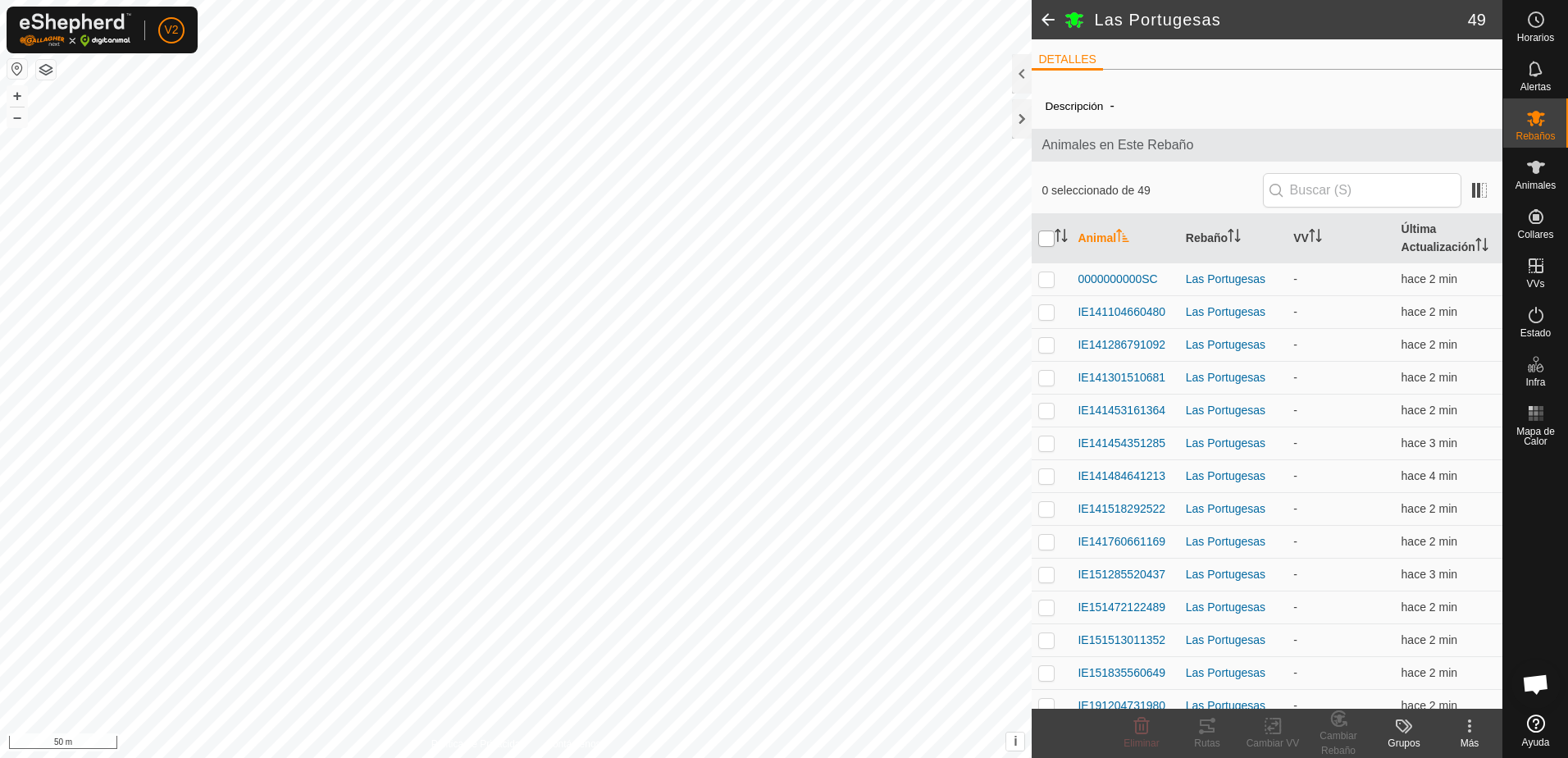
checkbox input "true"
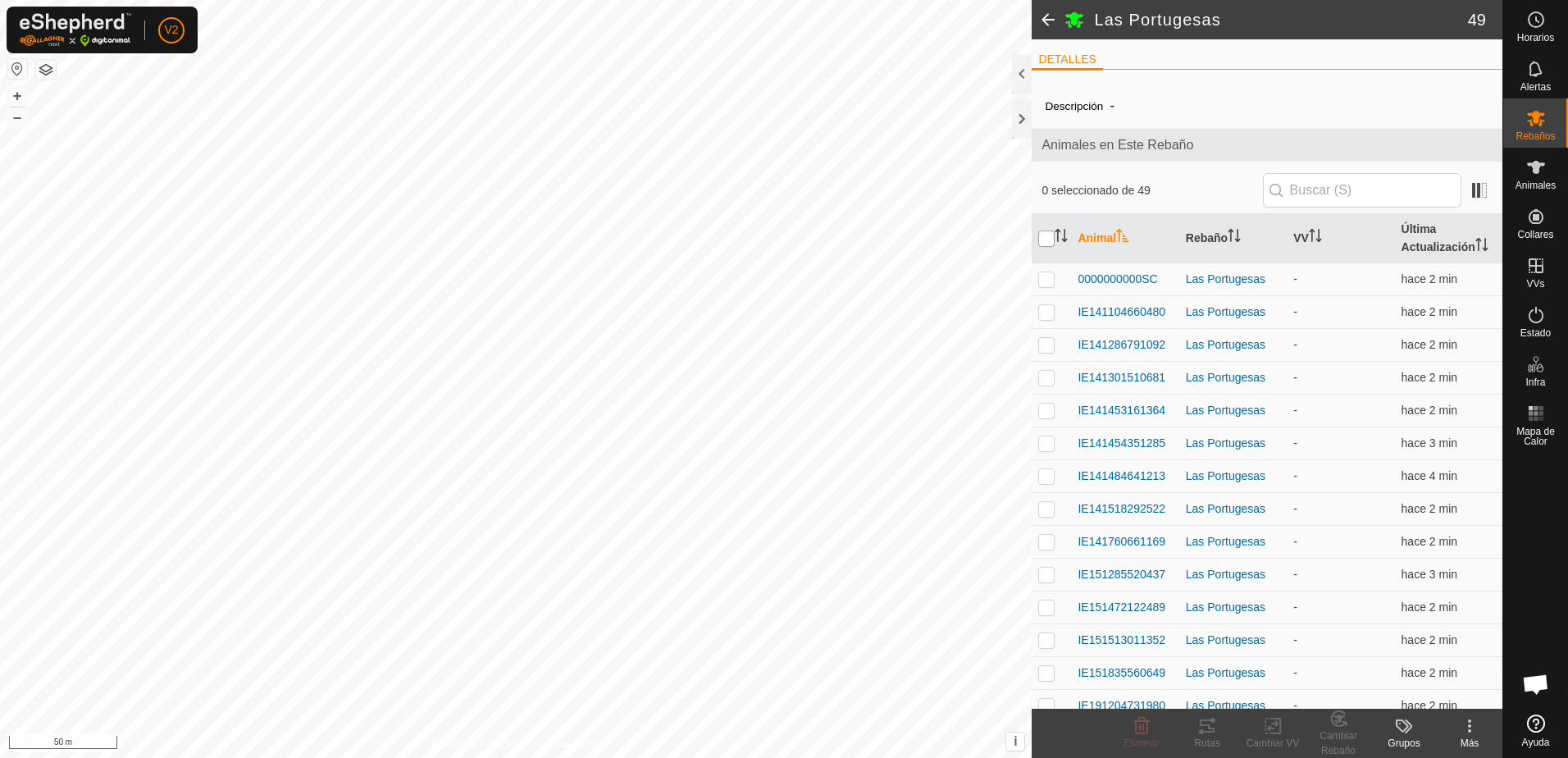
checkbox input "true"
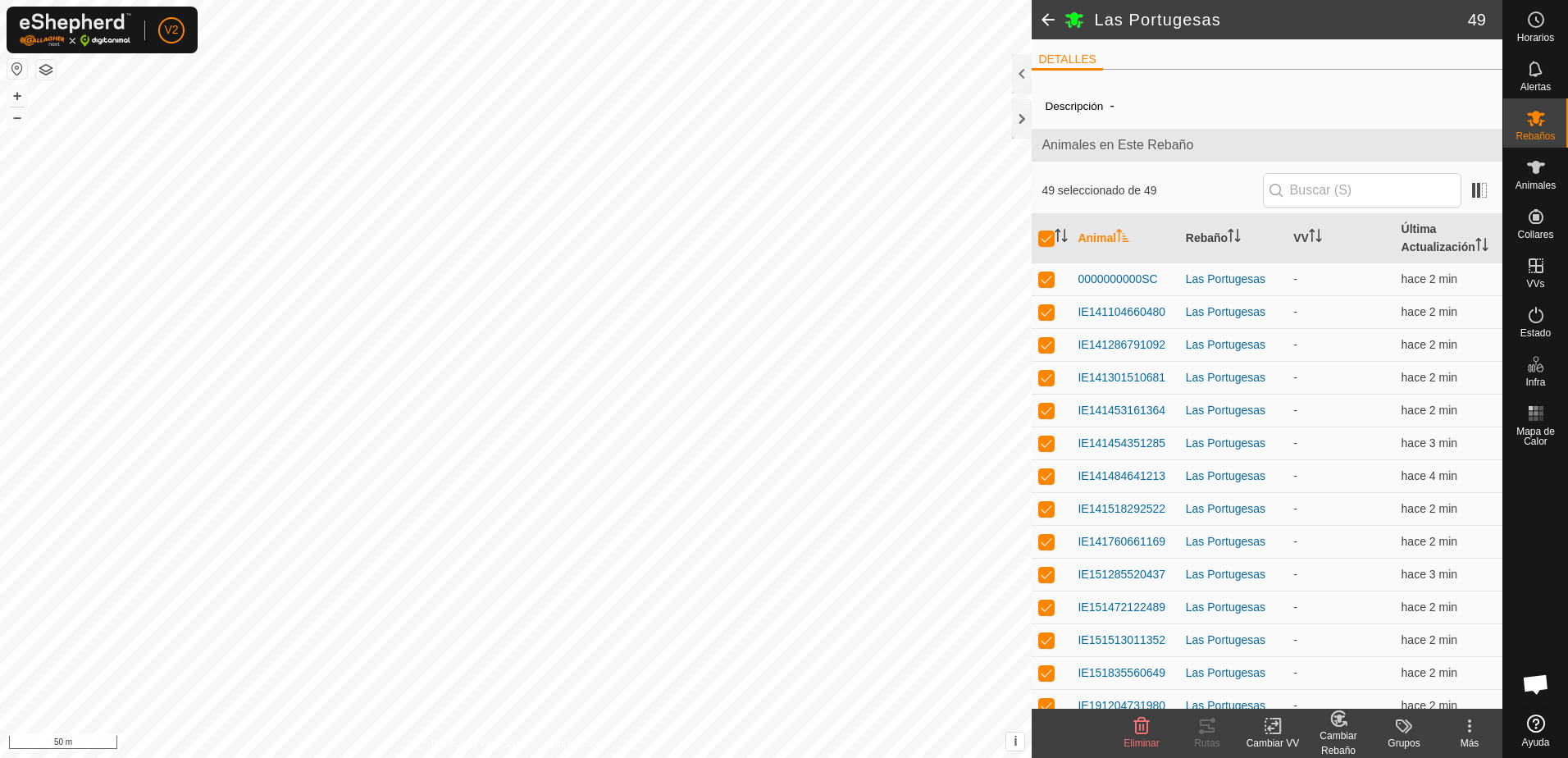
click at [1272, 727] on icon at bounding box center [1274, 725] width 20 height 19
click at [1325, 652] on link "Elegir VV..." at bounding box center [1322, 655] width 163 height 33
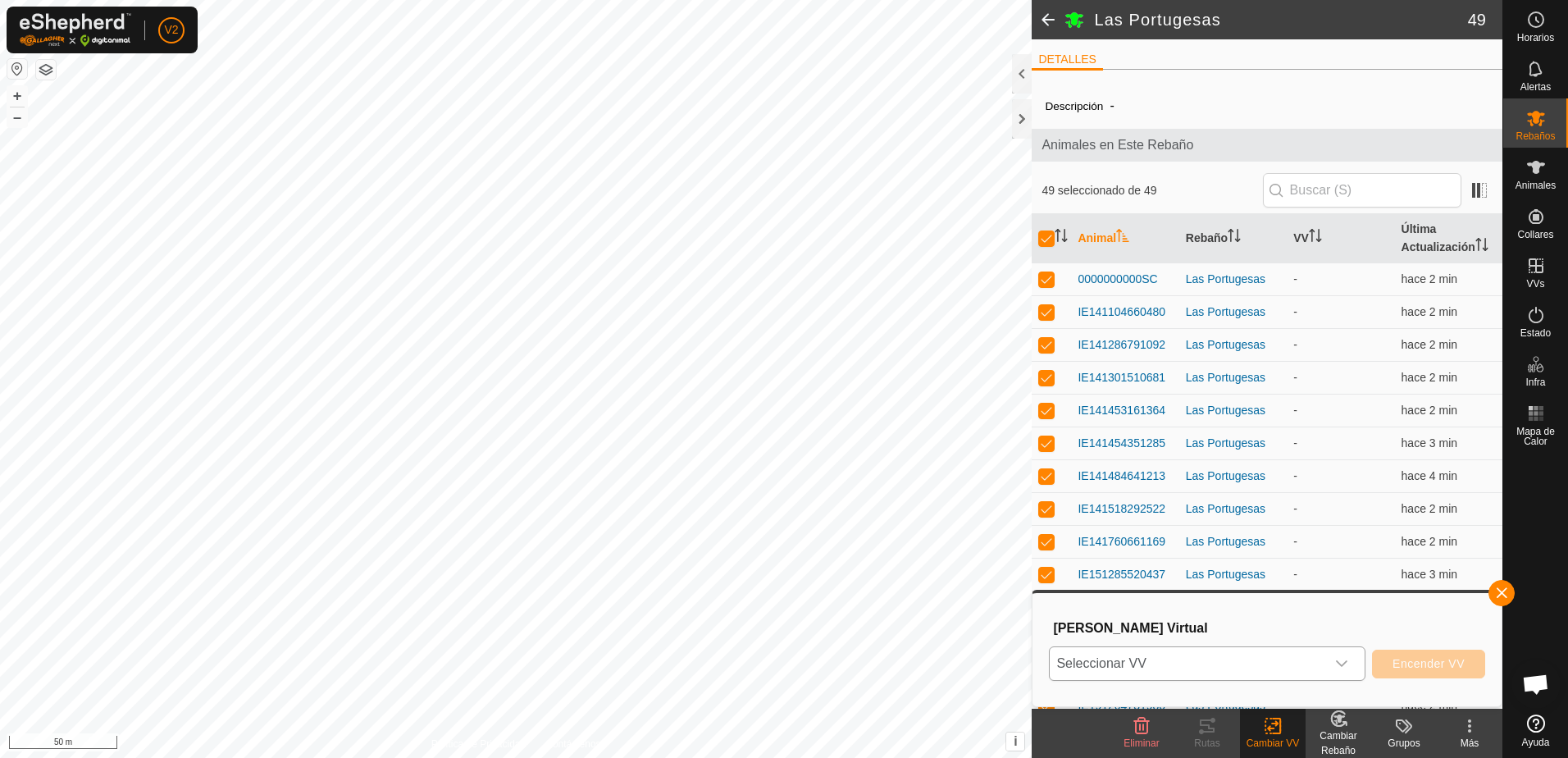
click at [1345, 667] on icon "dropdown trigger" at bounding box center [1342, 664] width 13 height 13
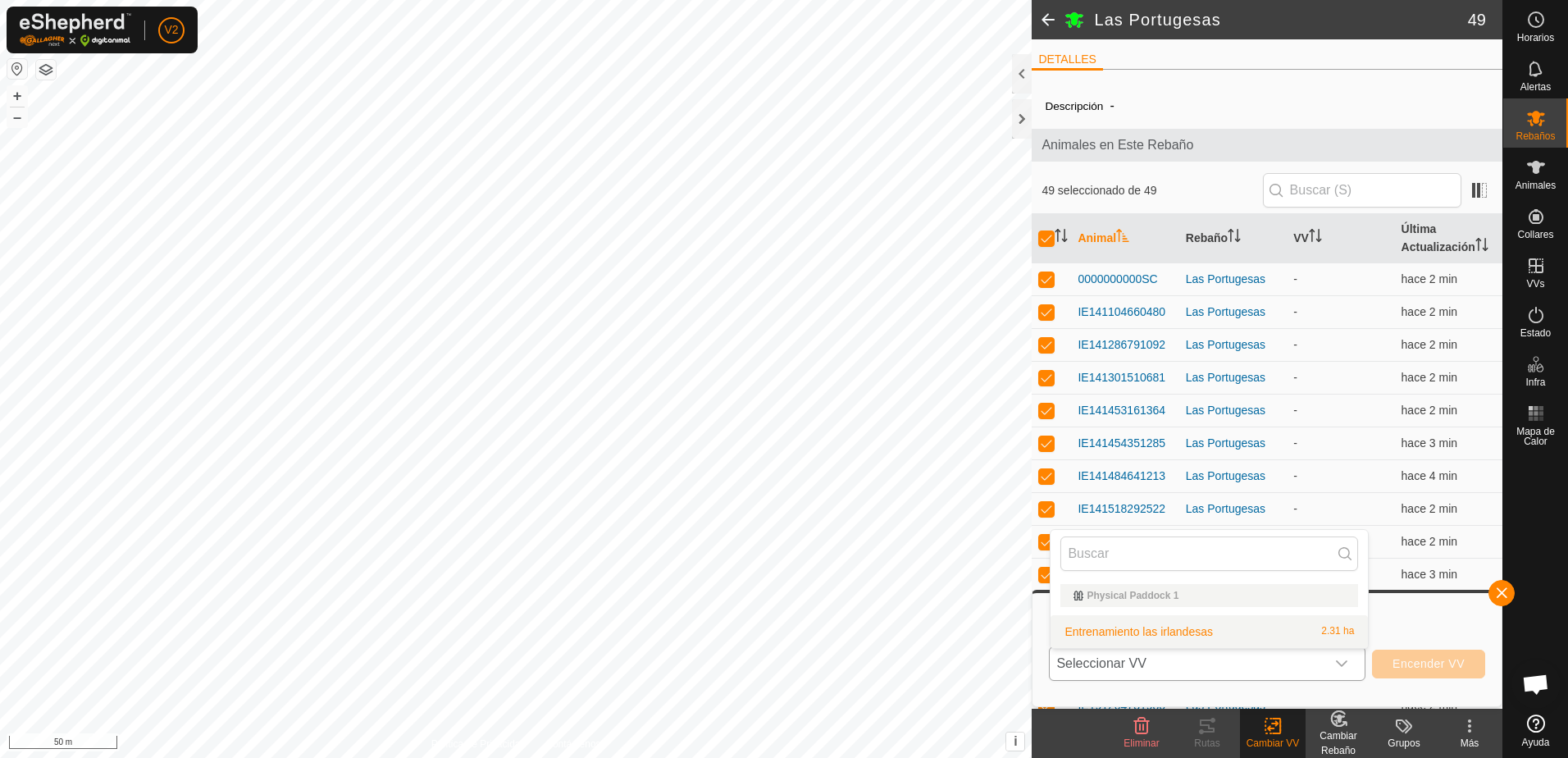
click at [1334, 671] on div "dropdown trigger" at bounding box center [1342, 663] width 33 height 33
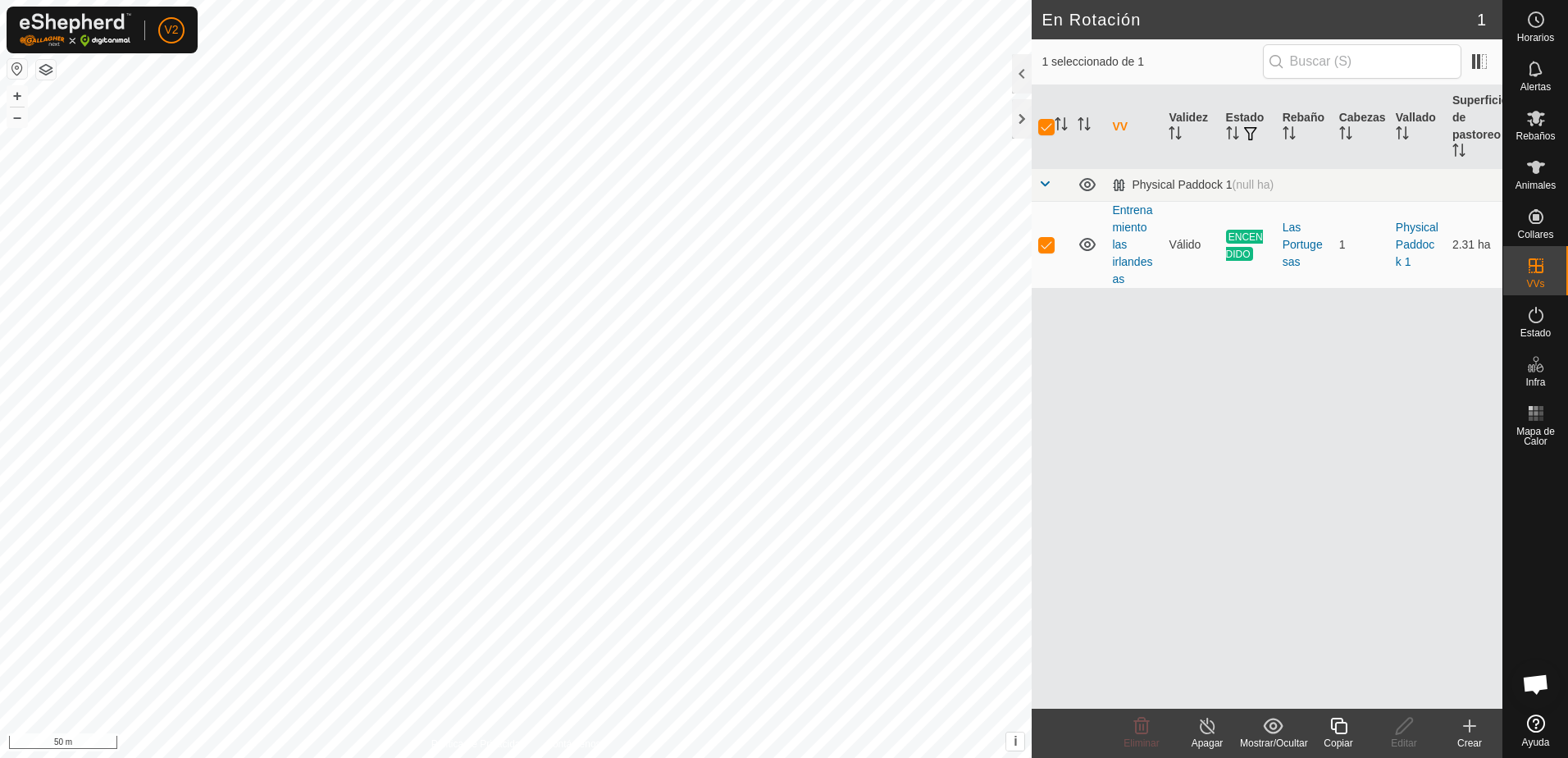
click at [1213, 738] on div "Apagar" at bounding box center [1207, 743] width 65 height 15
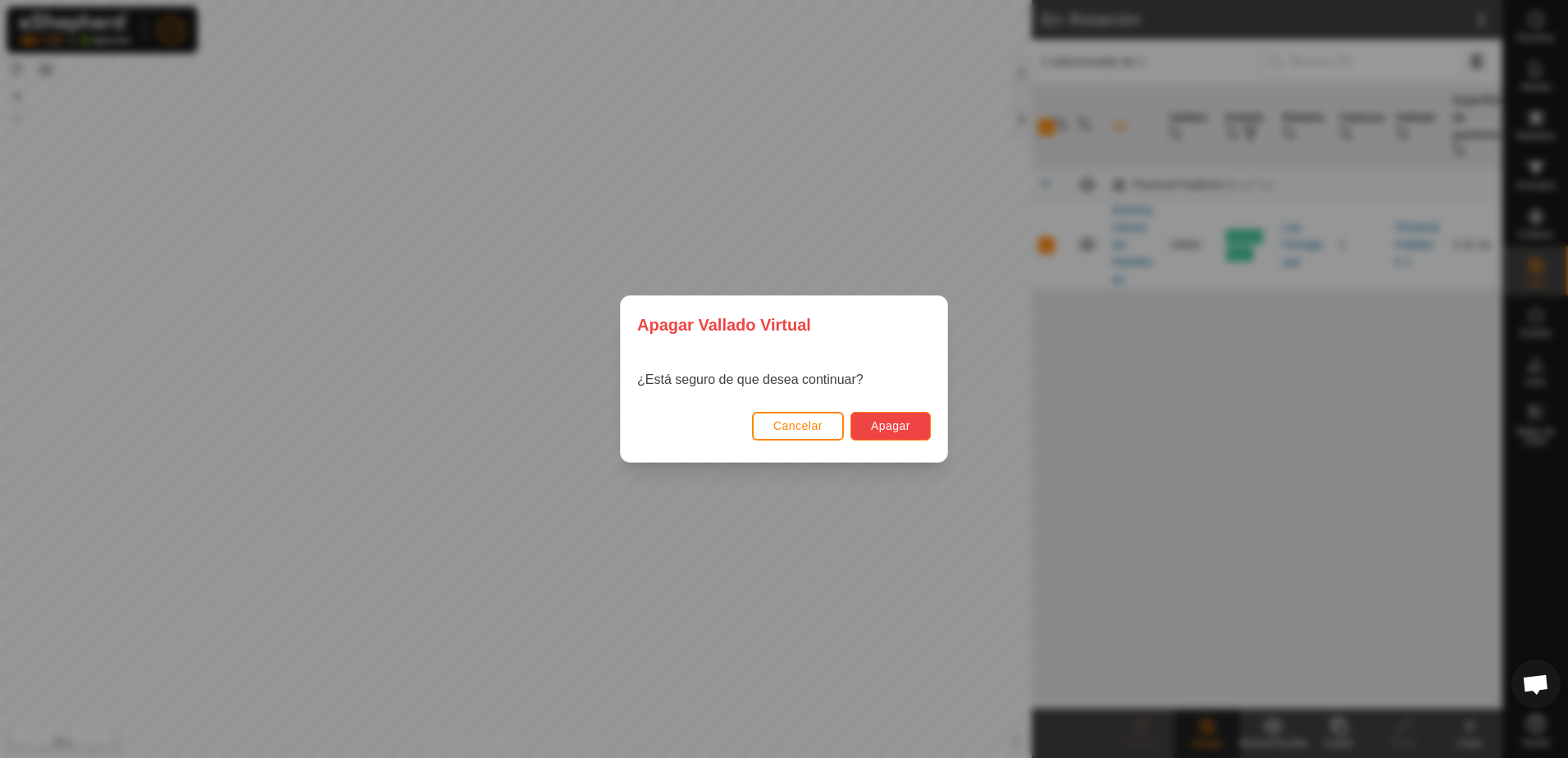
click at [897, 434] on button "Apagar" at bounding box center [890, 426] width 80 height 29
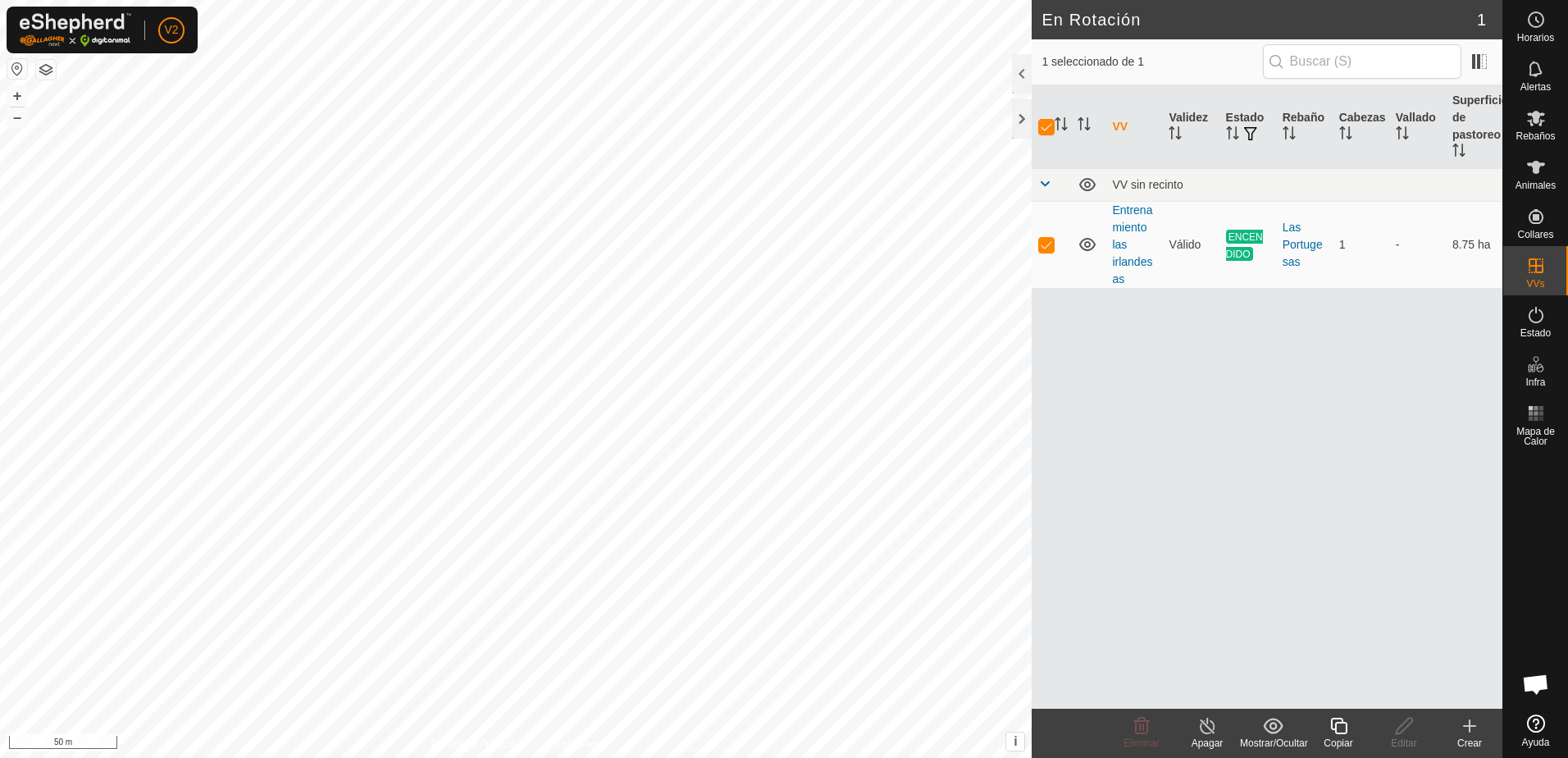
click at [1341, 730] on icon at bounding box center [1339, 725] width 20 height 19
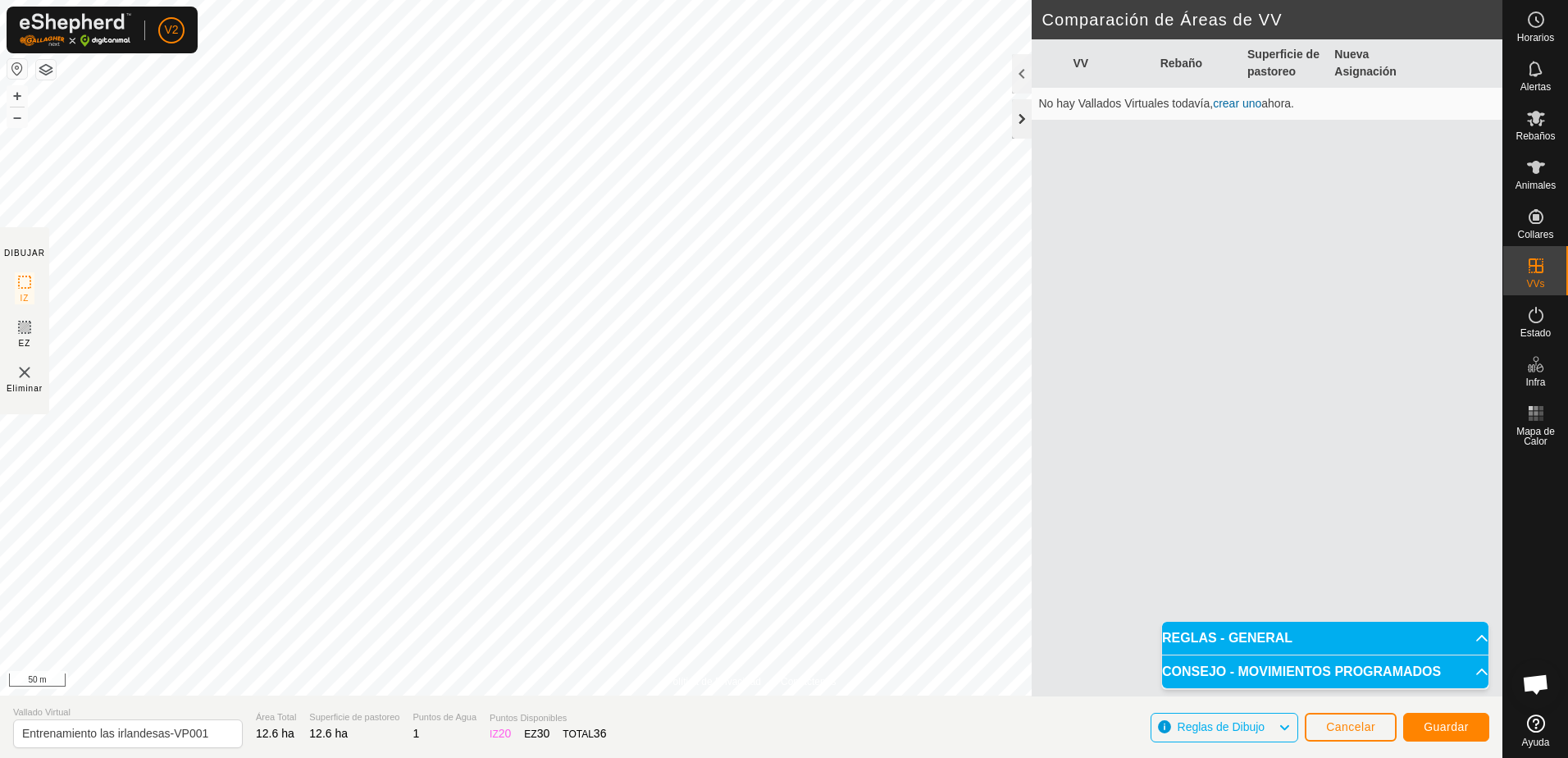
click at [1020, 122] on div at bounding box center [1021, 118] width 19 height 39
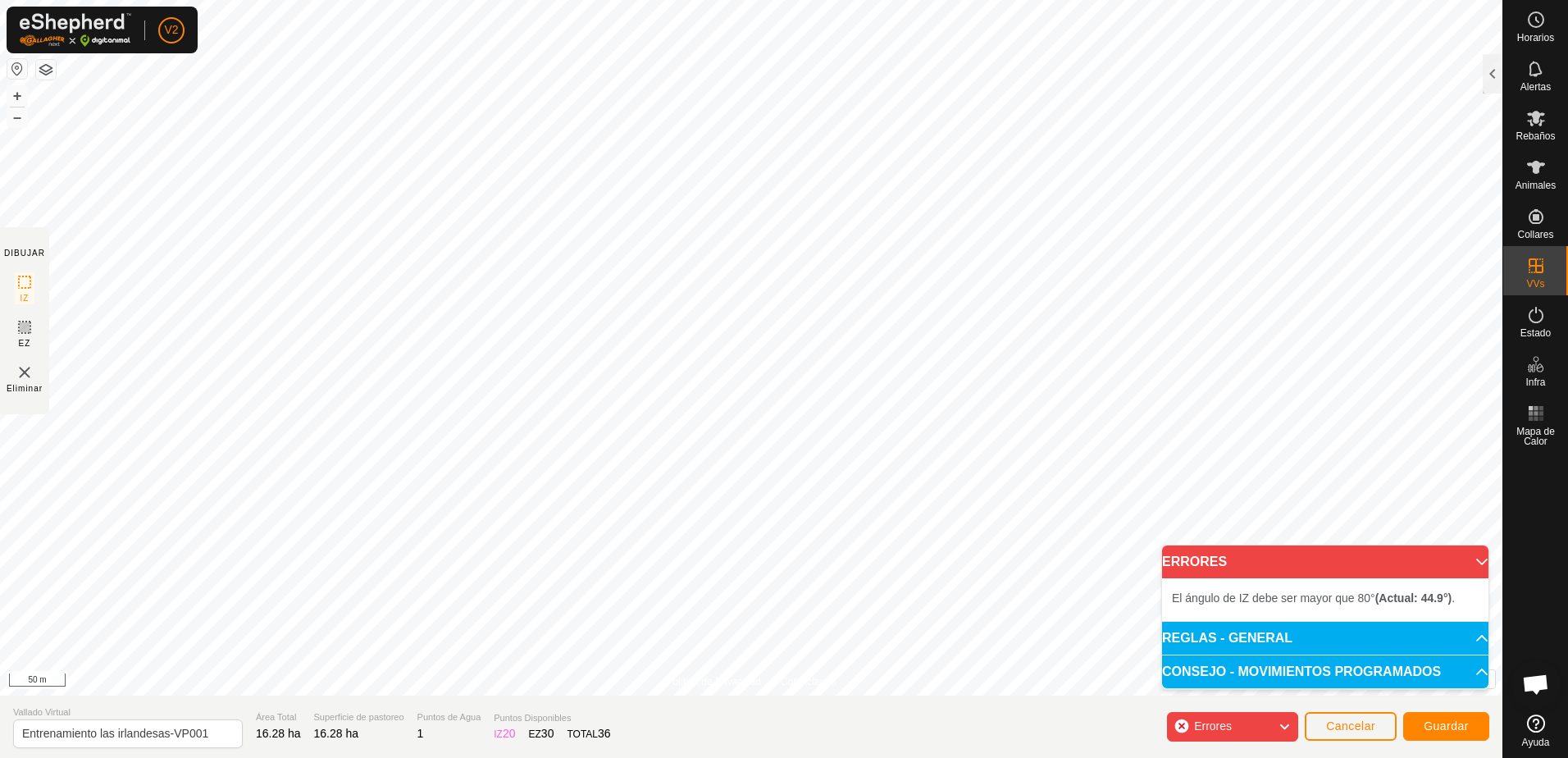
click at [1472, 560] on p-accordion-header "ERRORES" at bounding box center [1325, 562] width 326 height 33
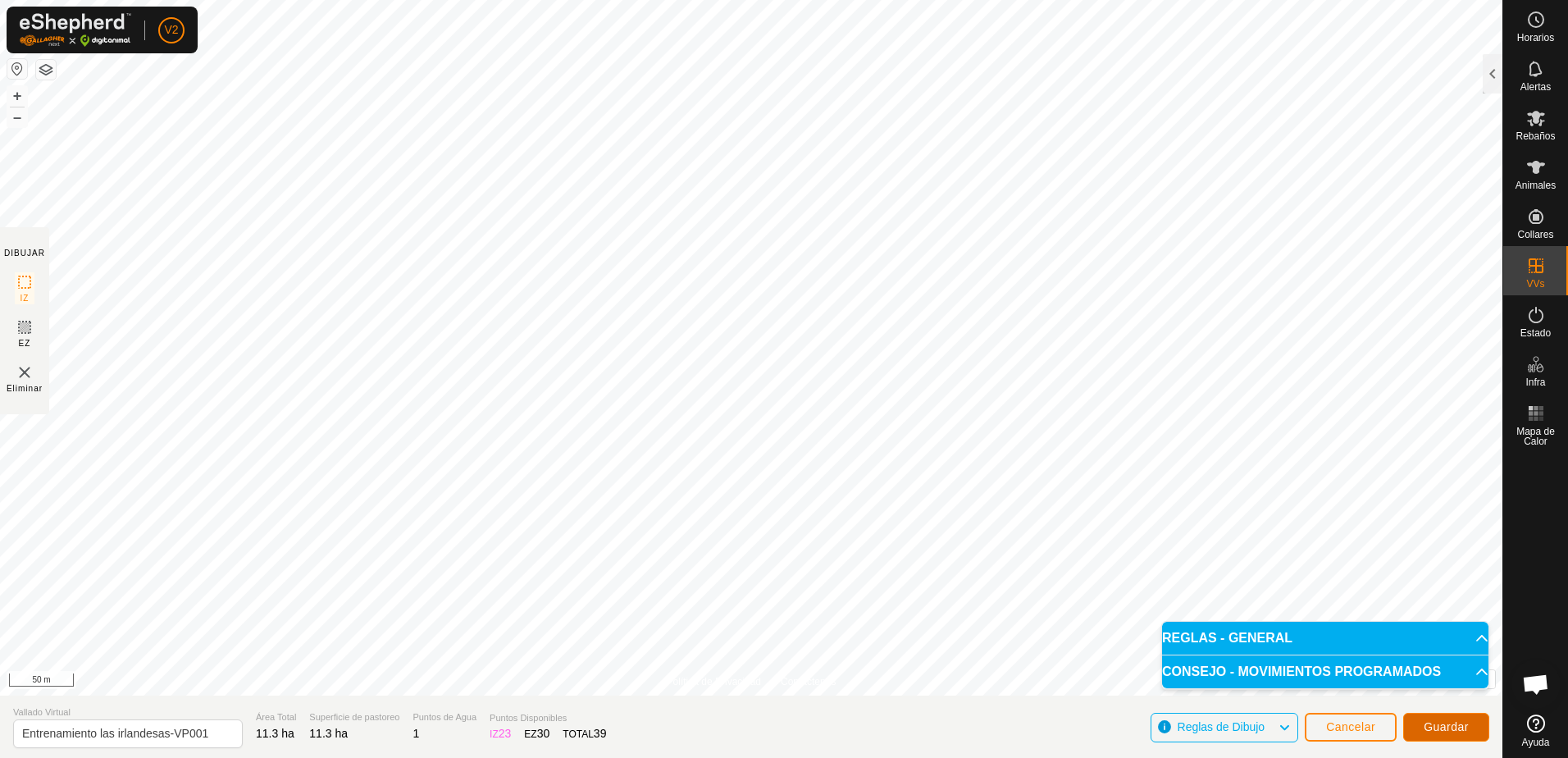
click at [1453, 726] on span "Guardar" at bounding box center [1446, 727] width 45 height 13
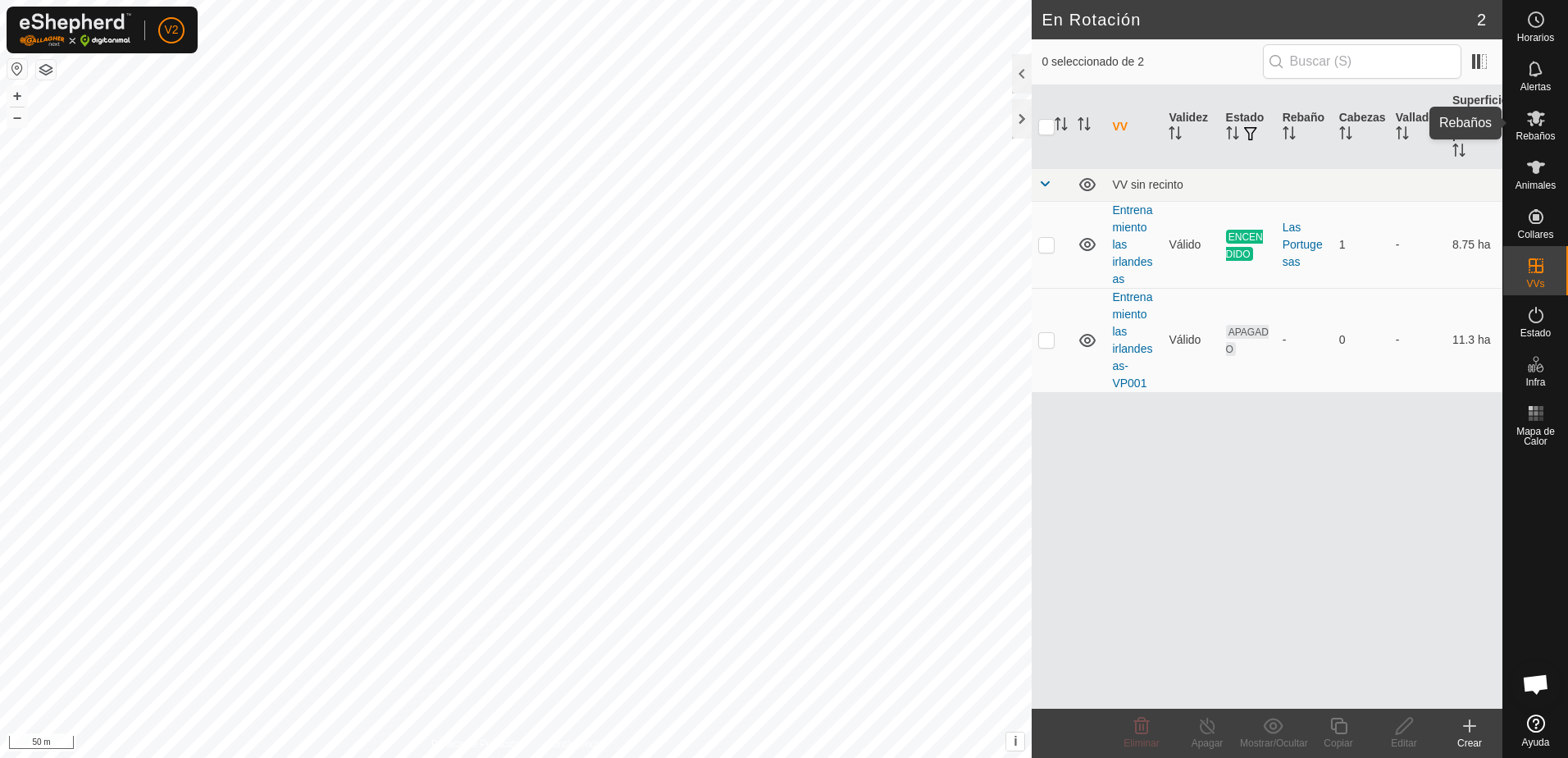
click at [1537, 121] on icon at bounding box center [1537, 118] width 18 height 16
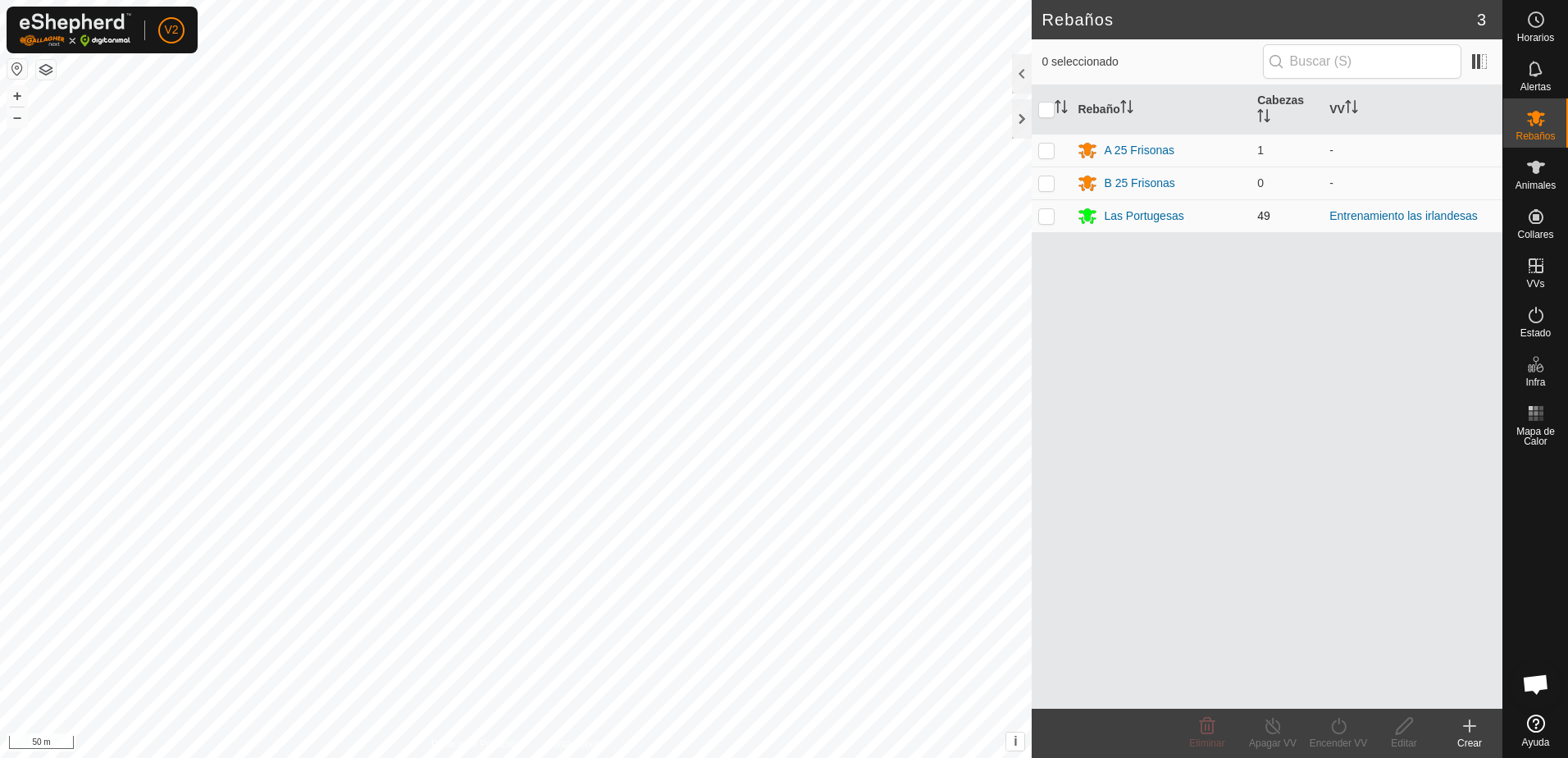
click at [1054, 218] on p-checkbox at bounding box center [1046, 215] width 17 height 13
click at [1122, 214] on div "Las Portugesas" at bounding box center [1144, 215] width 80 height 18
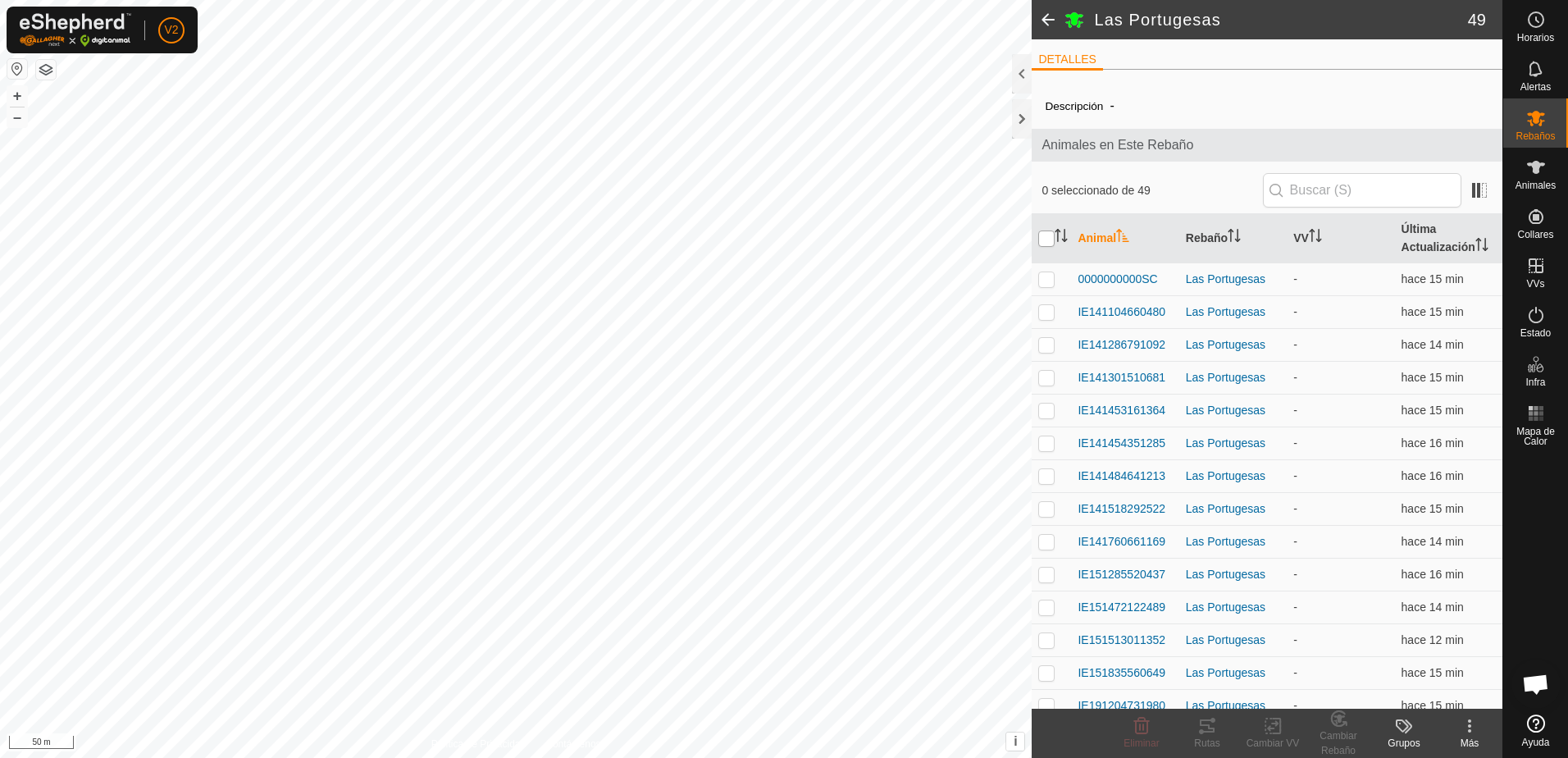
click at [1049, 240] on input "checkbox" at bounding box center [1046, 239] width 17 height 17
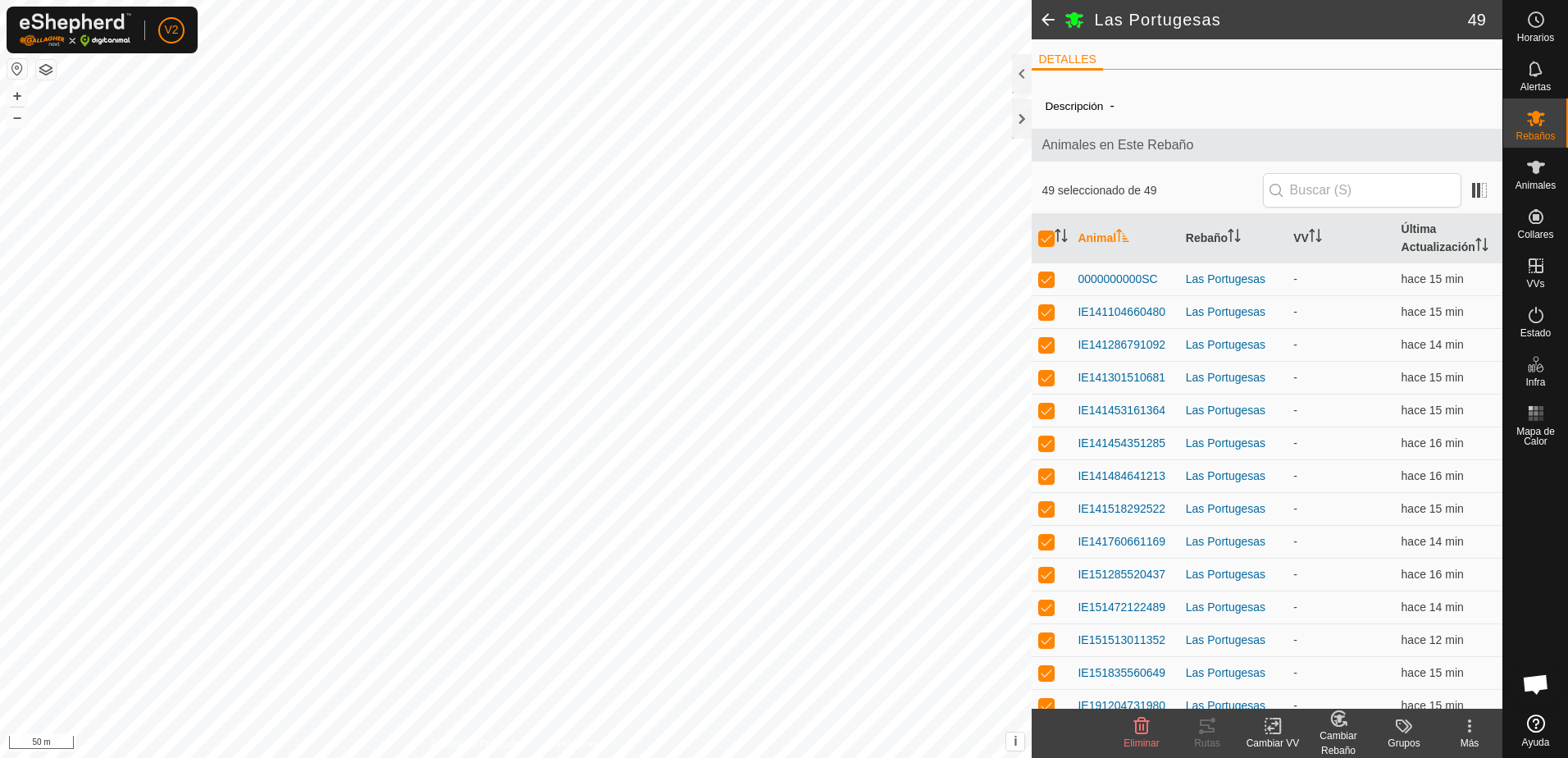
click at [1271, 730] on icon at bounding box center [1274, 725] width 20 height 19
click at [1335, 660] on link "Elegir VV..." at bounding box center [1322, 655] width 163 height 33
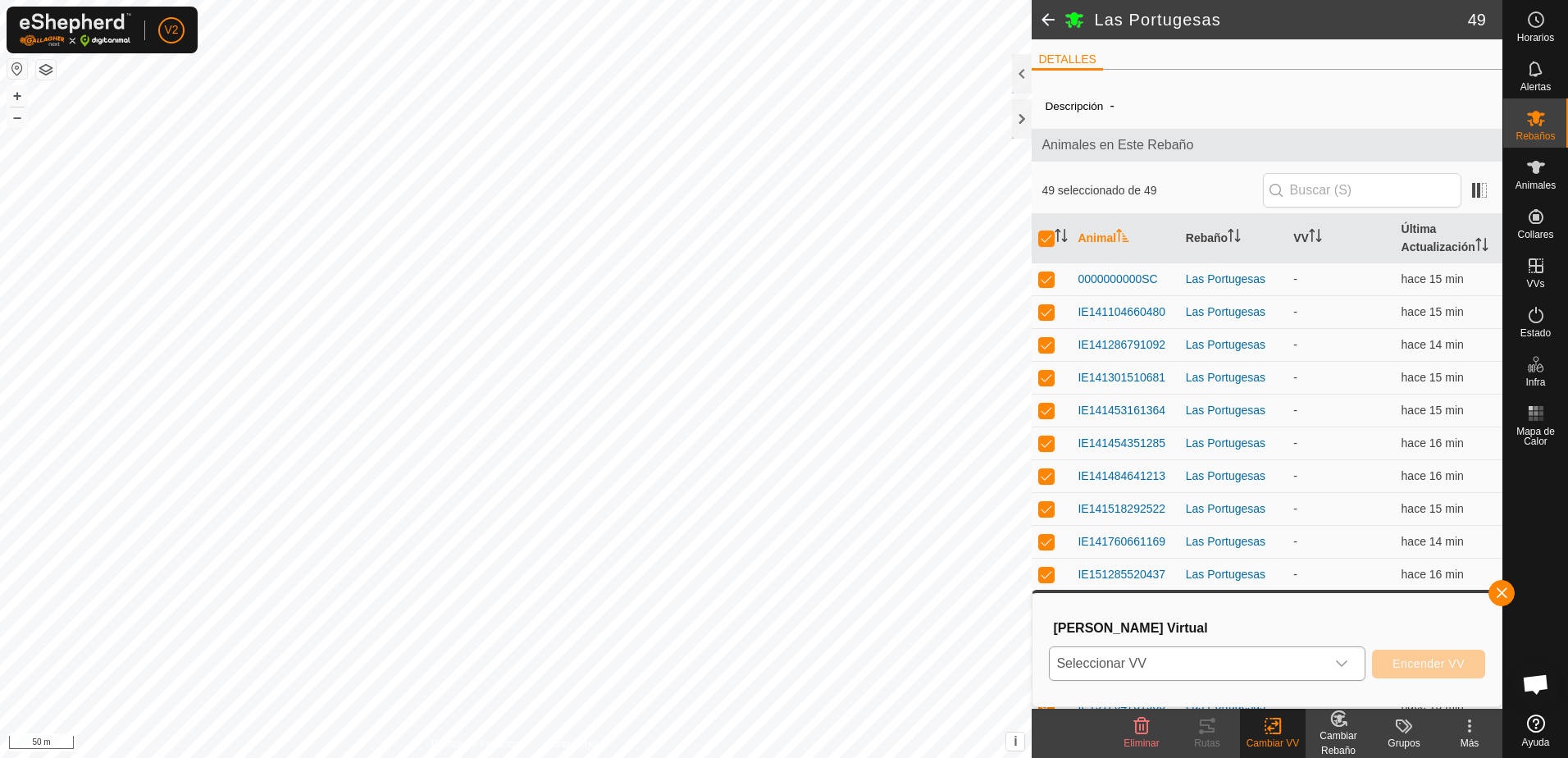
click at [1349, 671] on div "dropdown trigger" at bounding box center [1342, 663] width 33 height 33
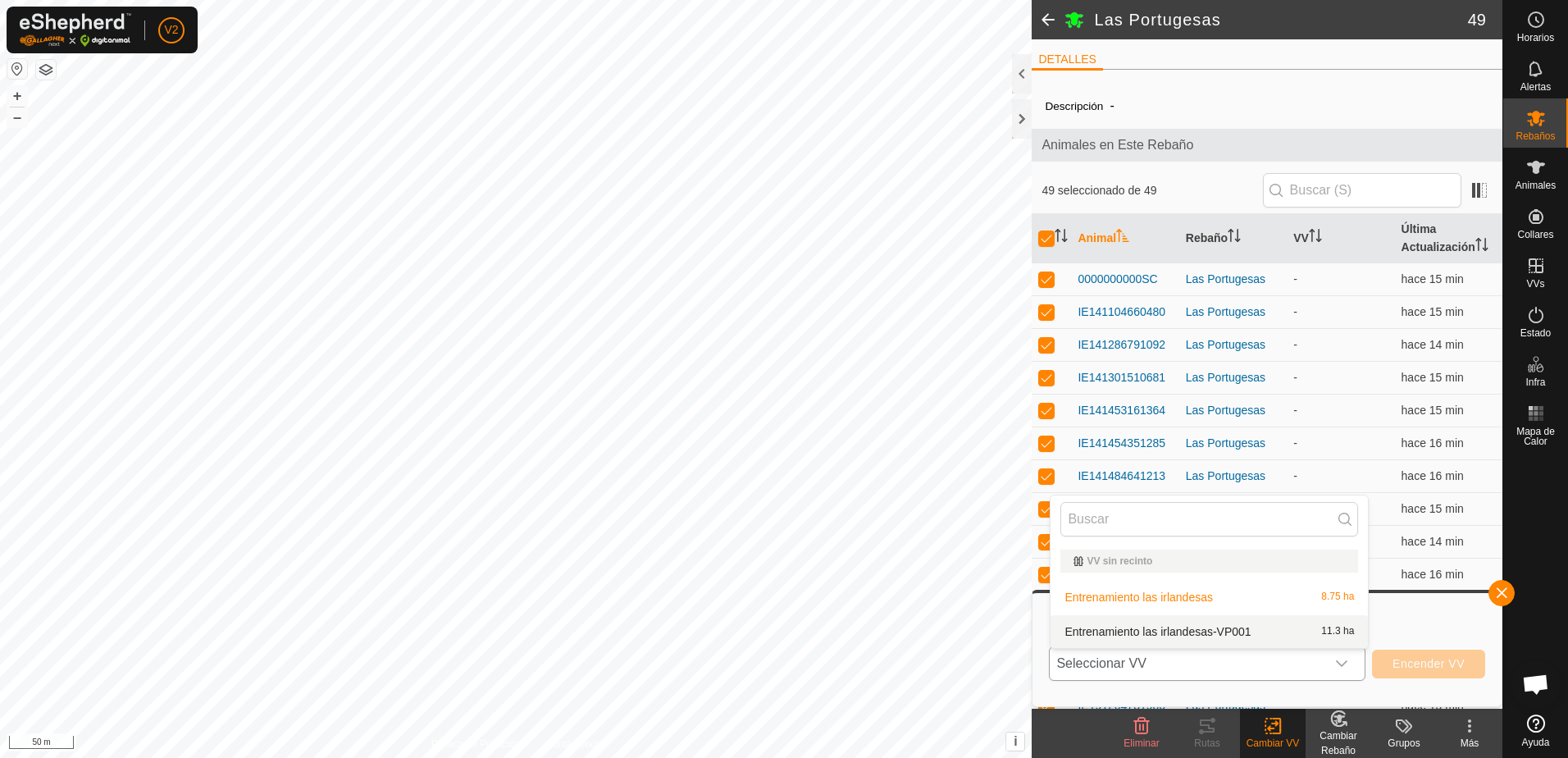
click at [1248, 633] on li "Entrenamiento las irlandesas-VP001 11.3 ha" at bounding box center [1209, 631] width 318 height 33
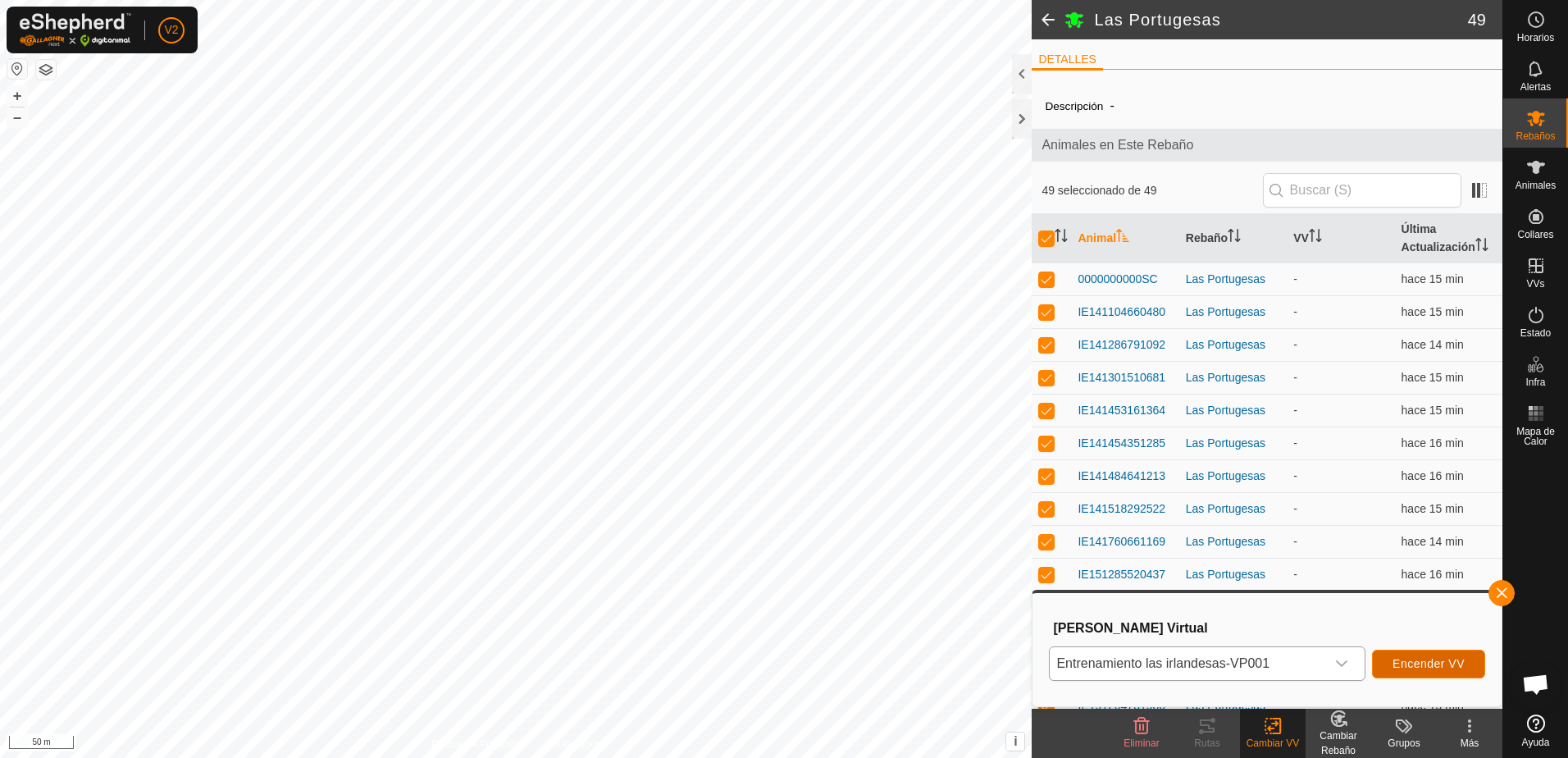
click at [1415, 668] on span "Encender VV" at bounding box center [1429, 664] width 72 height 13
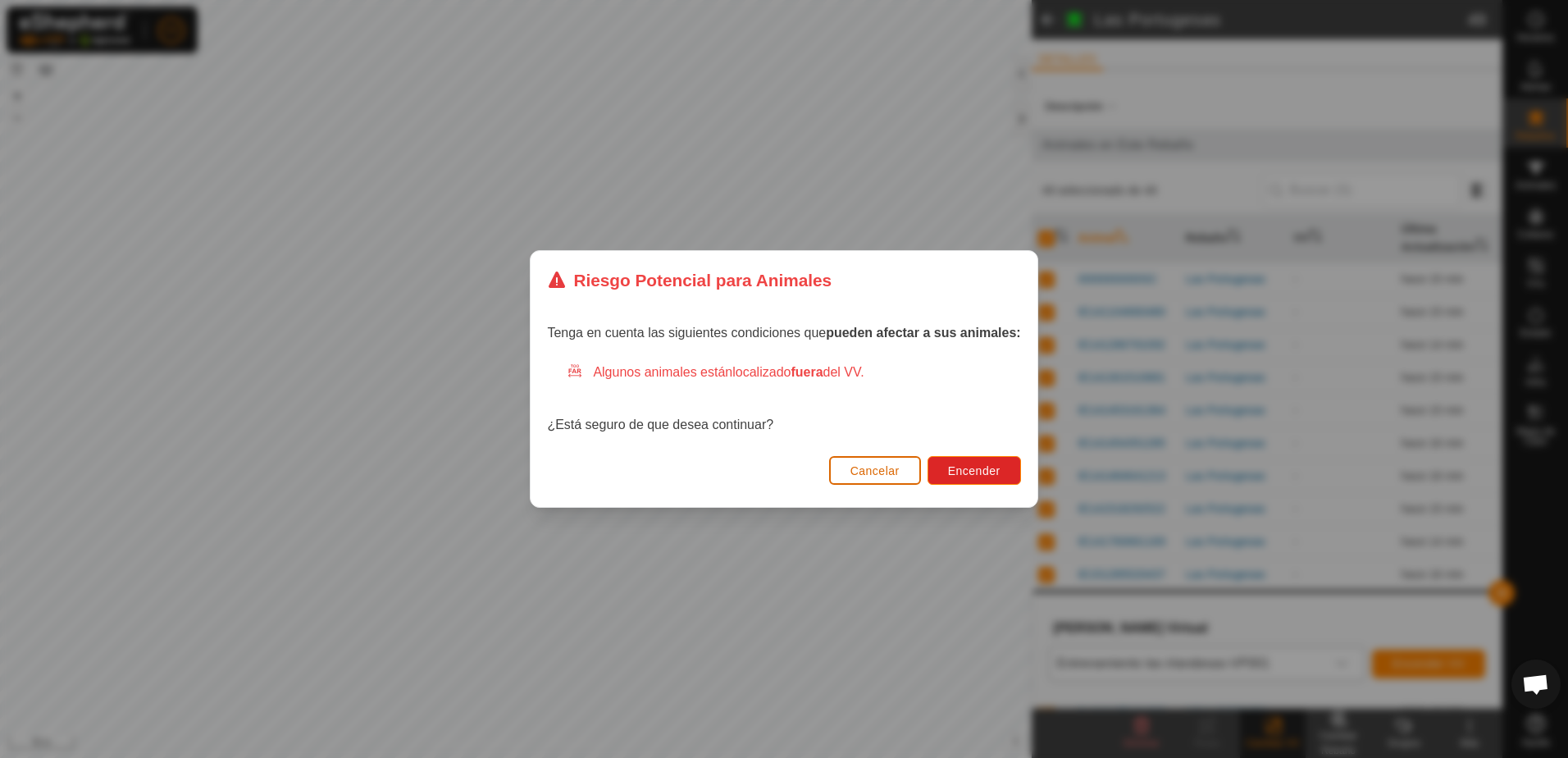
click at [880, 471] on span "Cancelar" at bounding box center [875, 471] width 49 height 13
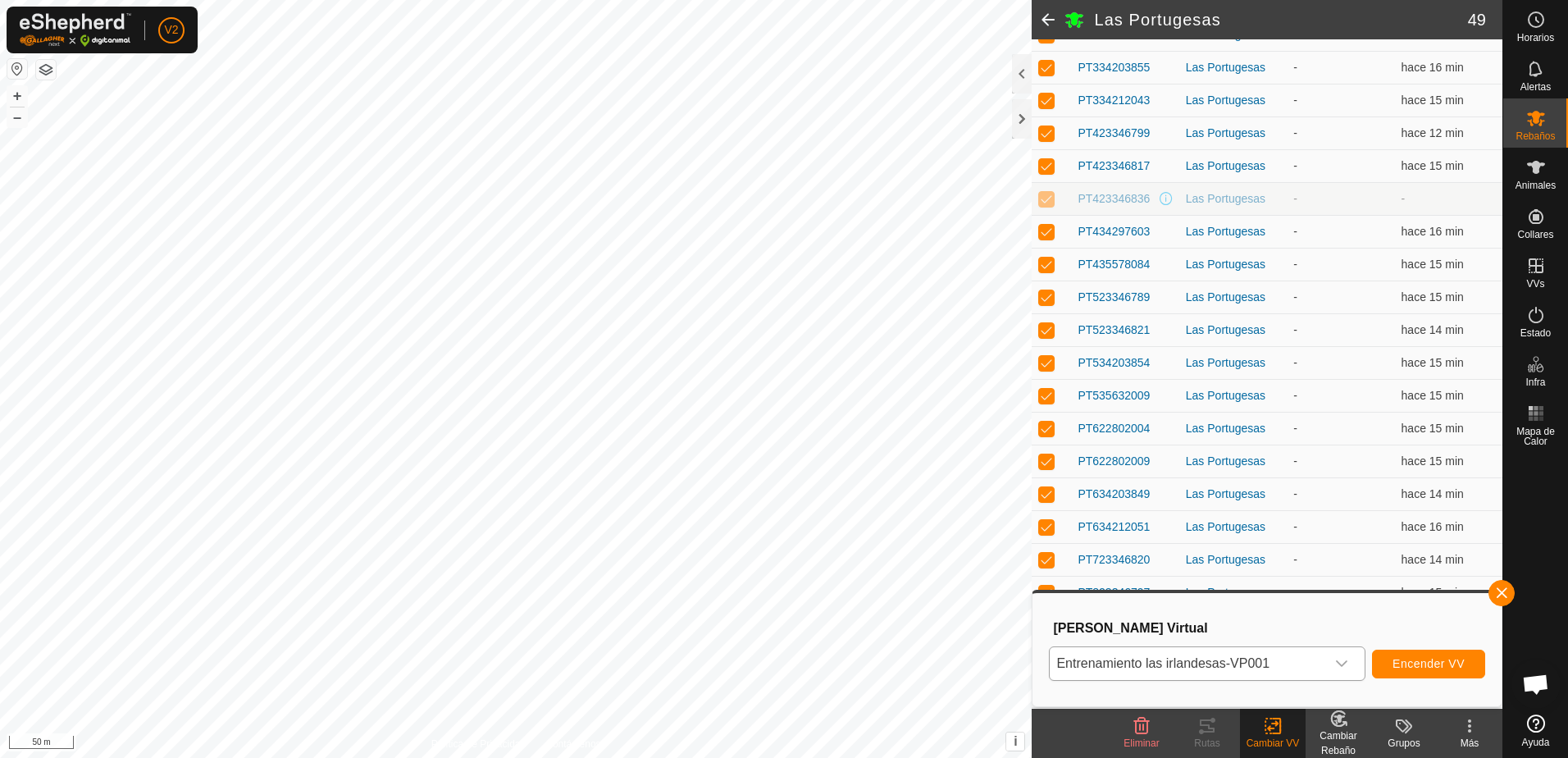
scroll to position [1149, 0]
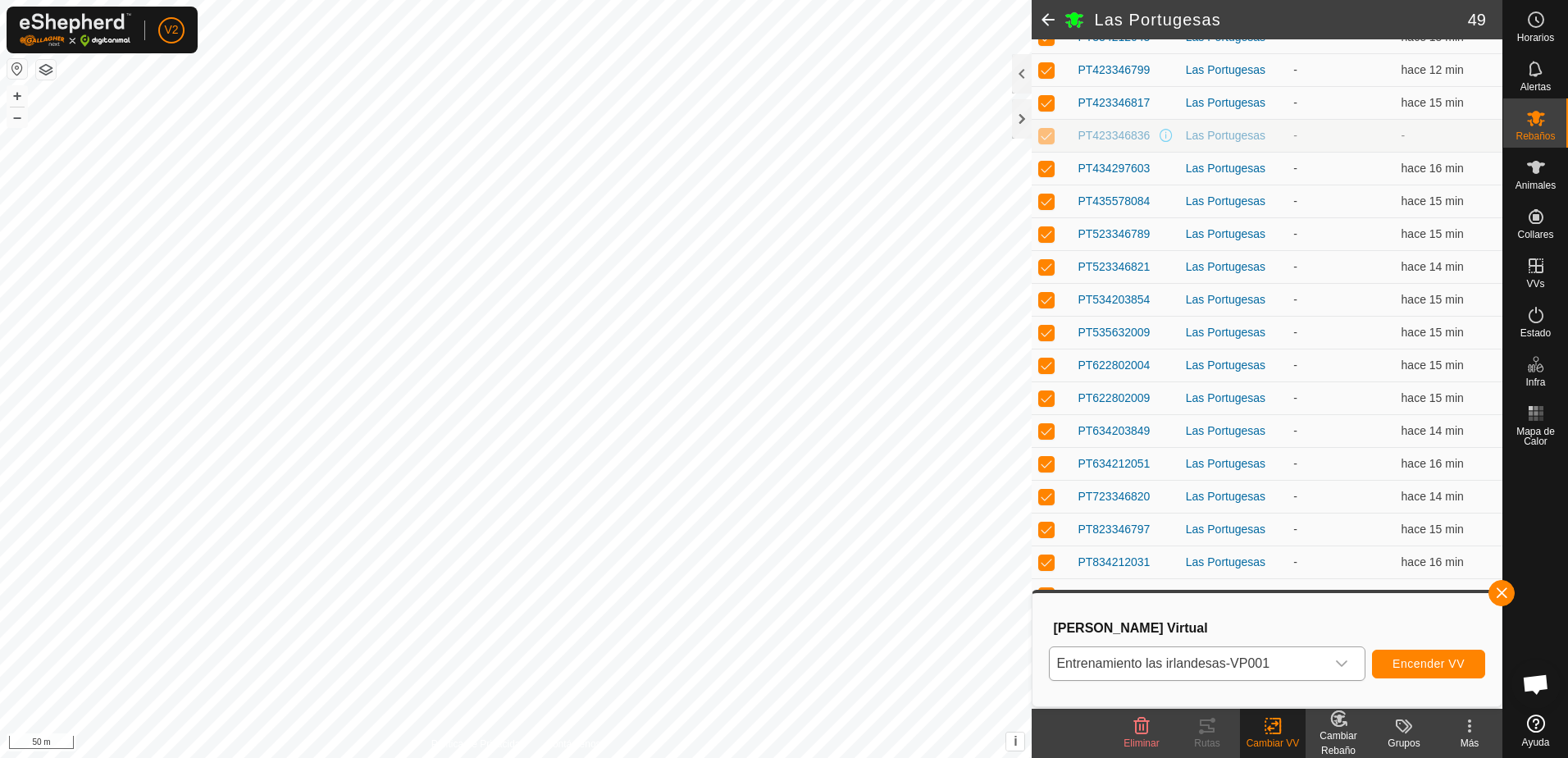
click at [1044, 136] on p-checkbox at bounding box center [1046, 136] width 17 height 13
click at [1348, 665] on icon "dropdown trigger" at bounding box center [1342, 664] width 13 height 13
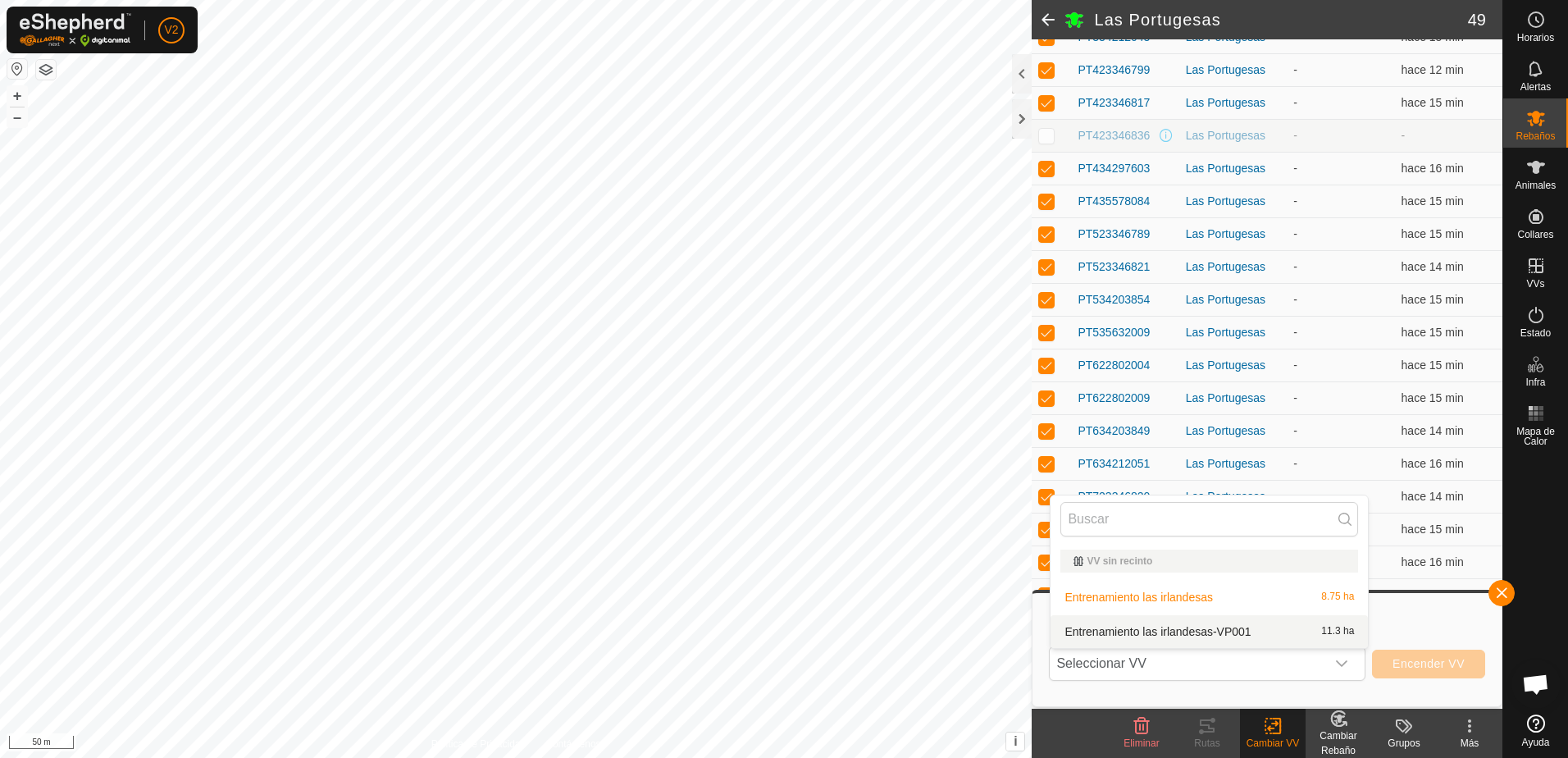
click at [1253, 633] on li "Entrenamiento las irlandesas-VP001 11.3 ha" at bounding box center [1209, 631] width 318 height 33
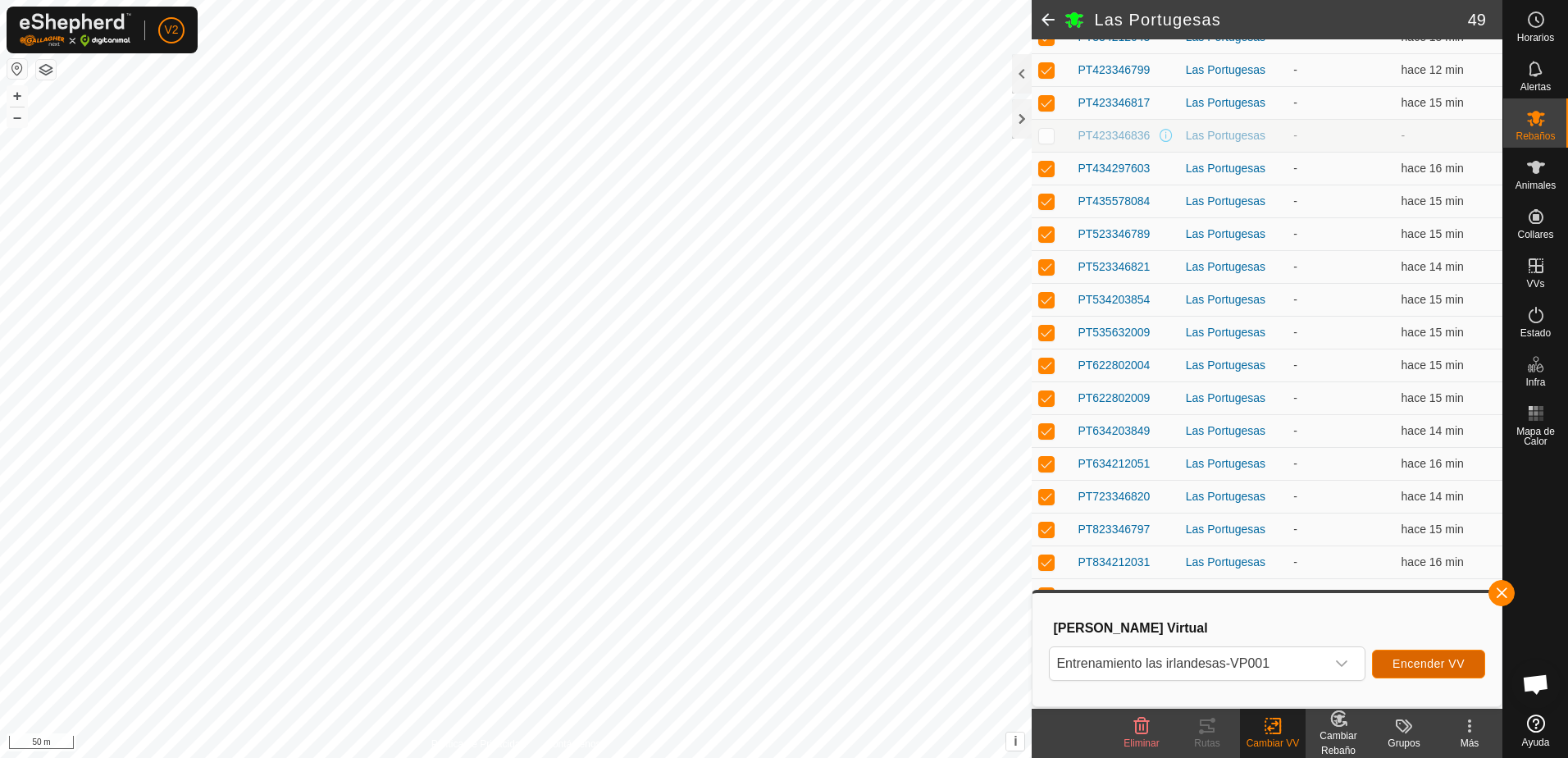
click at [1436, 667] on span "Encender VV" at bounding box center [1429, 664] width 72 height 13
